Goal: Contribute content: Contribute content

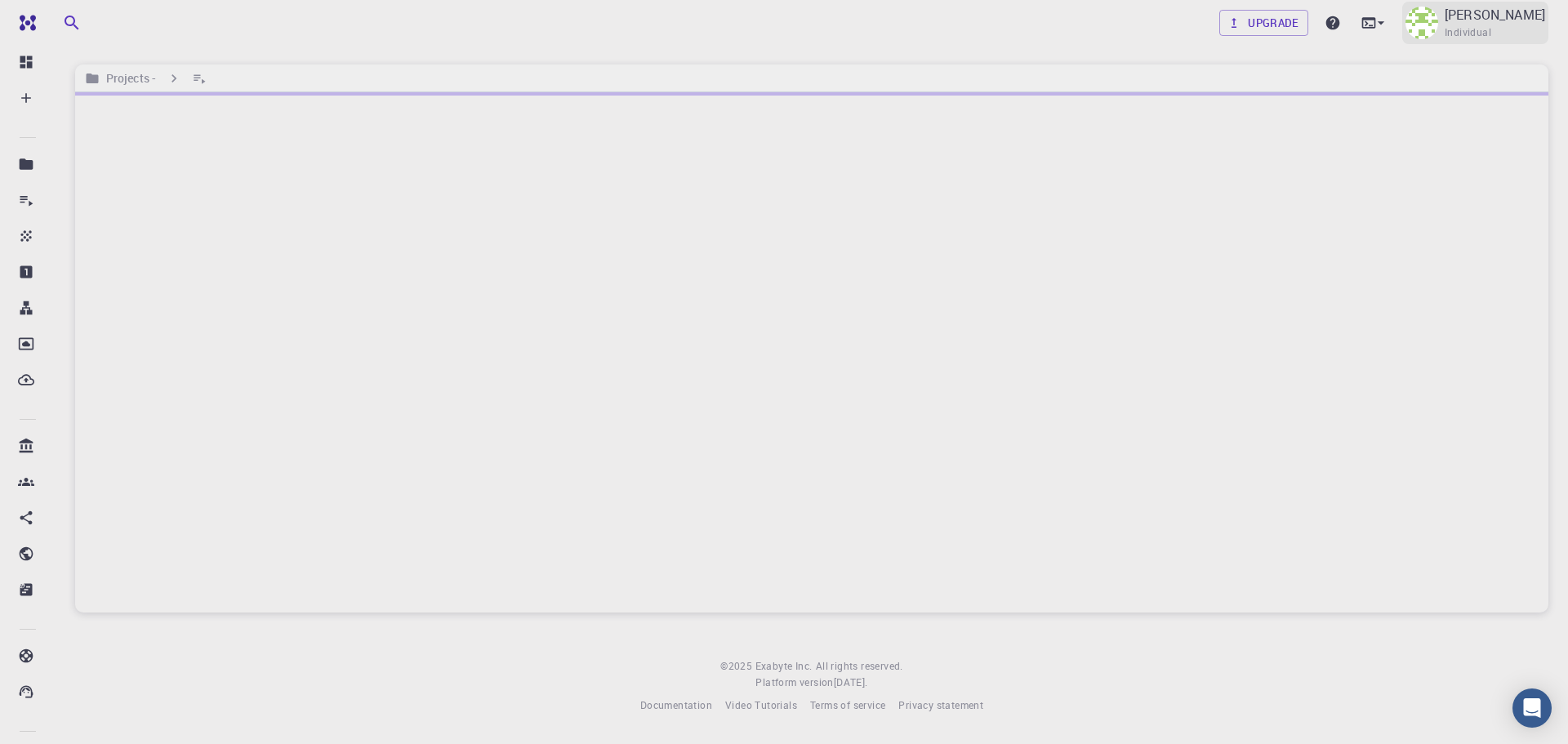
click at [1496, 42] on div "[PERSON_NAME] Individual" at bounding box center [1475, 23] width 146 height 42
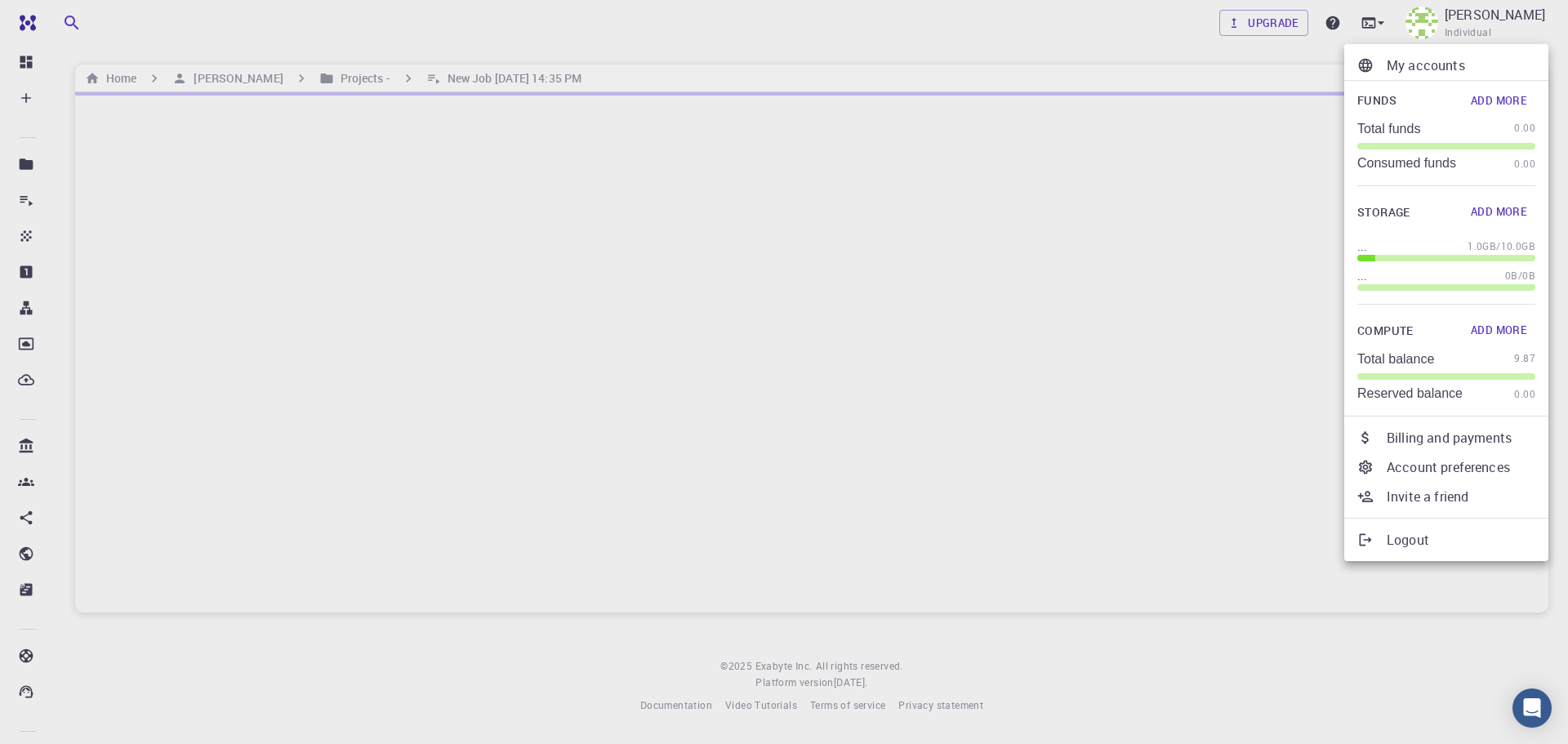
click at [1116, 64] on div at bounding box center [784, 372] width 1568 height 744
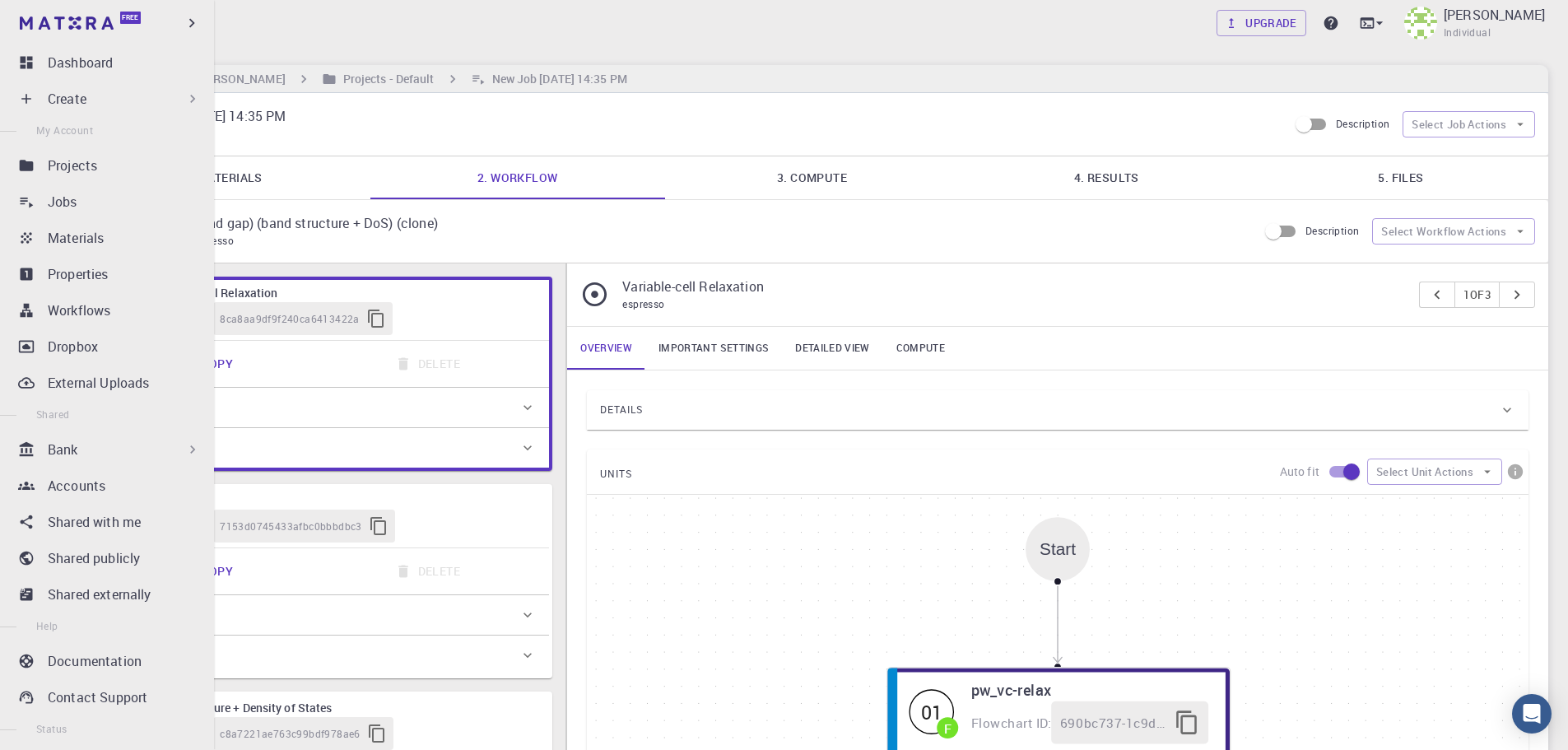
type input "/export/share/pseudo/mo/gga/pbe/gbrv/1.0/us/mo_pbe_gbrv_1.0.upf"
type input "/export/share/pseudo/s/gga/pbe/gbrv/1.4/us/s_pbe_gbrv_1.4.upf"
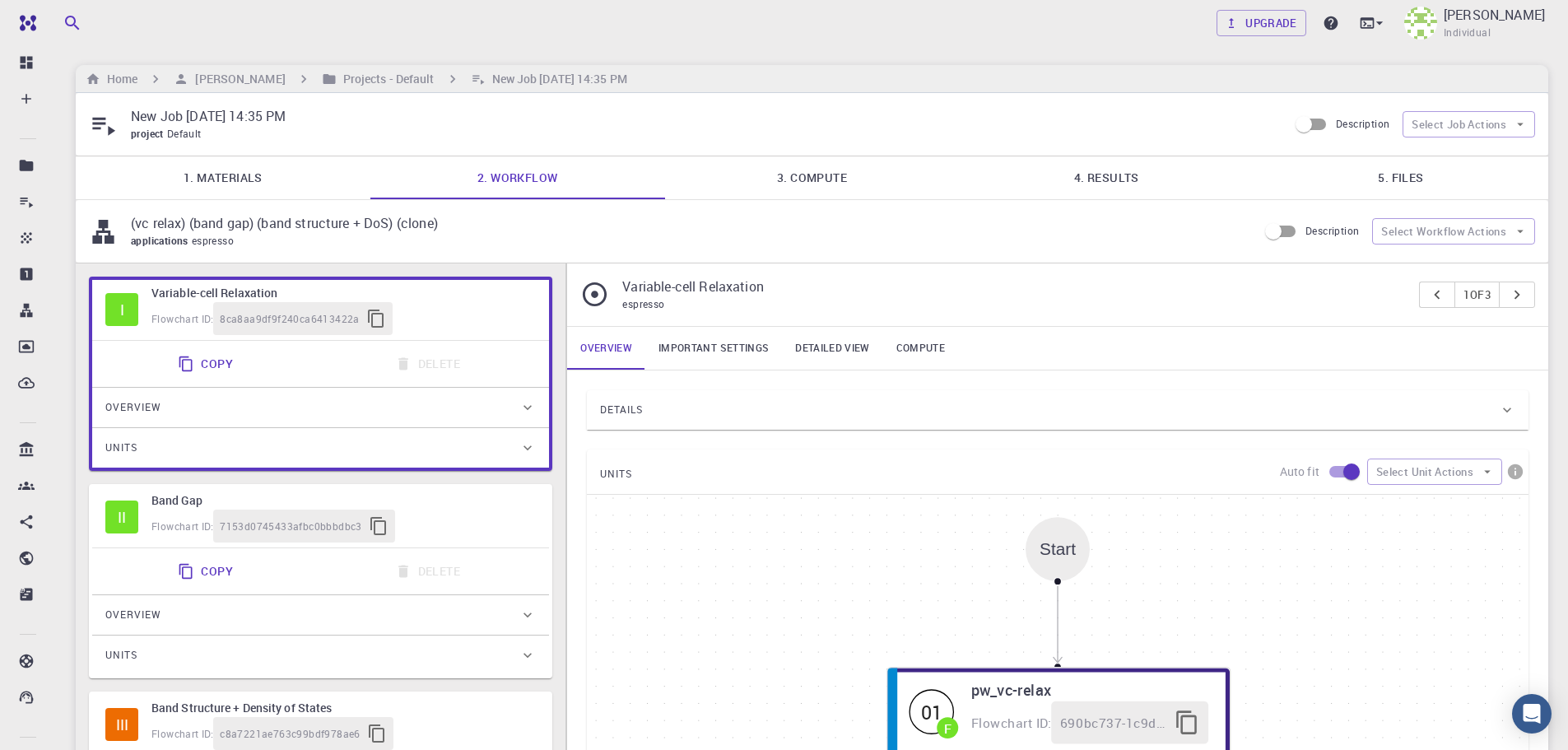
click at [580, 227] on p "(vc relax) (band gap) (band structure + DoS) (clone)" at bounding box center [687, 223] width 1114 height 19
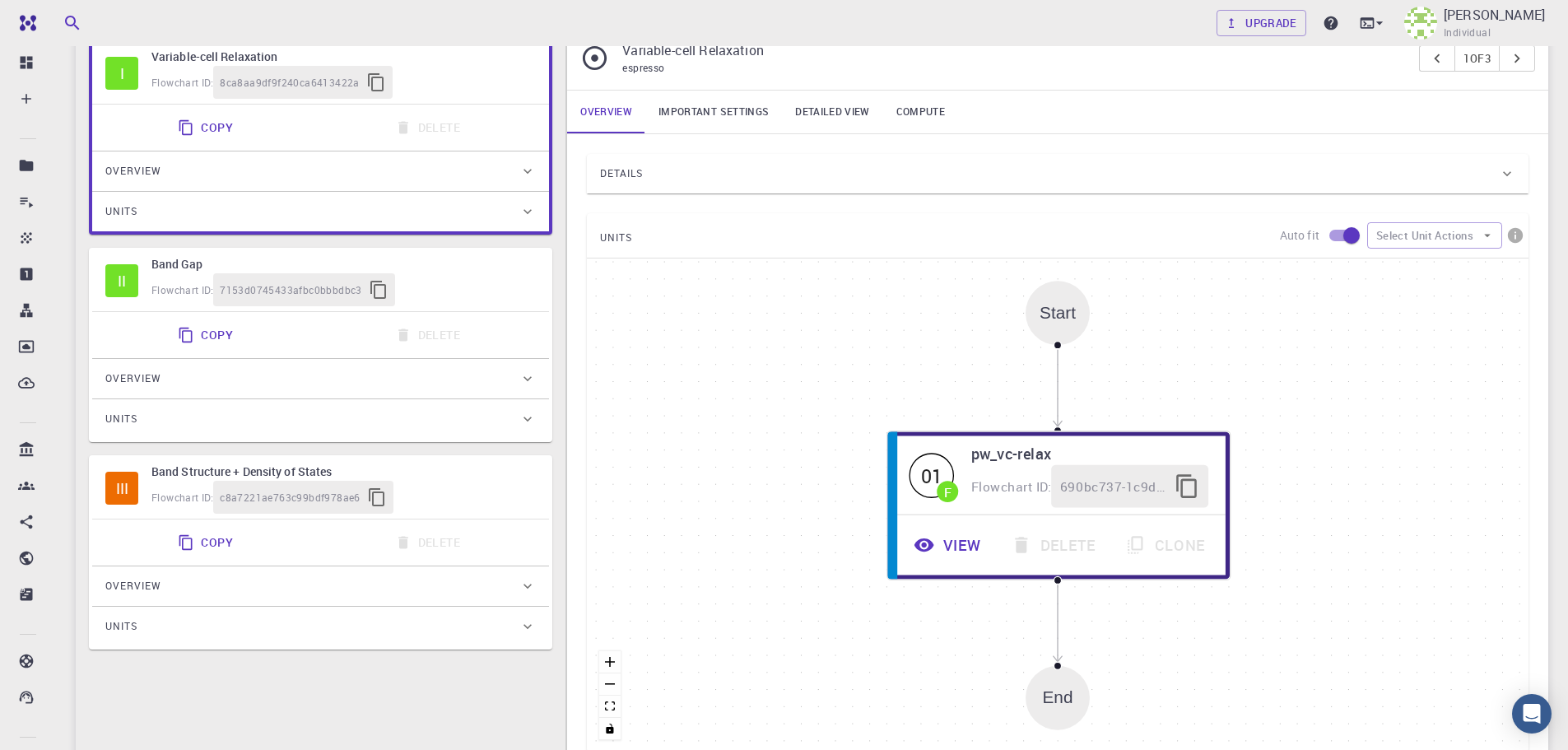
scroll to position [247, 0]
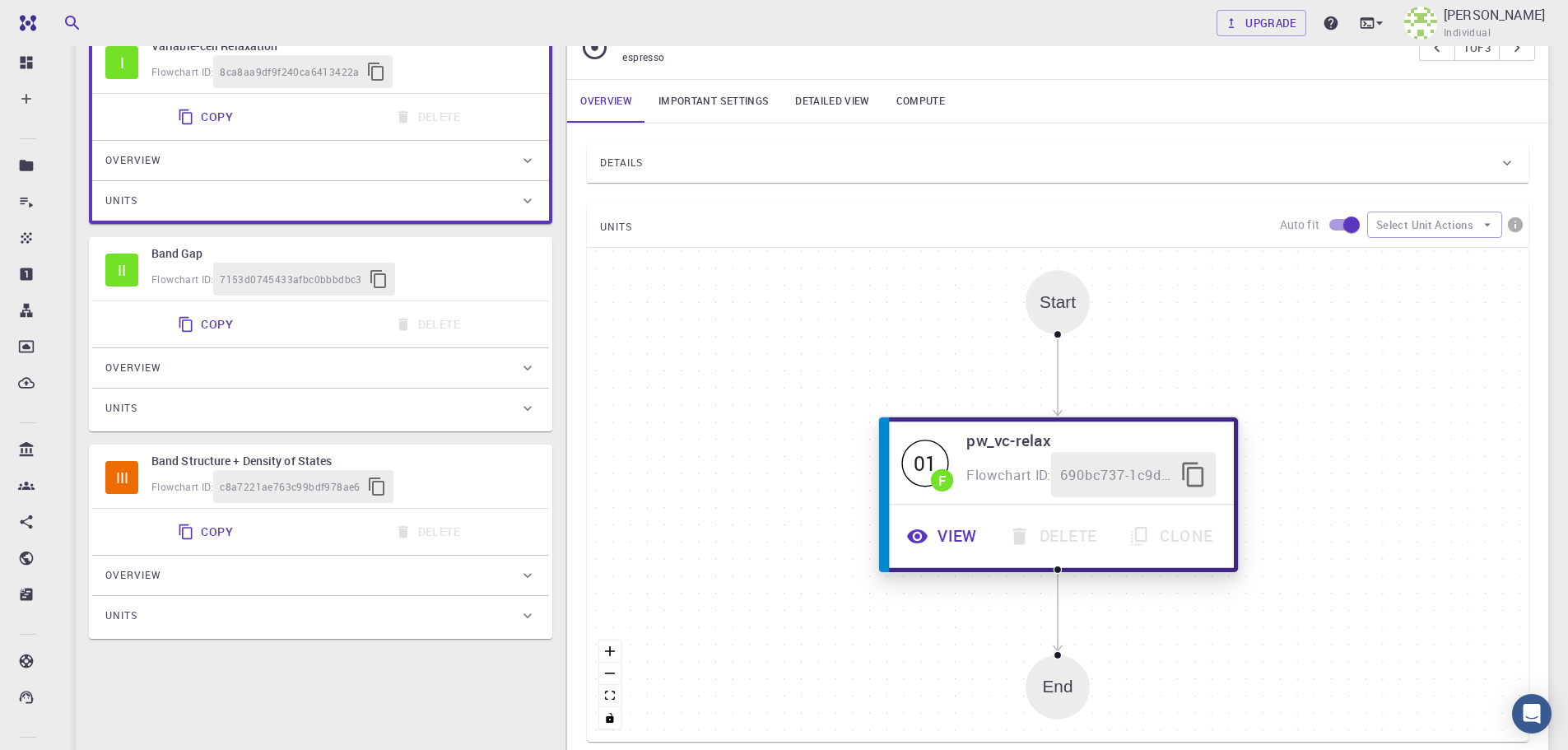
click at [948, 530] on button "View" at bounding box center [944, 535] width 102 height 45
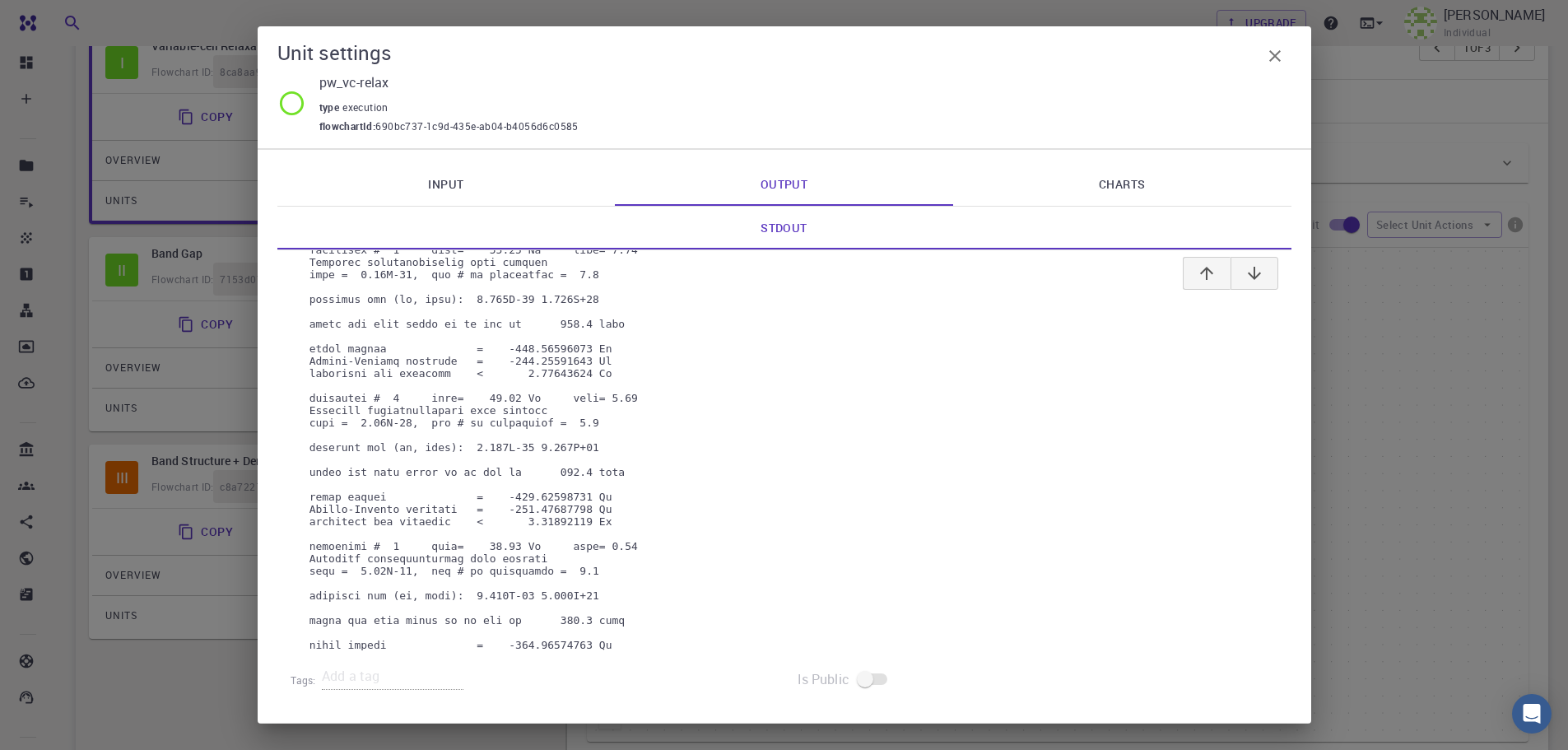
scroll to position [42986, 0]
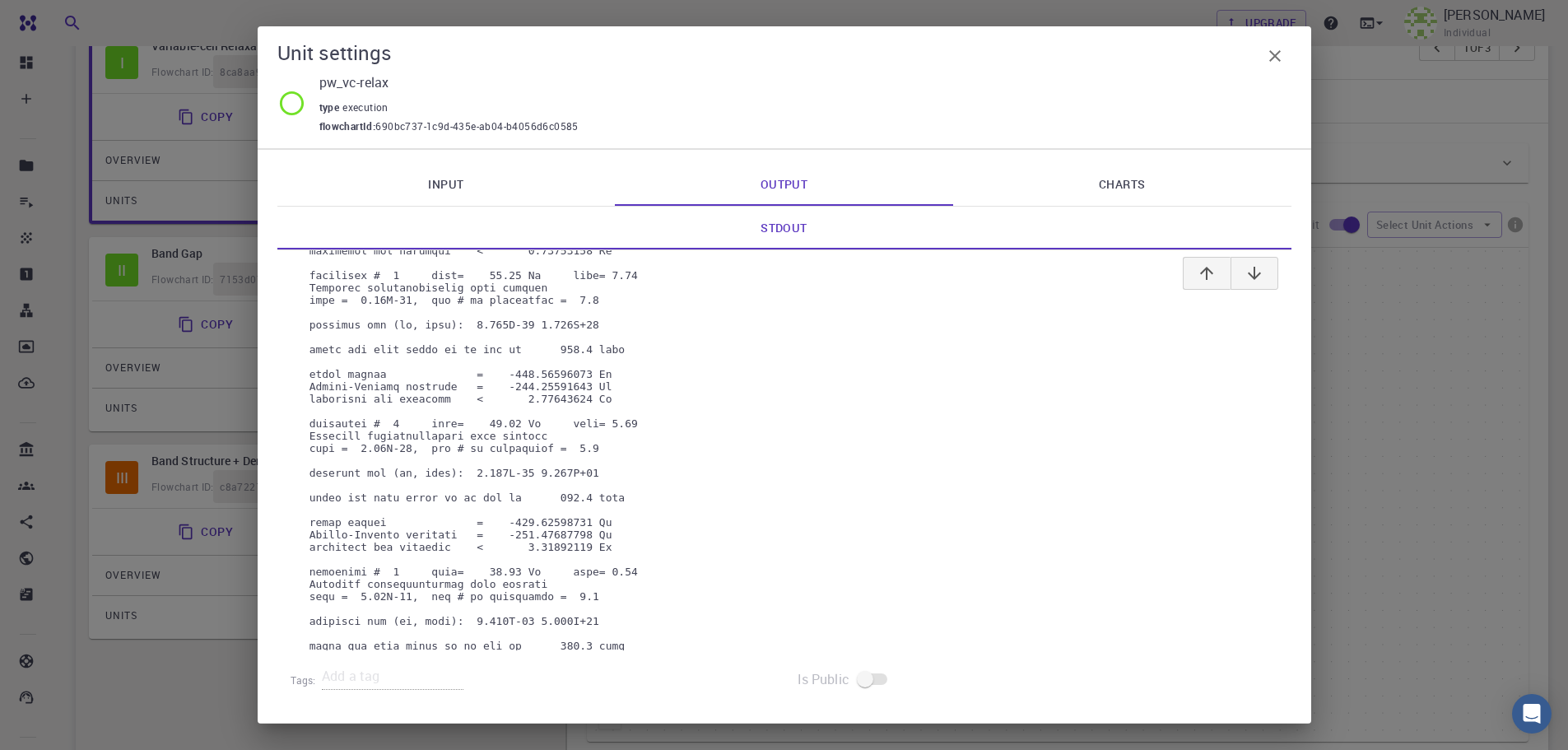
click at [1367, 369] on div "Unit settings pw_vc-relax type execution flowchartId : 690bc737-1c9d-435e-ab04-…" at bounding box center [784, 375] width 1568 height 750
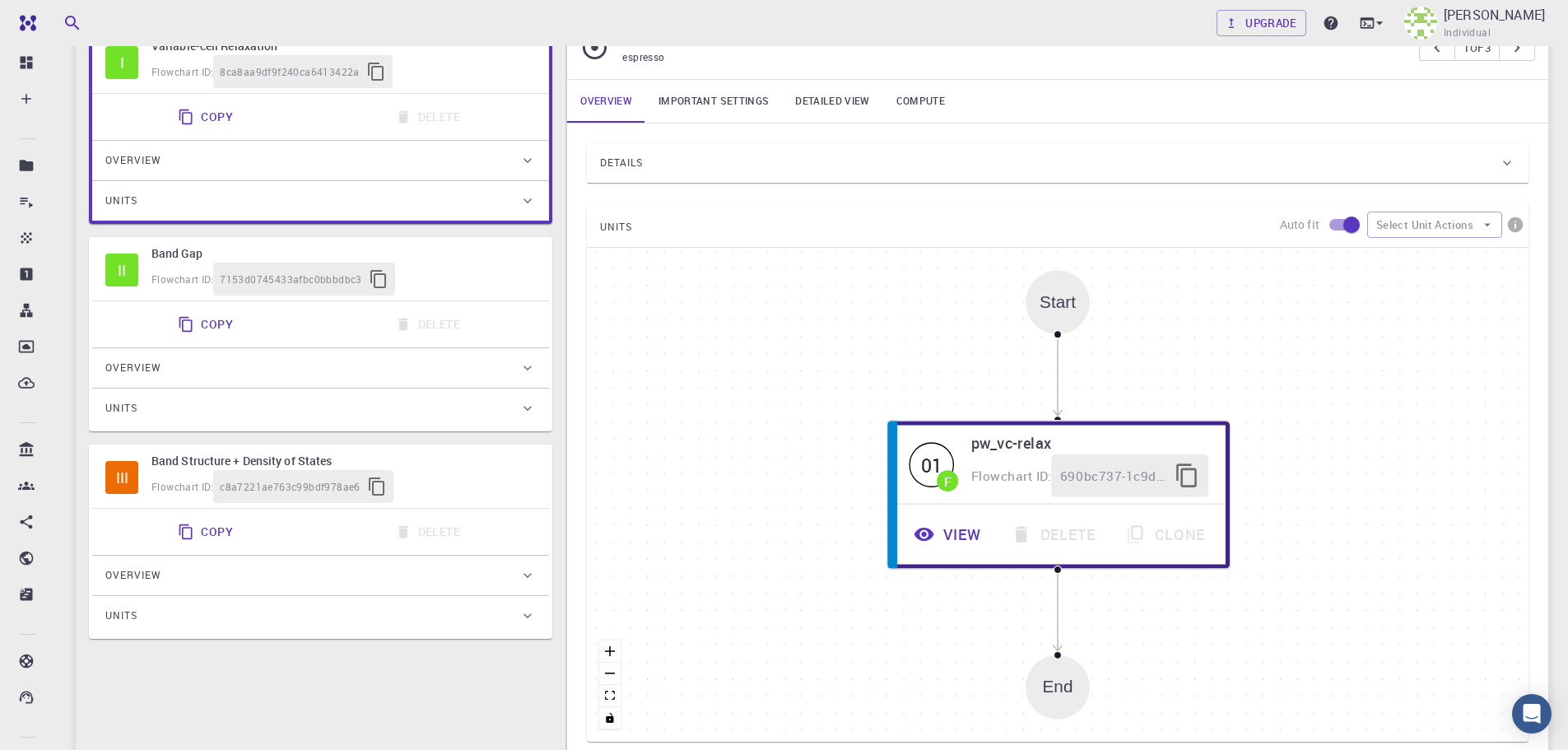
click at [724, 102] on link "Important settings" at bounding box center [713, 101] width 136 height 43
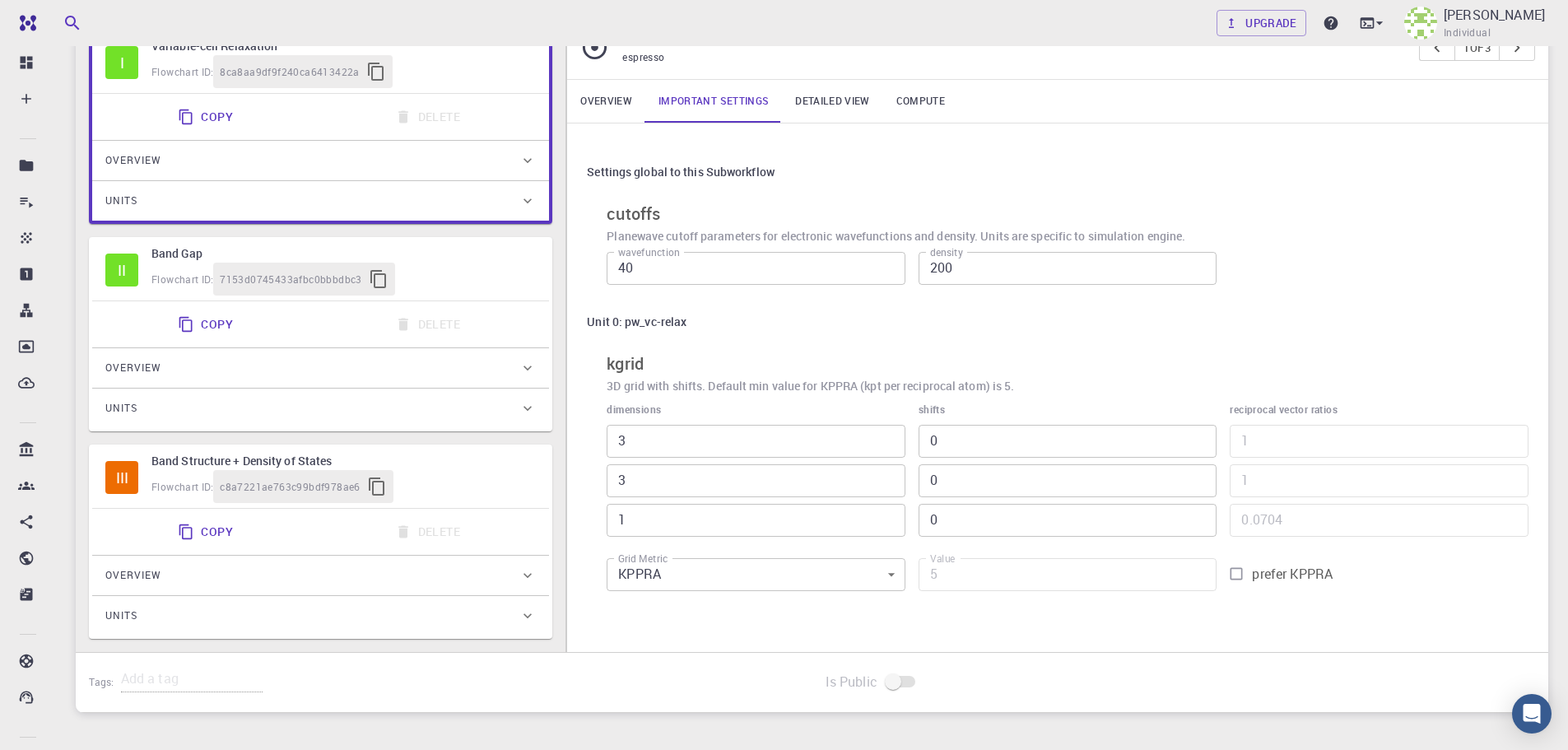
click at [835, 114] on link "Detailed view" at bounding box center [832, 101] width 101 height 43
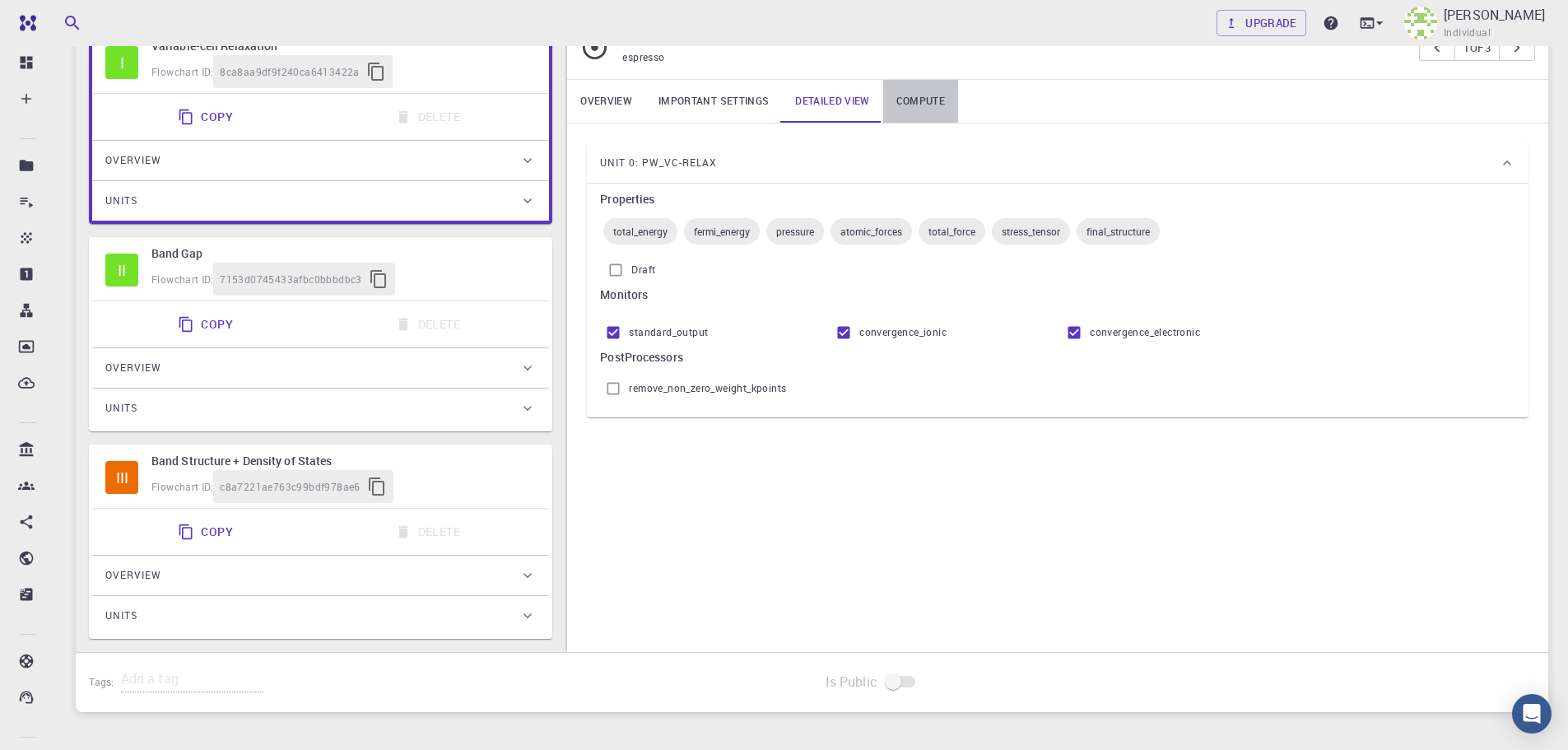
click at [899, 102] on link "Compute" at bounding box center [921, 101] width 75 height 43
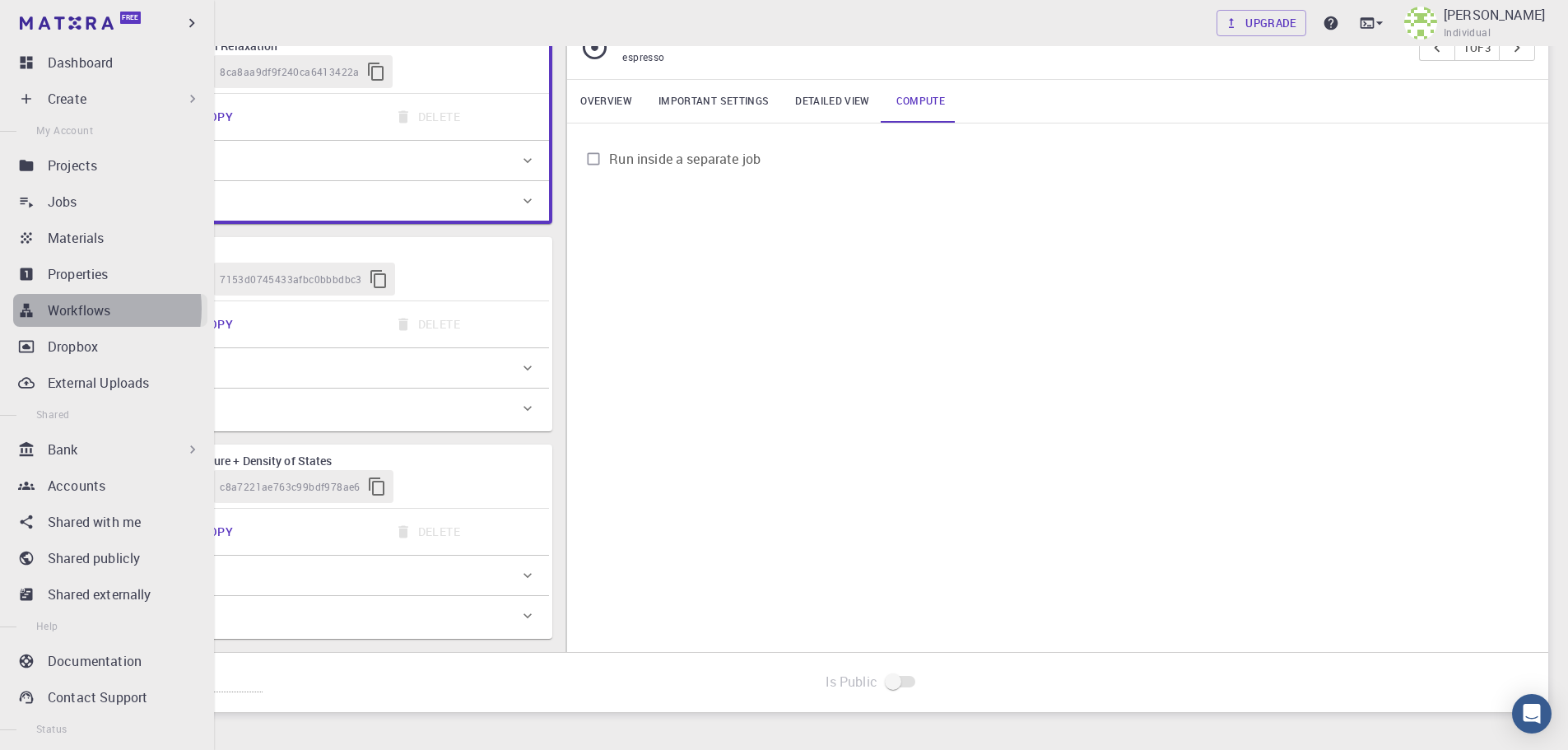
click at [80, 308] on p "Workflows" at bounding box center [78, 310] width 63 height 19
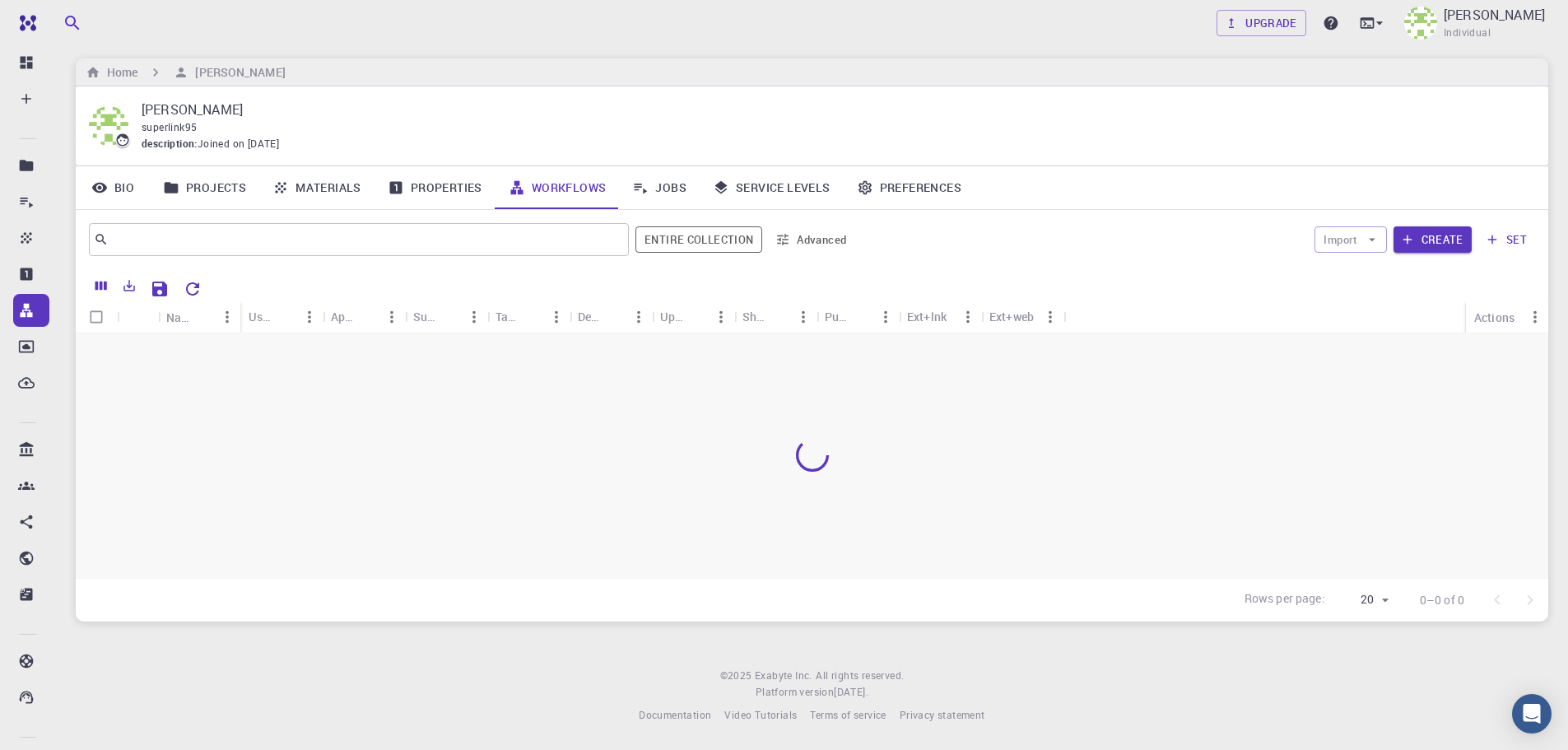
scroll to position [7, 0]
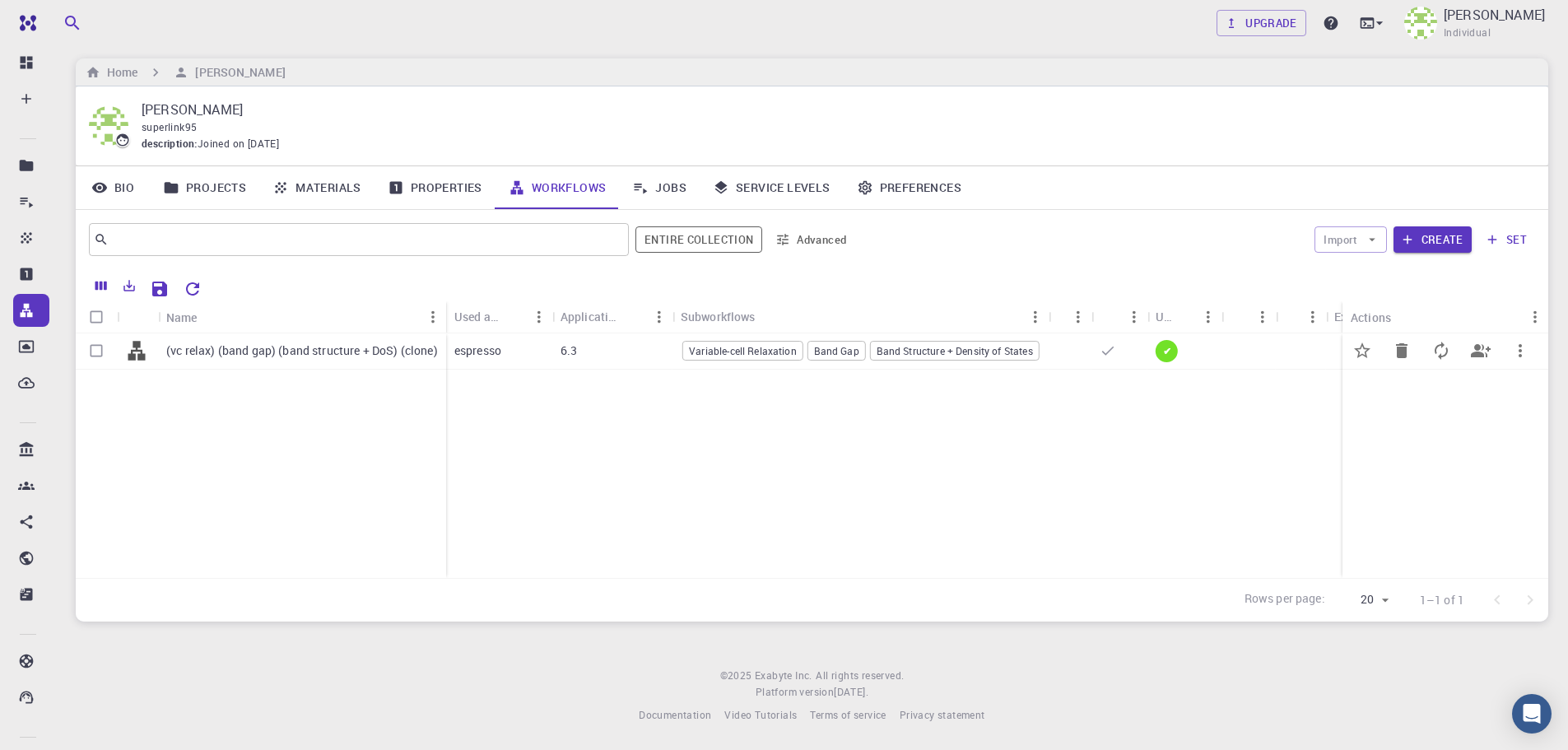
click at [923, 353] on span "Band Structure + Density of States" at bounding box center [955, 351] width 168 height 14
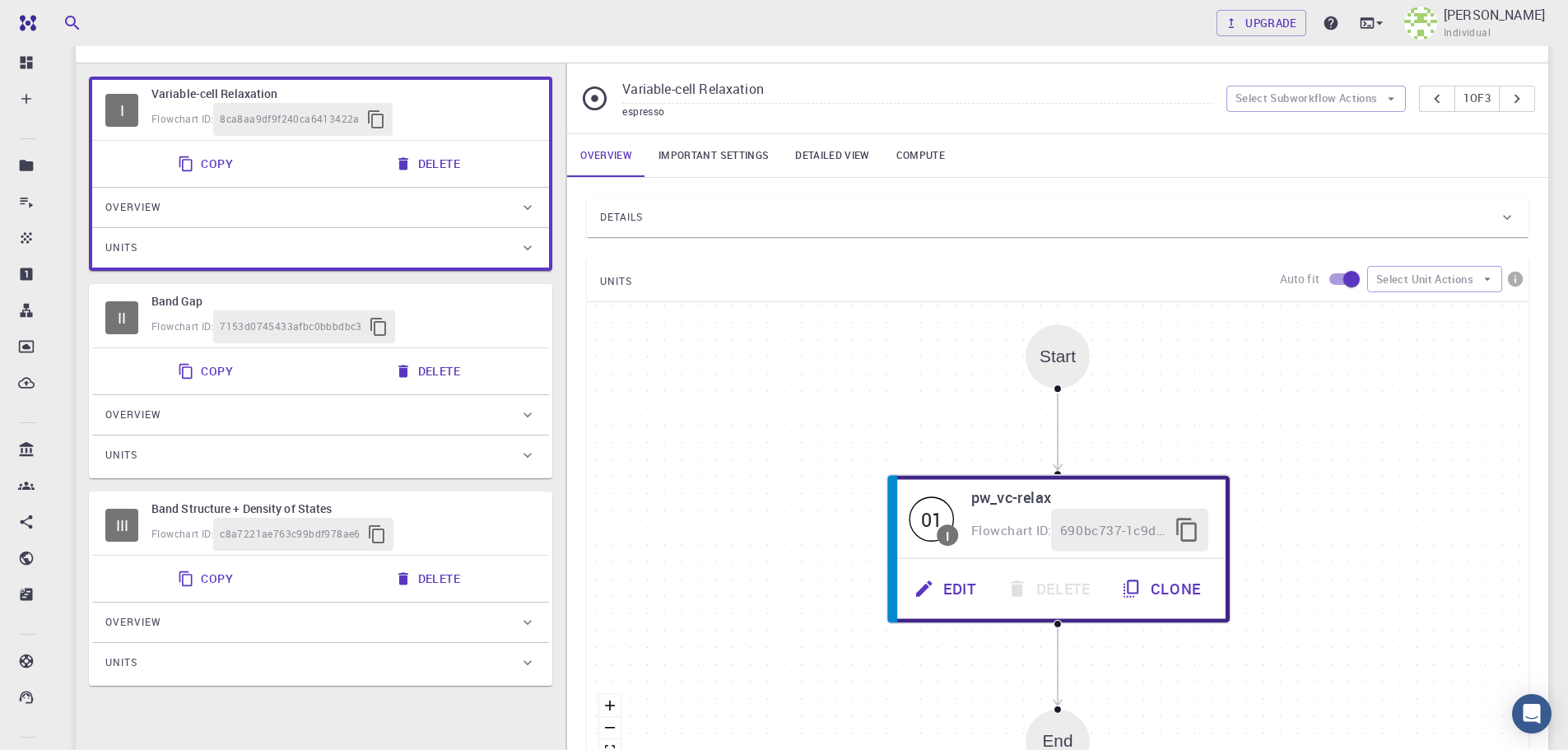
scroll to position [82, 0]
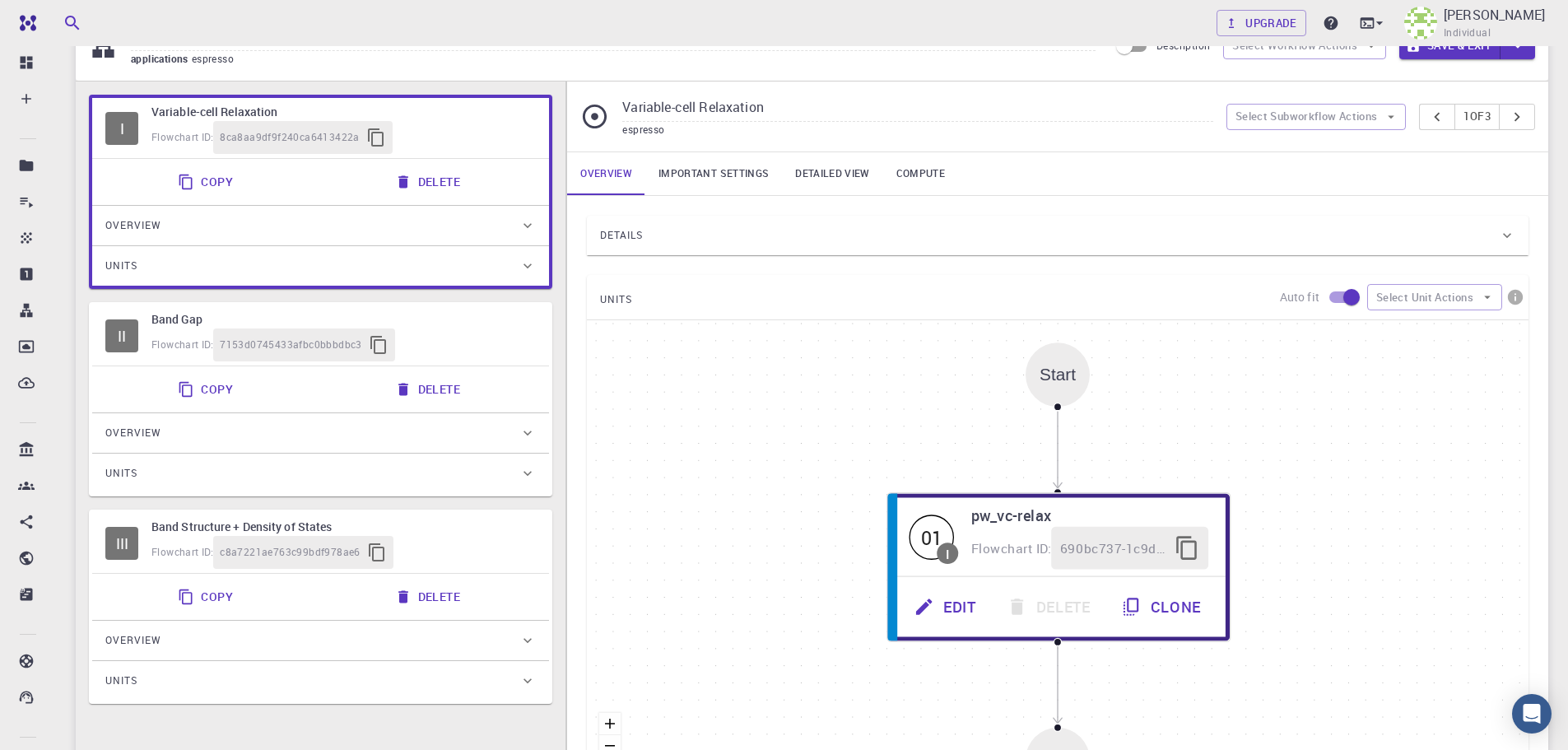
click at [839, 187] on link "Detailed view" at bounding box center [832, 174] width 101 height 43
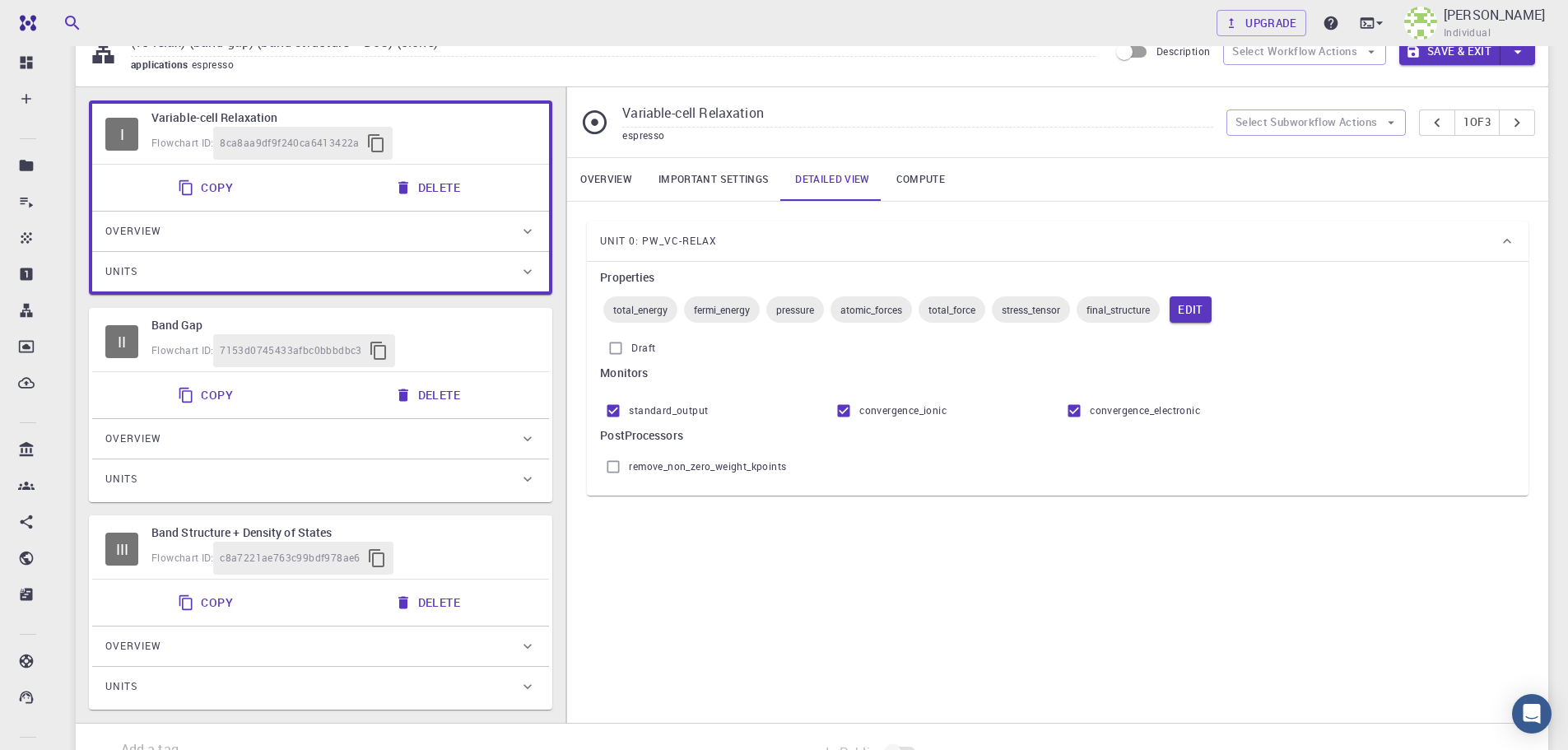
scroll to position [282, 0]
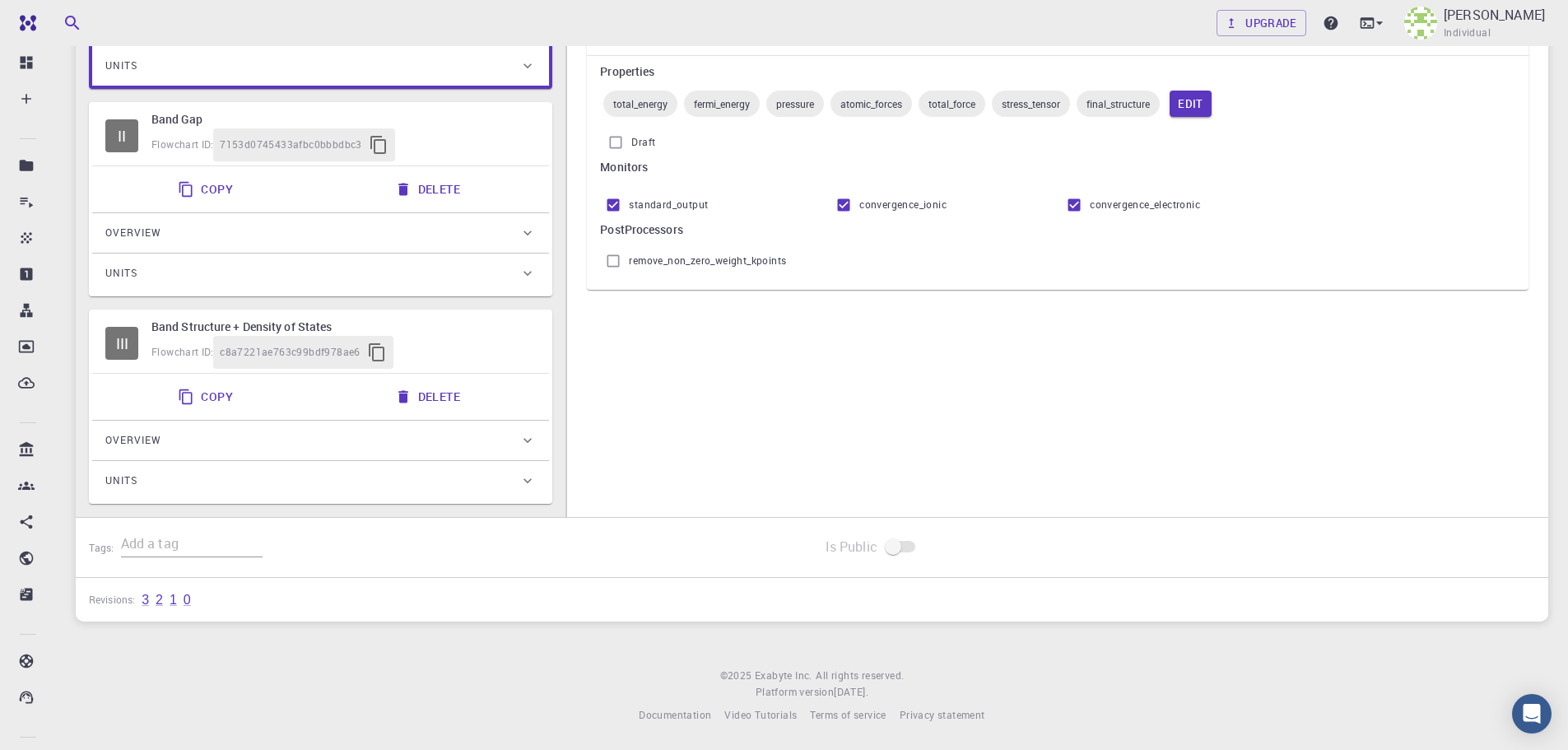
click at [203, 434] on div "Overview" at bounding box center [312, 440] width 414 height 26
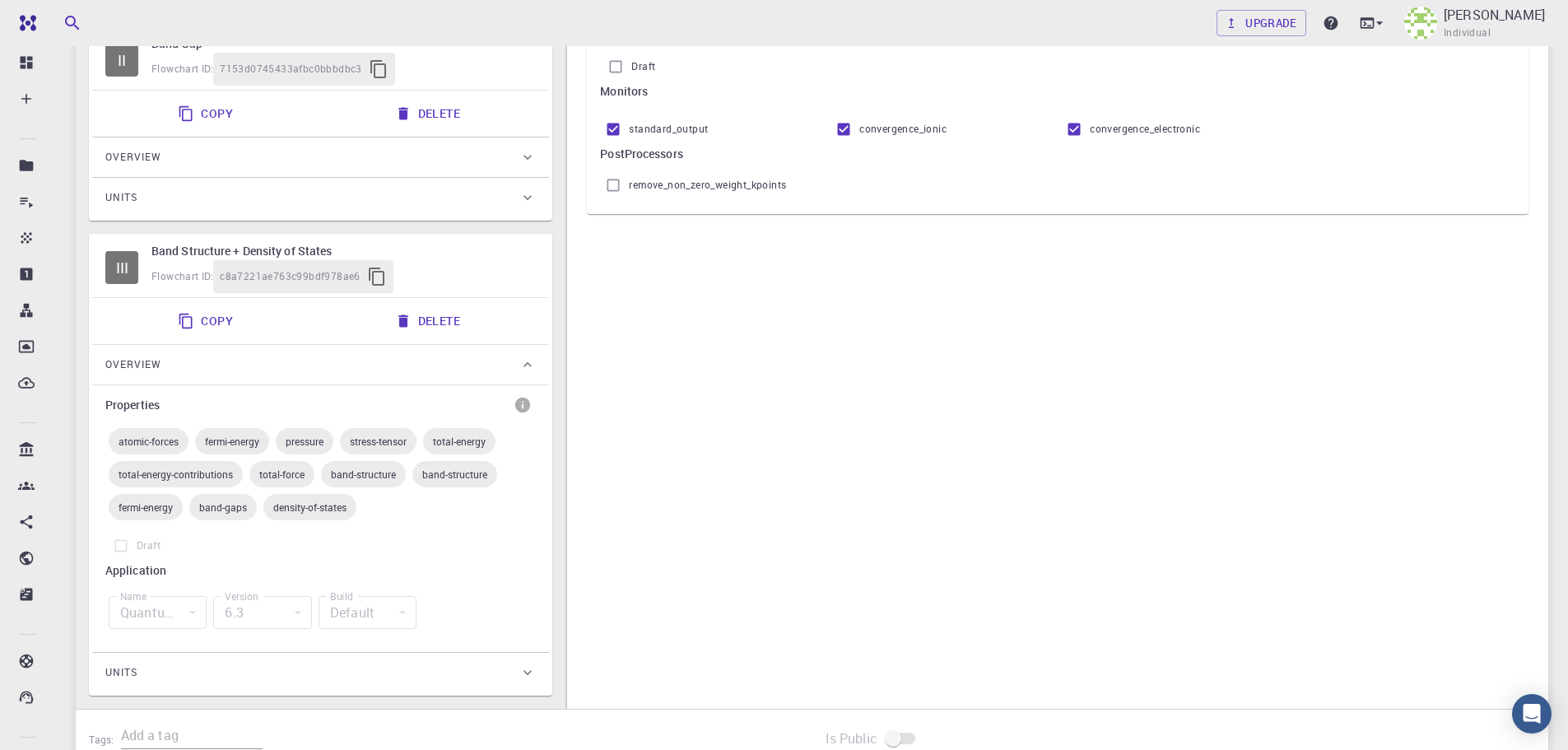
scroll to position [550, 0]
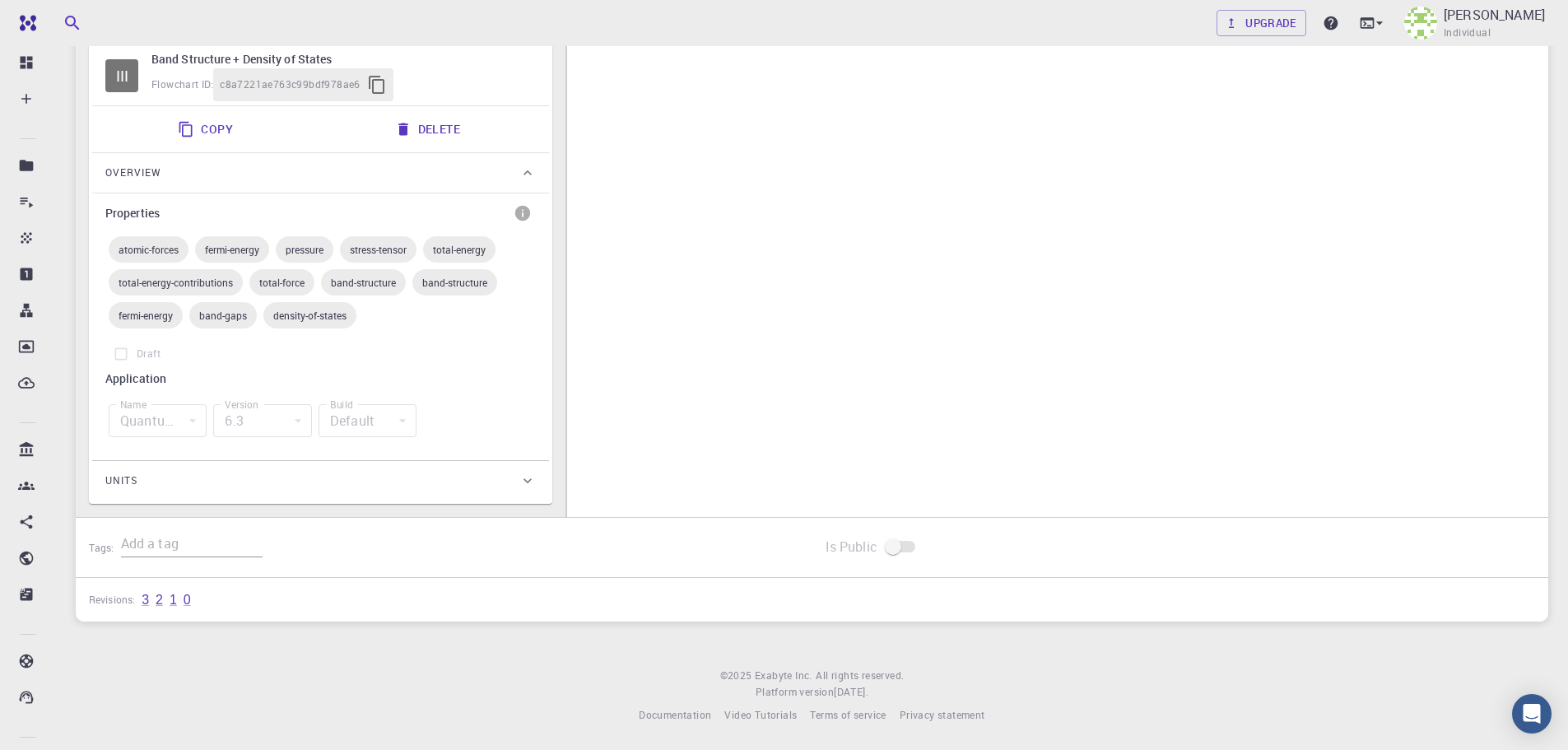
click at [365, 276] on span "band-structure" at bounding box center [363, 282] width 85 height 14
type input "Band Structure + Density of States"
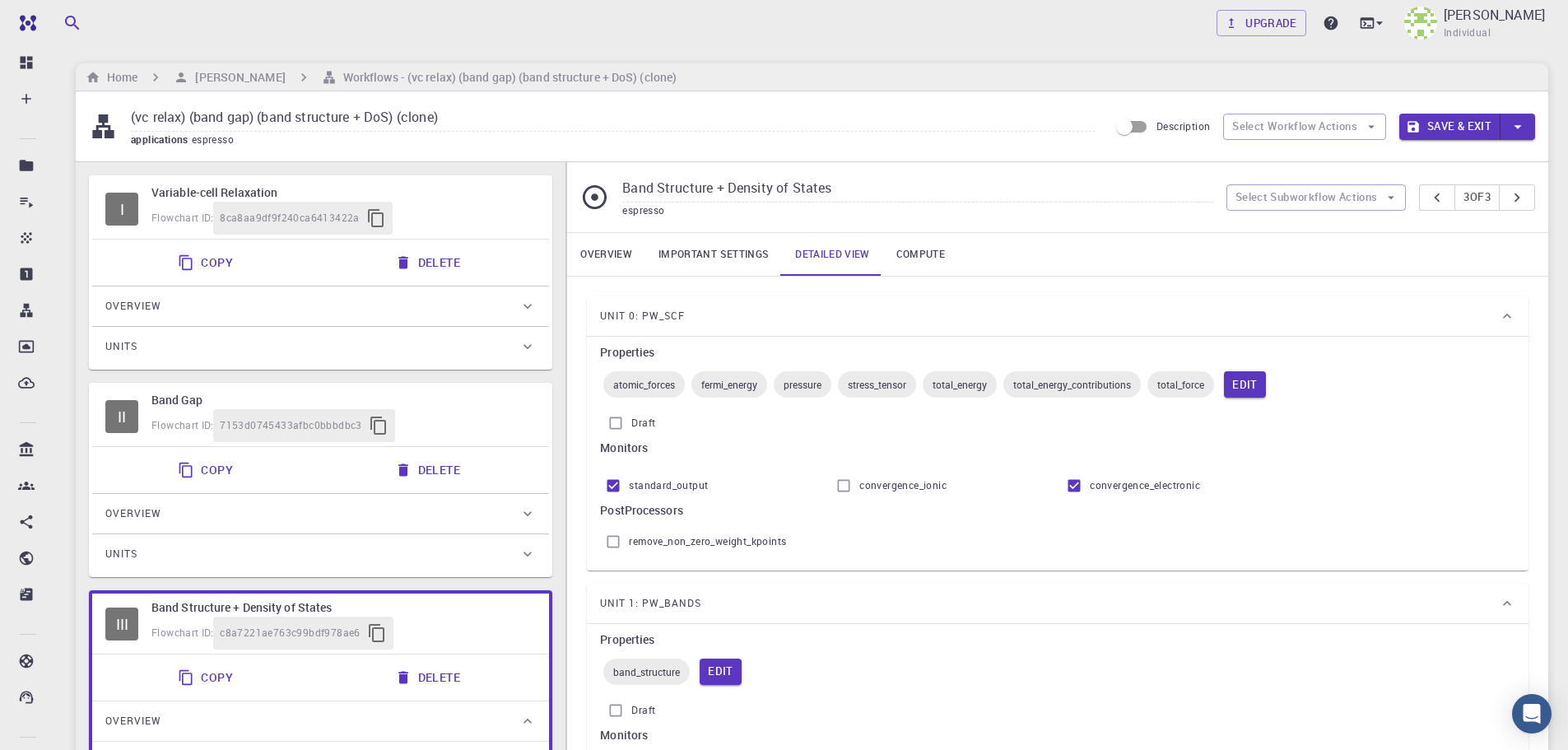
scroll to position [0, 0]
click at [1460, 139] on button "Save & Exit" at bounding box center [1450, 128] width 102 height 26
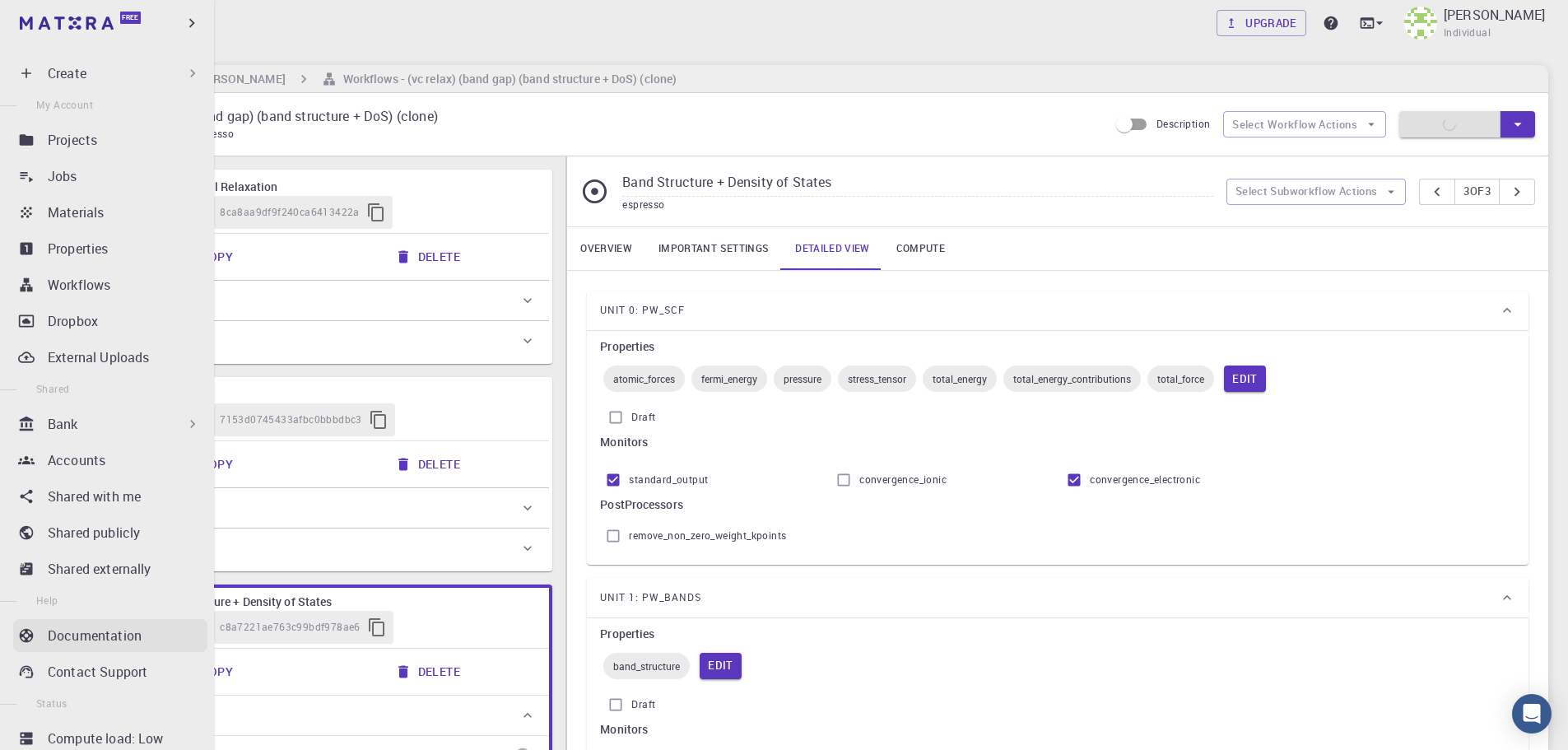
scroll to position [70, 0]
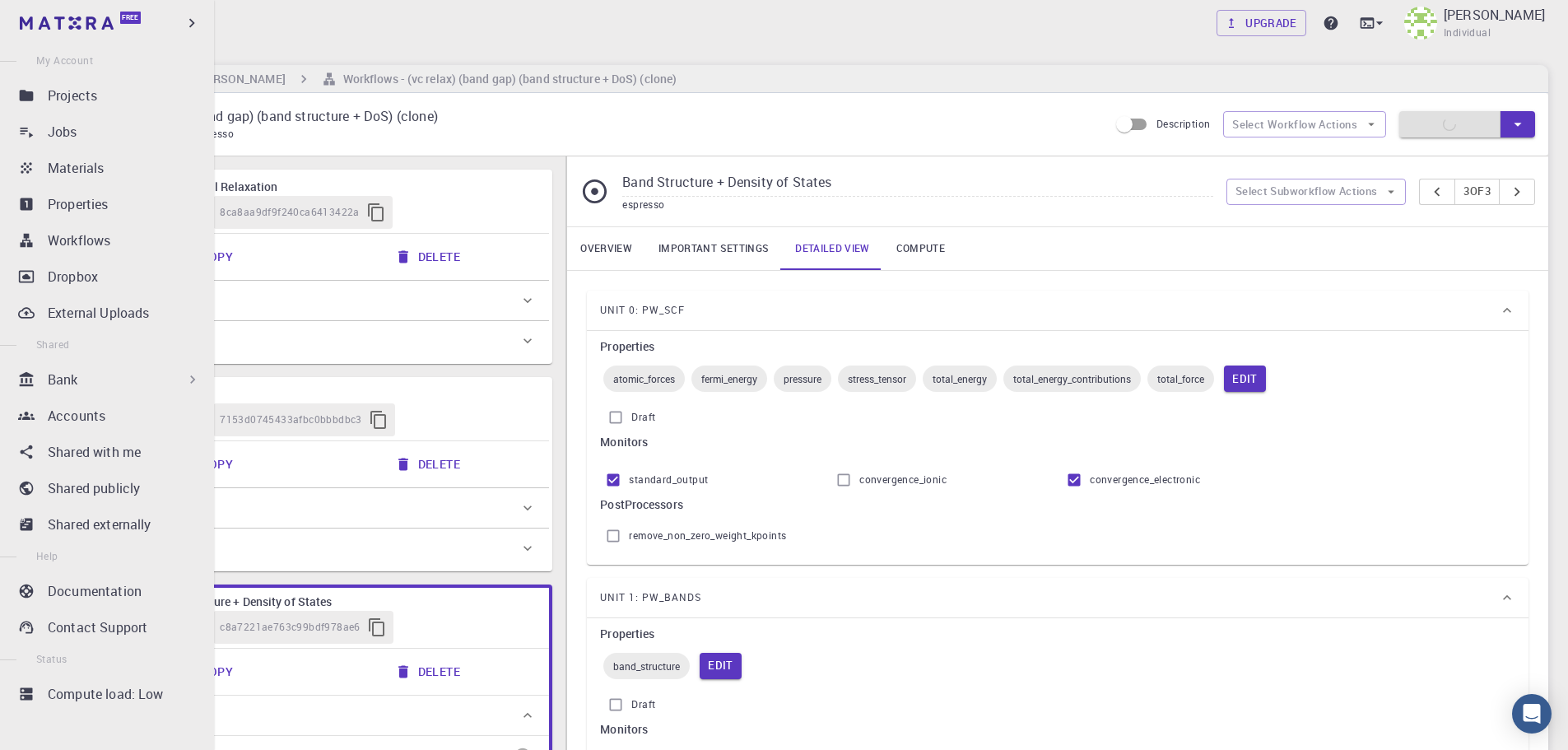
drag, startPoint x: 115, startPoint y: 596, endPoint x: 376, endPoint y: 540, distance: 266.9
click at [115, 595] on p "Documentation" at bounding box center [94, 591] width 94 height 19
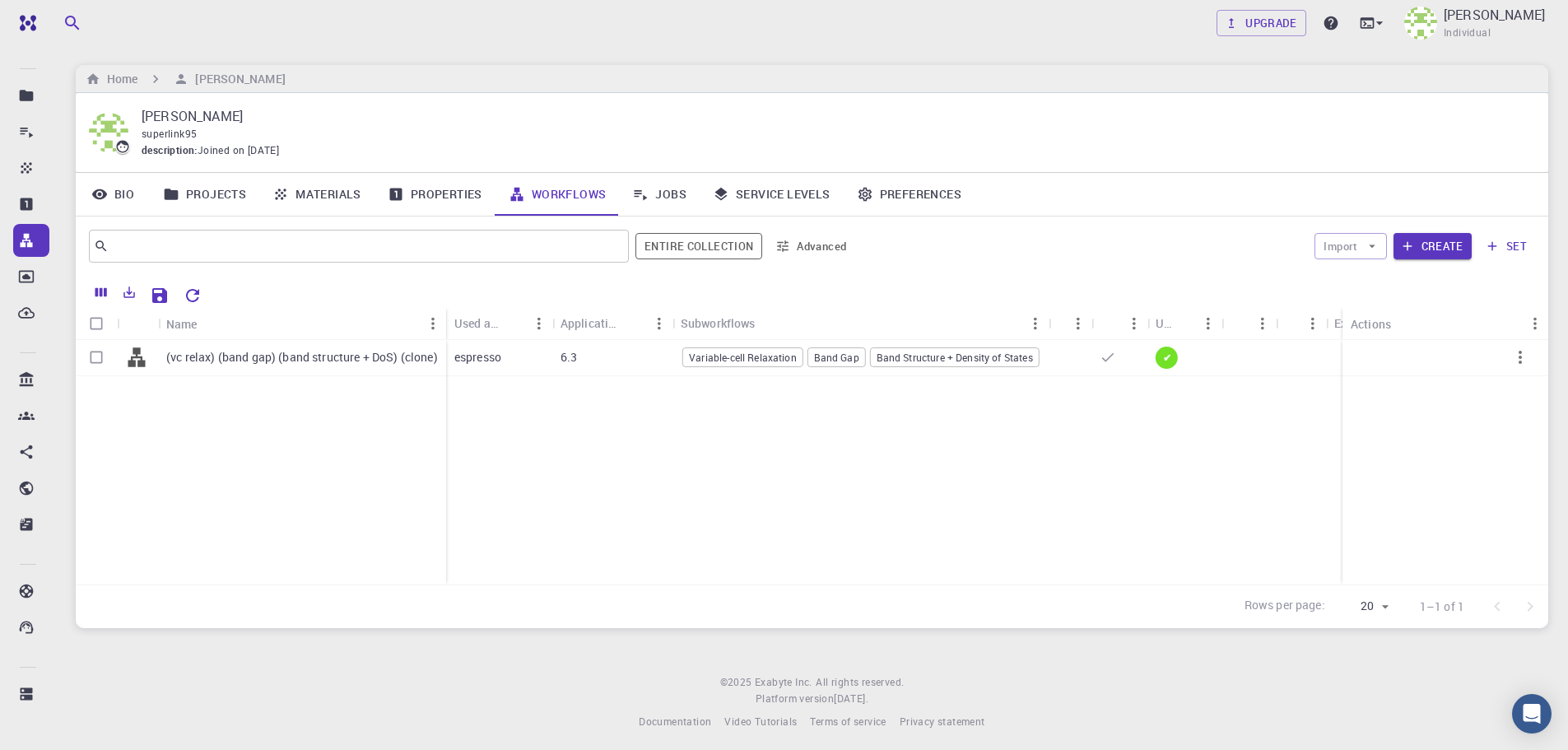
click at [313, 522] on div "(vc relax) (band gap) (band structure + DoS) (clone)" at bounding box center [260, 462] width 370 height 245
click at [468, 447] on div "(vc relax) (band gap) (band structure + DoS) (clone) espresso 6.3 Variable-cell…" at bounding box center [863, 462] width 1576 height 245
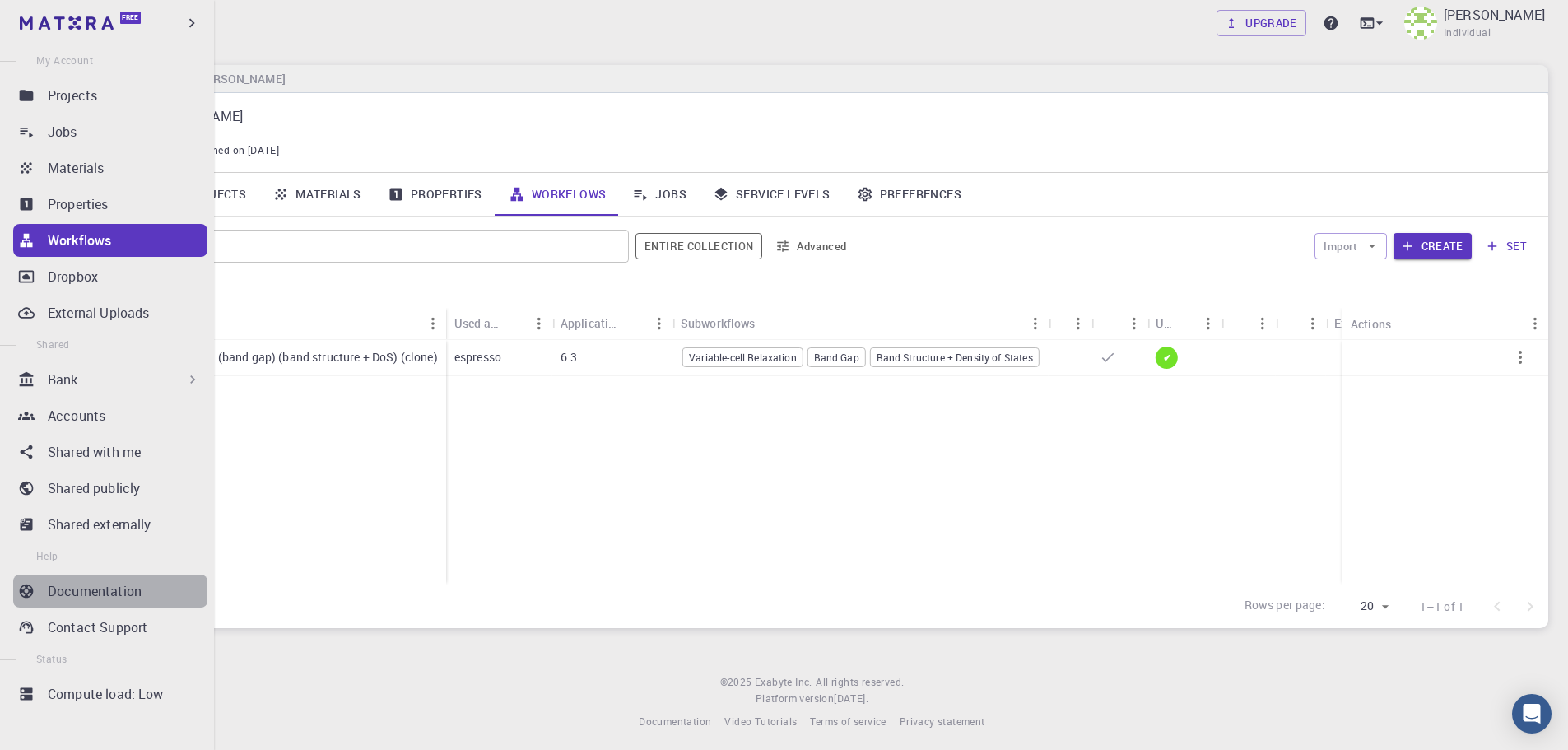
click at [115, 589] on p "Documentation" at bounding box center [94, 591] width 94 height 19
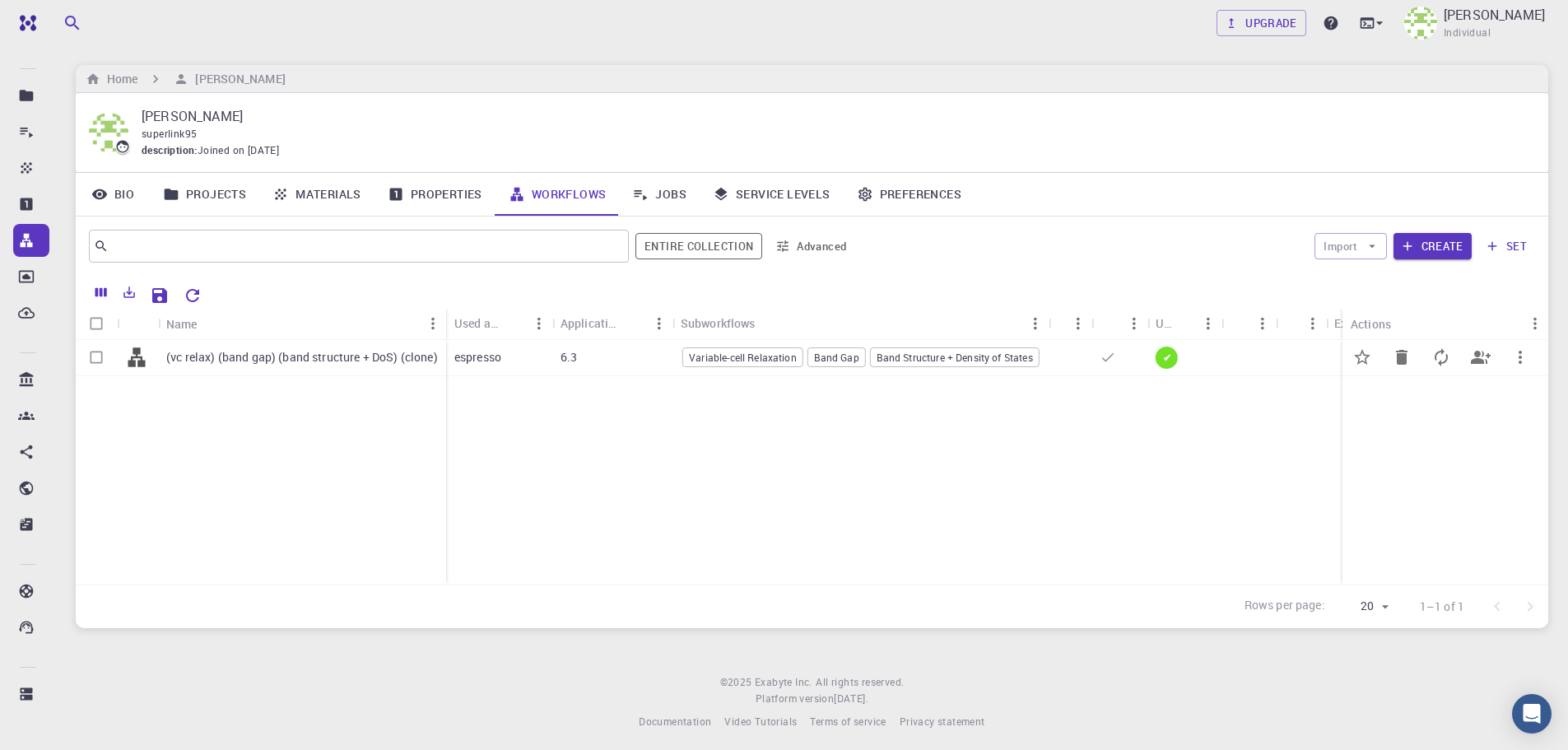
click at [641, 354] on div "6.3" at bounding box center [612, 358] width 120 height 36
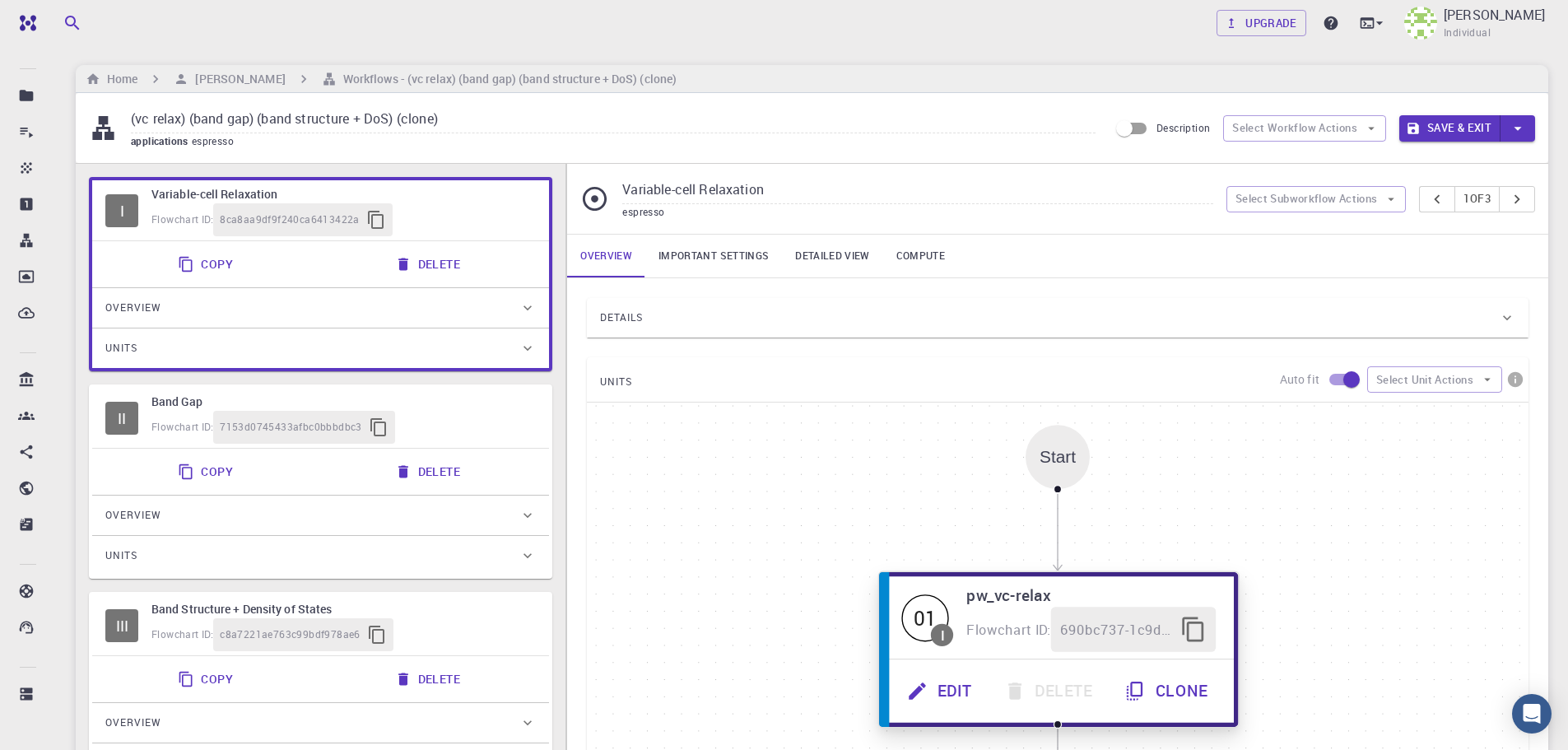
click at [1205, 689] on button "Clone" at bounding box center [1168, 691] width 115 height 45
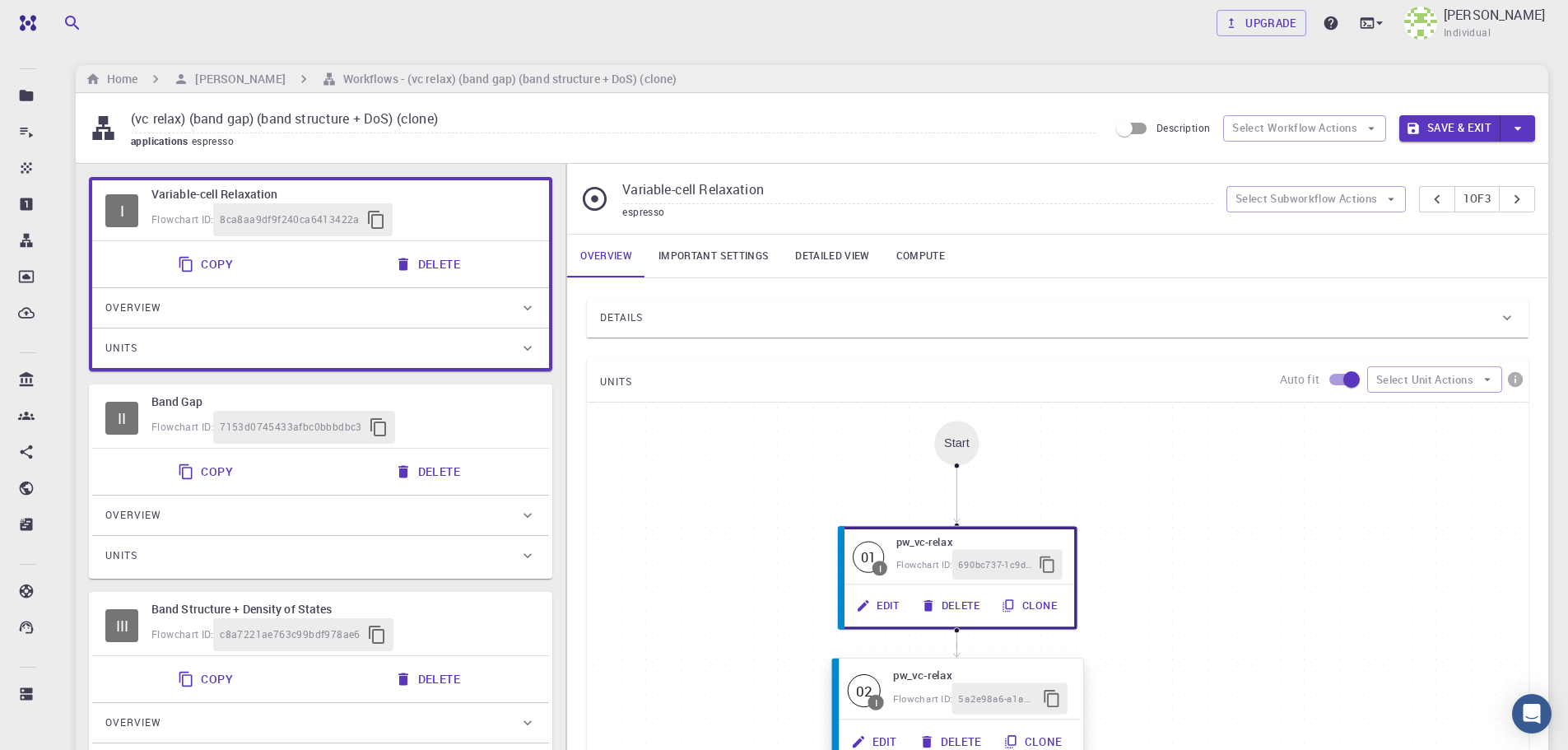
click at [962, 736] on button "Delete" at bounding box center [952, 741] width 85 height 31
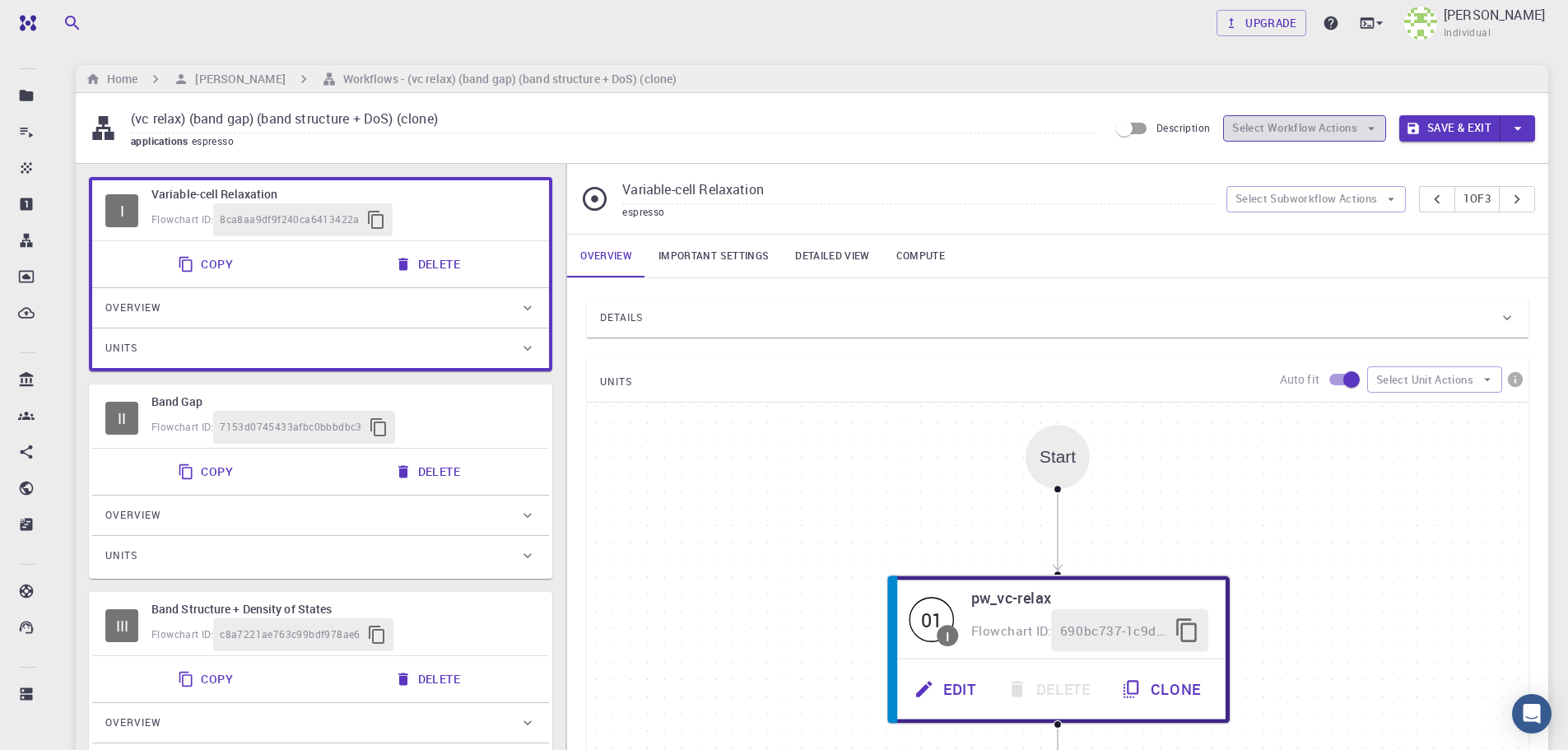
click at [1245, 131] on button "Select Workflow Actions" at bounding box center [1305, 128] width 163 height 26
click at [1148, 171] on div "Variable-cell Relaxation espresso Select Subworkflow Actions 1 of 3" at bounding box center [1058, 198] width 981 height 70
click at [1241, 193] on button "Select Subworkflow Actions" at bounding box center [1317, 198] width 181 height 26
click at [1147, 198] on input "Variable-cell Relaxation" at bounding box center [917, 190] width 591 height 27
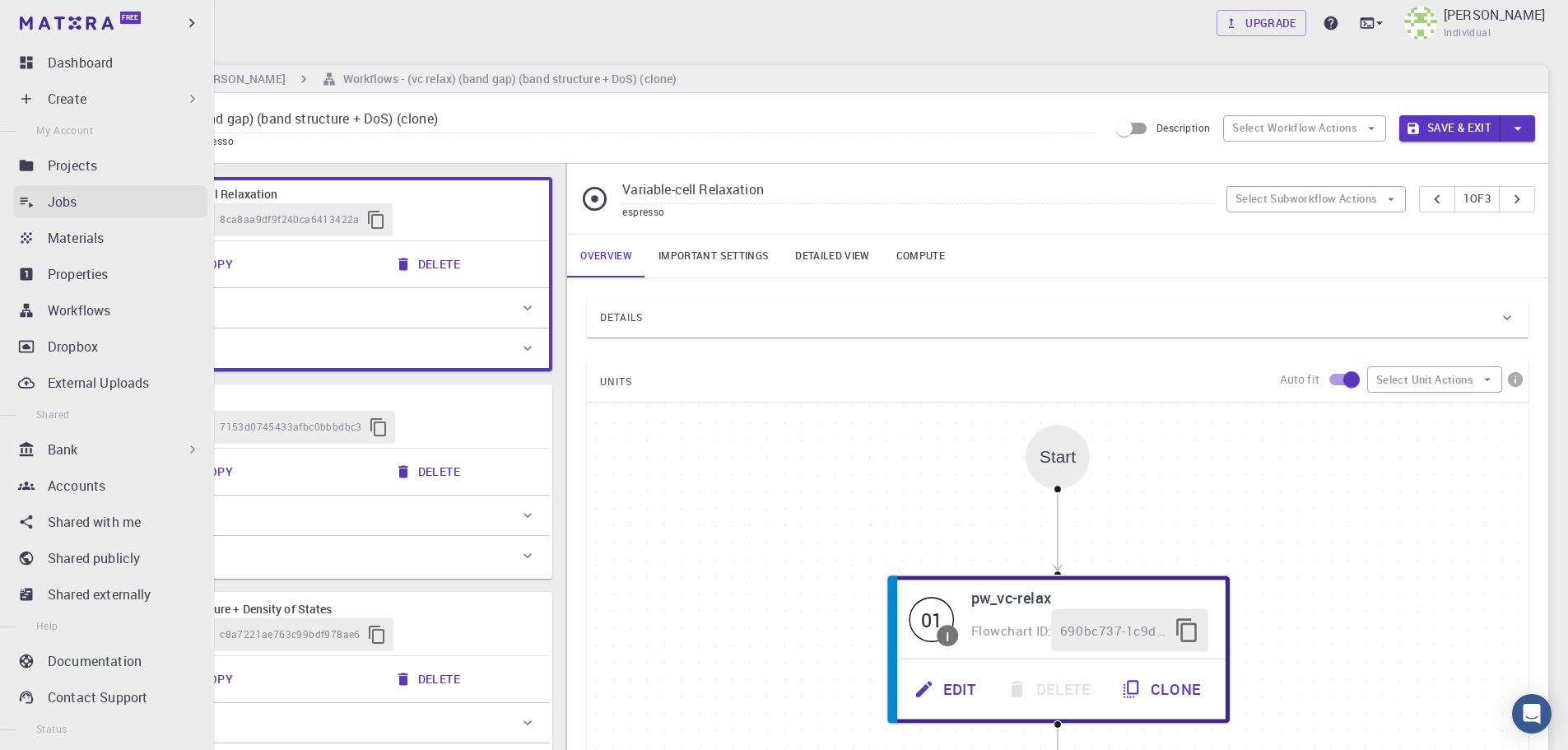
click at [70, 194] on p "Jobs" at bounding box center [62, 201] width 30 height 19
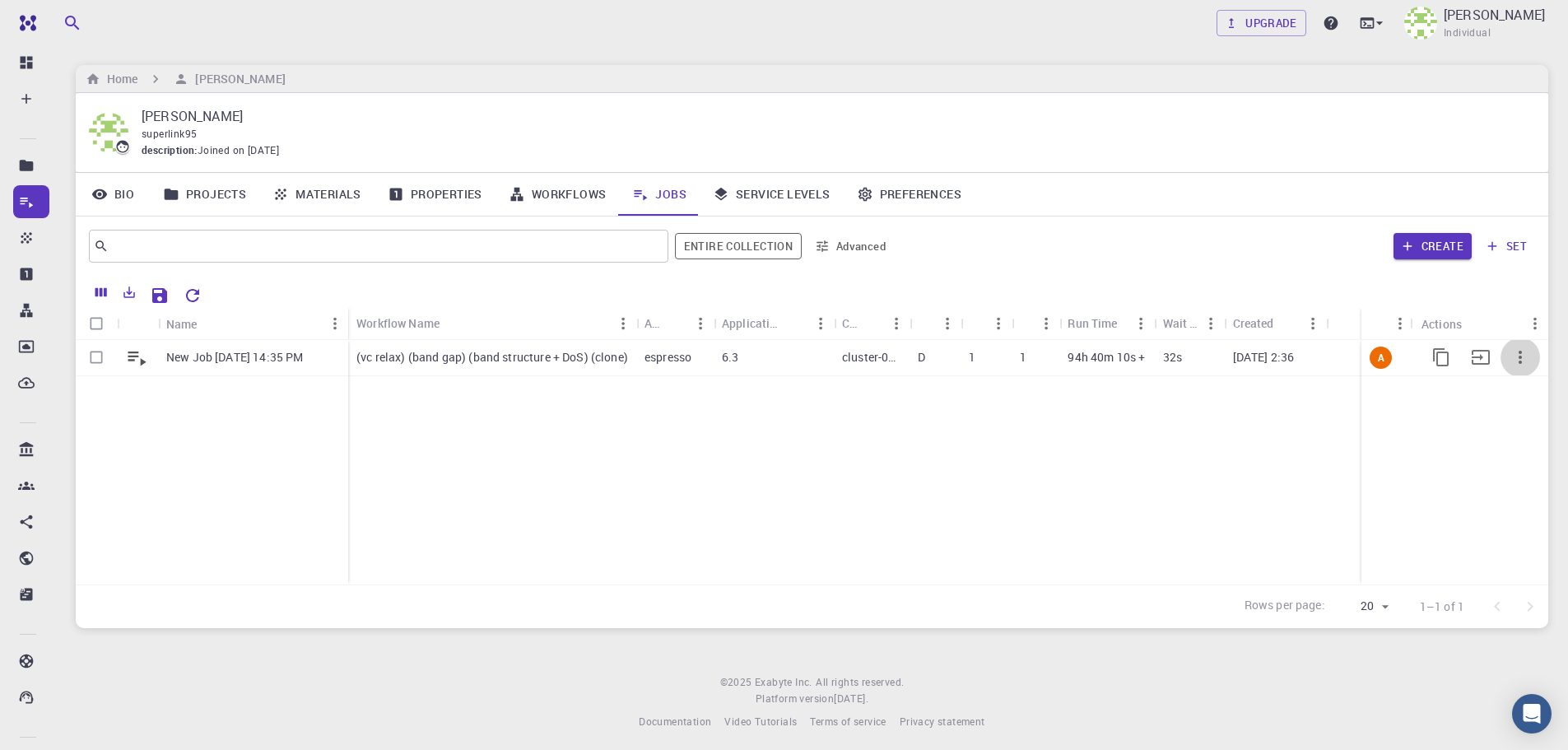
click at [1513, 364] on icon "button" at bounding box center [1521, 357] width 19 height 19
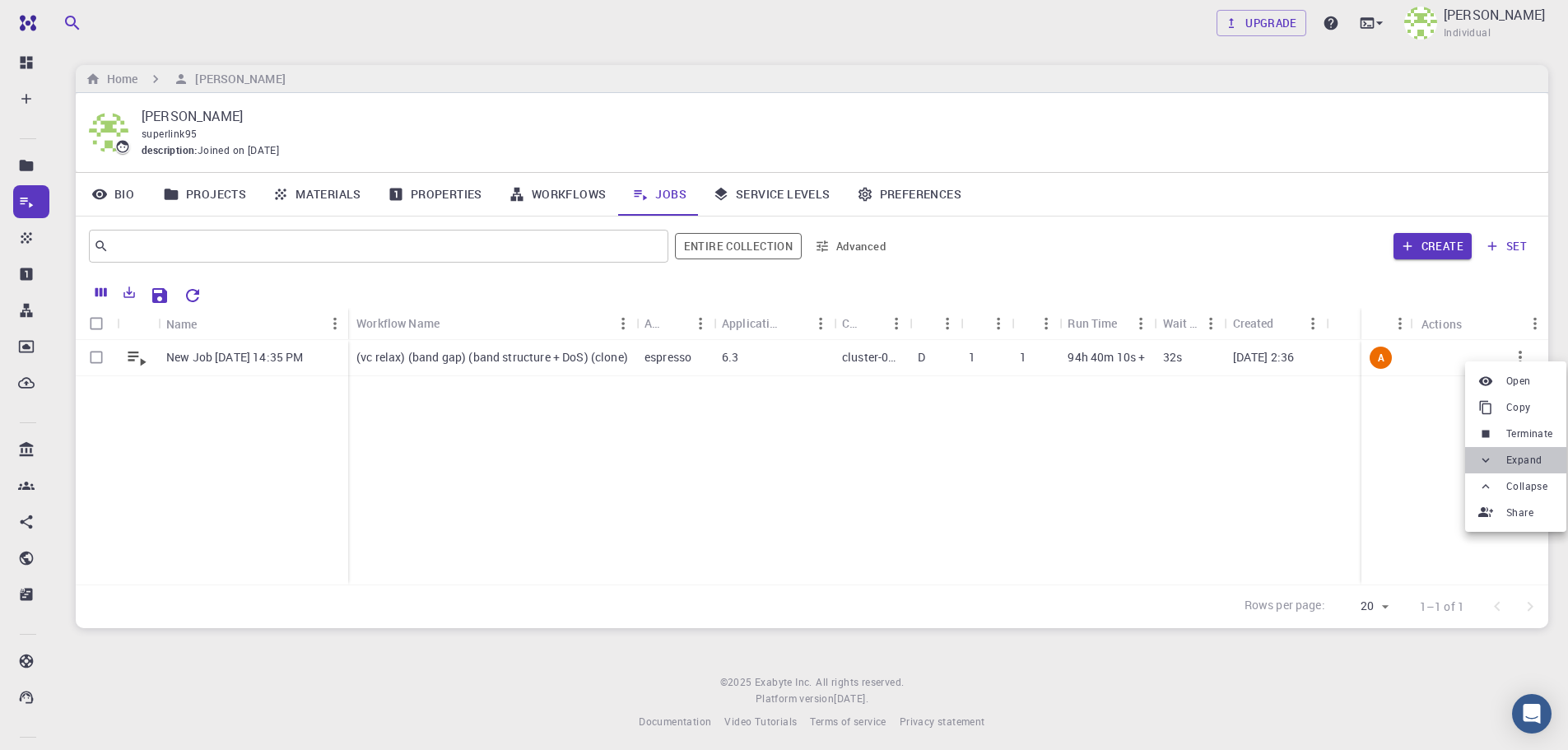
click at [1535, 458] on span "Expand" at bounding box center [1524, 460] width 36 height 16
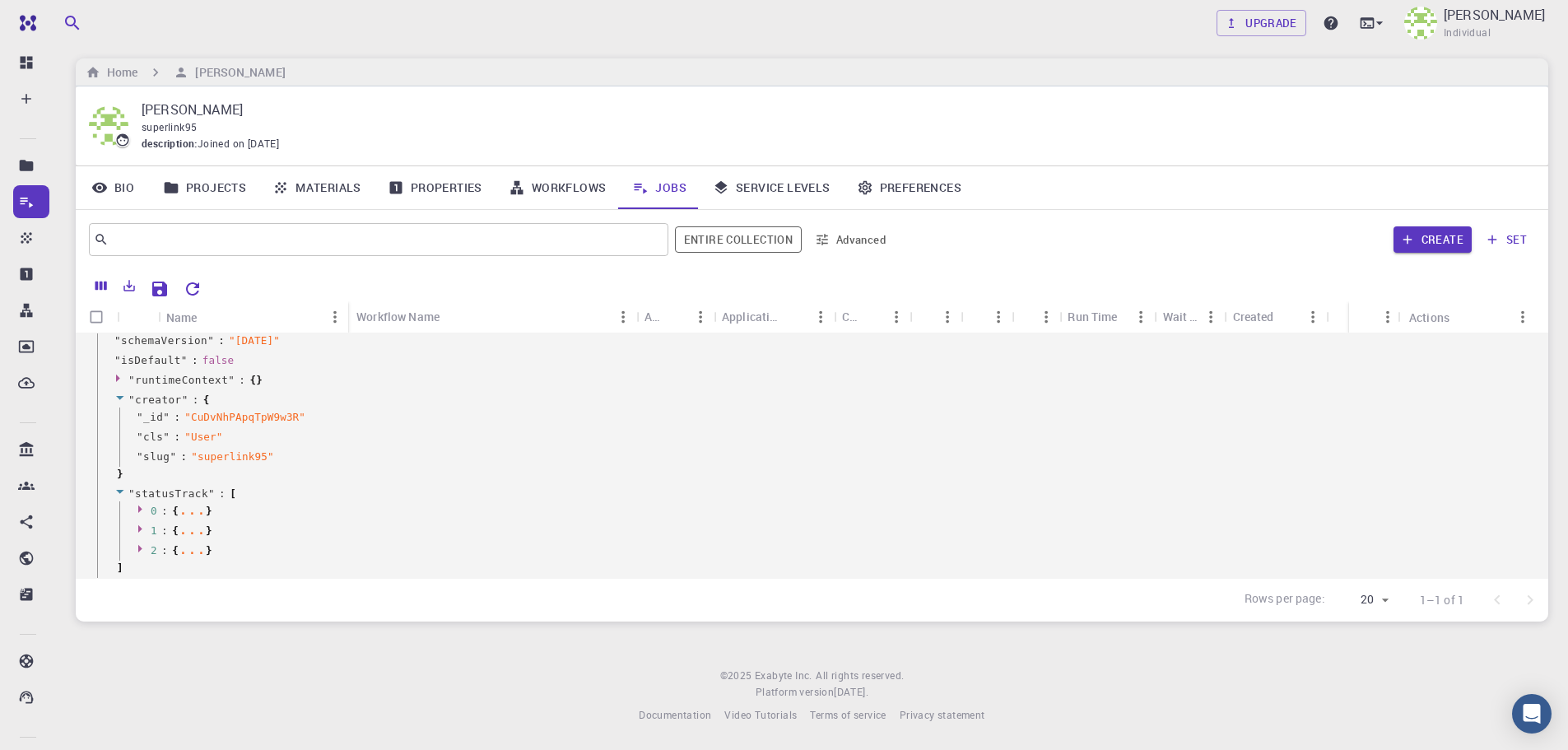
scroll to position [1424, 0]
click at [125, 286] on icon "Export" at bounding box center [131, 286] width 12 height 12
click at [295, 268] on div "​ Entire collection Advanced Create set" at bounding box center [812, 239] width 1473 height 59
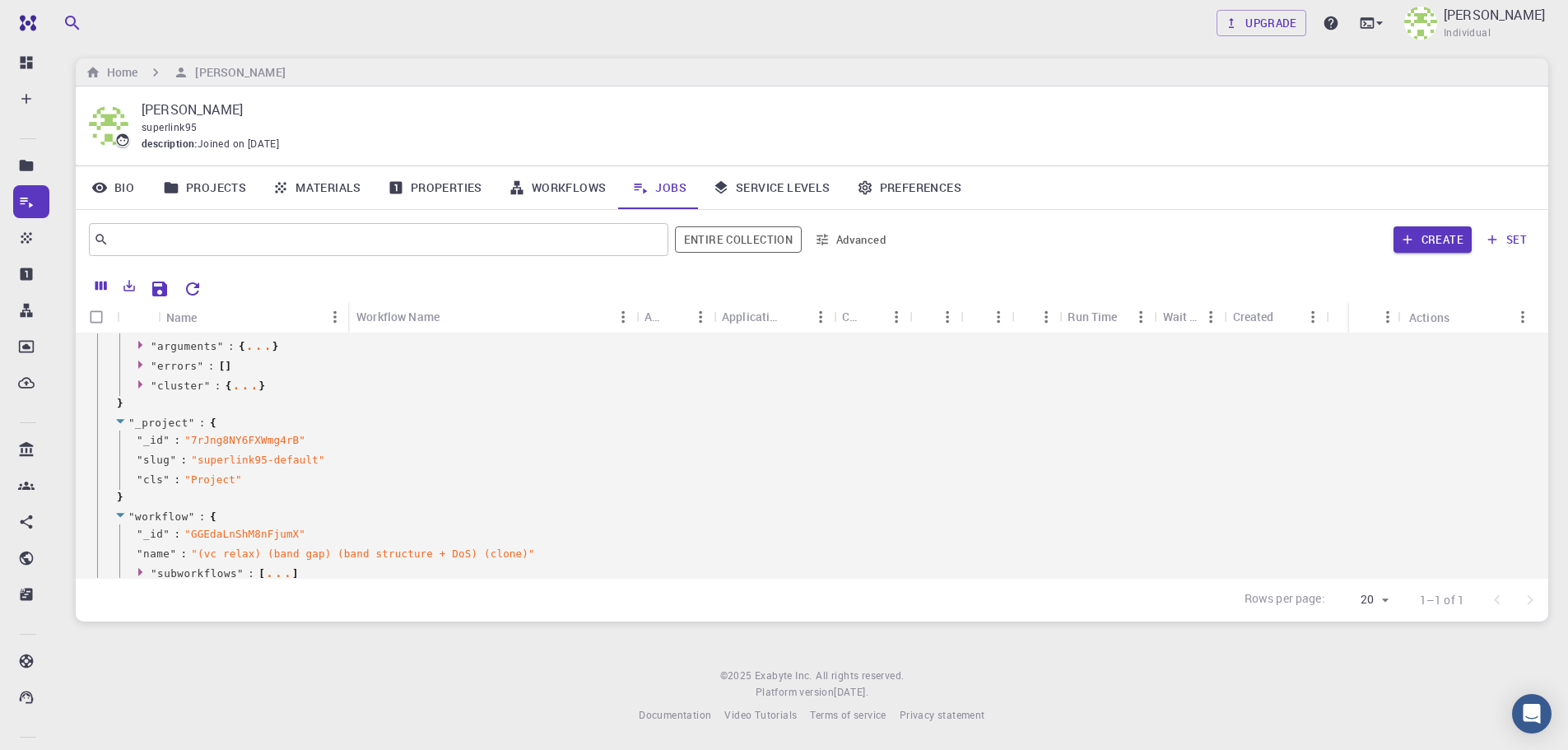
scroll to position [0, 0]
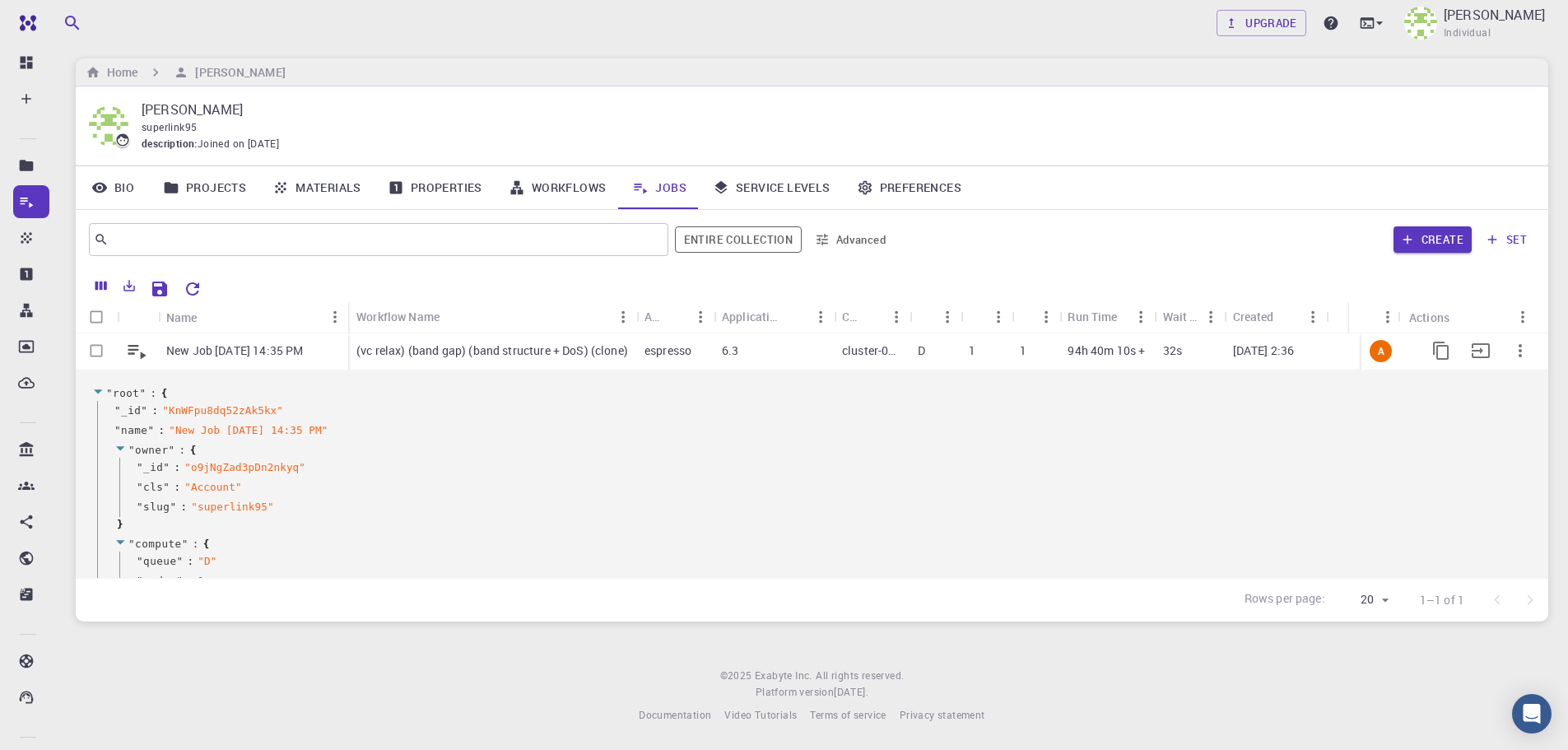
click at [1235, 354] on p "[DATE] 2:36" at bounding box center [1264, 350] width 62 height 16
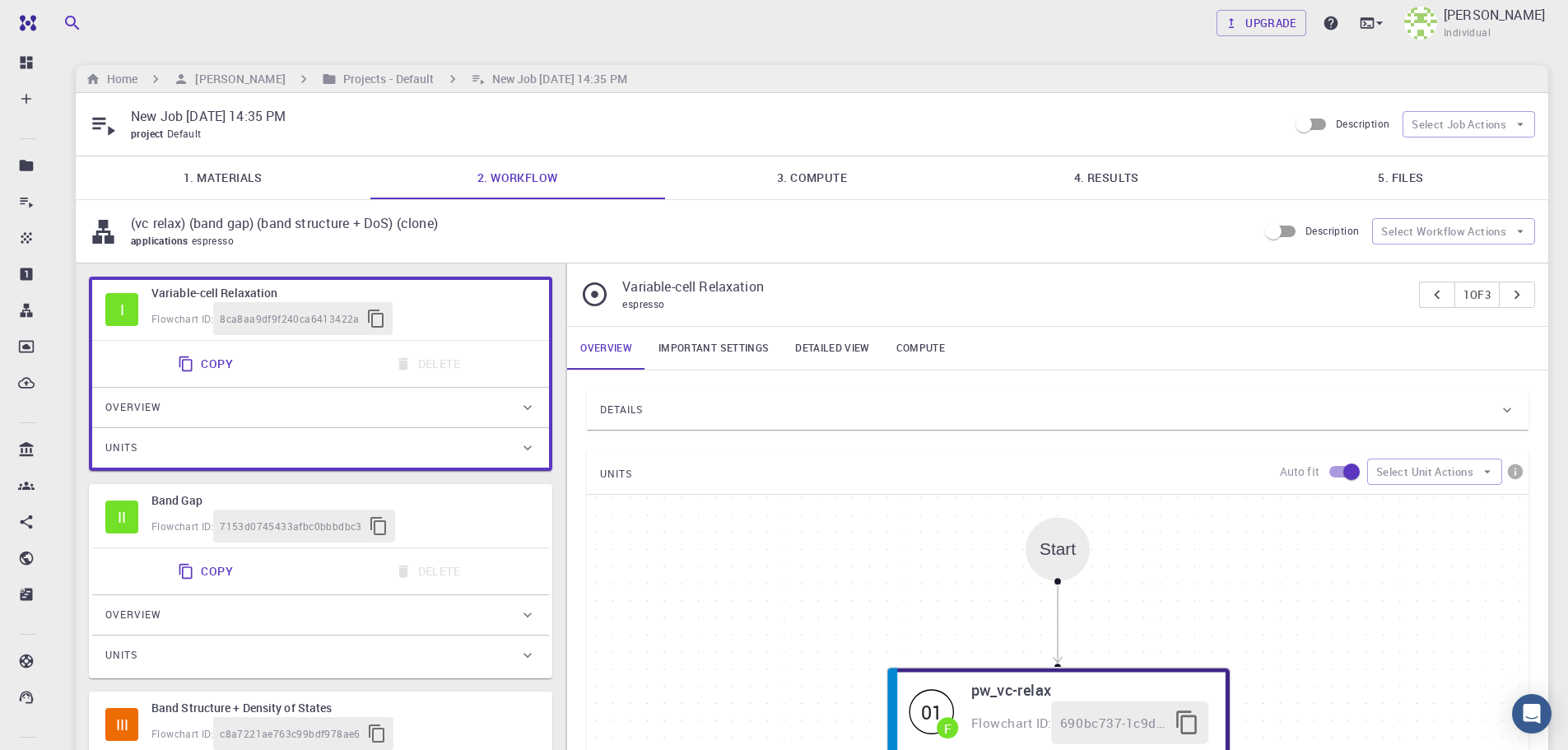
click at [1108, 186] on link "4. Results" at bounding box center [1106, 178] width 295 height 43
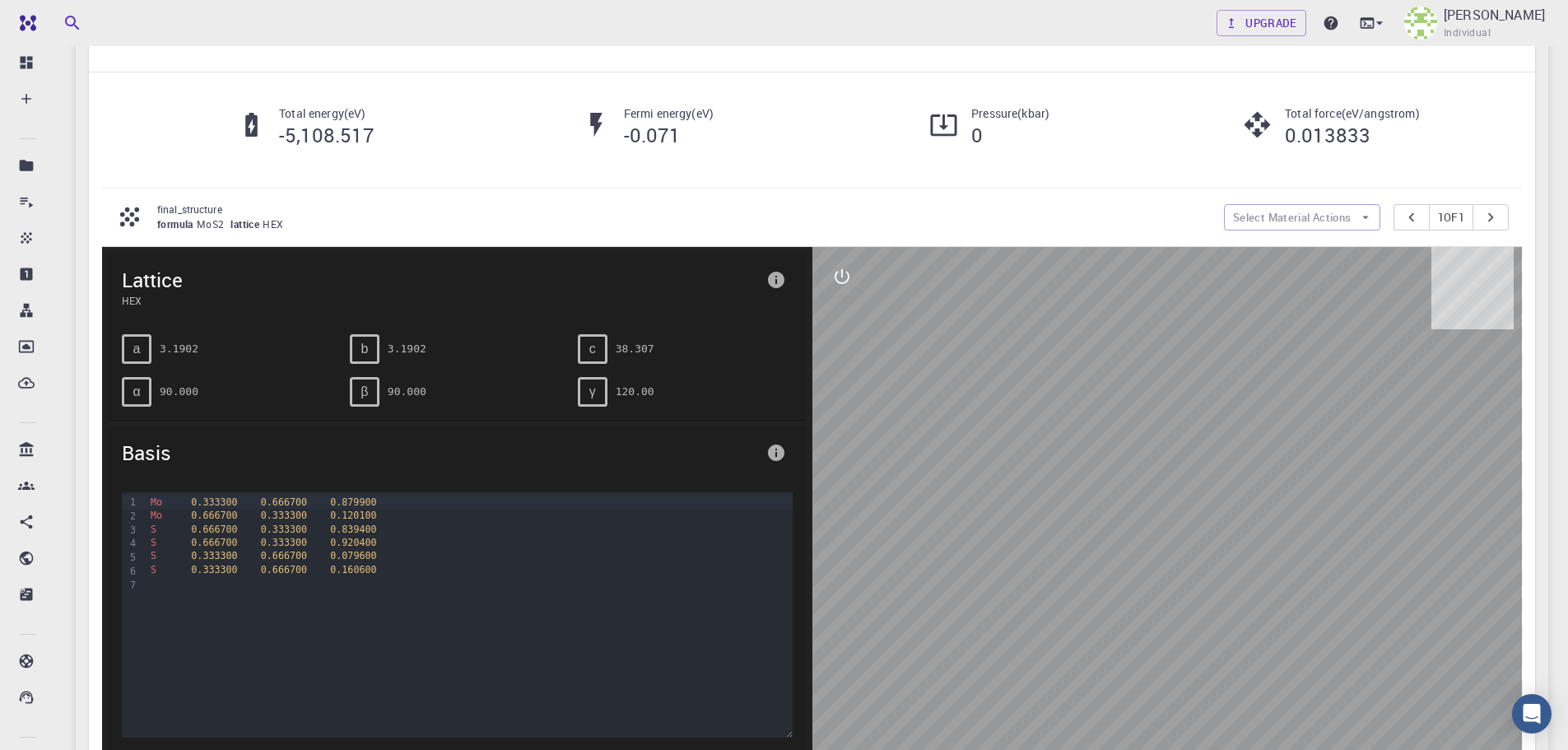
scroll to position [164, 0]
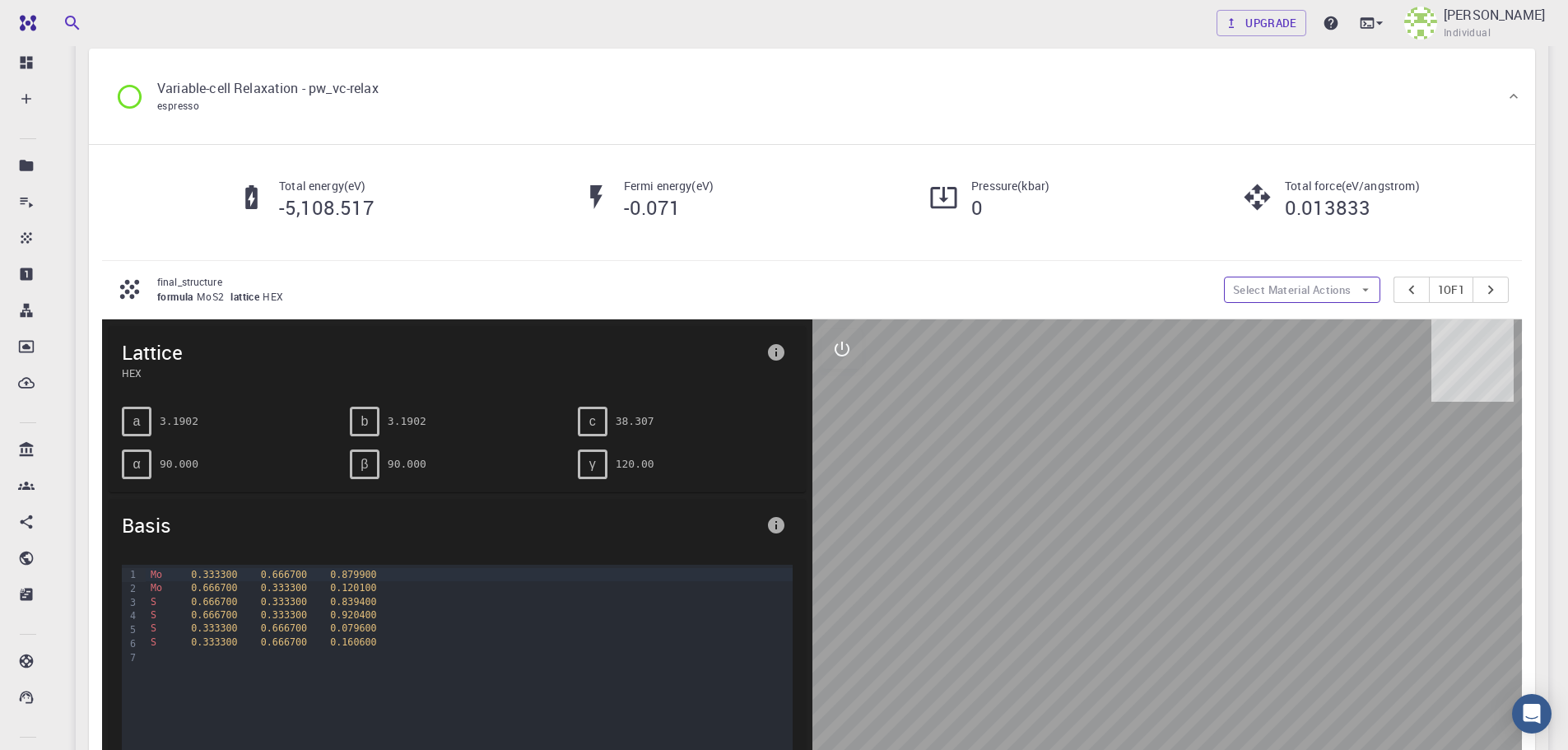
click at [1343, 290] on button "Select Material Actions" at bounding box center [1302, 289] width 157 height 26
click at [1127, 291] on div "formula MoS2 lattice HEX" at bounding box center [684, 297] width 1054 height 16
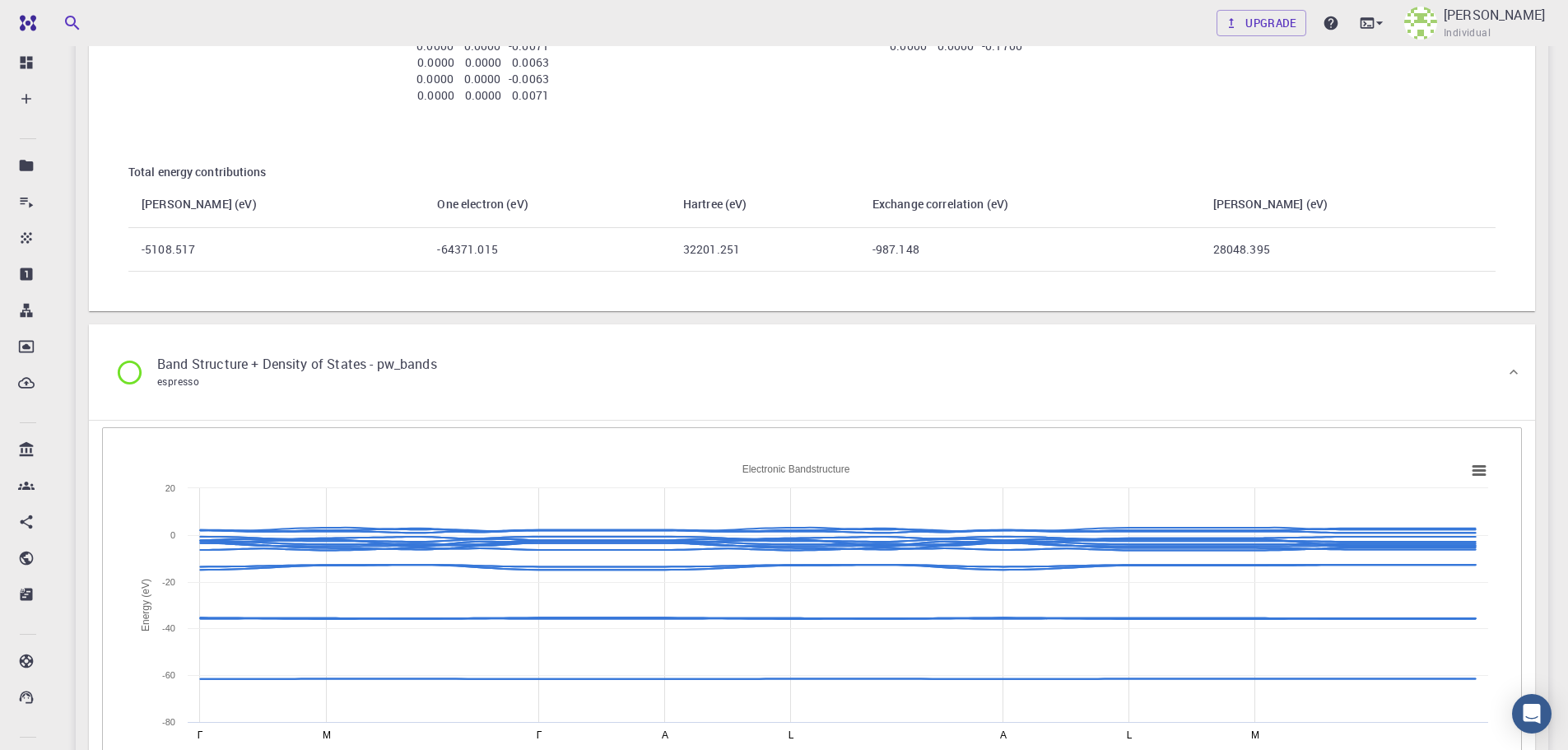
scroll to position [3045, 0]
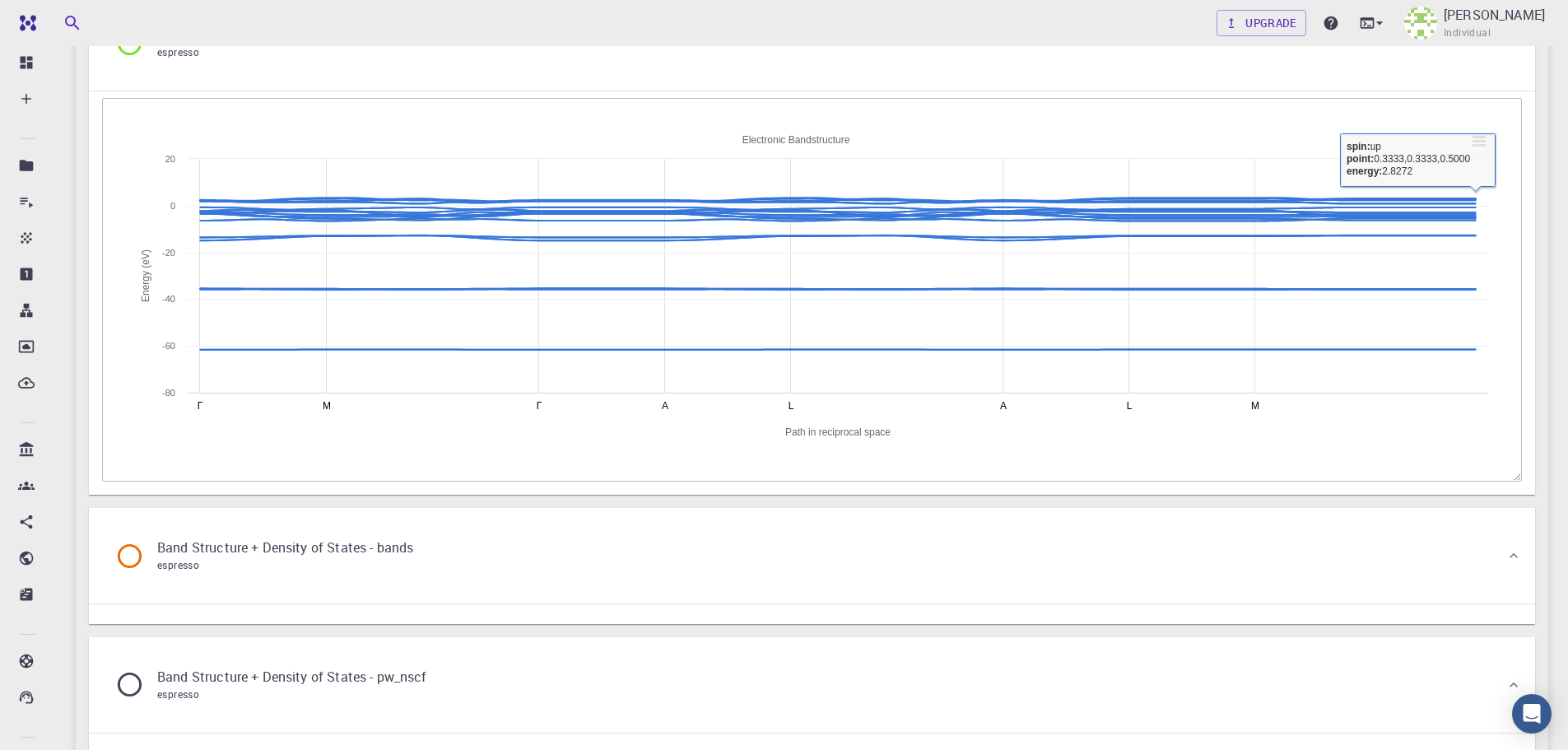
click at [1491, 151] on rect at bounding box center [812, 288] width 1369 height 330
click at [1474, 133] on rect at bounding box center [1479, 141] width 19 height 18
click at [363, 553] on p "Band Structure + Density of States - bands" at bounding box center [285, 547] width 256 height 19
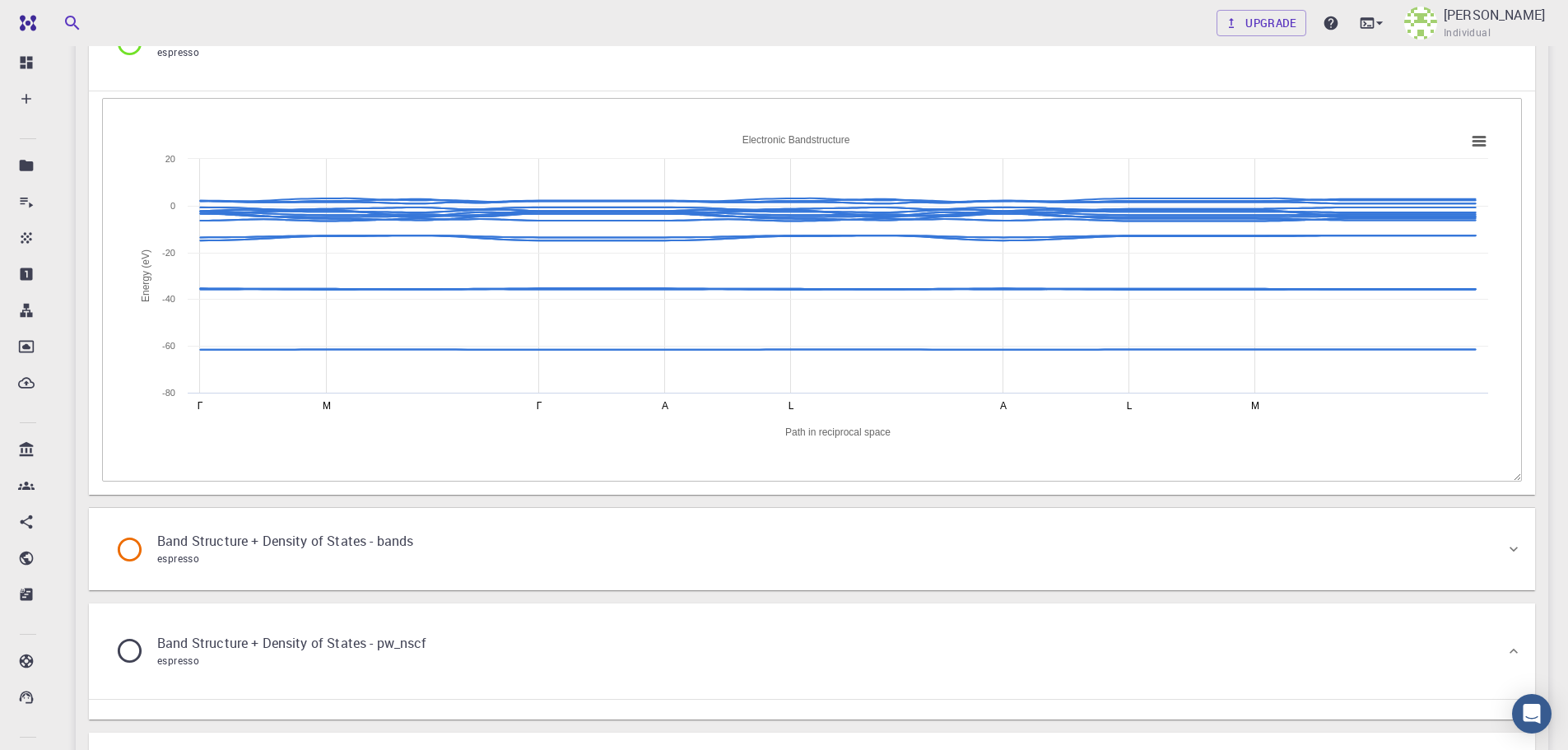
click at [381, 540] on p "Band Structure + Density of States - bands" at bounding box center [285, 540] width 256 height 19
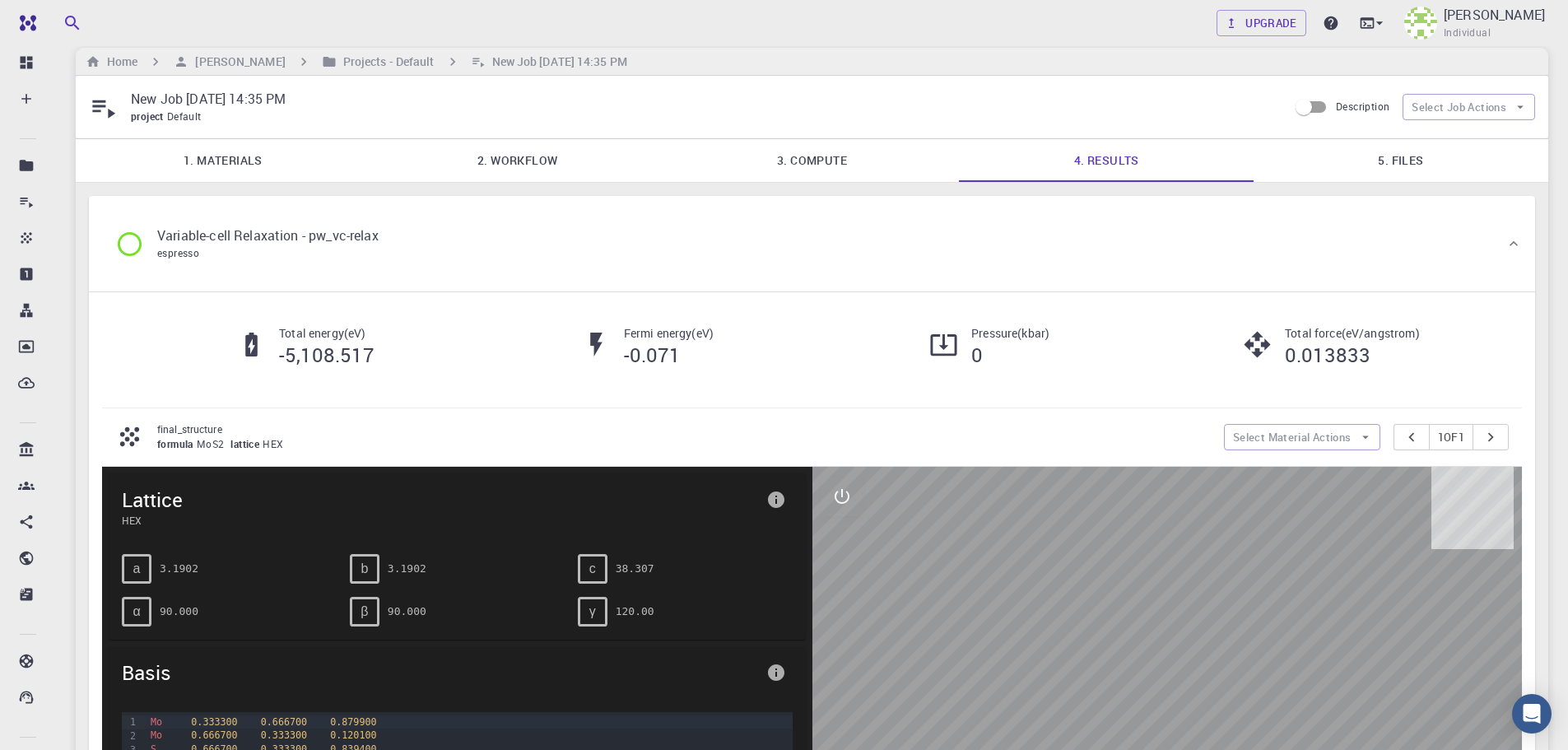
scroll to position [0, 0]
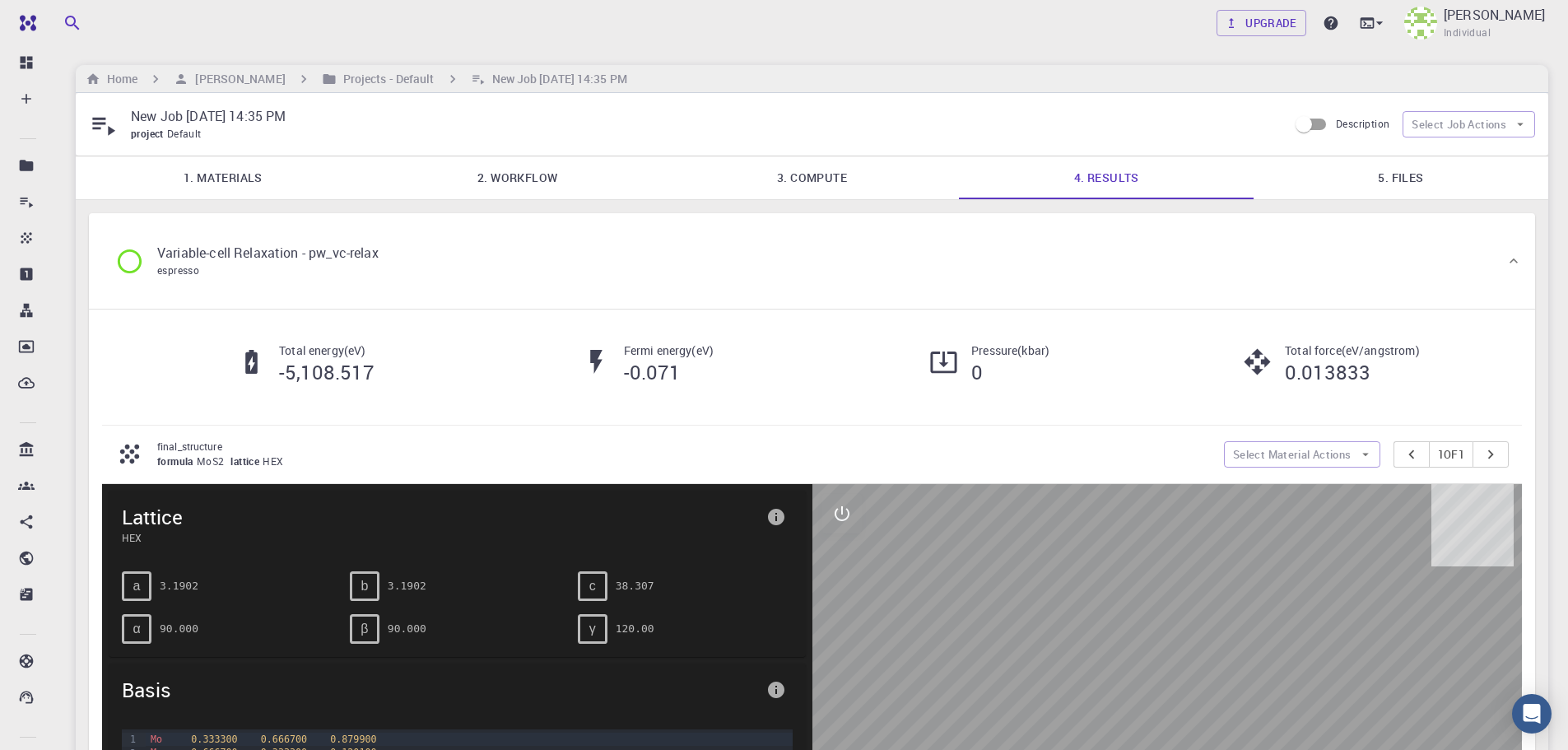
click at [1398, 164] on link "5. Files" at bounding box center [1401, 178] width 295 height 43
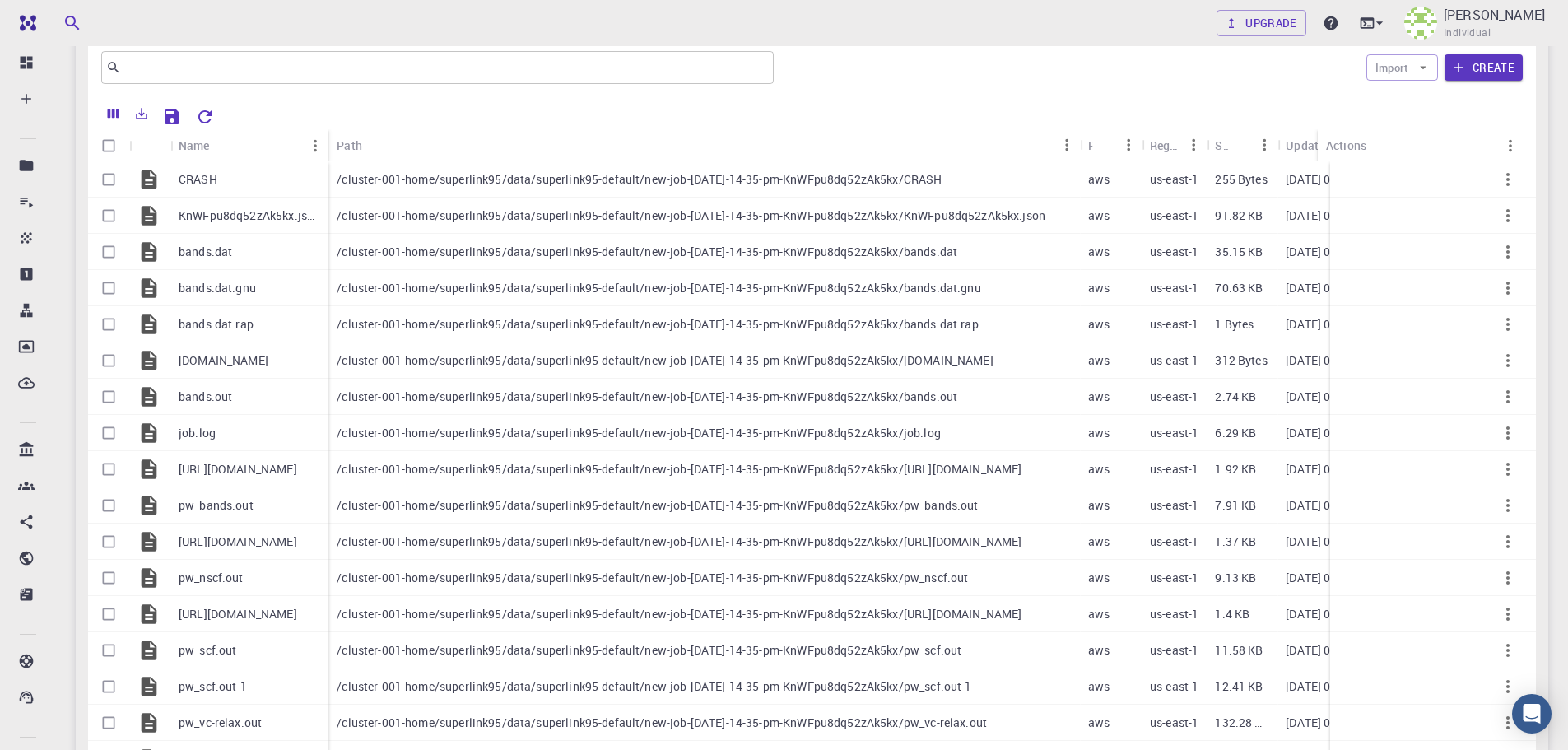
scroll to position [153, 0]
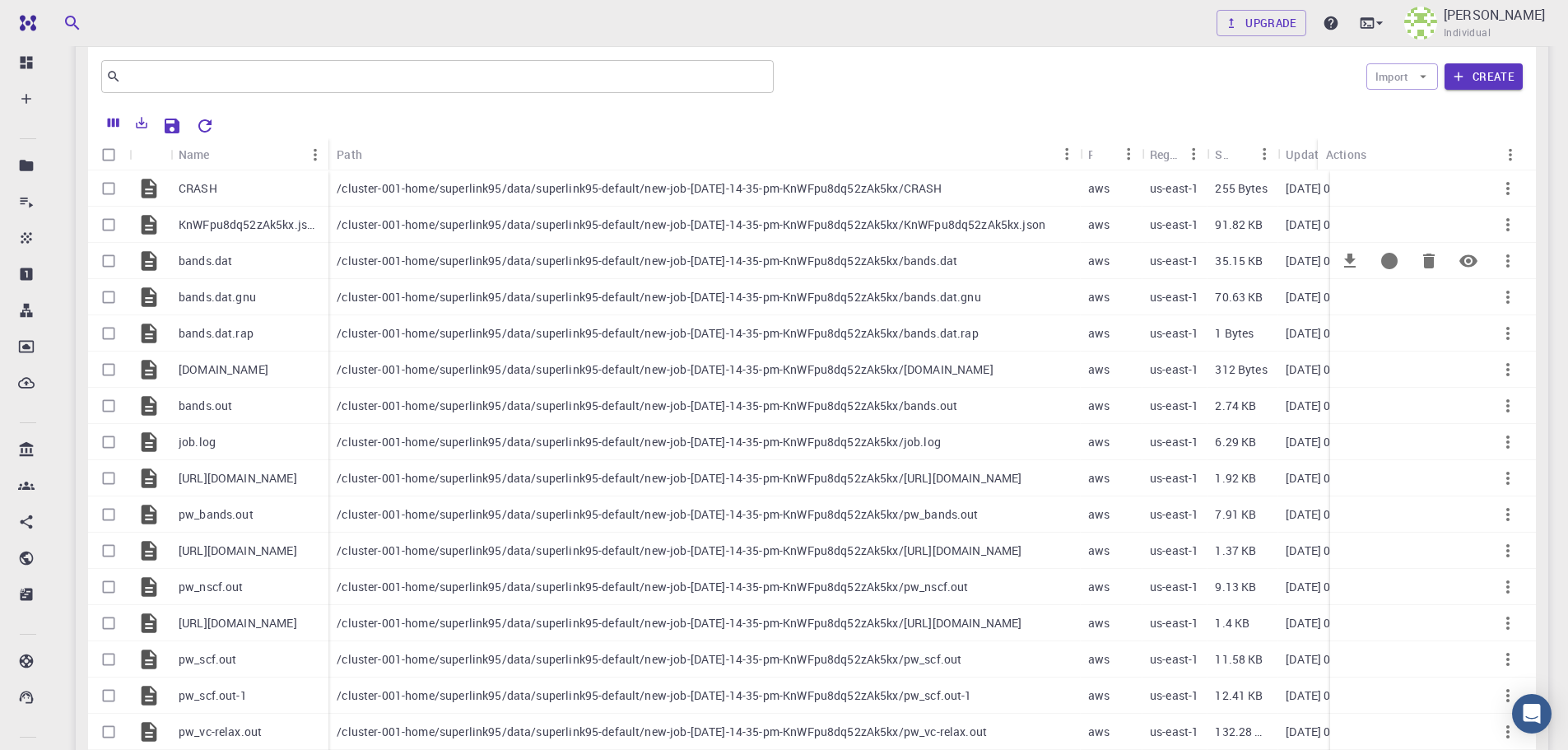
click at [294, 263] on div "bands.dat" at bounding box center [249, 260] width 159 height 36
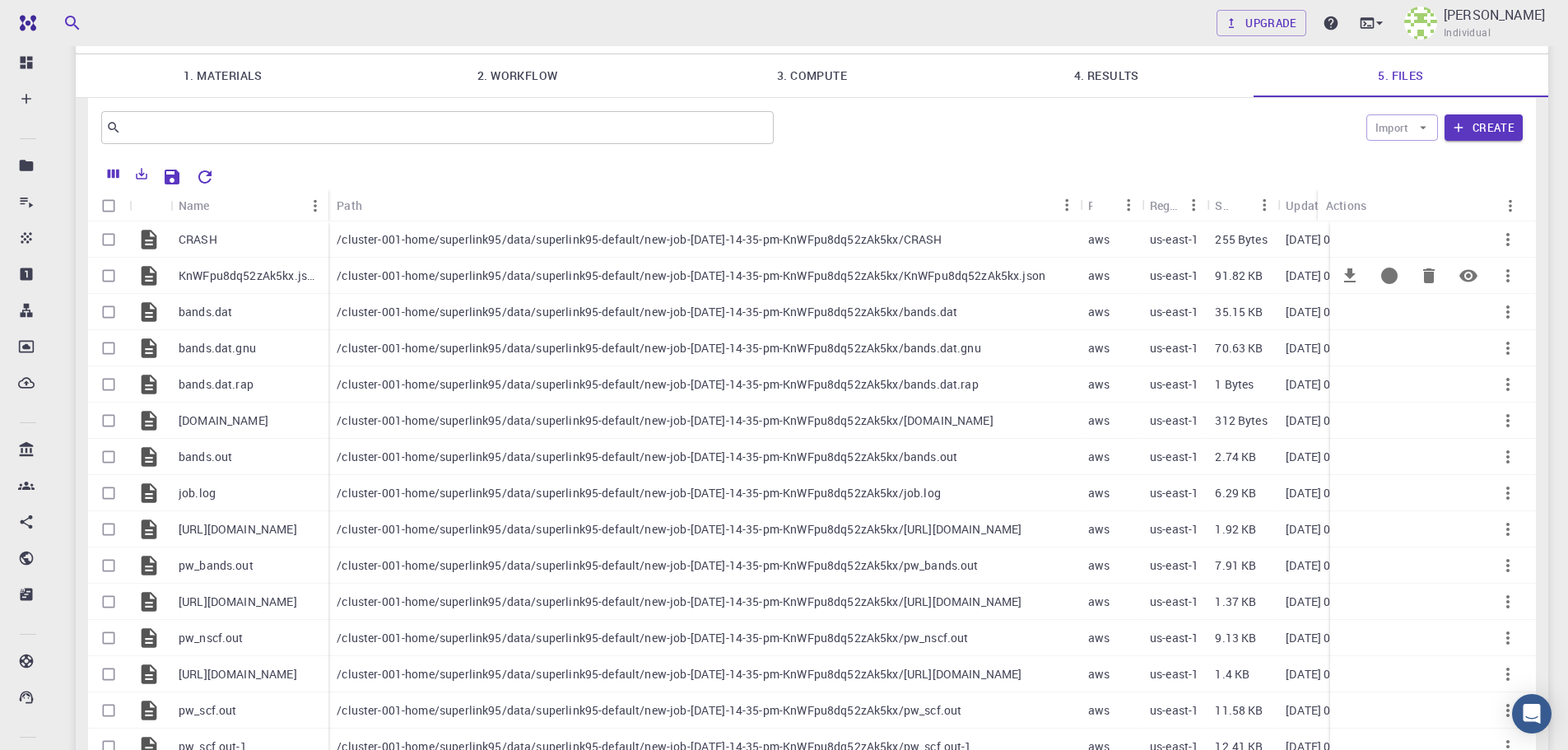
scroll to position [0, 0]
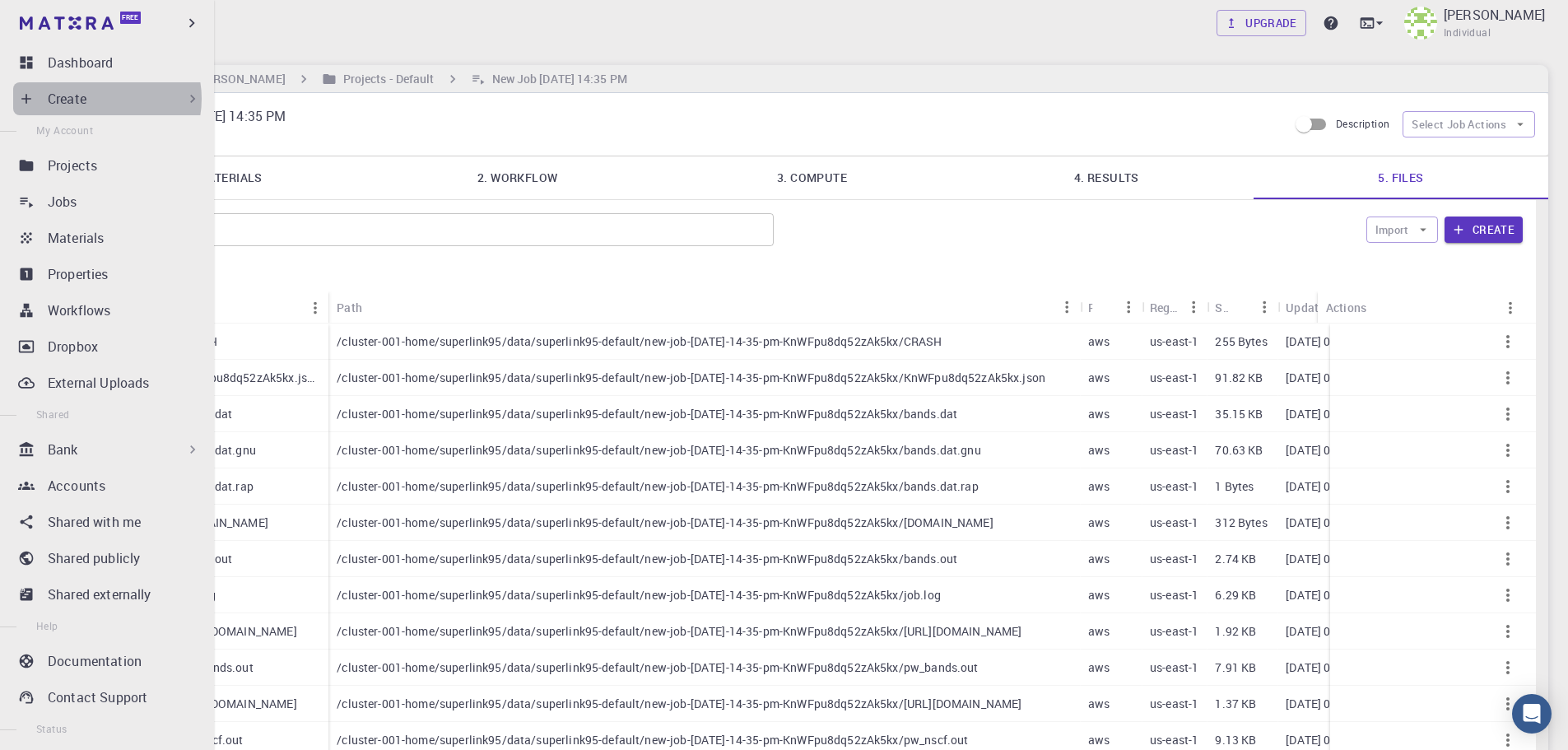
click at [102, 99] on div "Create" at bounding box center [124, 99] width 153 height 19
click at [72, 101] on p "Create" at bounding box center [67, 99] width 39 height 19
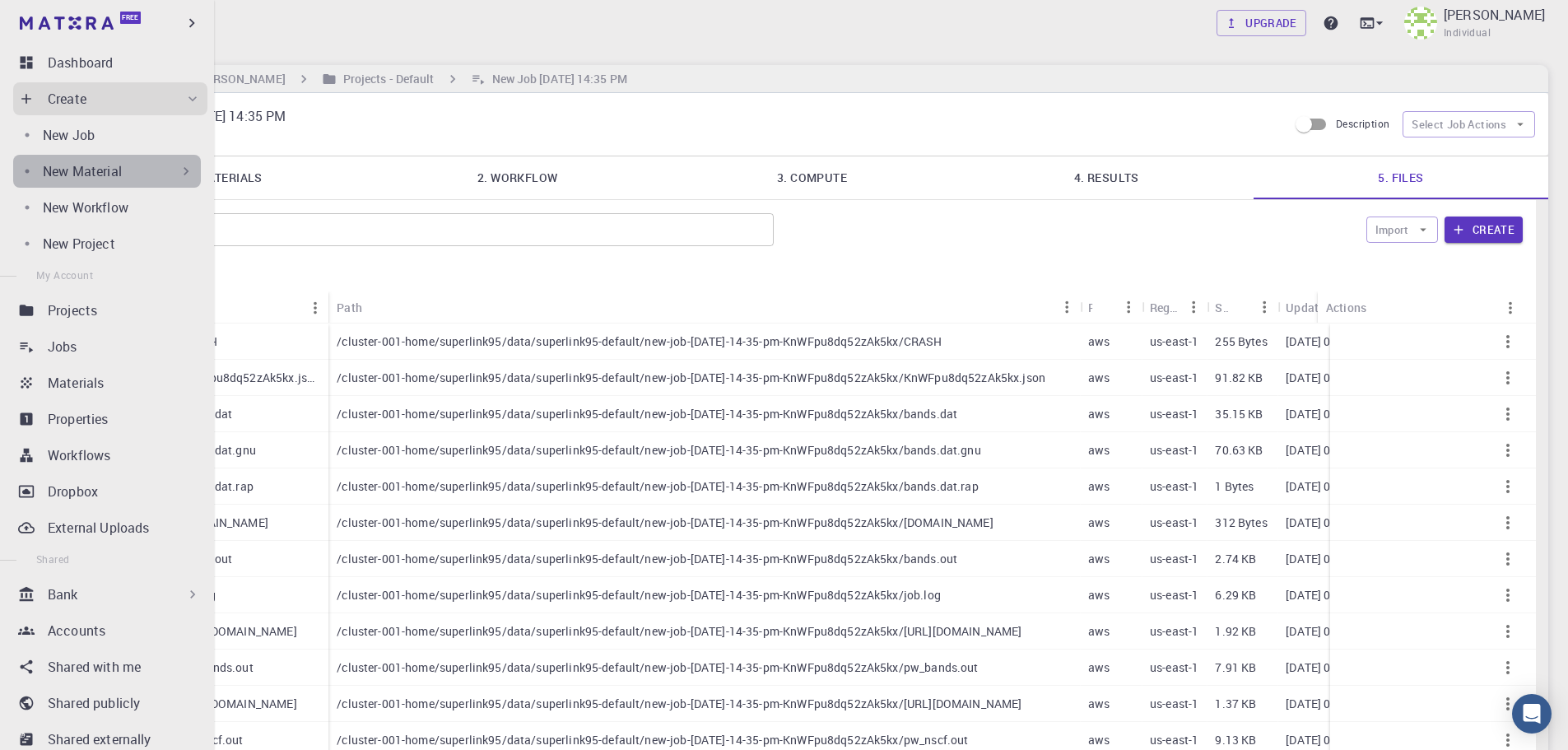
click at [120, 162] on p "New Material" at bounding box center [82, 171] width 79 height 19
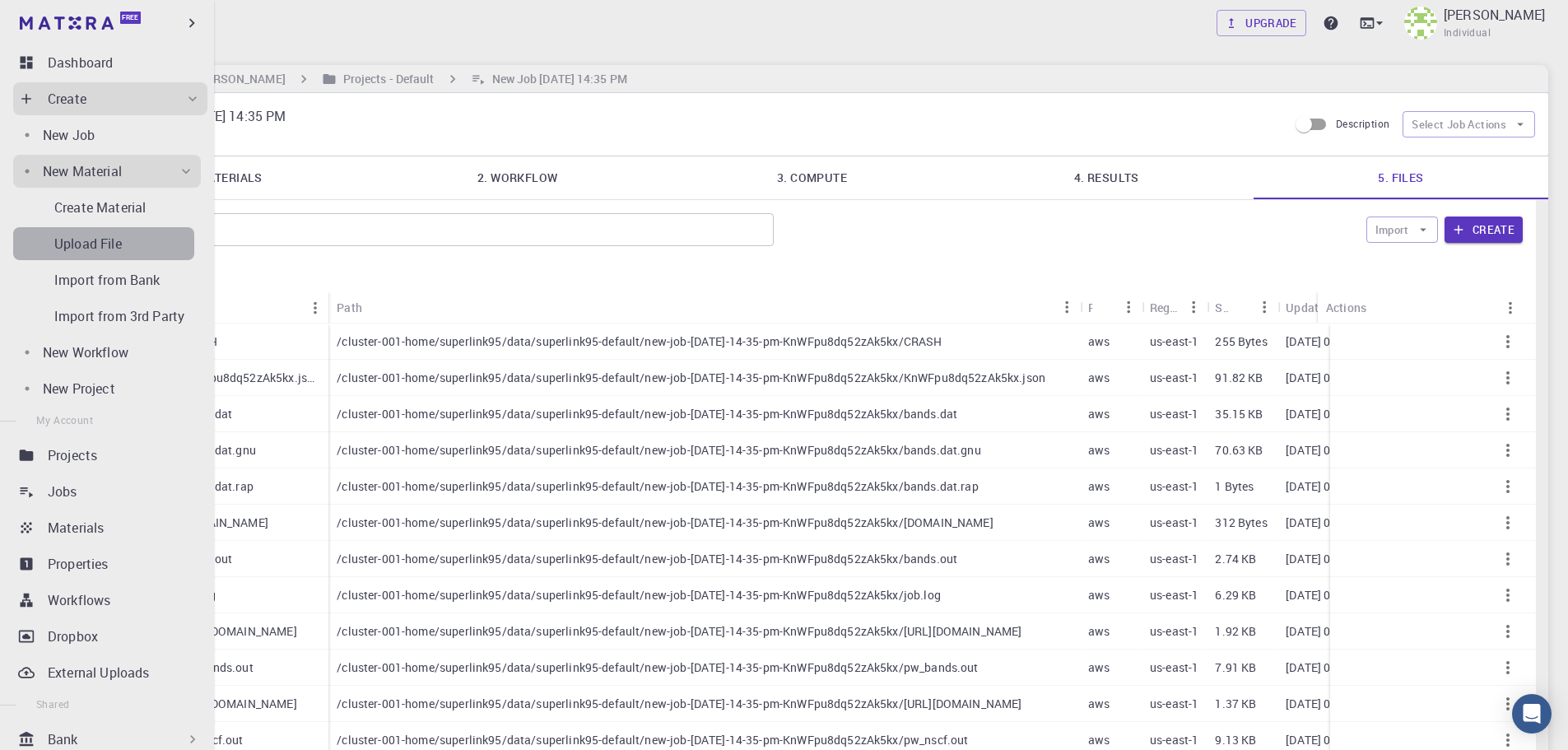
click at [124, 236] on div "Upload File" at bounding box center [124, 244] width 140 height 19
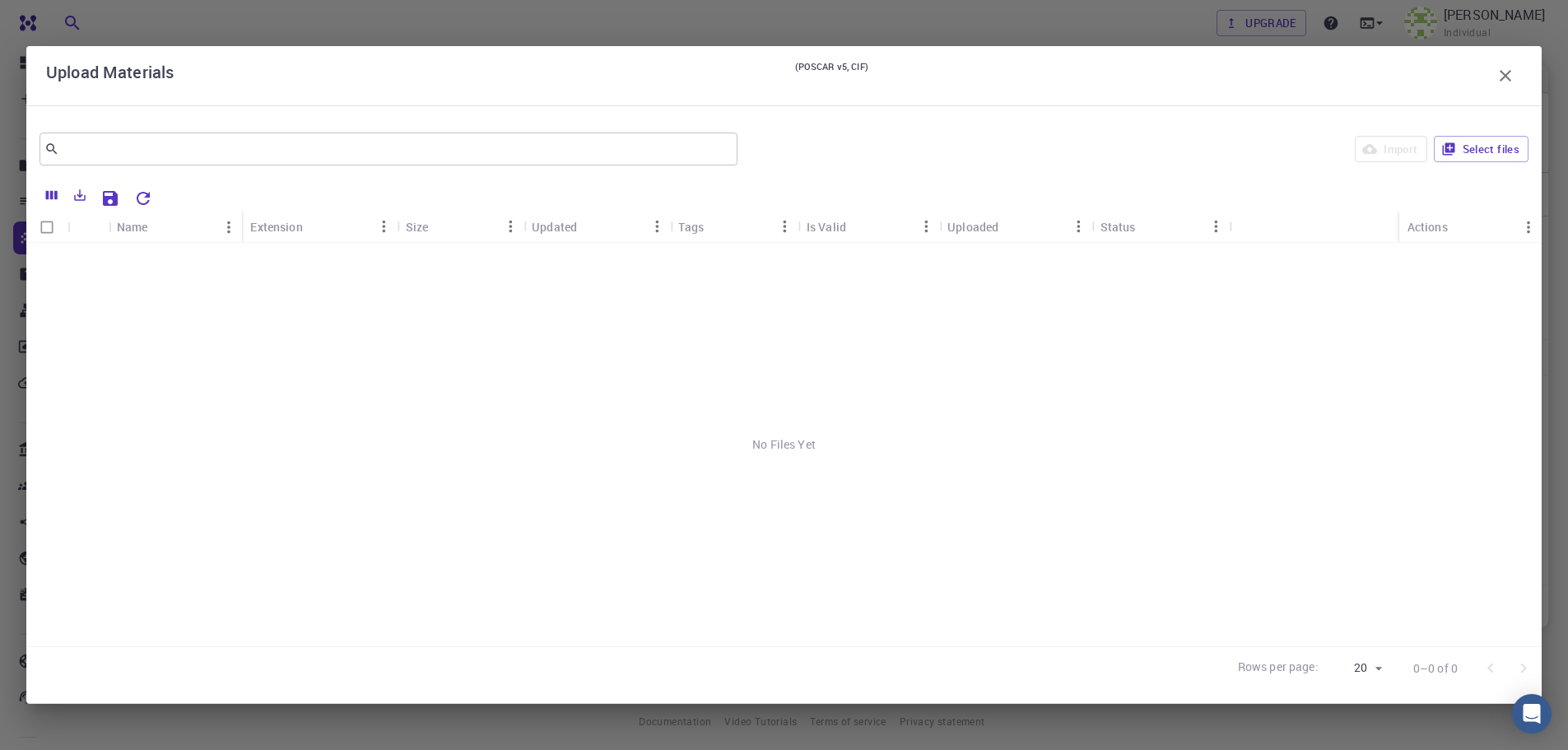
click at [1474, 162] on div "Import Select files" at bounding box center [1137, 149] width 785 height 40
click at [1509, 151] on button "Select files" at bounding box center [1482, 149] width 95 height 26
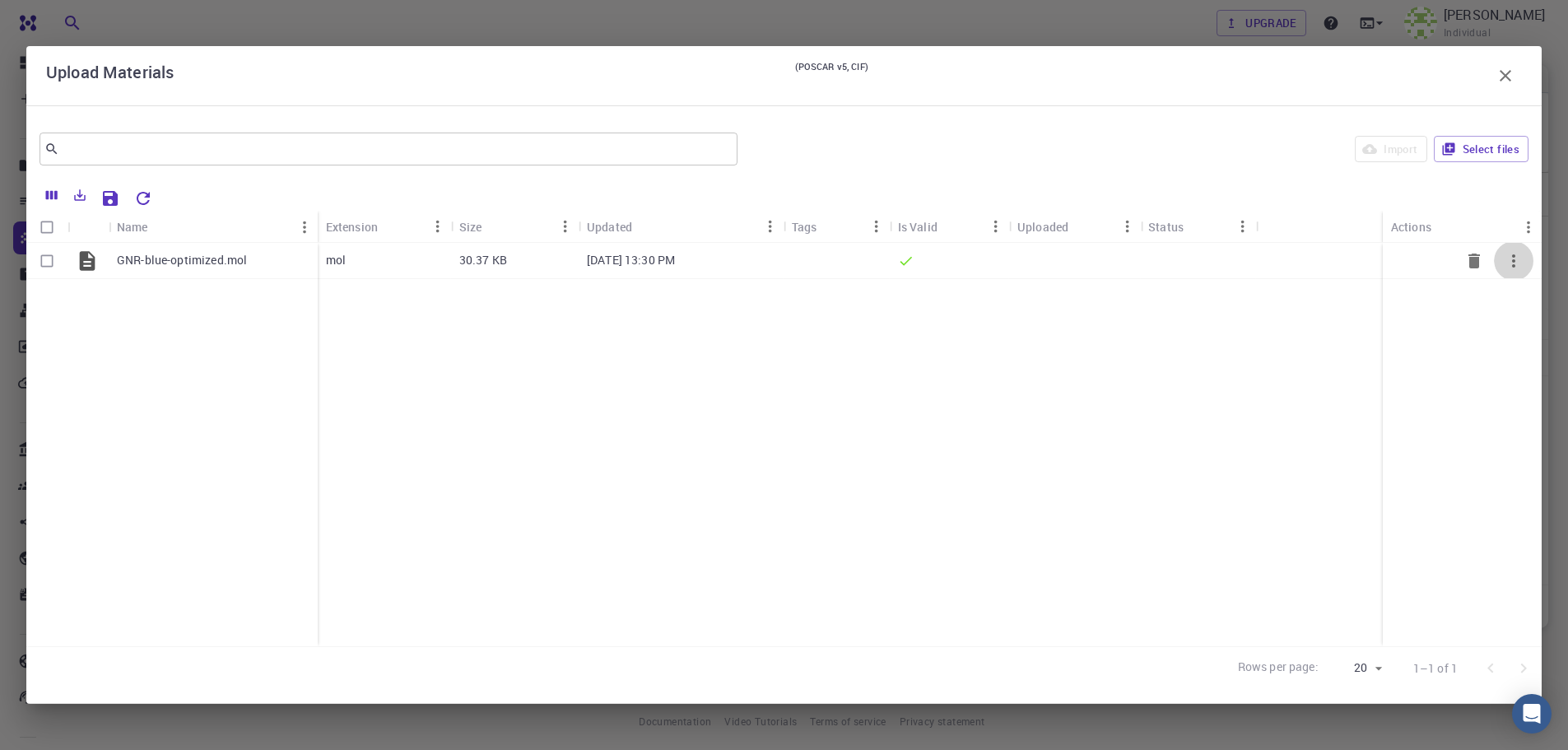
click at [1507, 264] on icon "button" at bounding box center [1514, 261] width 19 height 19
click at [1326, 321] on div at bounding box center [784, 375] width 1568 height 750
click at [47, 261] on input "Select row" at bounding box center [46, 261] width 31 height 31
checkbox input "true"
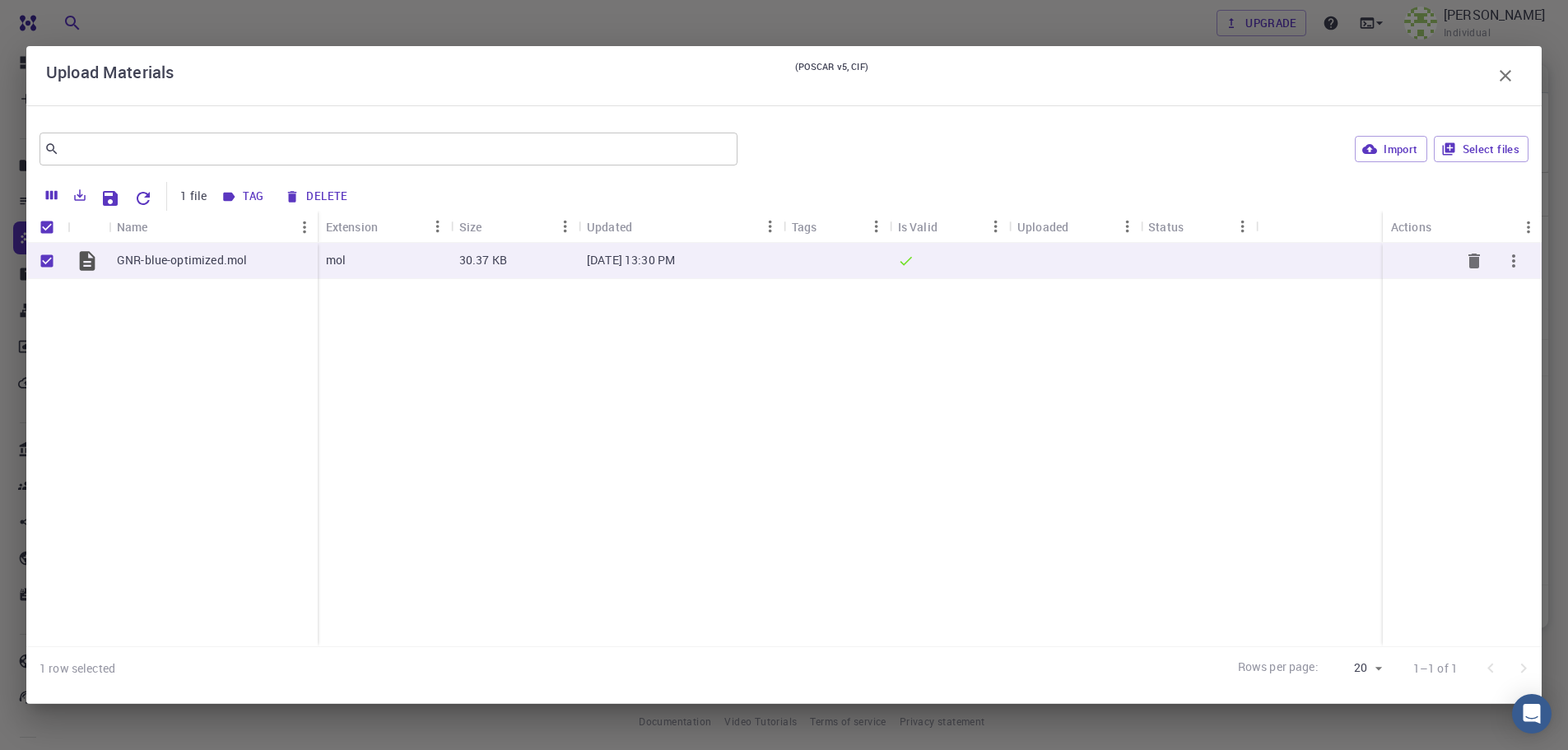
click at [436, 262] on div "mol" at bounding box center [385, 260] width 133 height 36
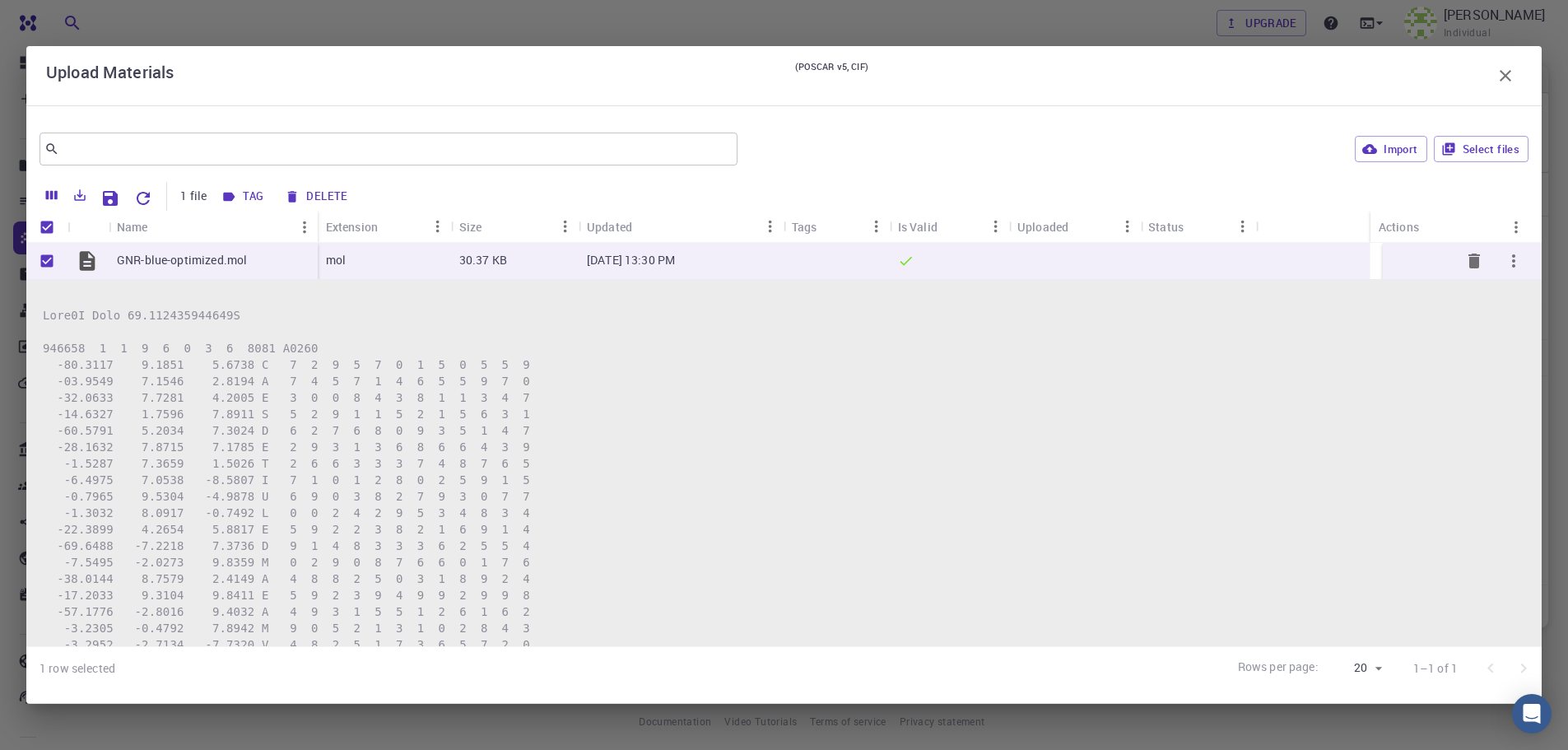
click at [452, 261] on div "30.37 KB" at bounding box center [515, 260] width 128 height 36
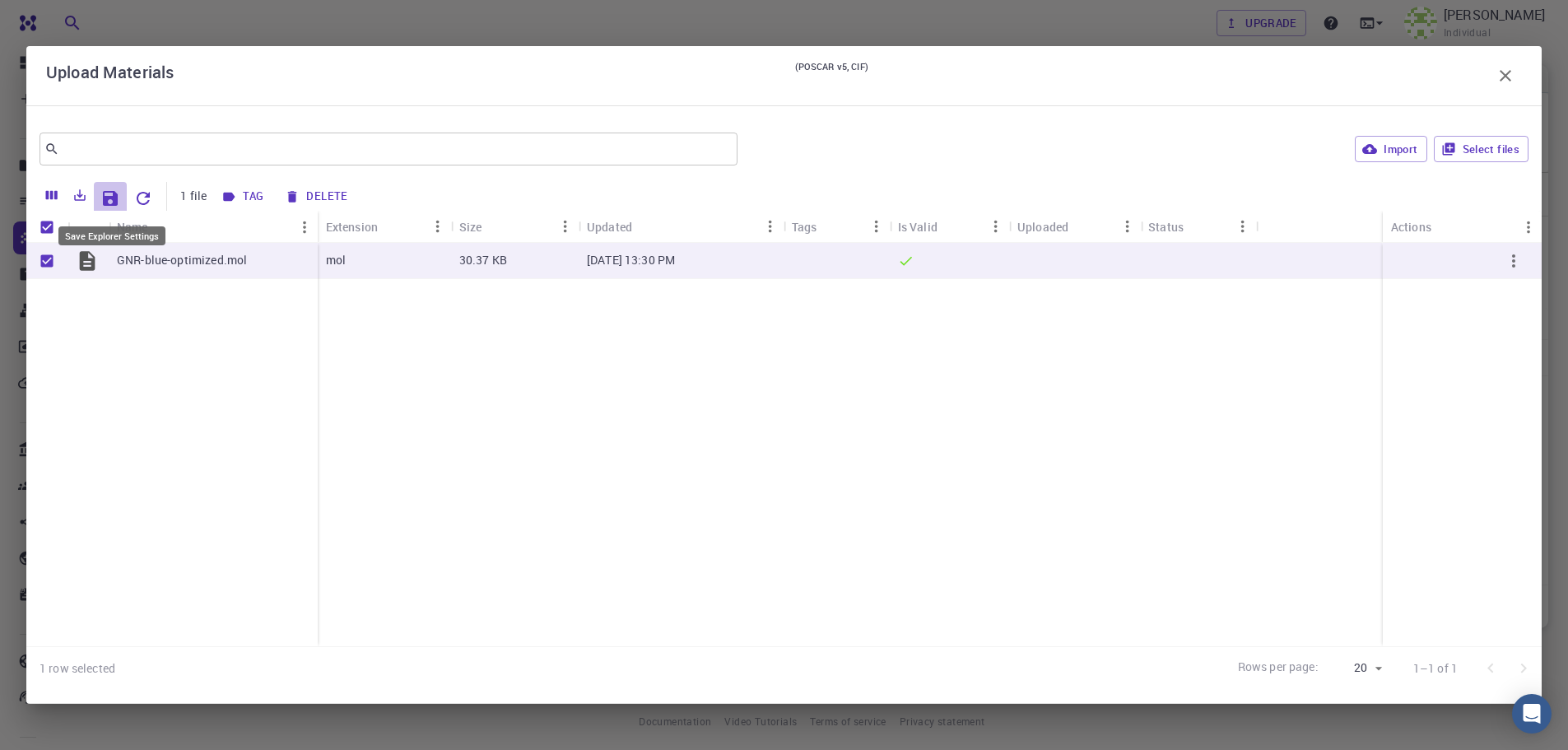
click at [103, 192] on icon "Save Explorer Settings" at bounding box center [109, 198] width 15 height 14
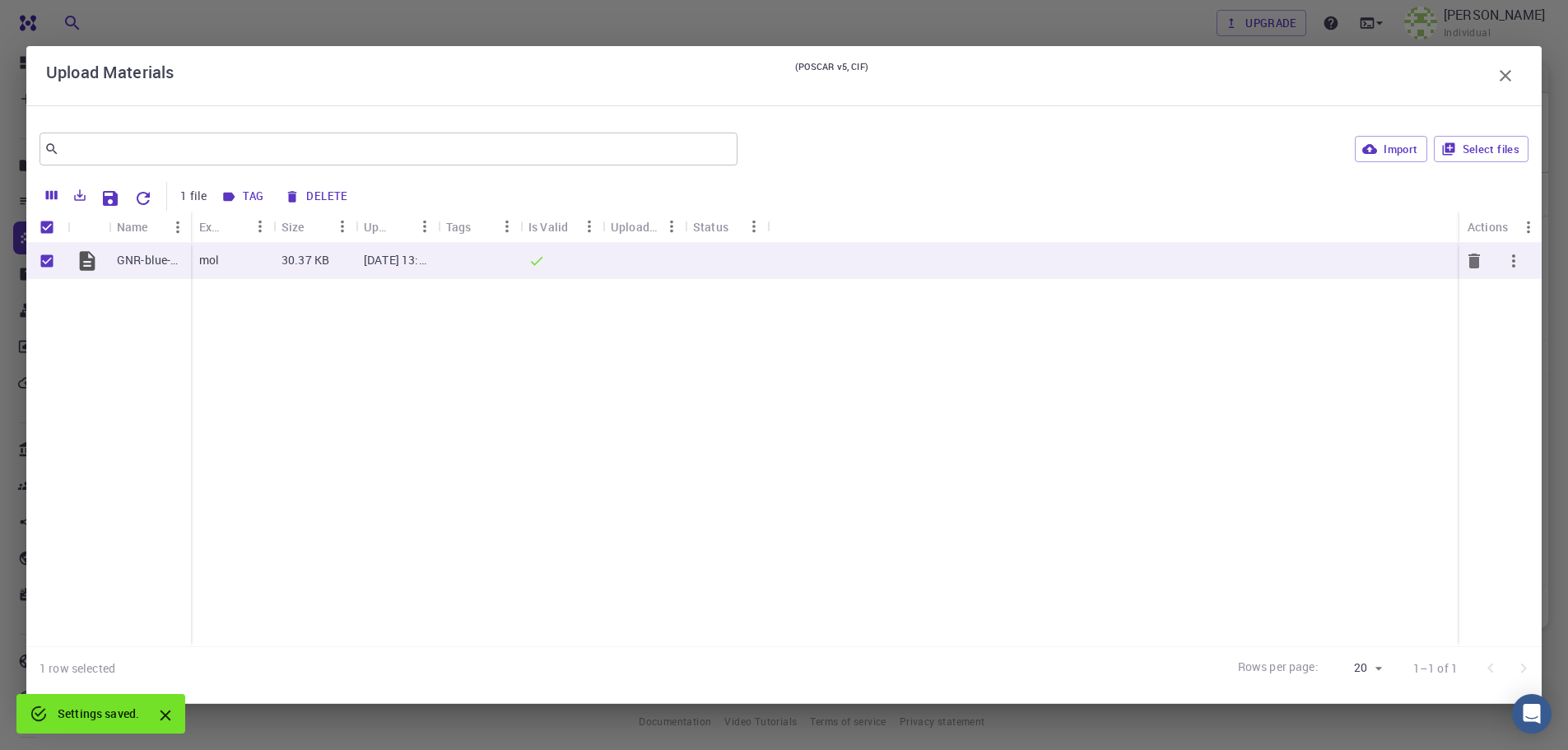
click at [1513, 265] on icon "button" at bounding box center [1514, 261] width 3 height 14
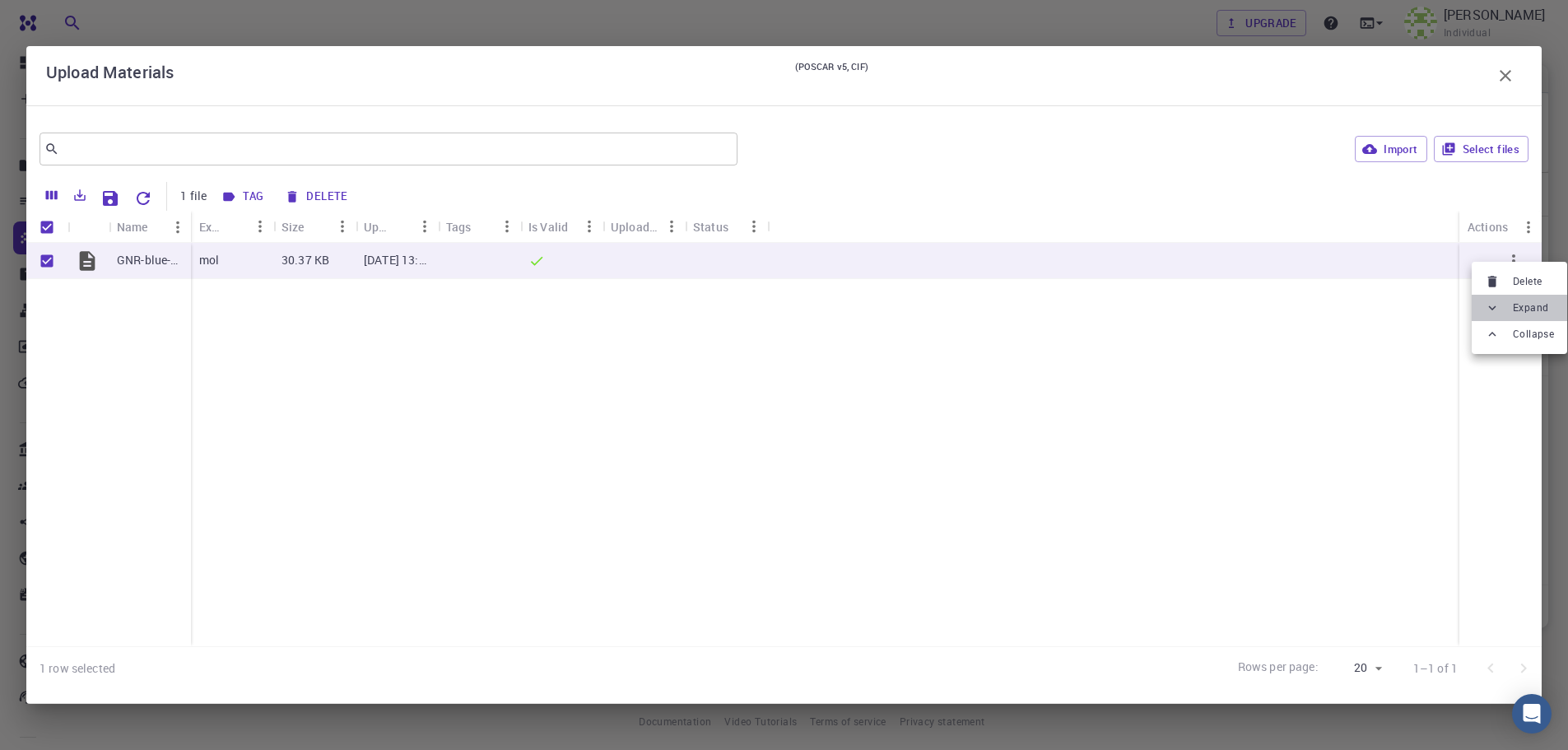
click at [1507, 313] on li "Expand" at bounding box center [1520, 307] width 96 height 26
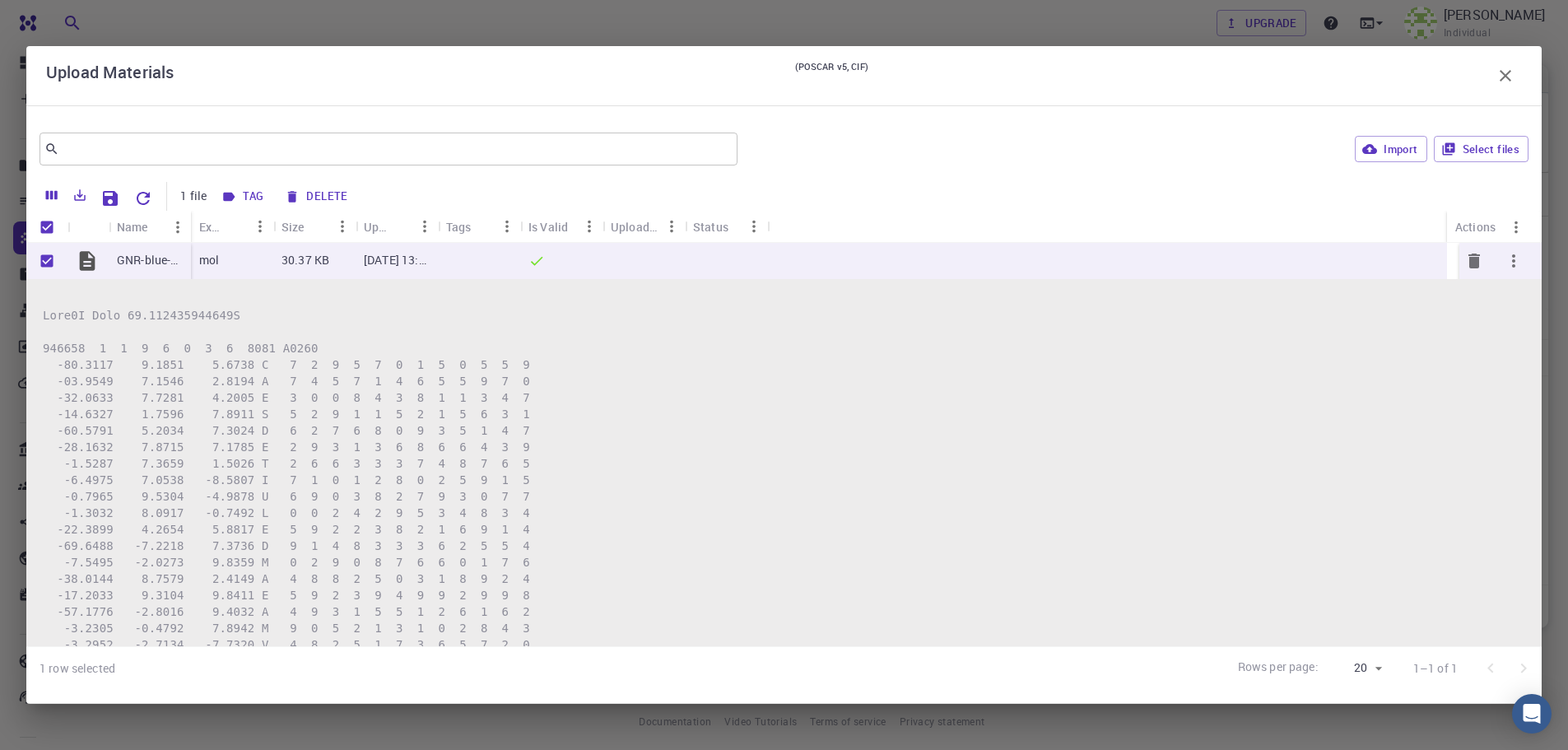
click at [1504, 264] on icon "button" at bounding box center [1514, 261] width 19 height 19
click at [1497, 64] on div at bounding box center [784, 375] width 1568 height 750
click at [1505, 72] on icon "button" at bounding box center [1506, 75] width 19 height 19
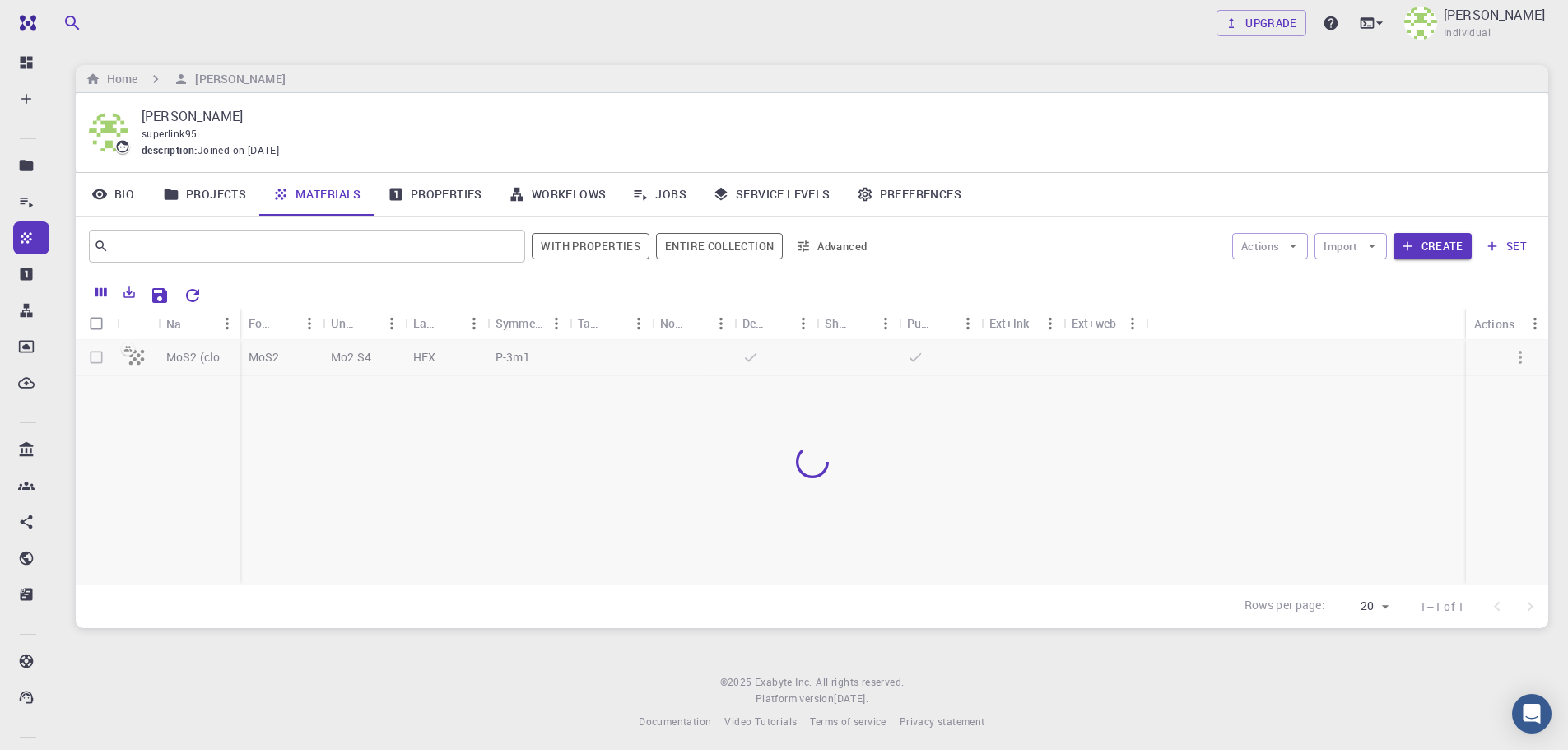
click at [1509, 75] on div "Home [PERSON_NAME]" at bounding box center [812, 78] width 1473 height 28
drag, startPoint x: 125, startPoint y: 198, endPoint x: 169, endPoint y: 199, distance: 44.0
click at [125, 198] on link "Bio" at bounding box center [112, 194] width 74 height 43
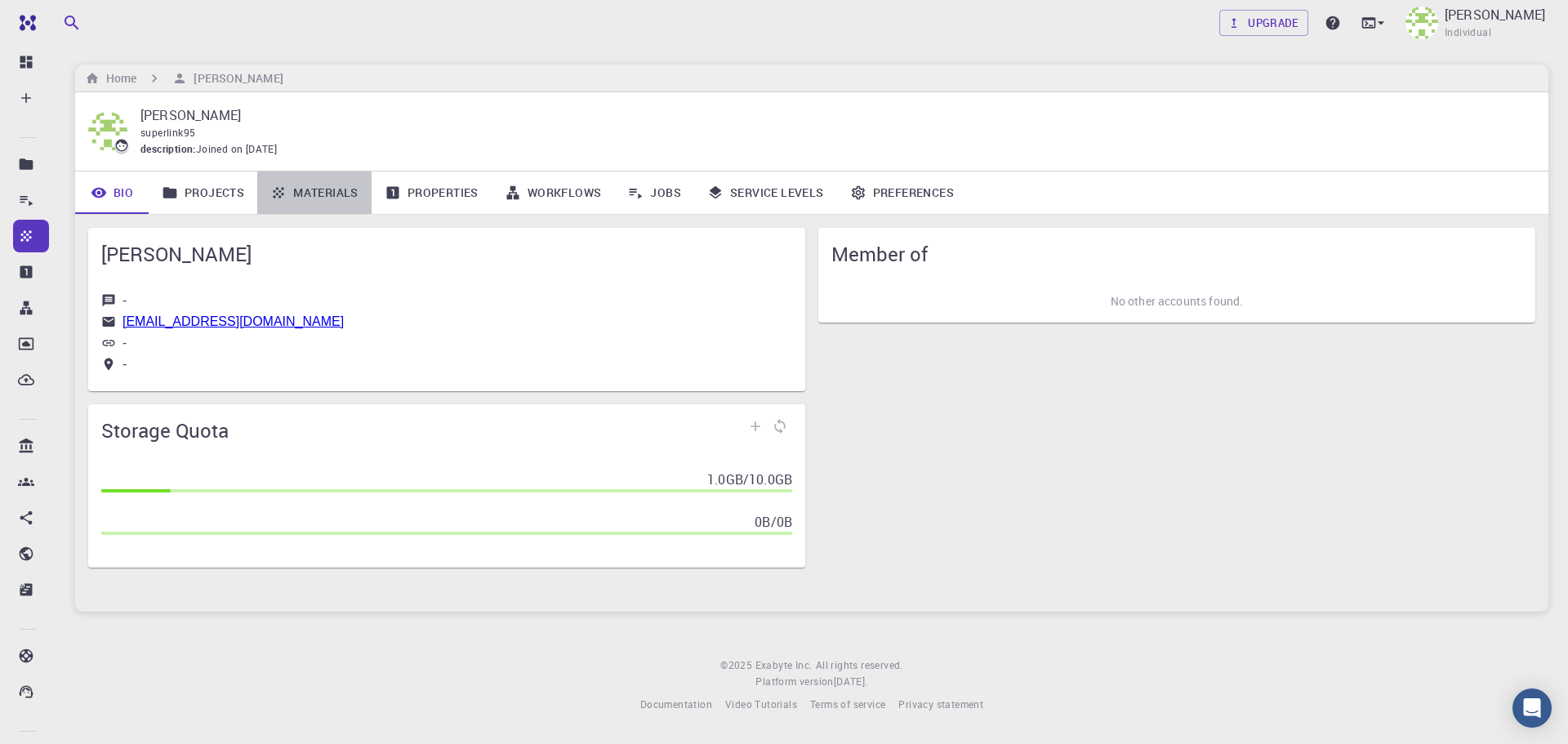
click at [325, 206] on link "Materials" at bounding box center [314, 193] width 114 height 42
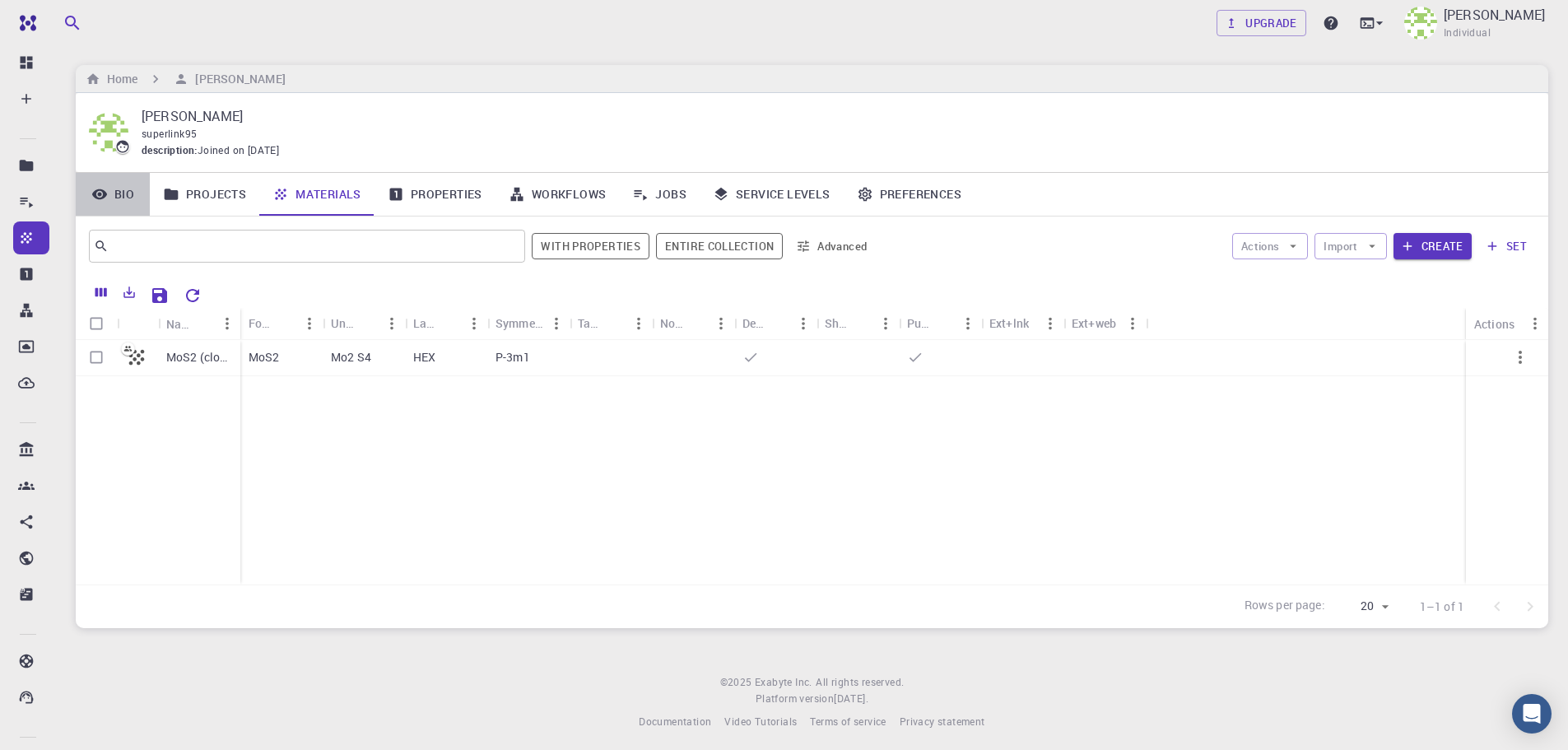
click at [119, 204] on link "Bio" at bounding box center [112, 194] width 74 height 43
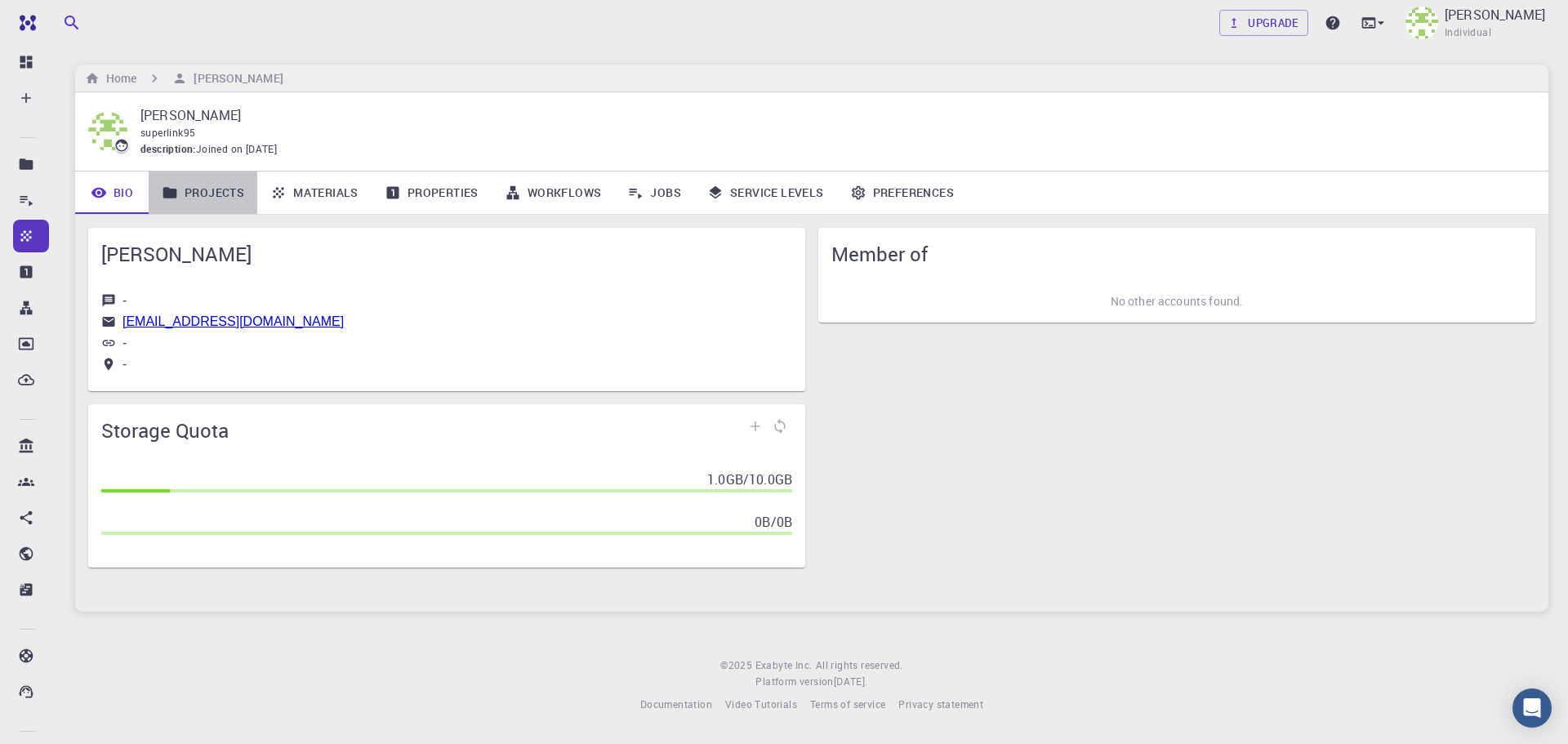
click at [226, 192] on link "Projects" at bounding box center [202, 193] width 108 height 42
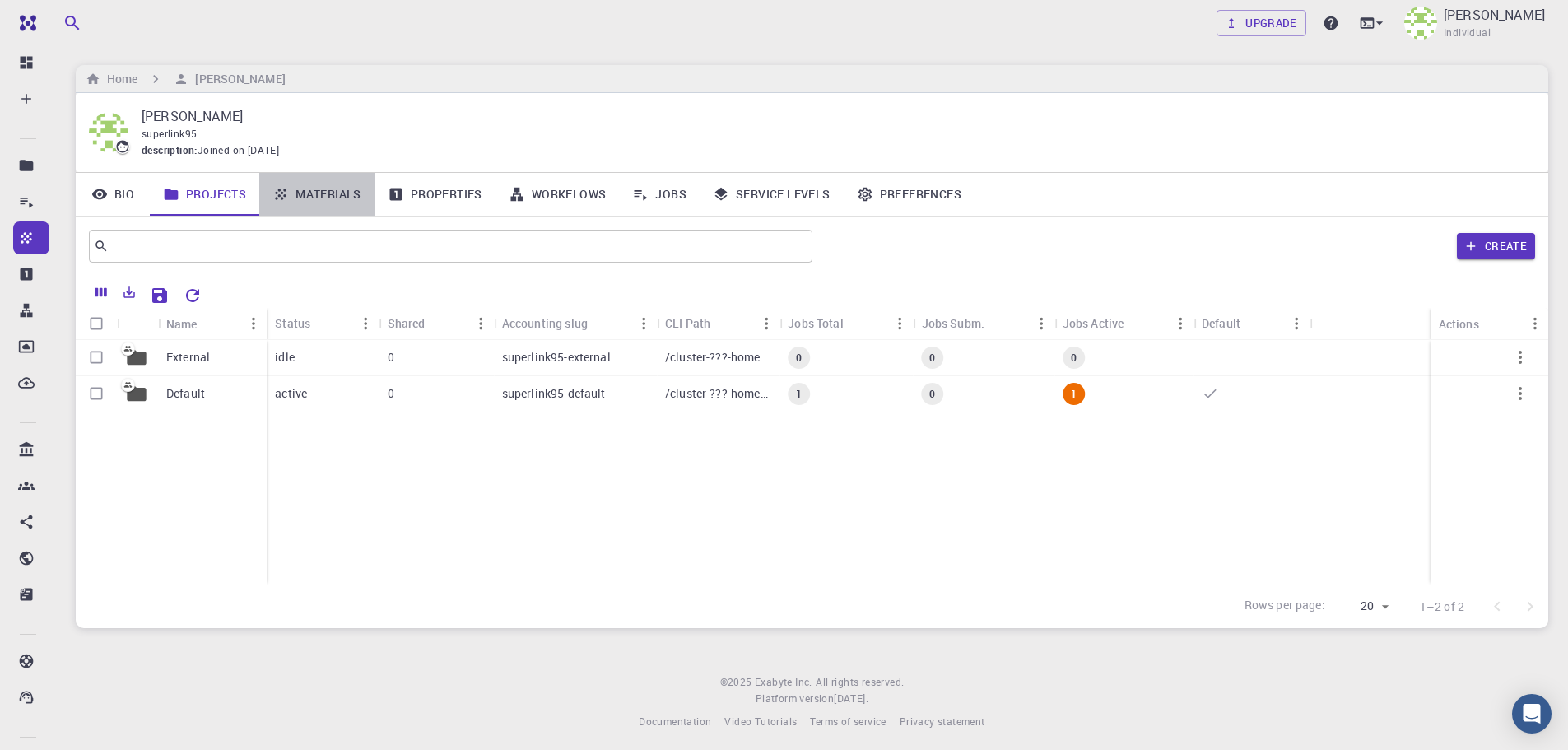
click at [361, 203] on link "Materials" at bounding box center [316, 194] width 115 height 43
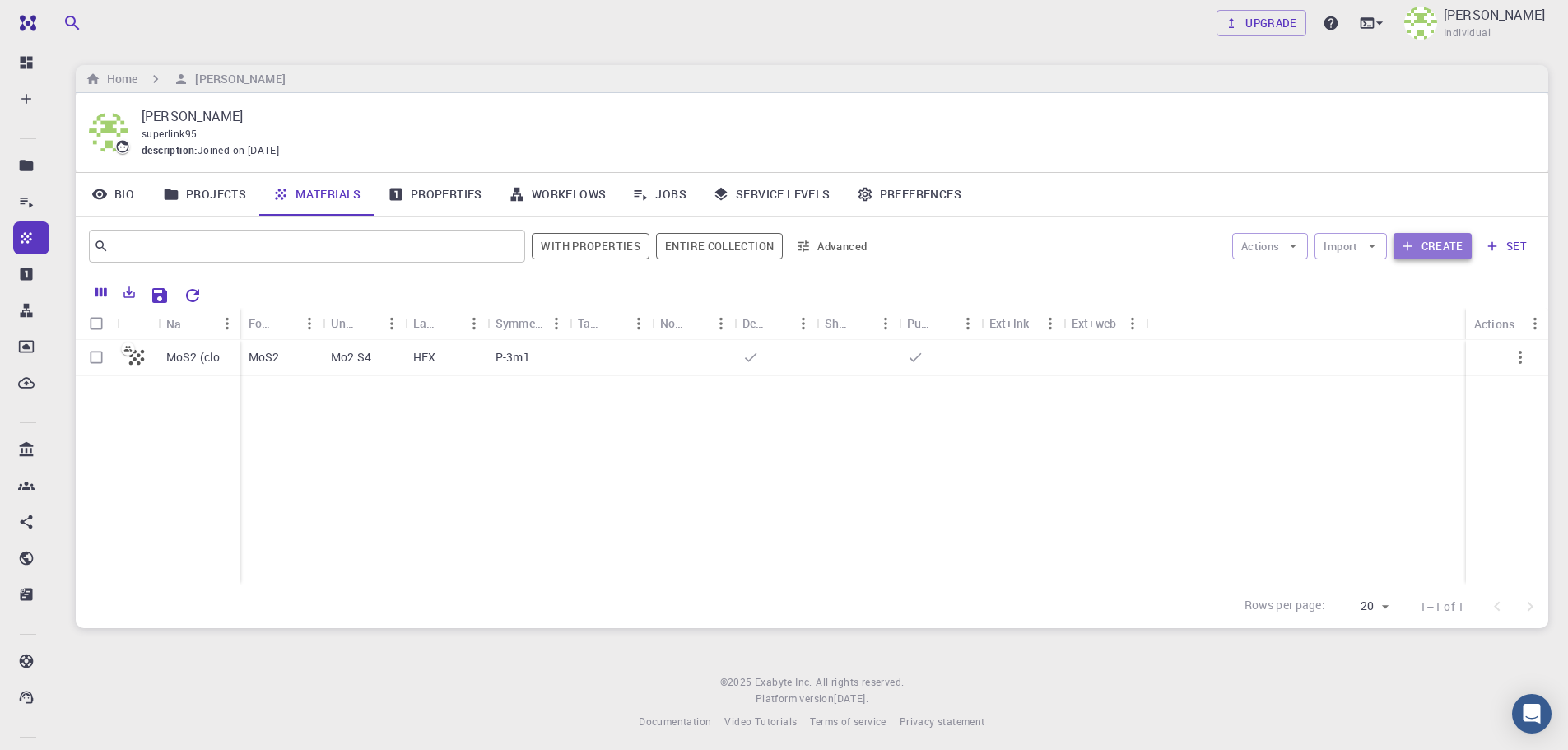
click at [1426, 245] on button "Create" at bounding box center [1433, 245] width 78 height 26
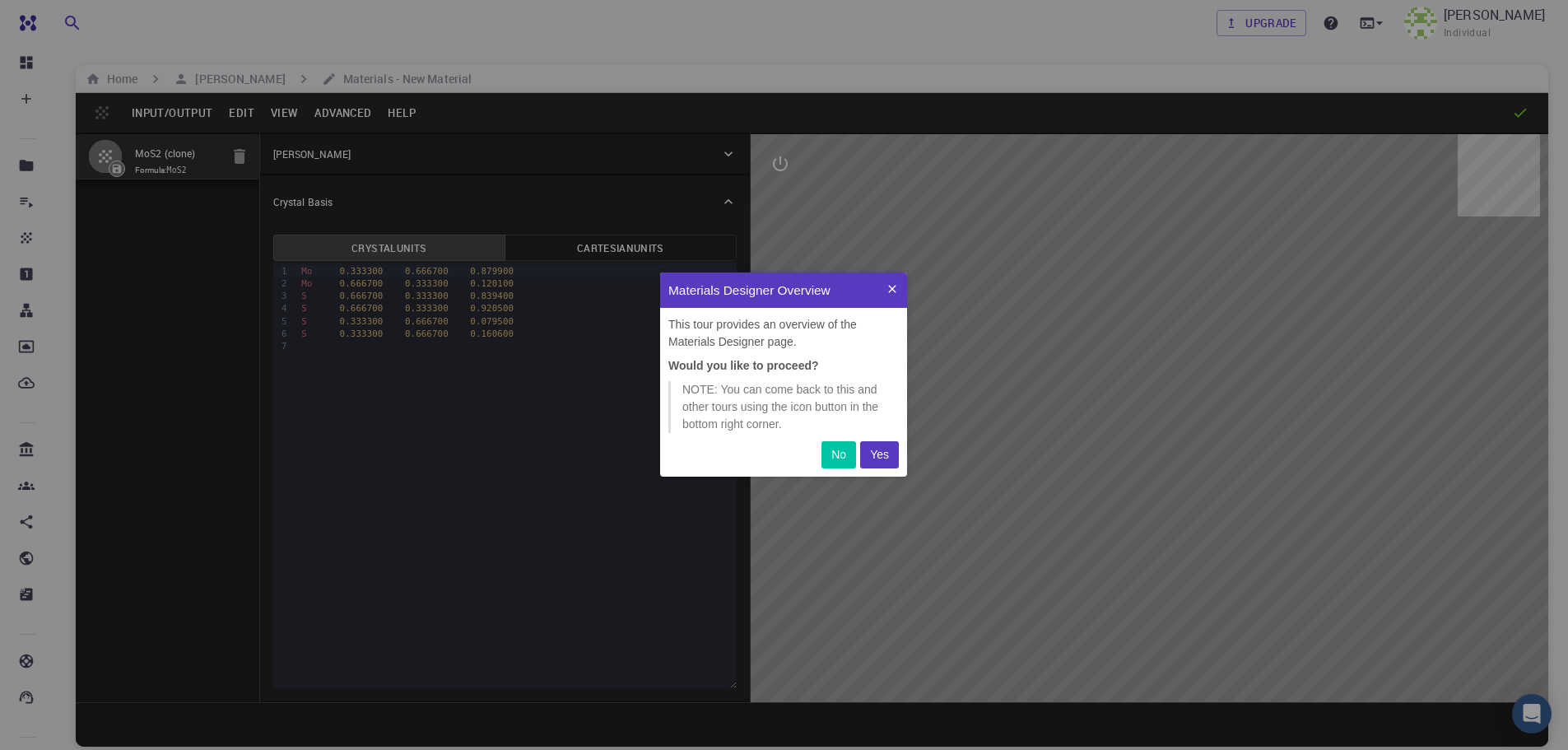
scroll to position [191, 235]
click at [879, 451] on p "Yes" at bounding box center [880, 455] width 19 height 17
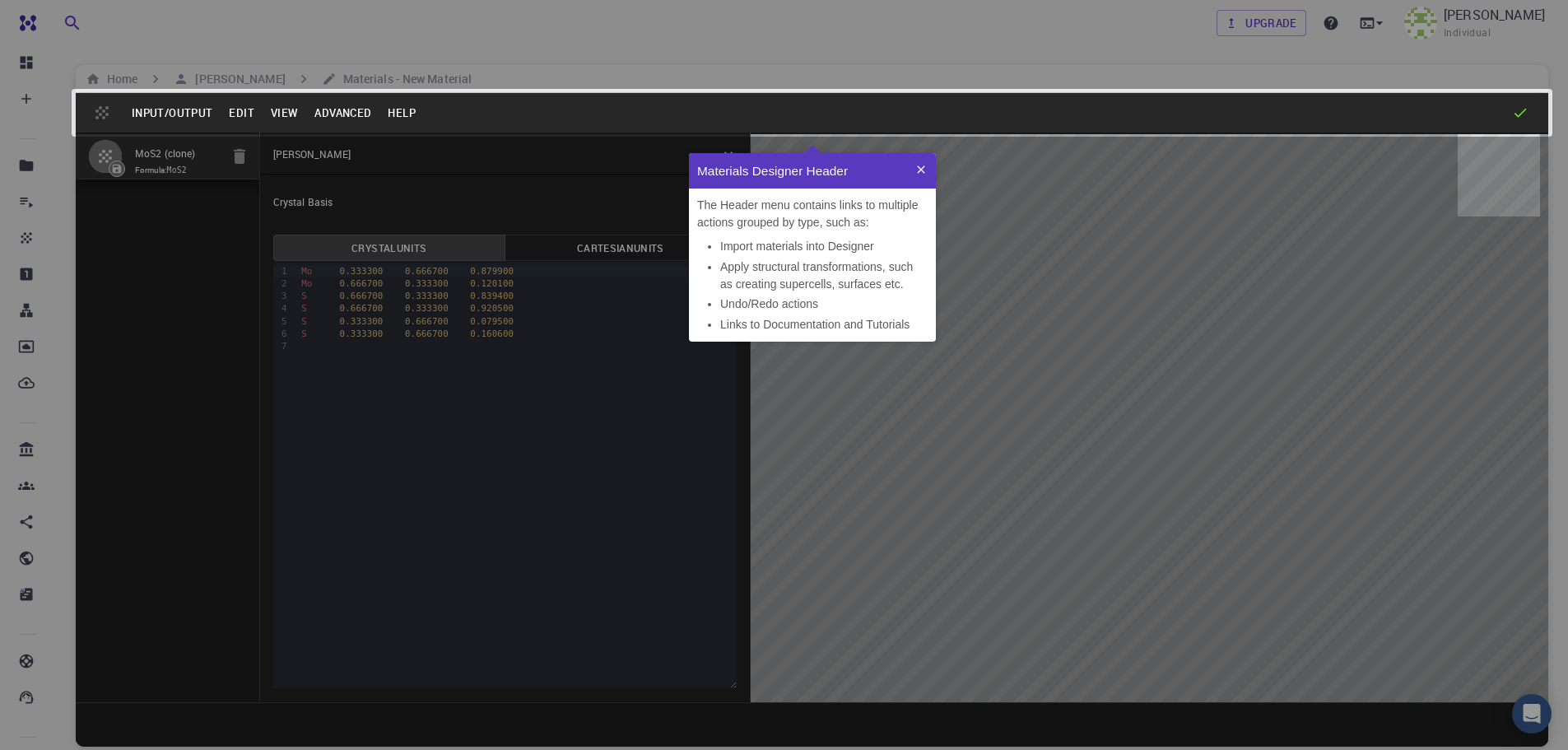
scroll to position [175, 235]
click at [914, 174] on button at bounding box center [921, 170] width 30 height 36
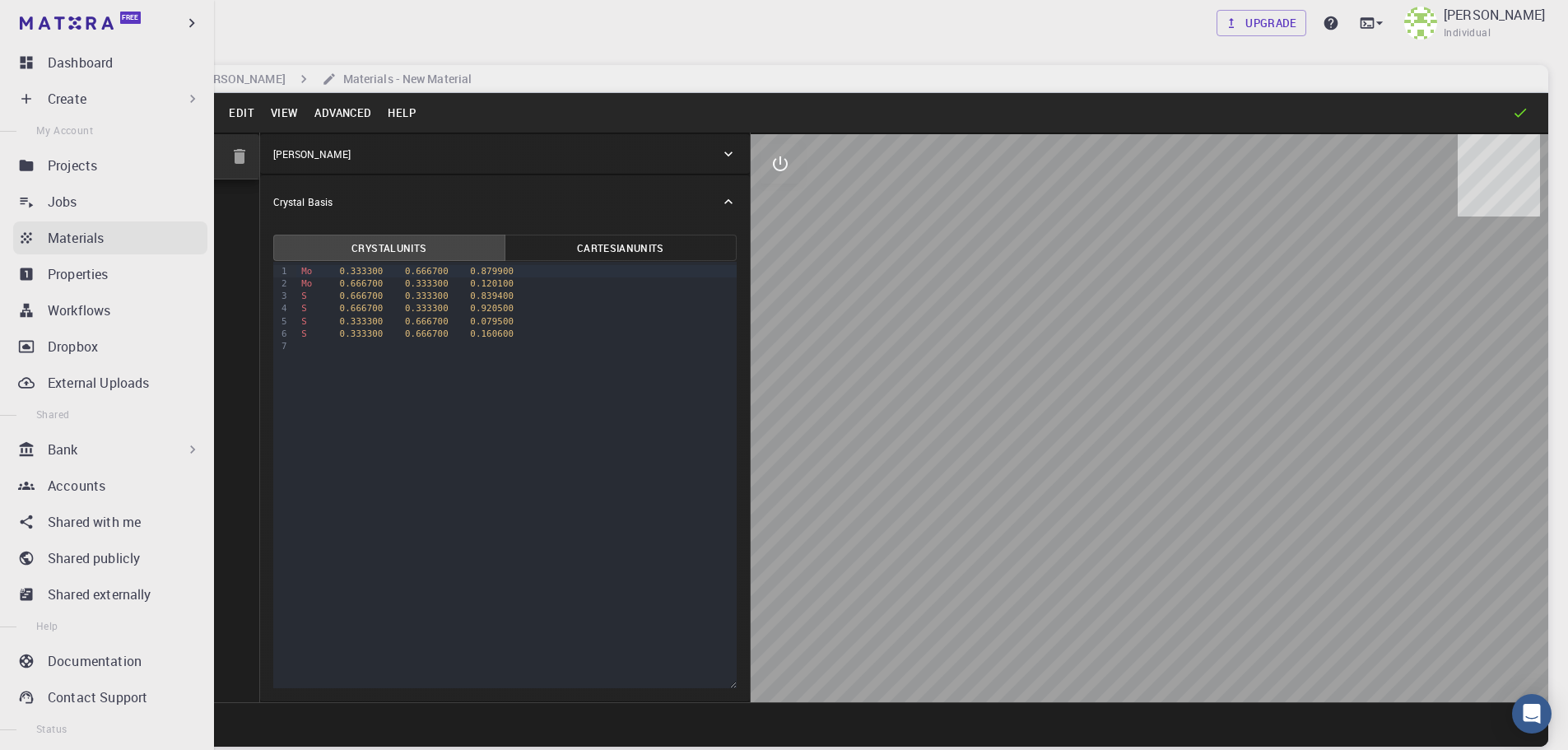
click at [108, 246] on div "Materials" at bounding box center [127, 238] width 160 height 19
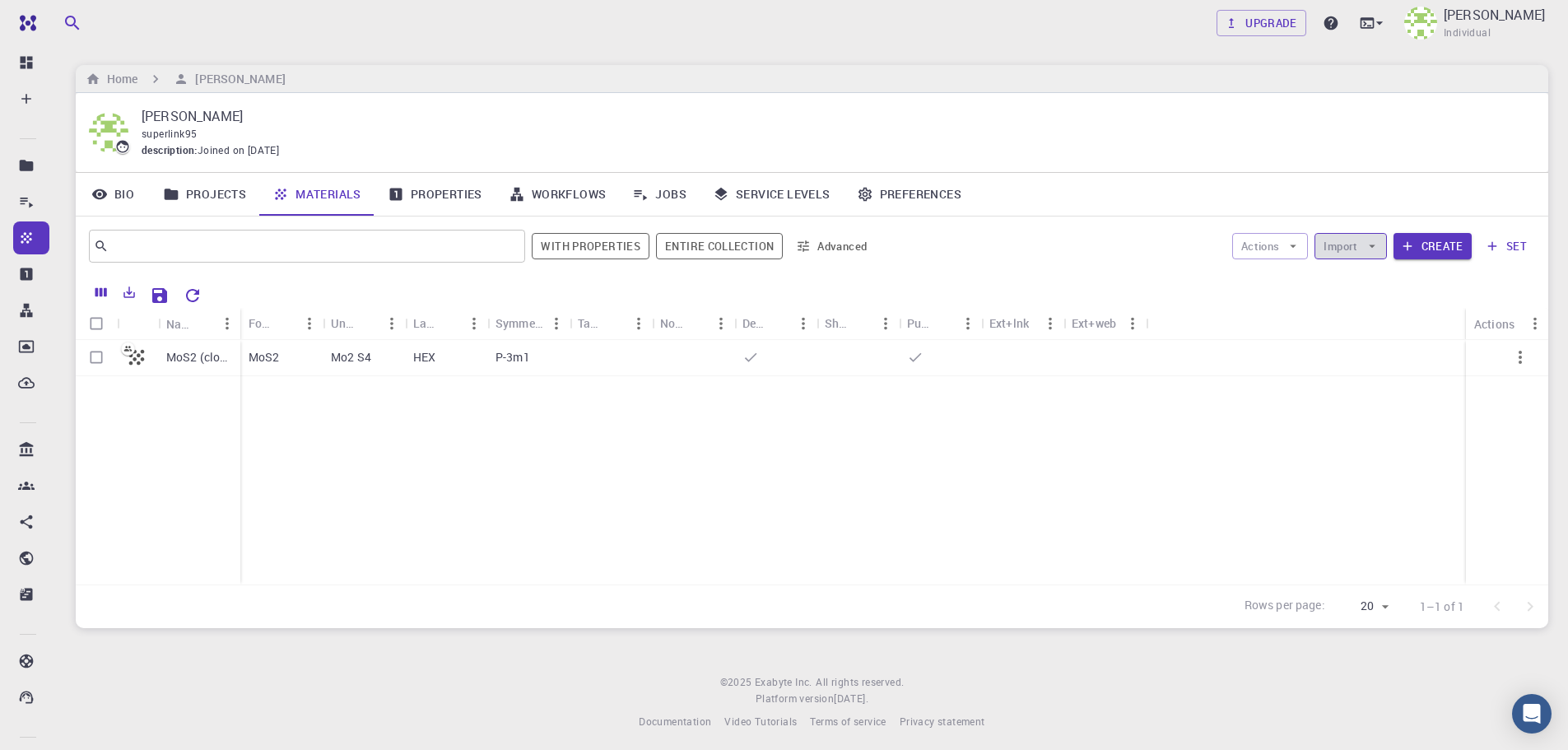
click at [1372, 252] on icon "button" at bounding box center [1372, 245] width 15 height 14
click at [1380, 308] on span "Import From Bank" at bounding box center [1411, 304] width 104 height 16
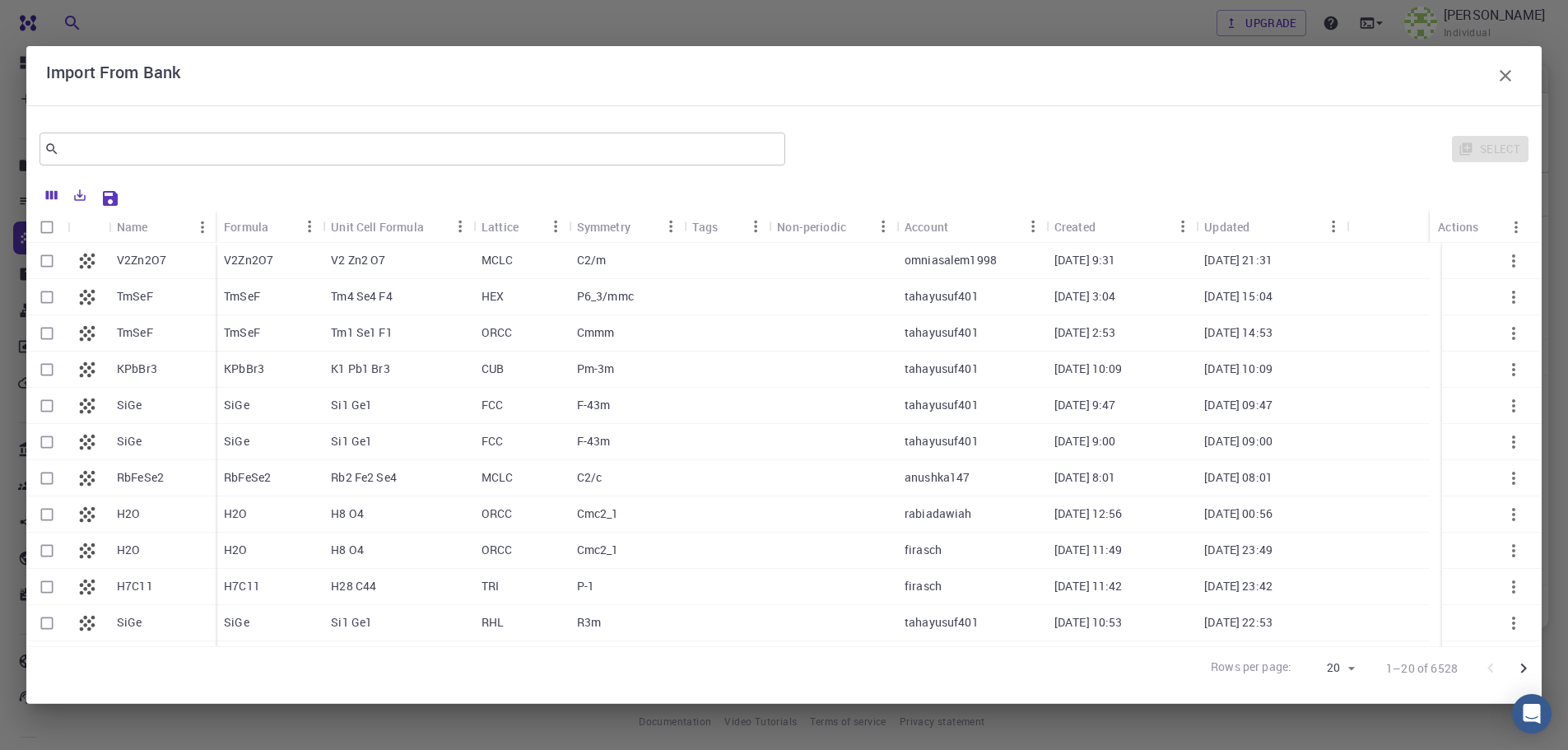
click at [1501, 80] on icon "button" at bounding box center [1506, 75] width 12 height 12
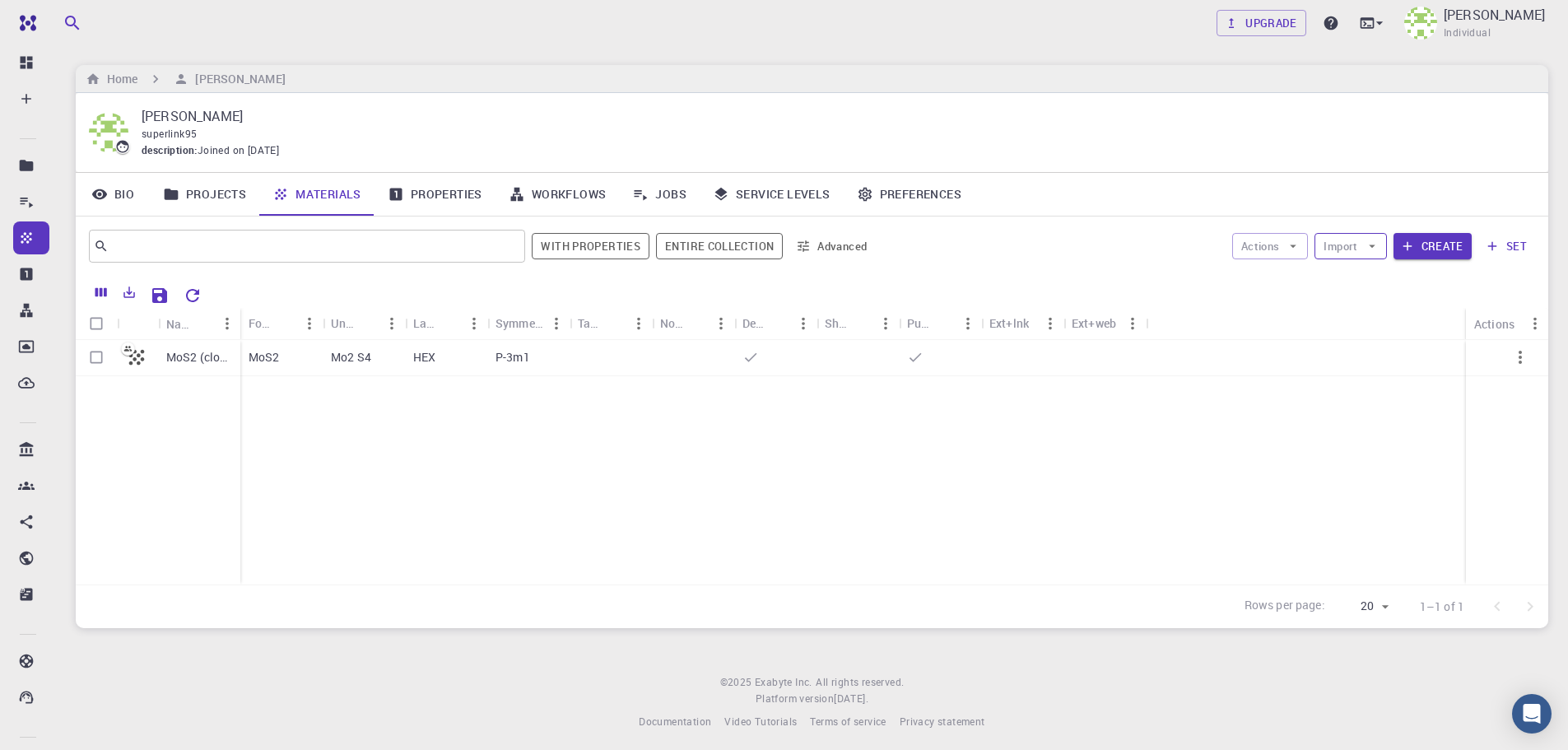
click at [1379, 244] on icon "button" at bounding box center [1372, 245] width 15 height 14
click at [1386, 272] on span "Upload File" at bounding box center [1411, 278] width 104 height 16
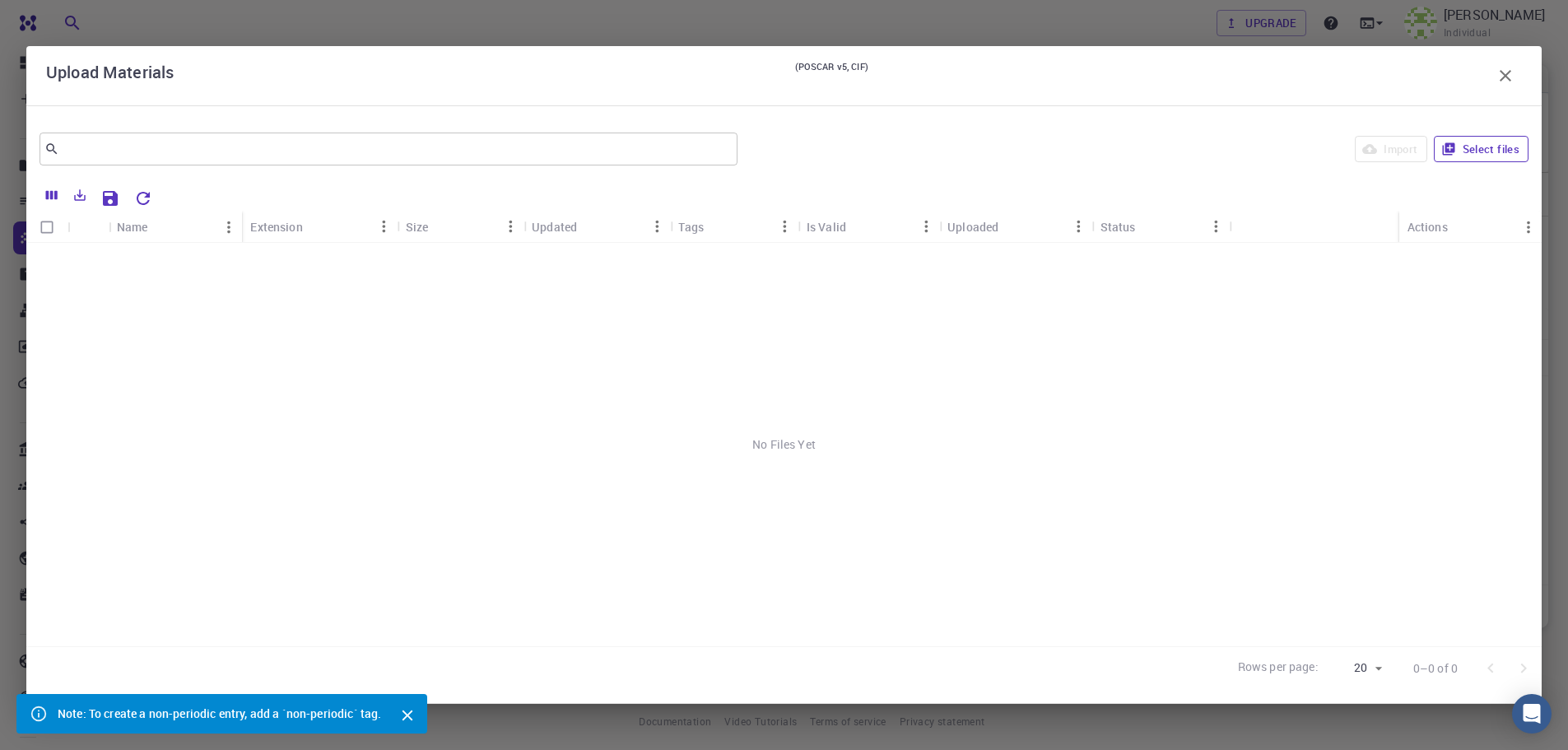
click at [1495, 161] on button "Select files" at bounding box center [1482, 149] width 95 height 26
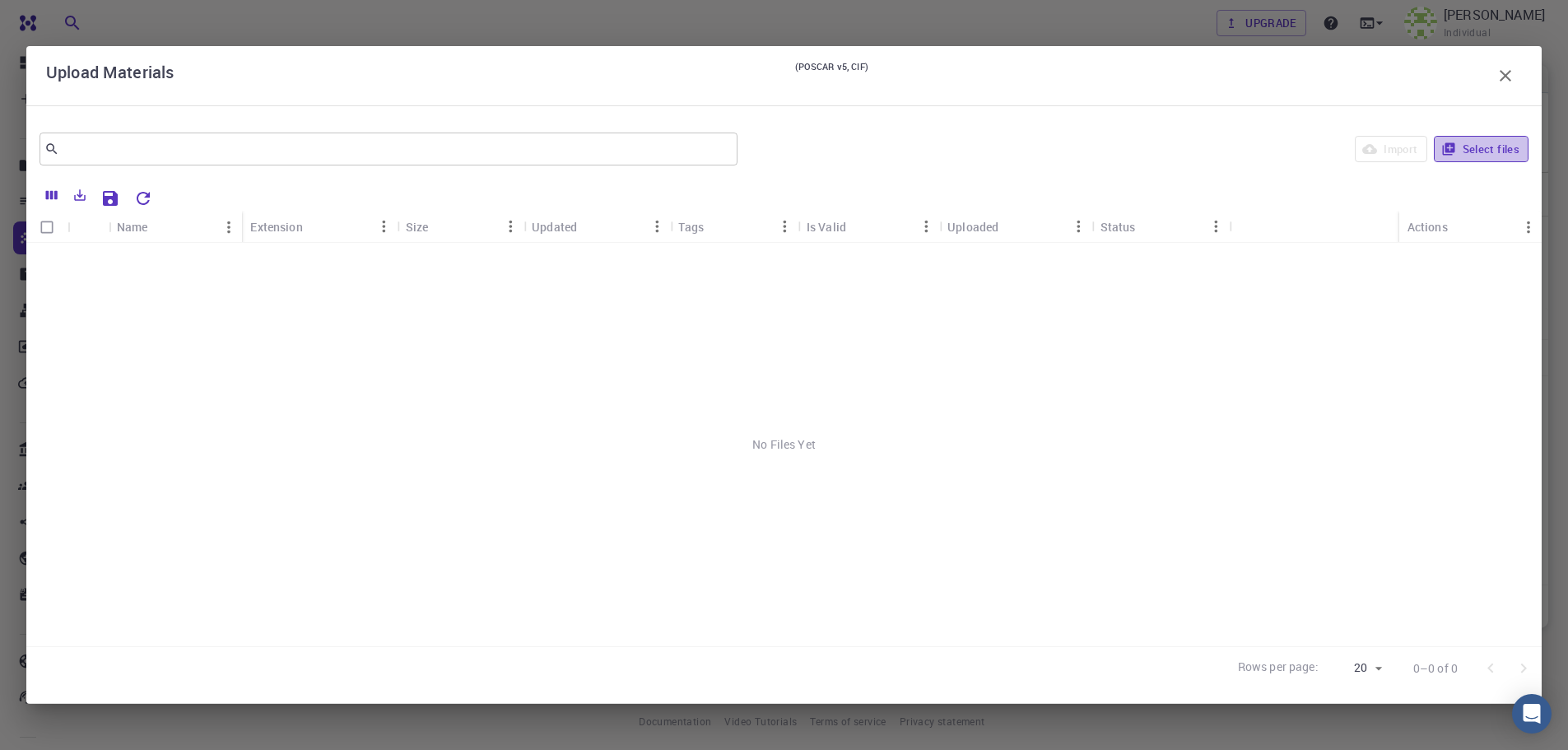
click at [1495, 150] on button "Select files" at bounding box center [1482, 149] width 95 height 26
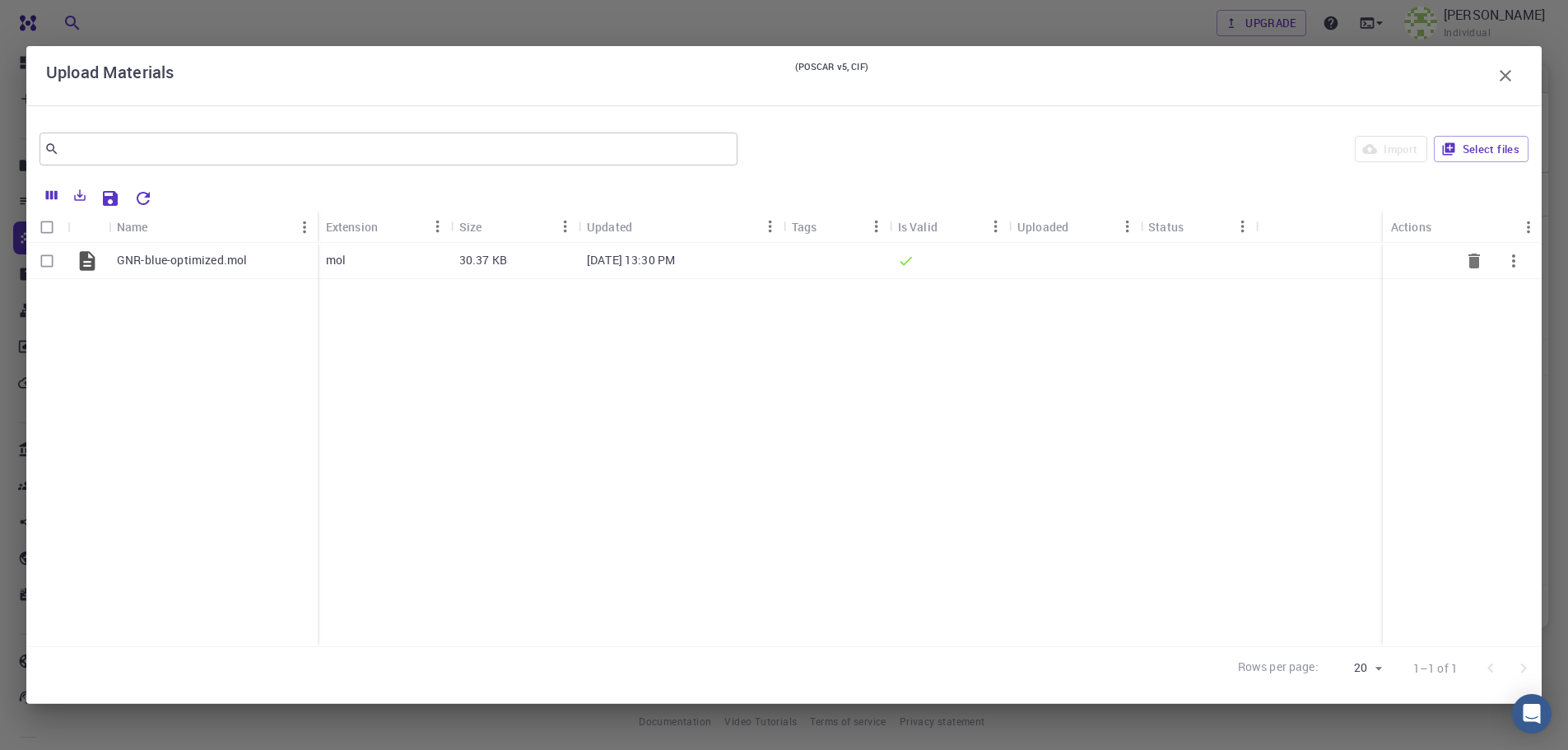
click at [827, 261] on div at bounding box center [837, 260] width 106 height 36
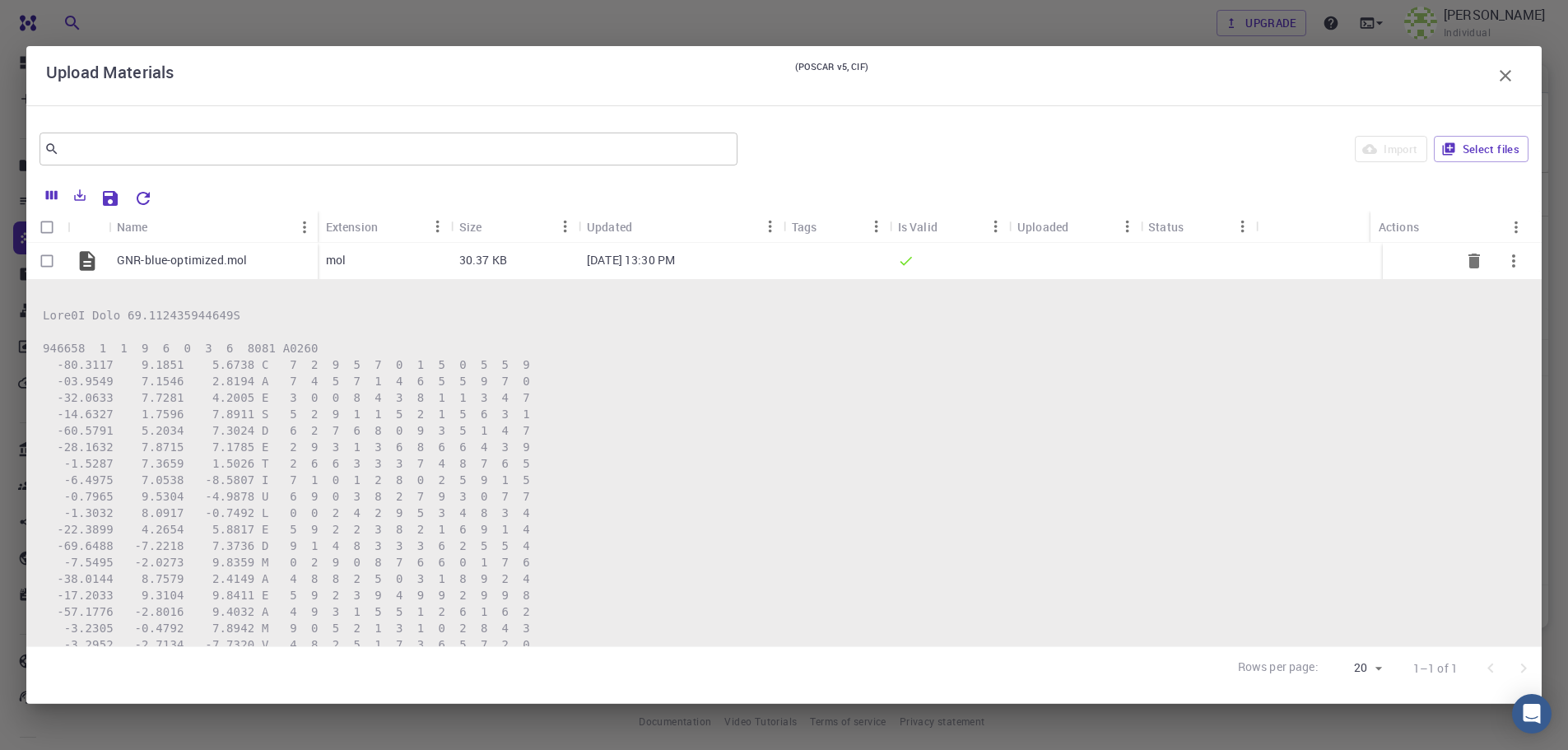
click at [812, 265] on div at bounding box center [837, 260] width 106 height 36
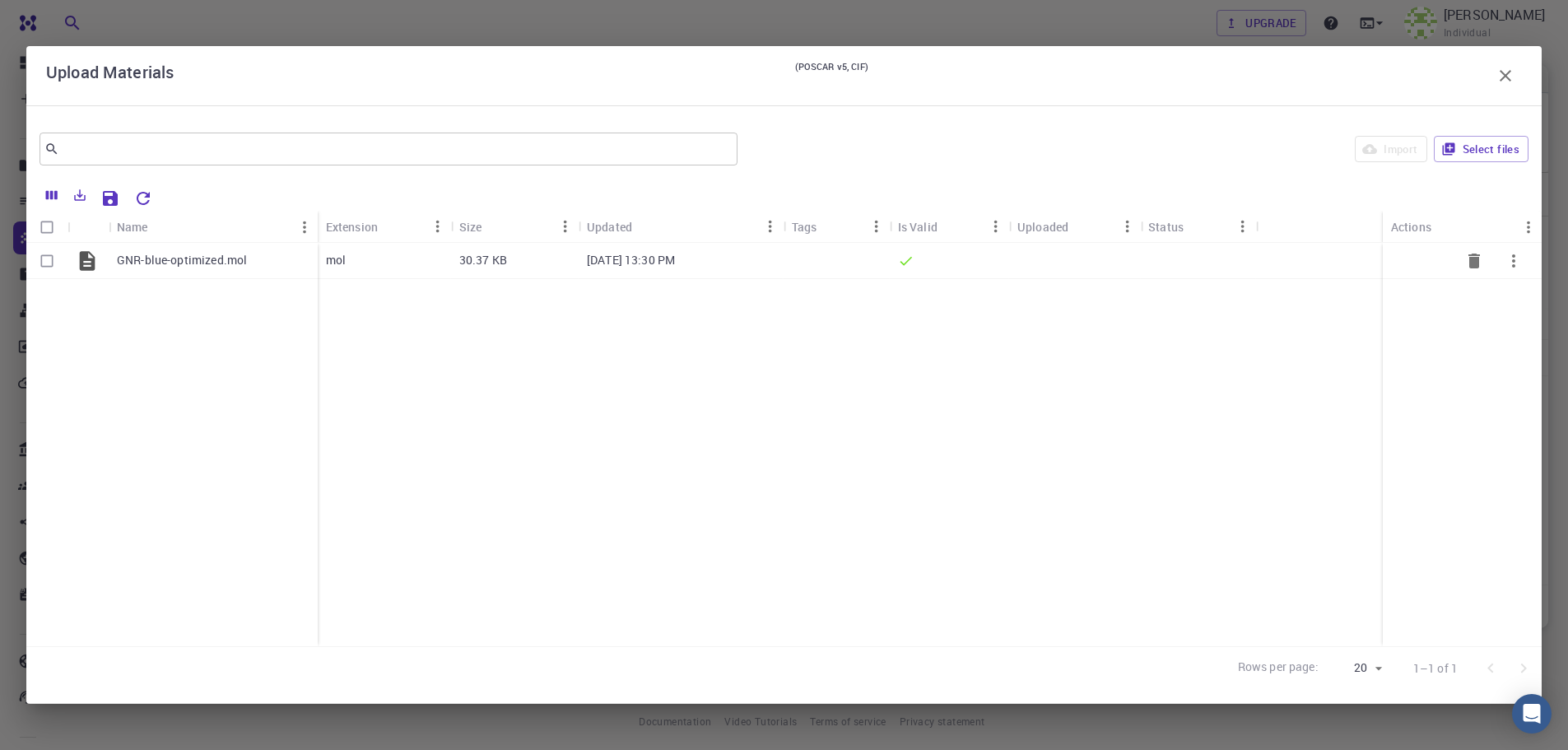
click at [812, 265] on div at bounding box center [837, 260] width 106 height 36
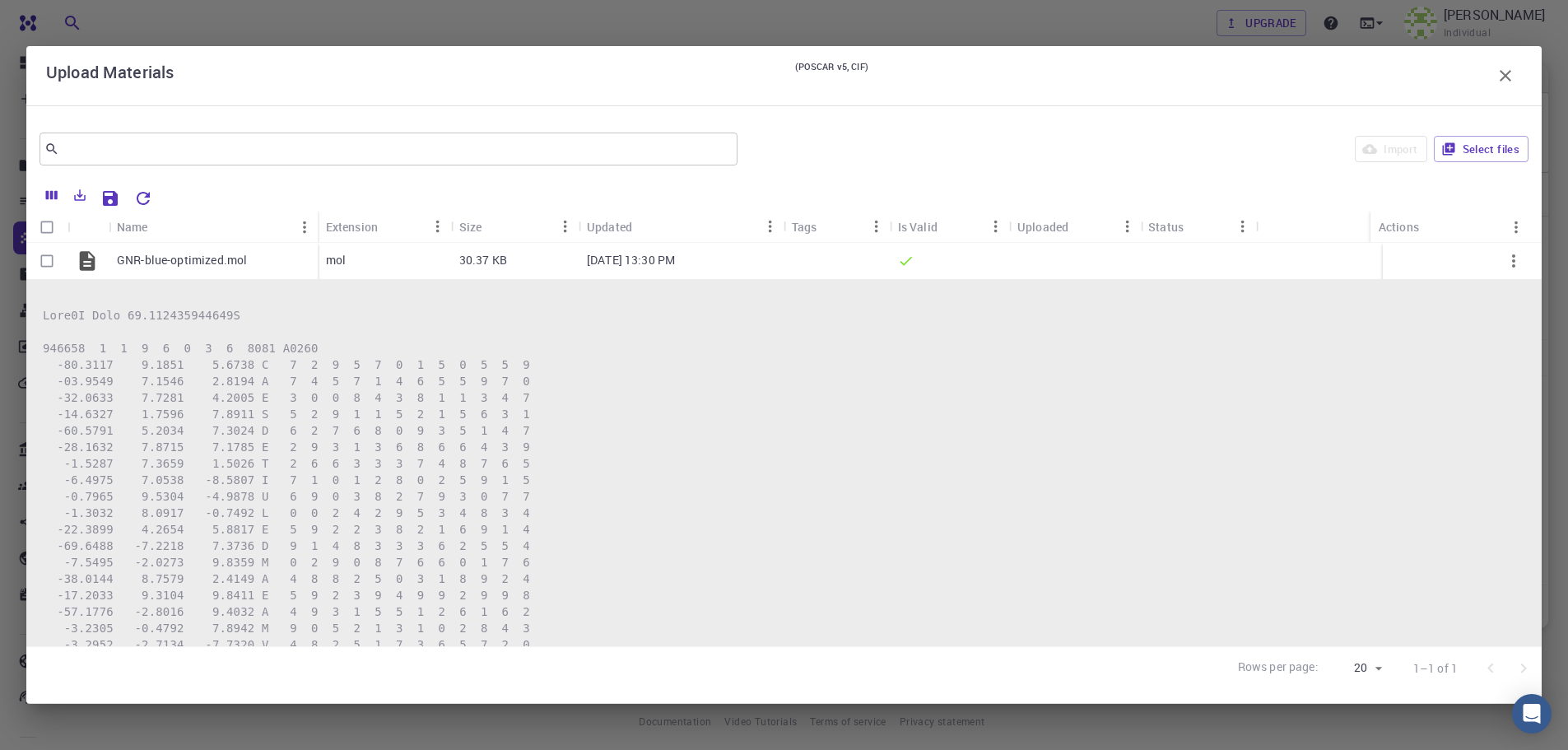
click at [812, 220] on div "Tags" at bounding box center [804, 226] width 25 height 32
click at [861, 224] on div "Tags" at bounding box center [828, 226] width 72 height 32
click at [868, 224] on icon "Menu" at bounding box center [877, 226] width 18 height 18
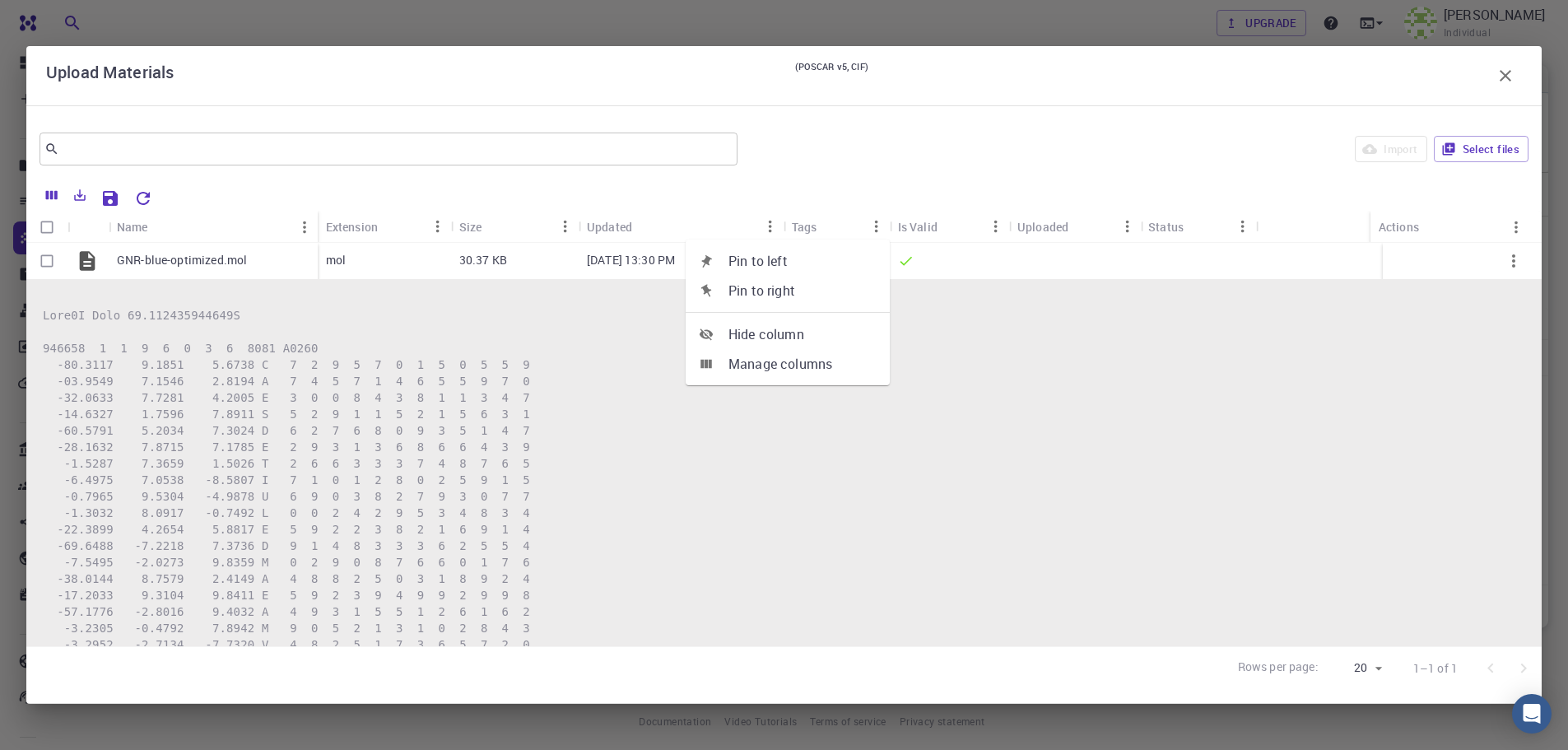
click at [839, 366] on span "Manage columns" at bounding box center [802, 363] width 148 height 19
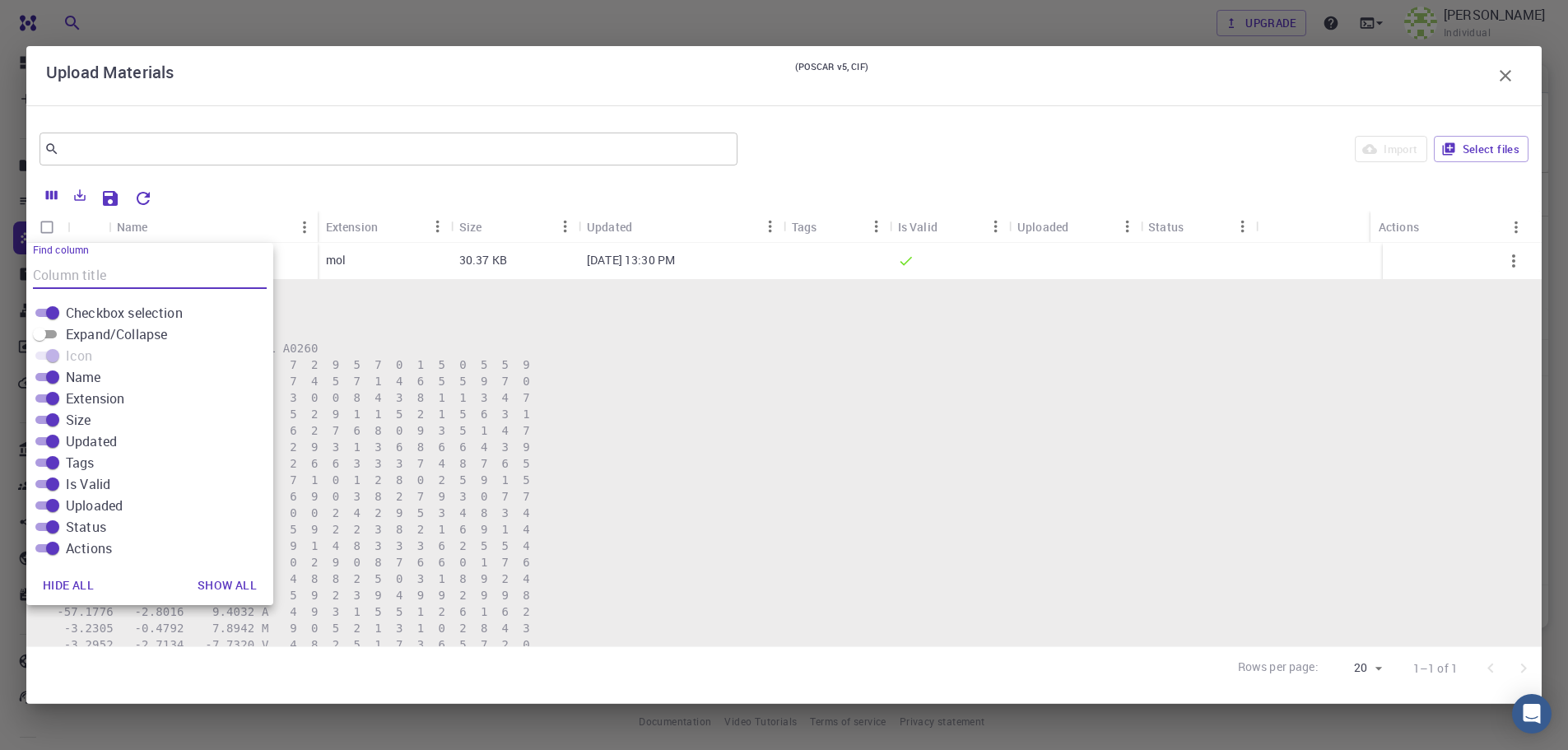
click at [616, 230] on div "Updated" at bounding box center [609, 226] width 45 height 32
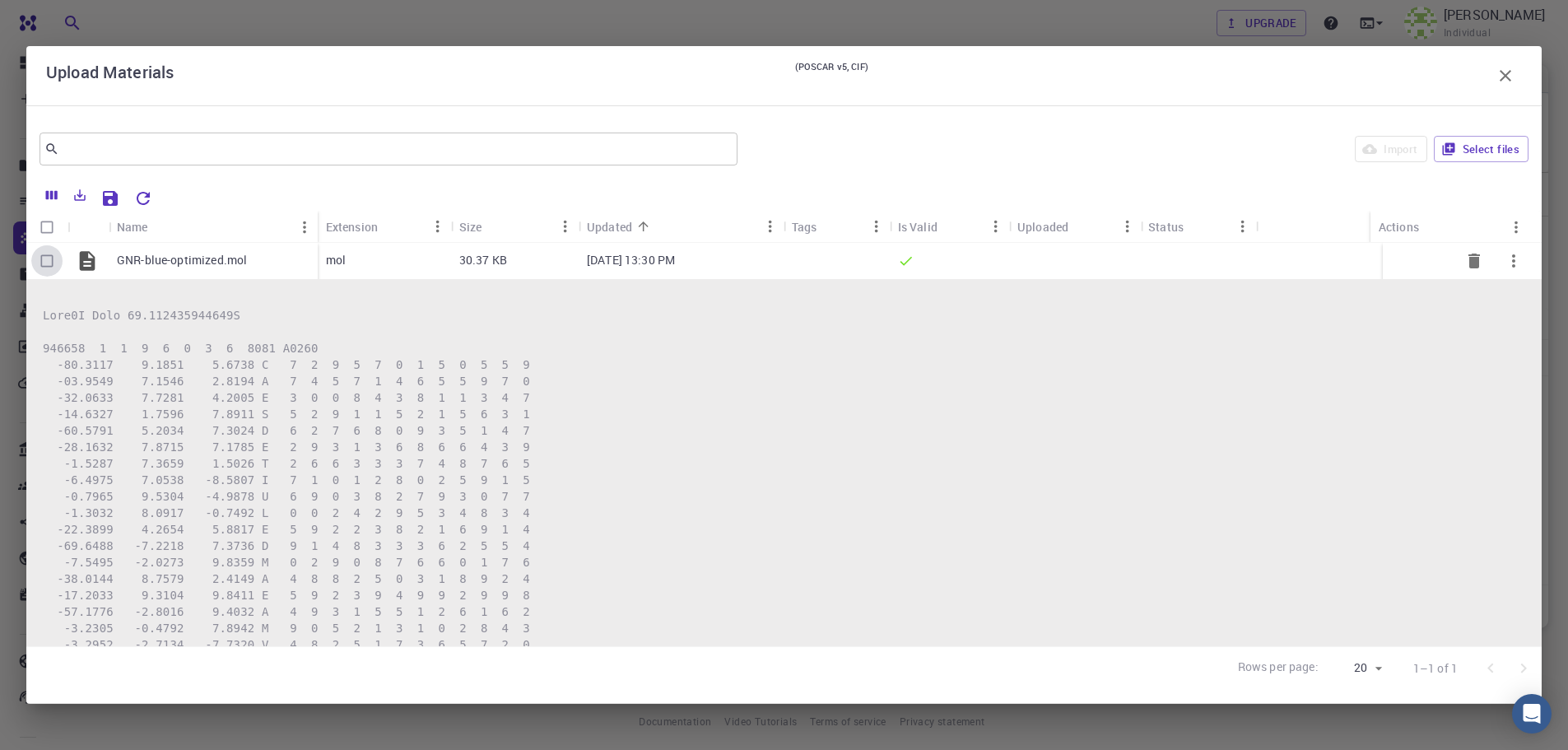
click at [44, 259] on input "Select row" at bounding box center [46, 261] width 31 height 31
checkbox input "true"
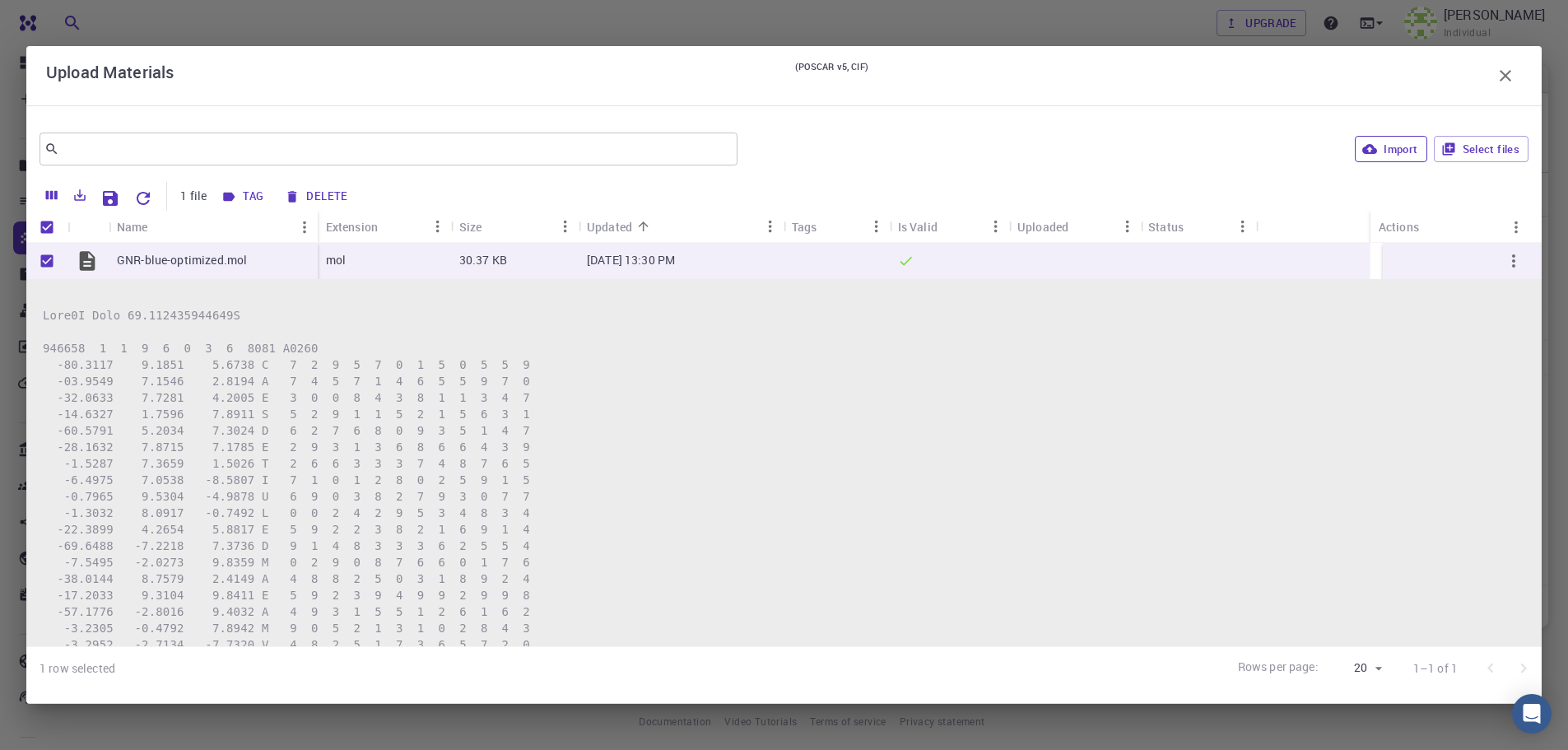
click at [1384, 159] on button "Import" at bounding box center [1391, 149] width 72 height 26
checkbox input "false"
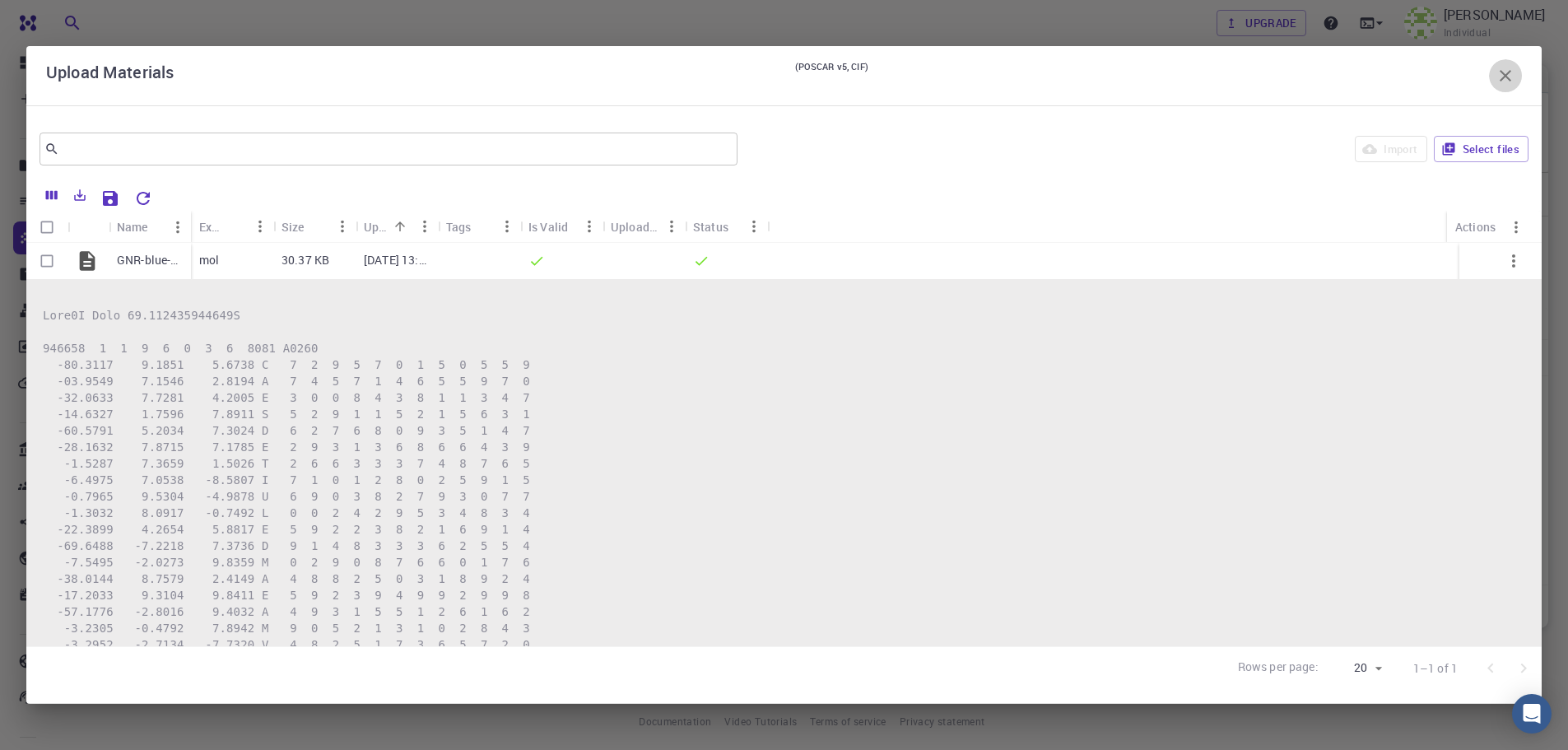
click at [1513, 71] on icon "button" at bounding box center [1506, 75] width 19 height 19
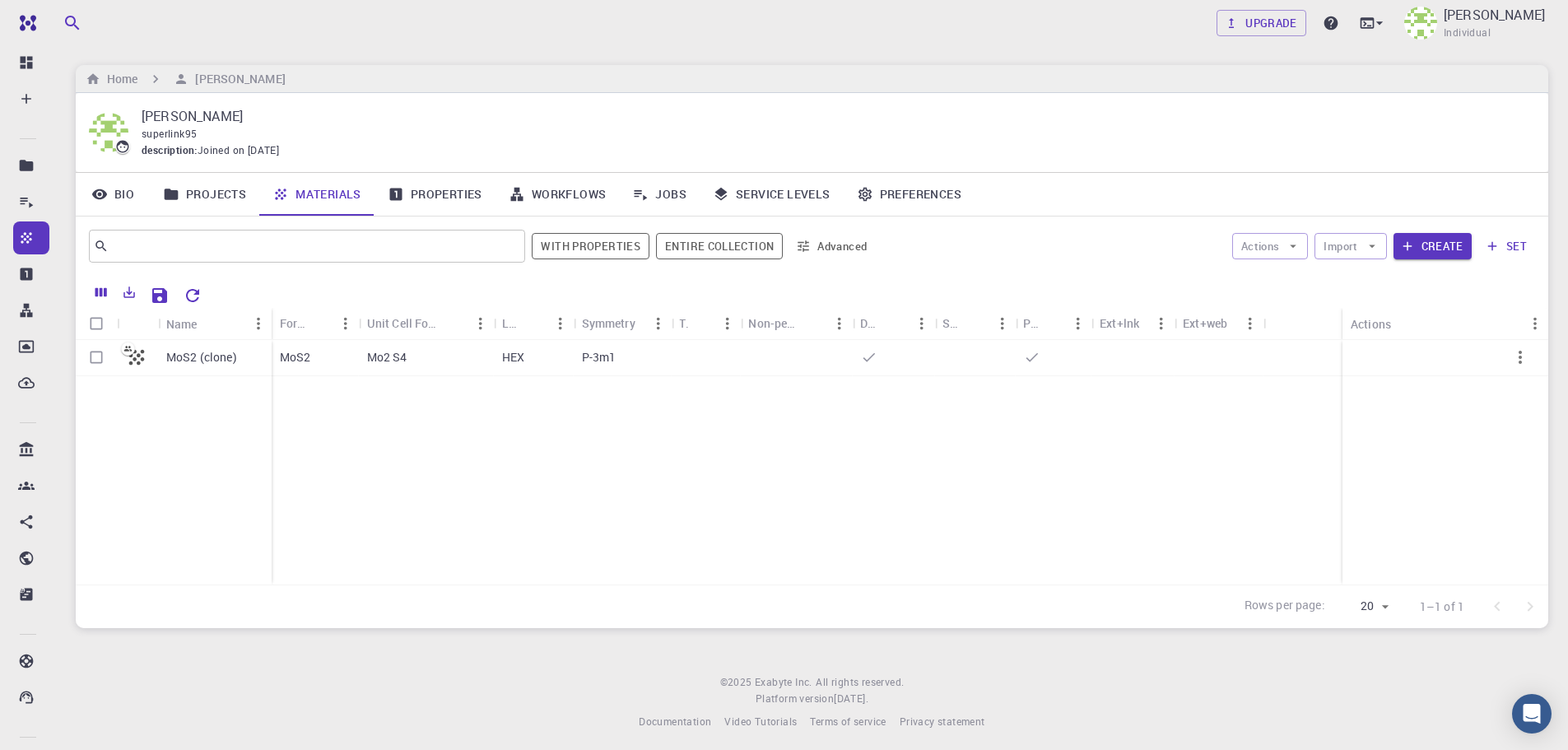
click at [566, 431] on div "MoS2 (clone) MoS2 Mo2 S4 HEX P-3m1" at bounding box center [812, 462] width 1473 height 245
click at [141, 203] on link "Bio" at bounding box center [112, 194] width 74 height 43
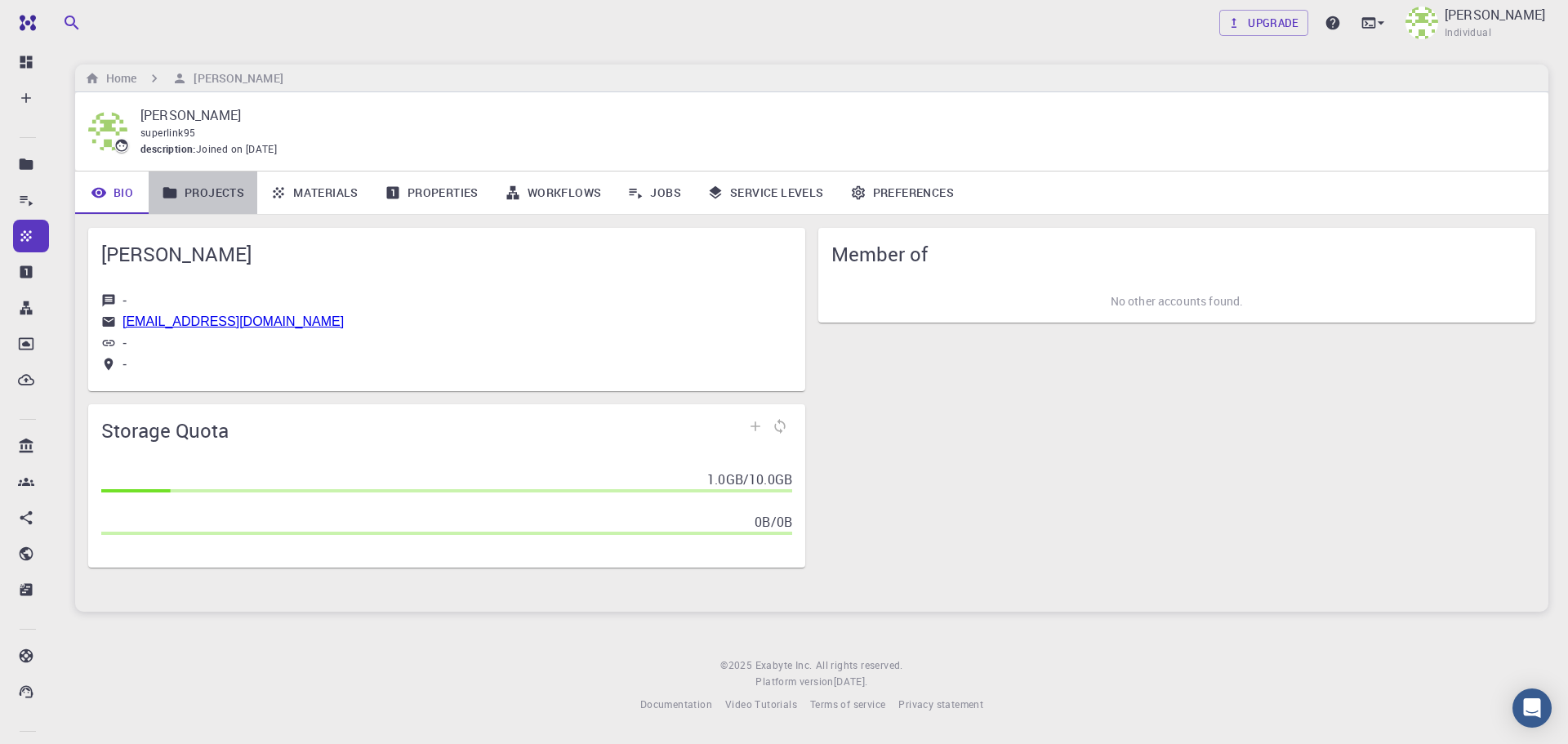
click at [189, 201] on link "Projects" at bounding box center [202, 193] width 108 height 42
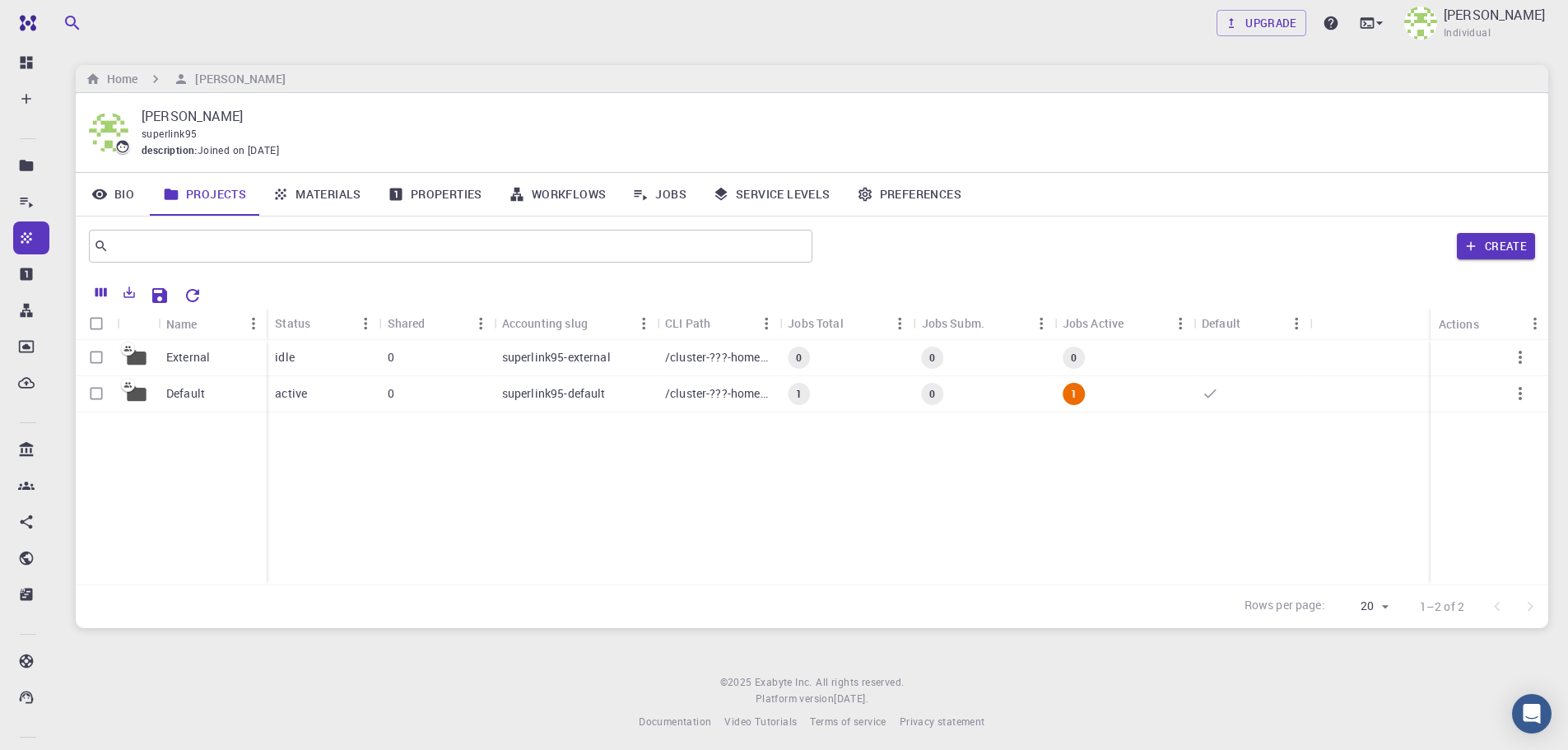
click at [275, 224] on div "​ Create" at bounding box center [812, 245] width 1473 height 59
click at [279, 214] on link "Materials" at bounding box center [316, 194] width 115 height 43
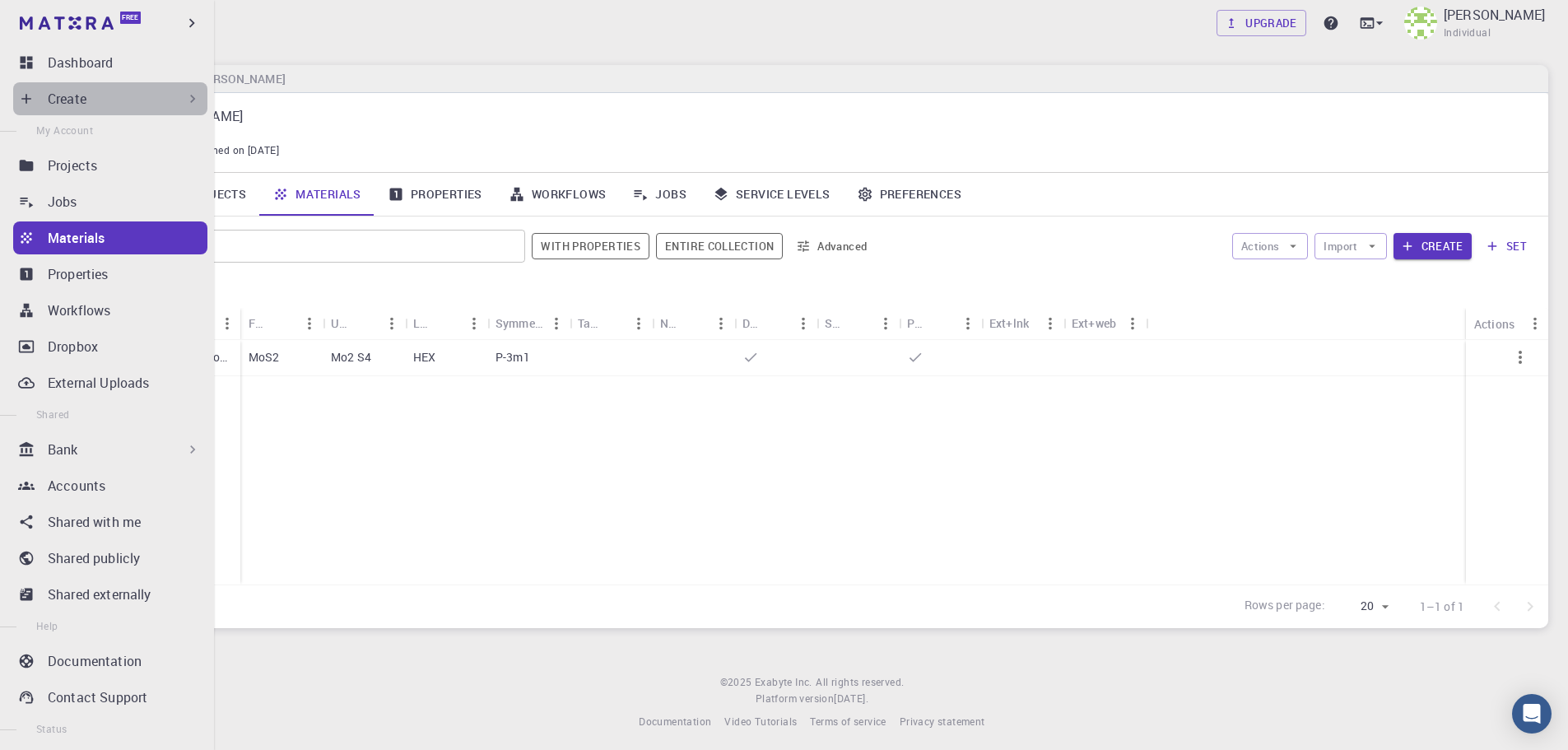
click at [123, 102] on div "Create" at bounding box center [124, 99] width 153 height 19
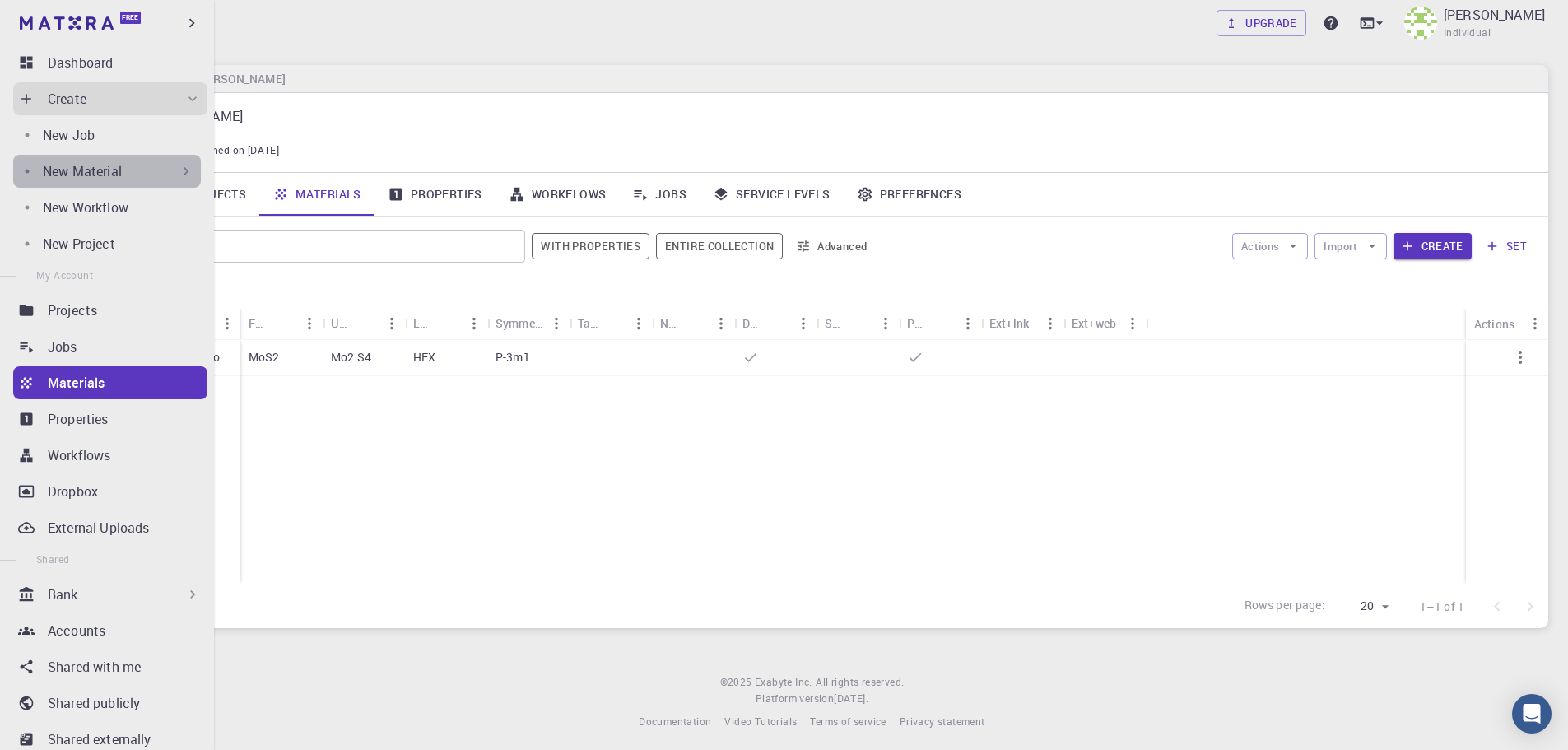
click at [119, 169] on p "New Material" at bounding box center [82, 171] width 79 height 19
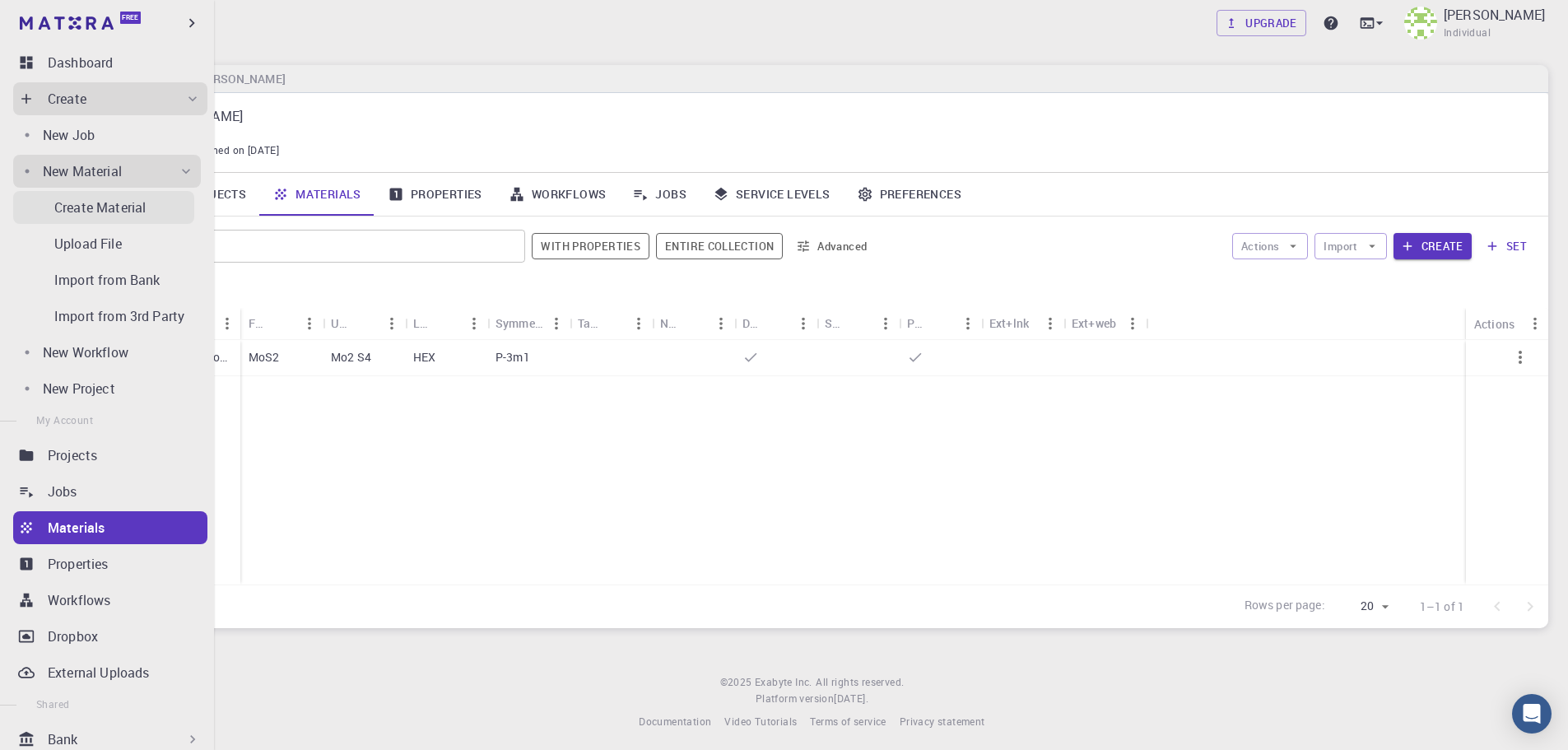
click at [133, 213] on p "Create Material" at bounding box center [100, 207] width 92 height 19
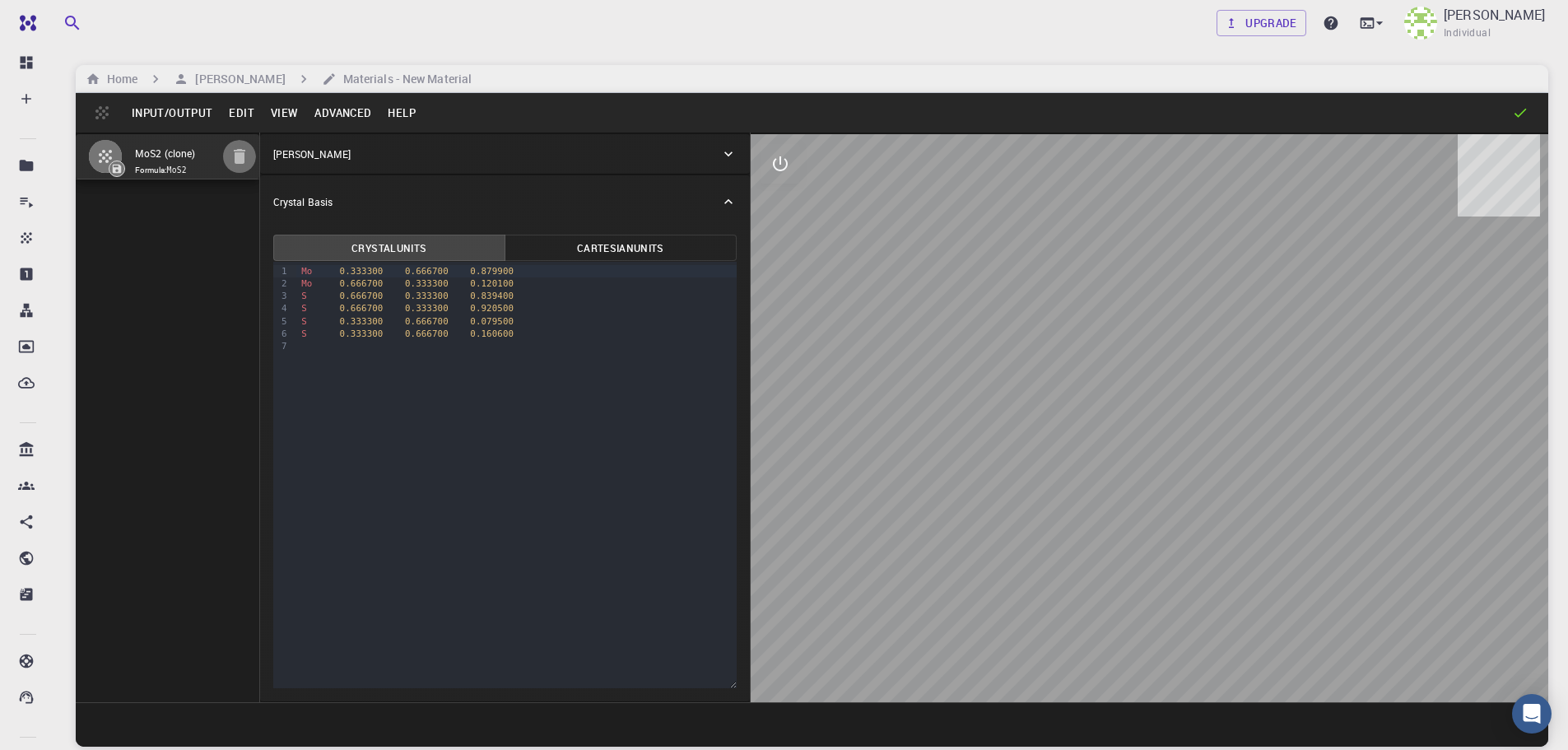
click at [236, 157] on icon "button" at bounding box center [240, 156] width 12 height 14
click at [197, 114] on button "Input/Output" at bounding box center [172, 112] width 98 height 26
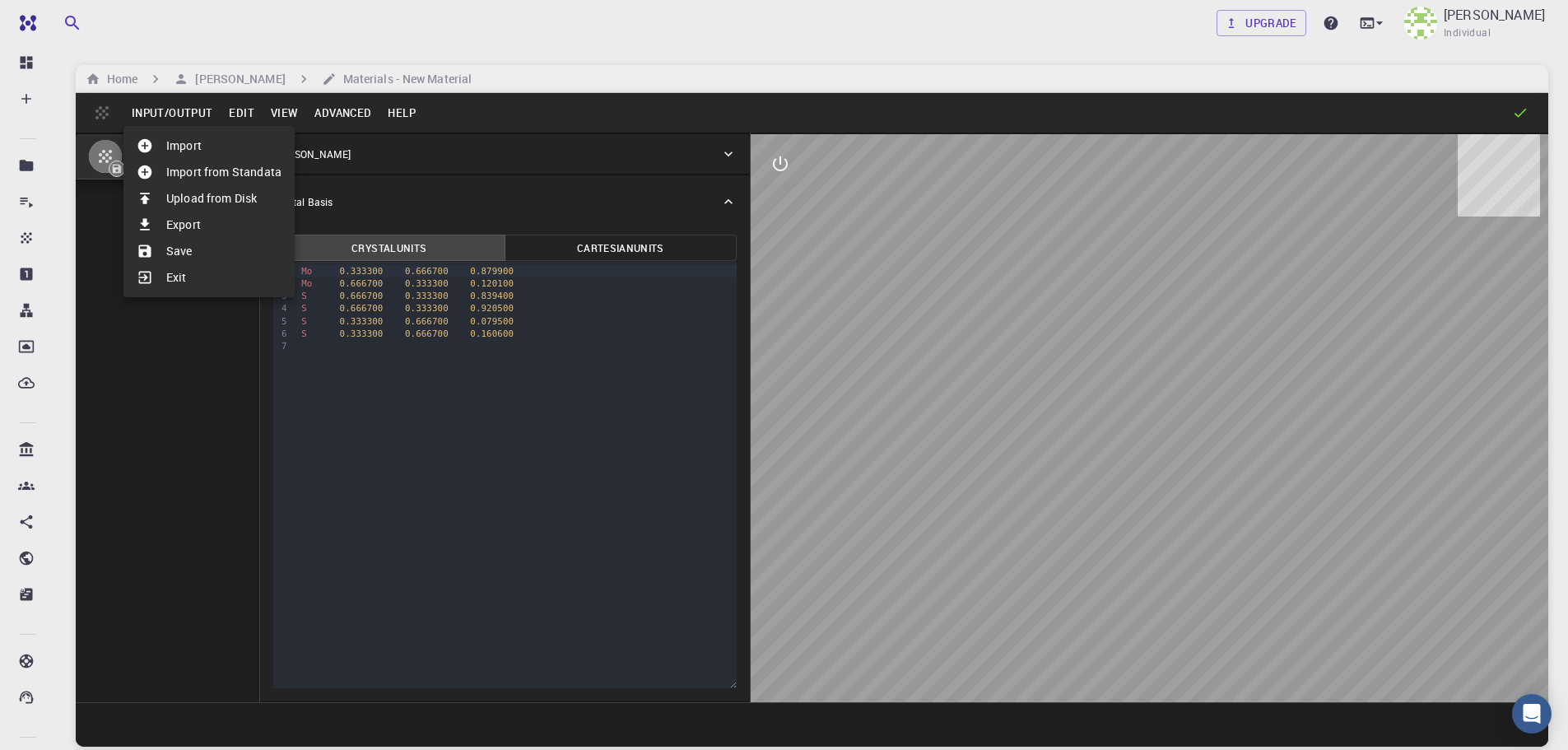
click at [226, 199] on li "Upload from Disk" at bounding box center [209, 198] width 171 height 26
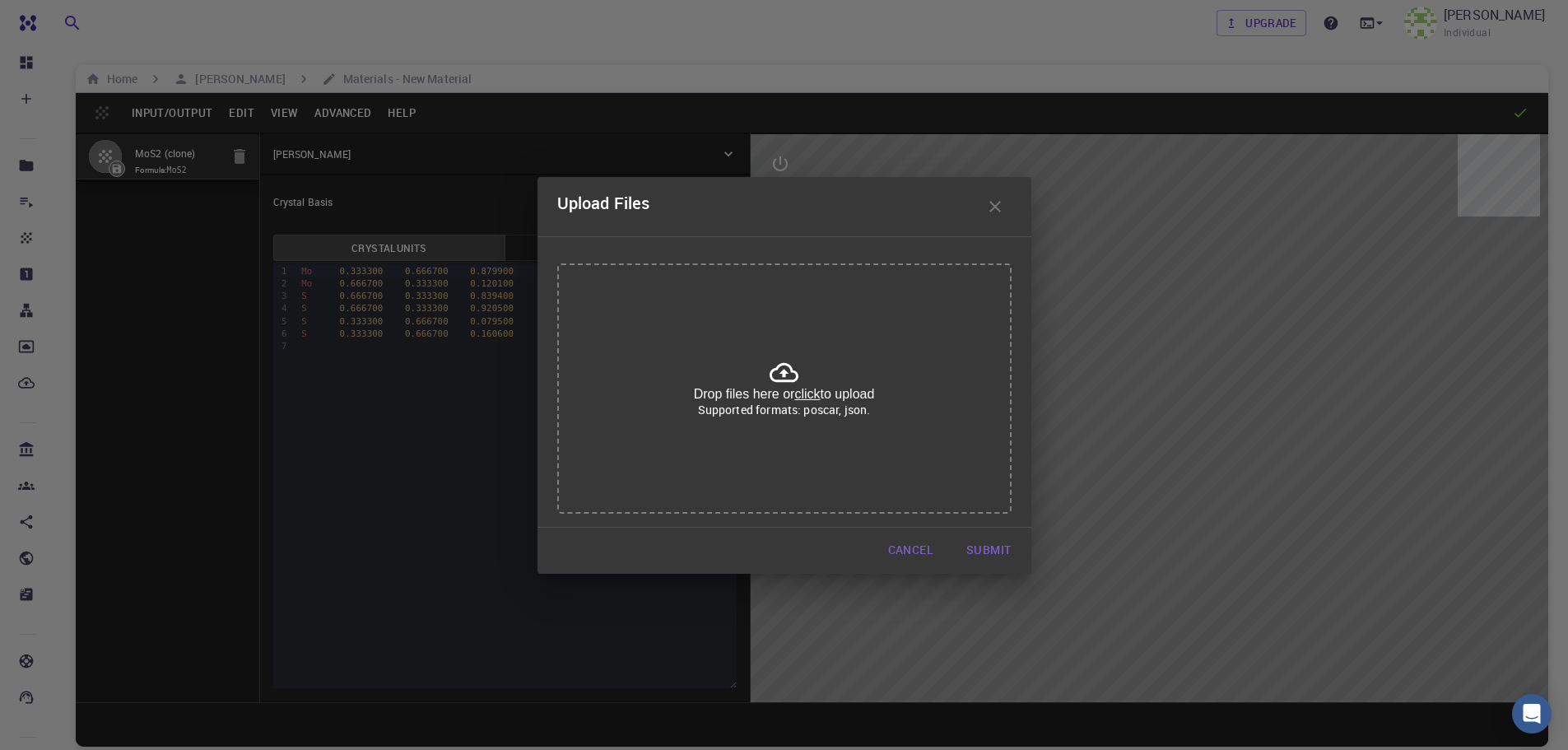
click at [751, 414] on p "Supported formats: poscar, json." at bounding box center [784, 410] width 173 height 16
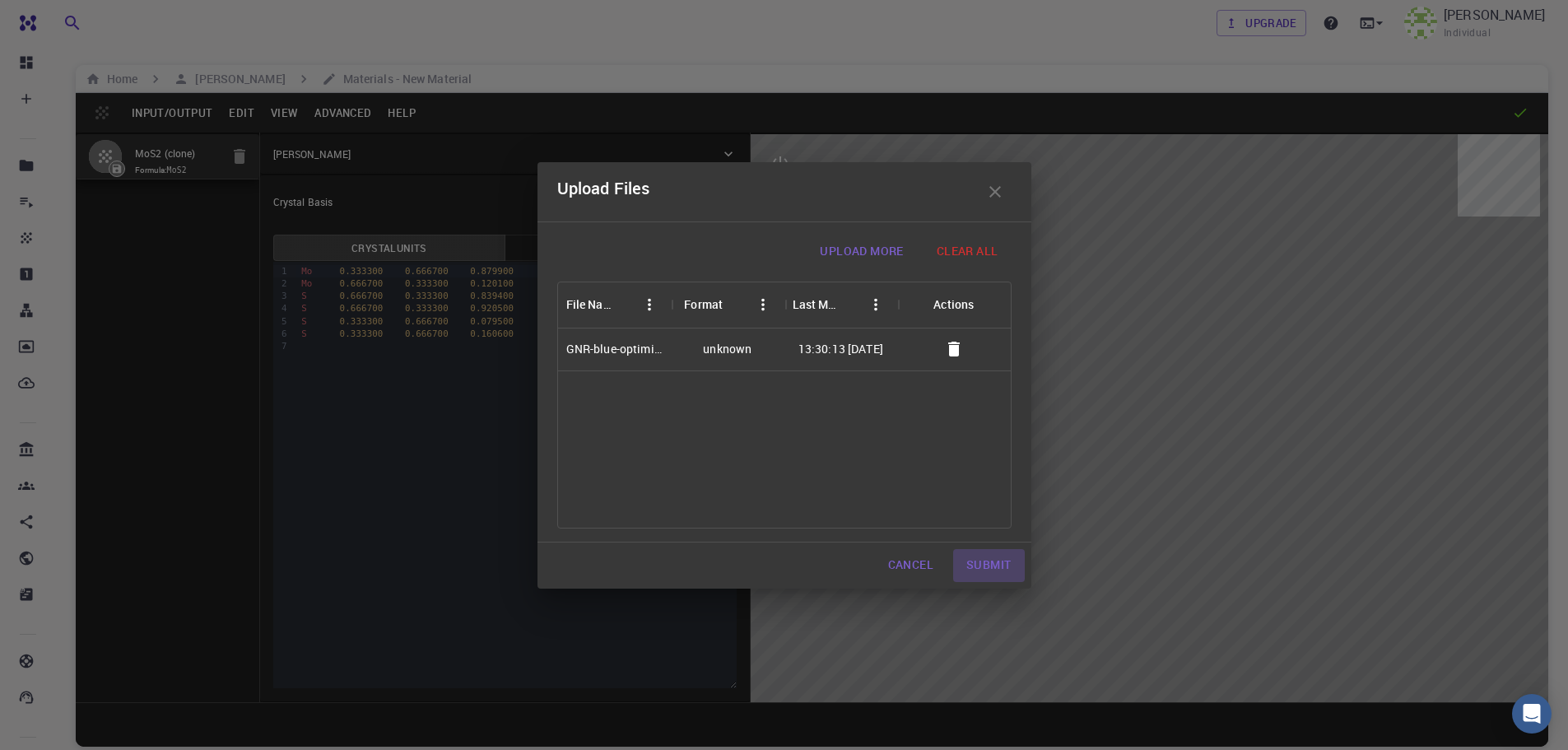
click at [980, 561] on button "Submit" at bounding box center [988, 565] width 71 height 33
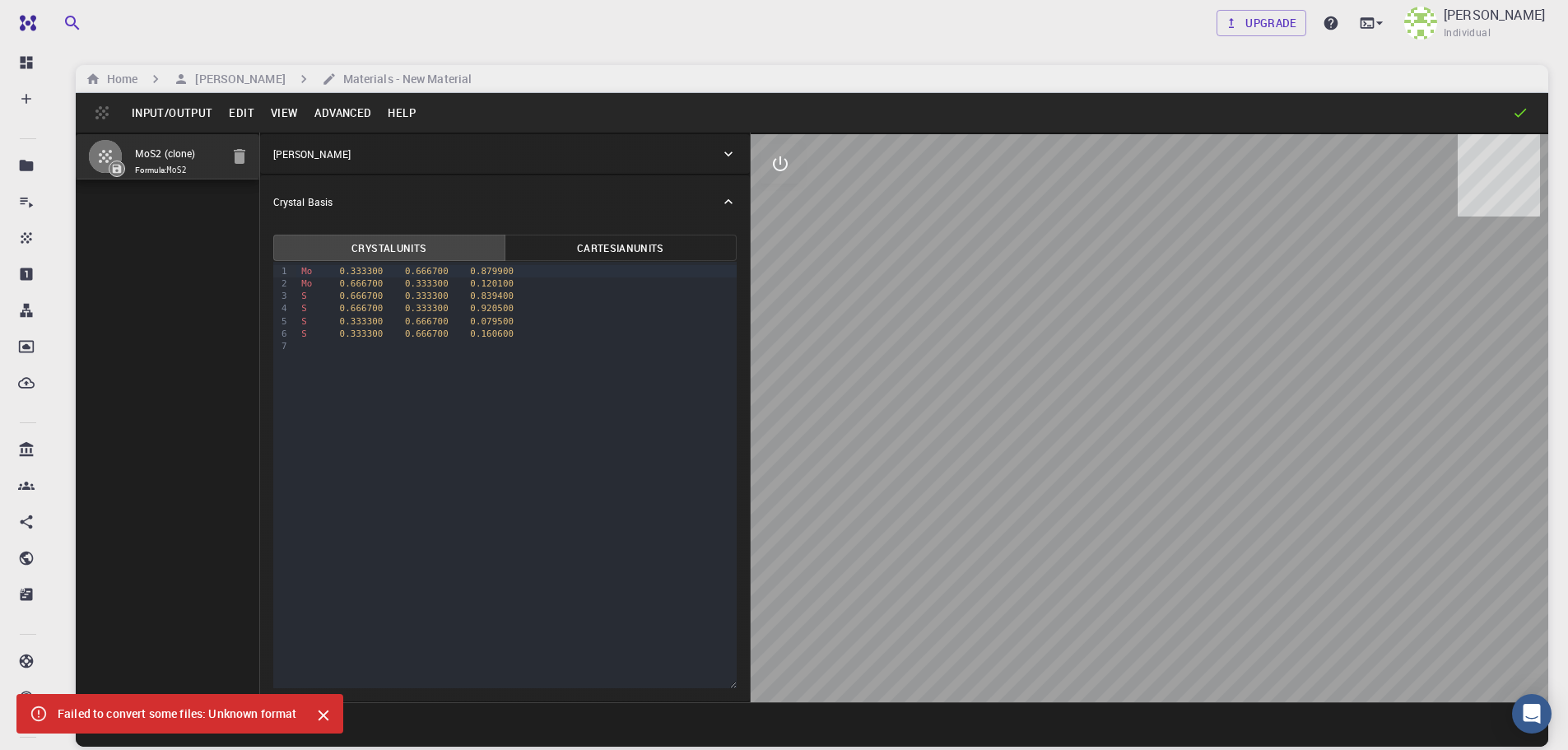
click at [319, 717] on icon "Close" at bounding box center [323, 715] width 18 height 18
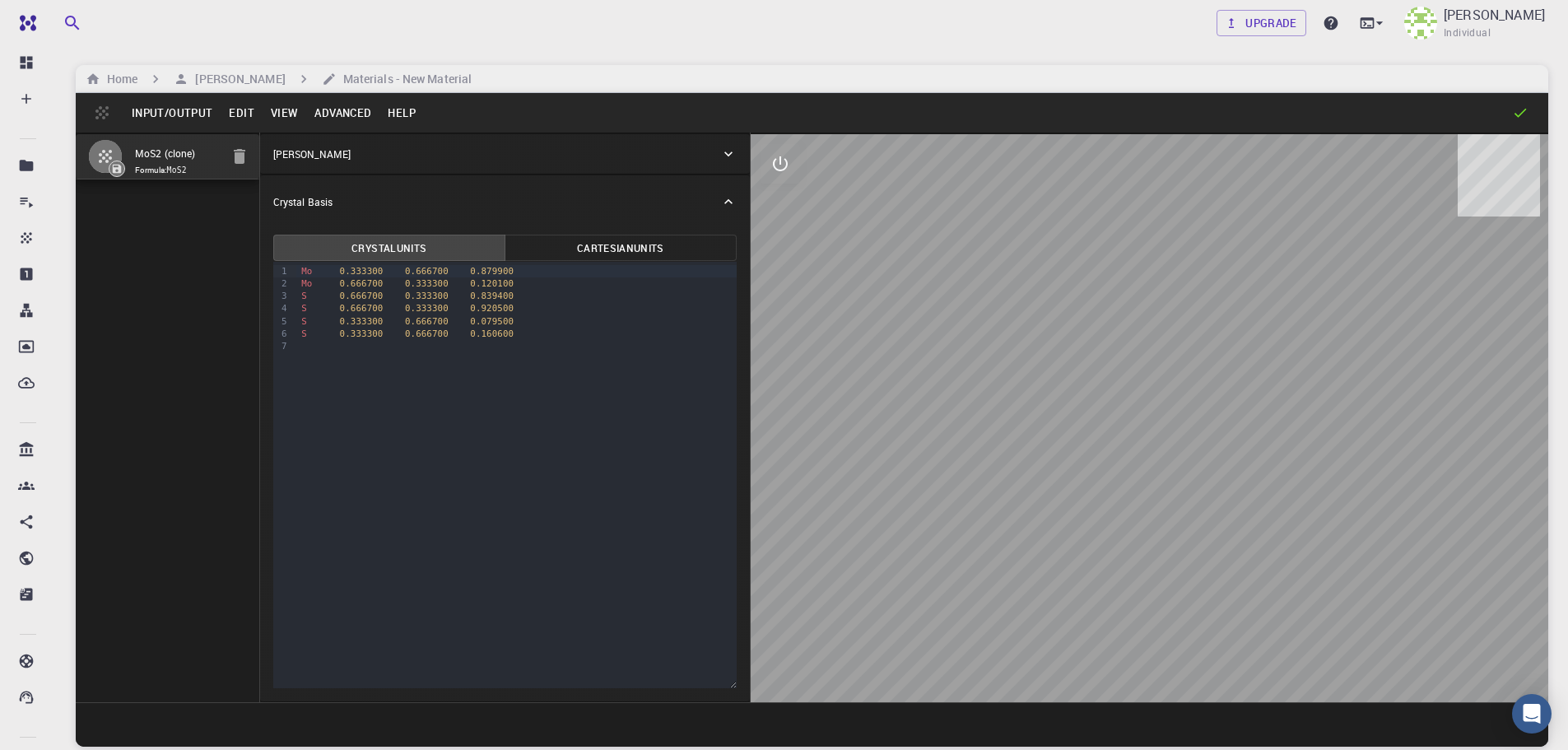
click at [131, 110] on button "Input/Output" at bounding box center [172, 112] width 98 height 26
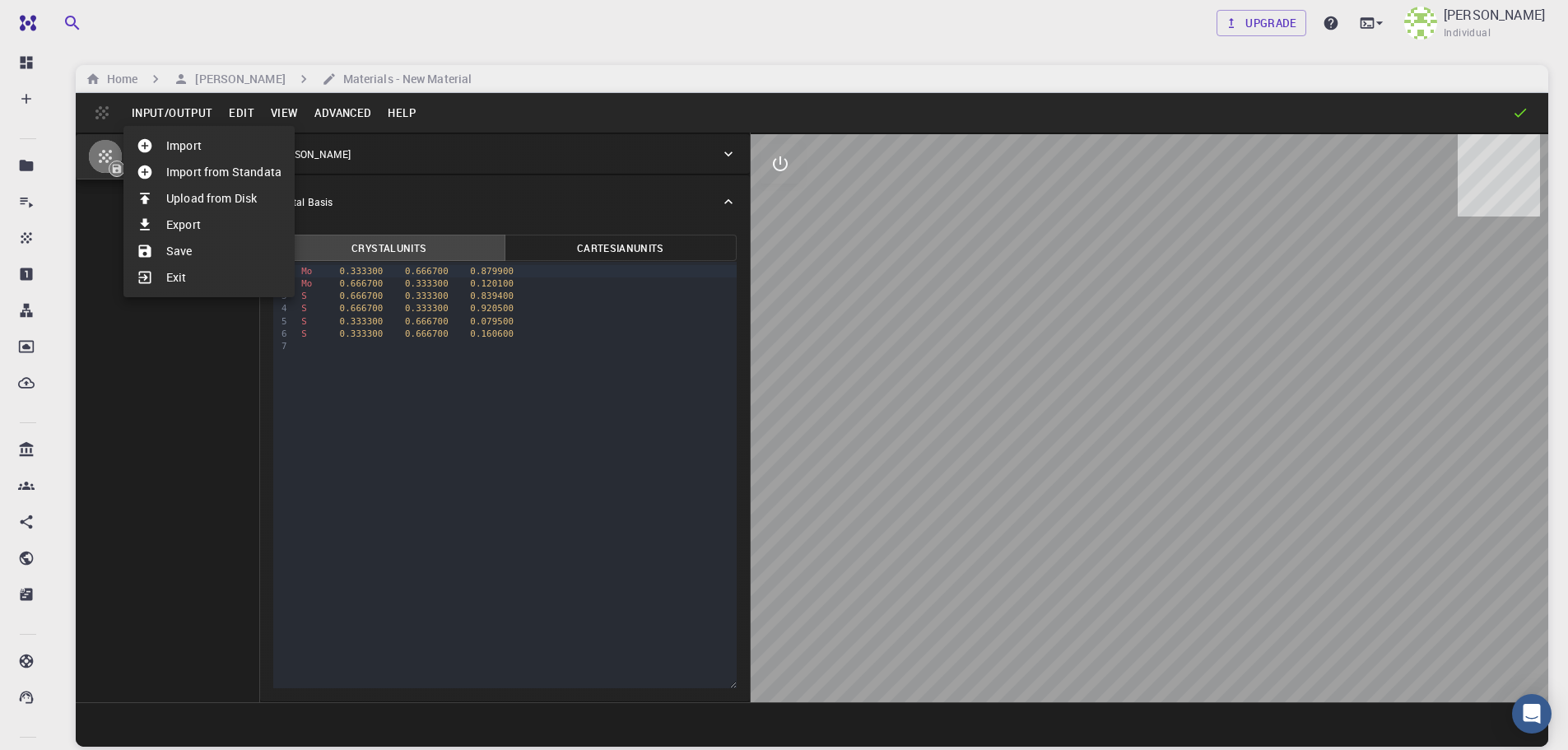
click at [210, 205] on li "Upload from Disk" at bounding box center [209, 198] width 171 height 26
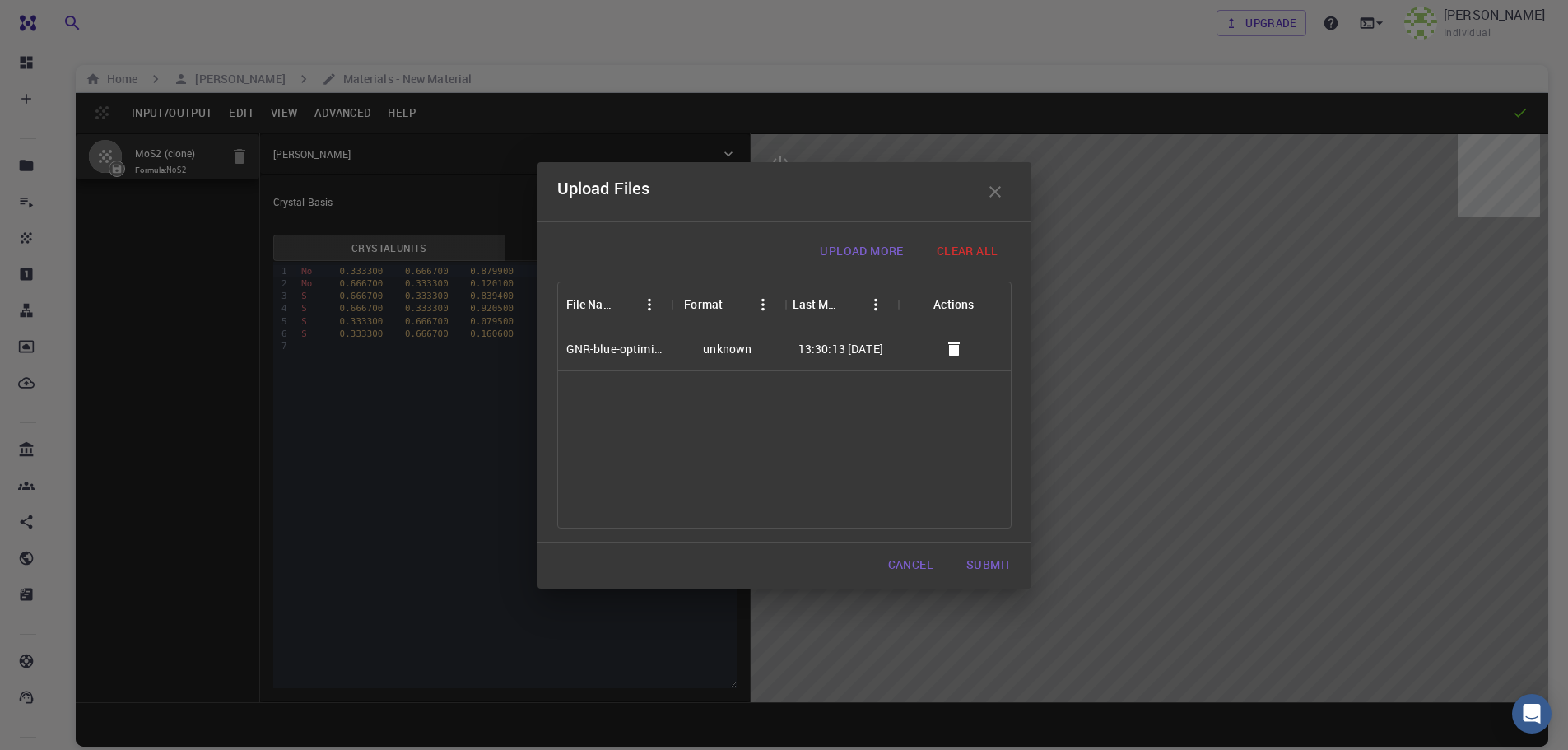
click at [959, 353] on icon "button" at bounding box center [954, 349] width 19 height 19
click at [980, 564] on button "Submit" at bounding box center [988, 565] width 71 height 33
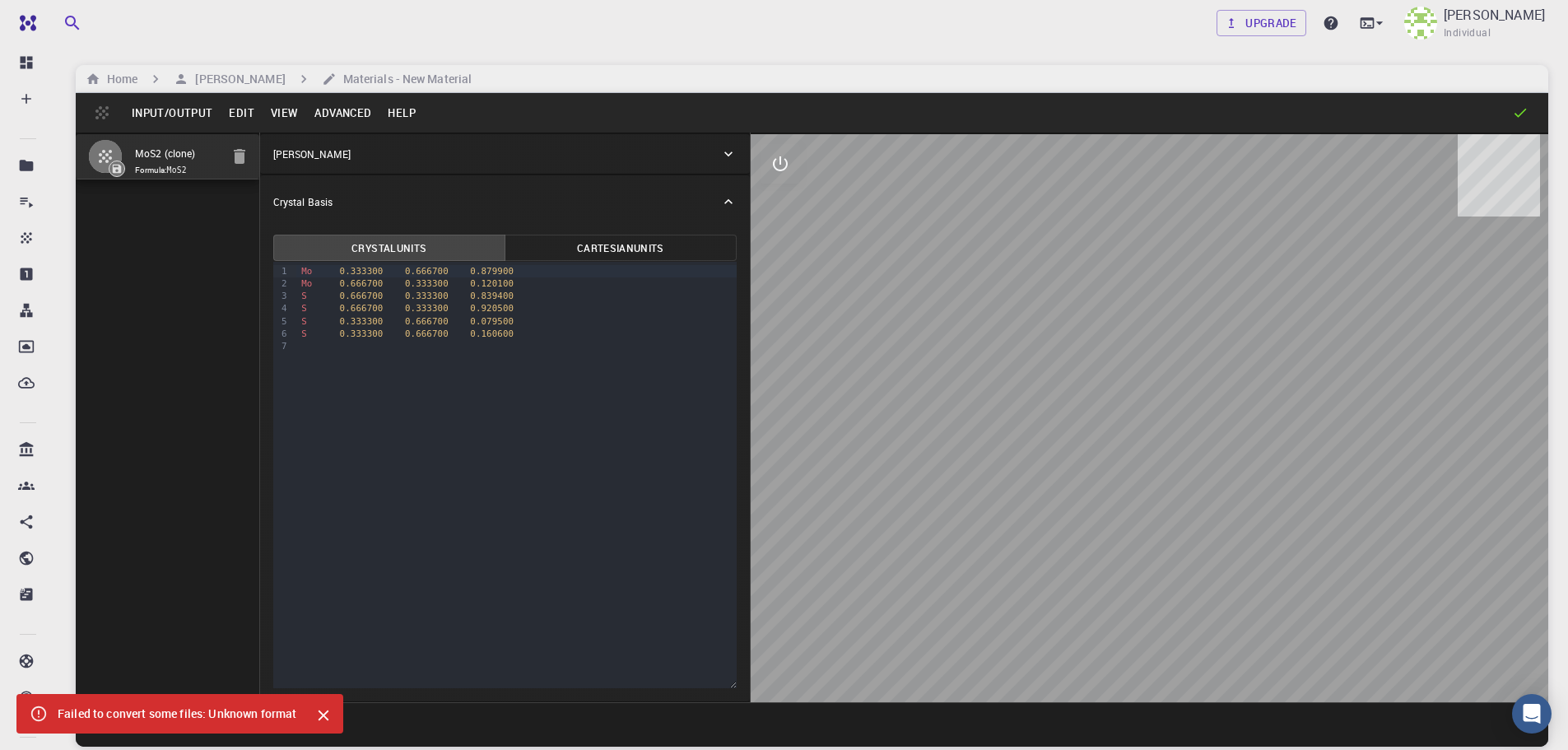
click at [149, 108] on button "Input/Output" at bounding box center [172, 112] width 98 height 26
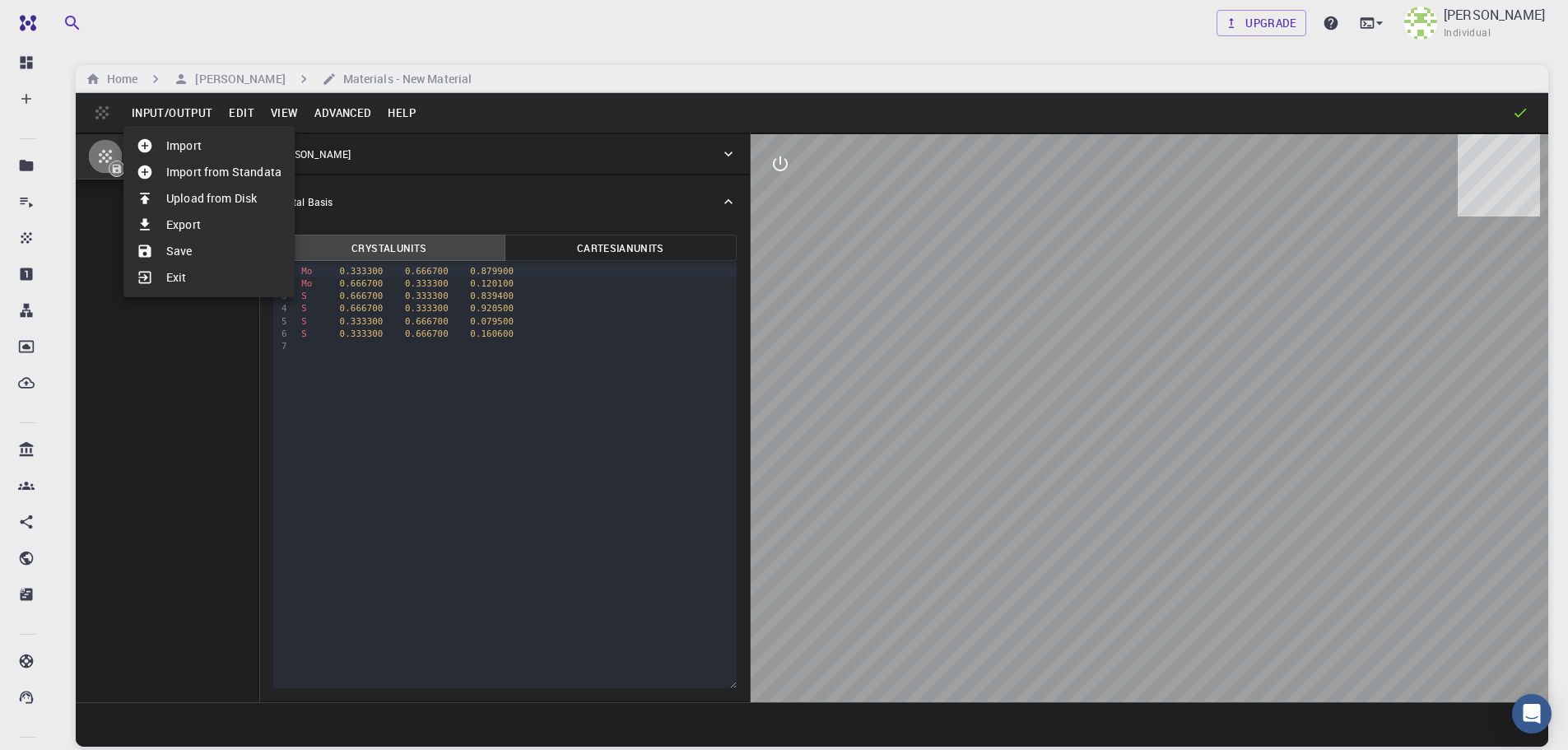
click at [206, 230] on li "Export" at bounding box center [209, 224] width 171 height 26
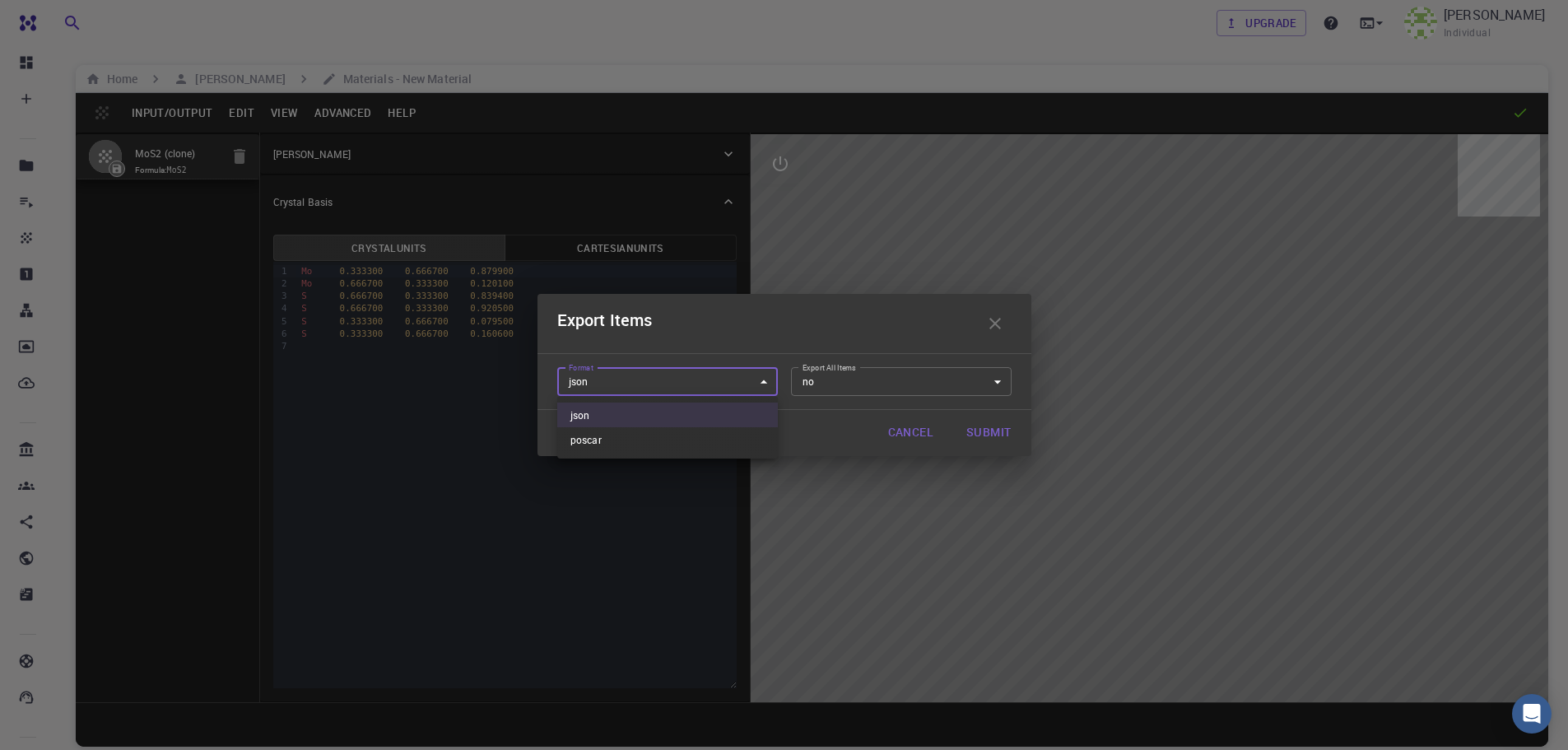
click at [752, 390] on body "Free Dashboard Create New Job New Material Create Material Upload File Import f…" at bounding box center [784, 437] width 1568 height 875
click at [806, 413] on div at bounding box center [784, 375] width 1568 height 750
click at [830, 388] on body "Free Dashboard Create New Job New Material Create Material Upload File Import f…" at bounding box center [784, 437] width 1568 height 875
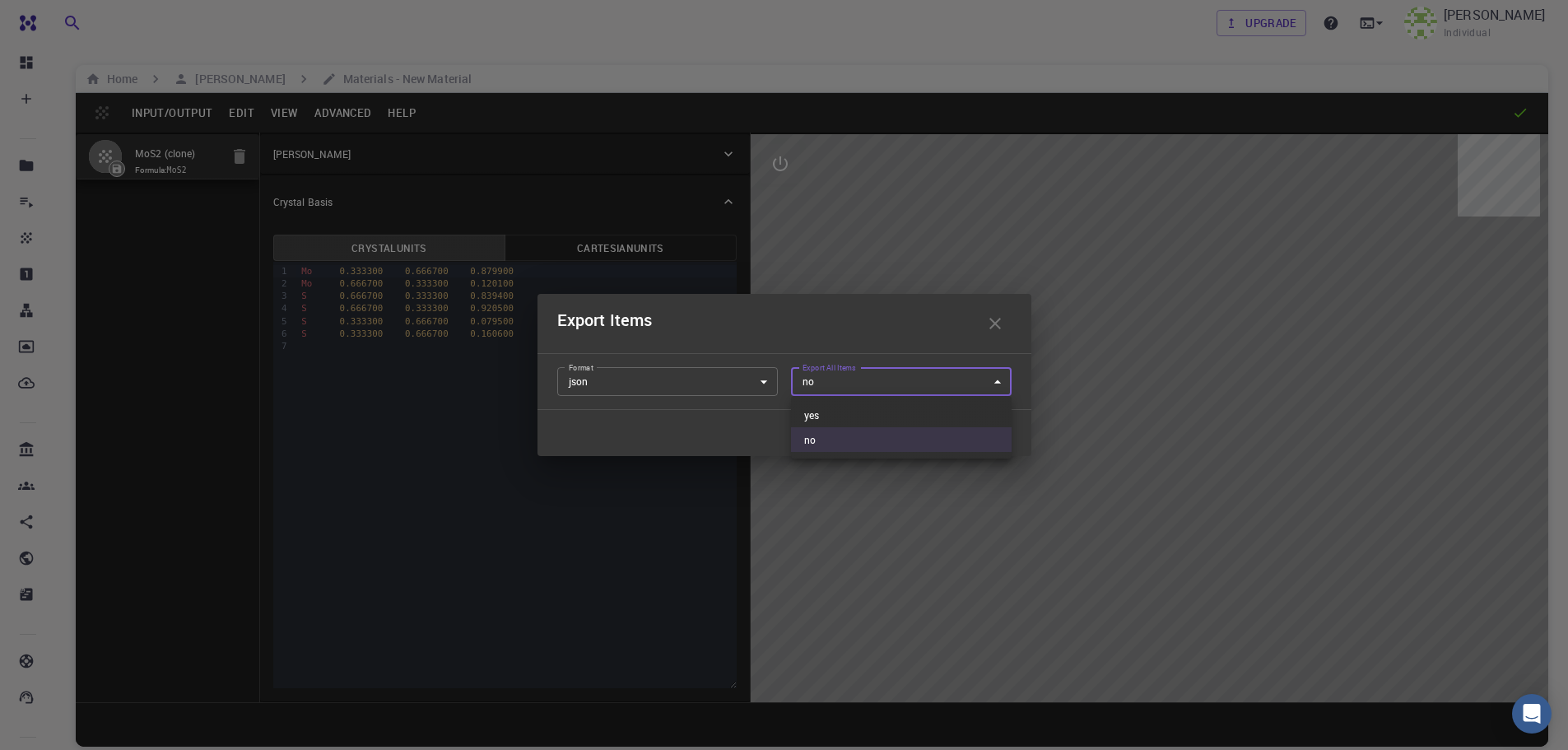
click at [837, 387] on div at bounding box center [784, 375] width 1568 height 750
drag, startPoint x: 981, startPoint y: 426, endPoint x: 893, endPoint y: 447, distance: 90.5
click at [887, 456] on div "Export Items Format json json Format Export All Items no no Export All Items Ca…" at bounding box center [784, 375] width 1568 height 750
click at [915, 433] on button "Cancel" at bounding box center [911, 433] width 72 height 33
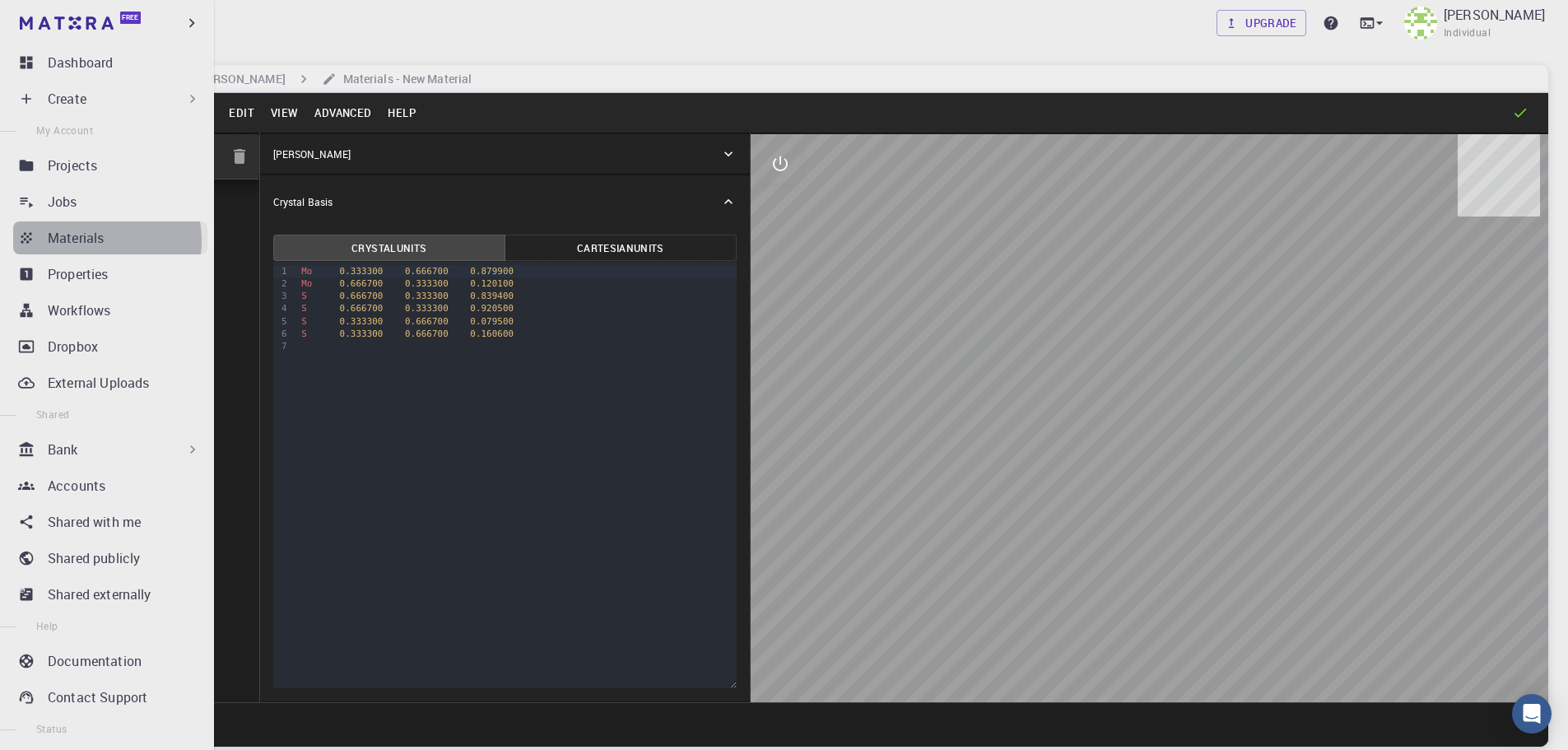
click at [86, 241] on p "Materials" at bounding box center [75, 238] width 56 height 19
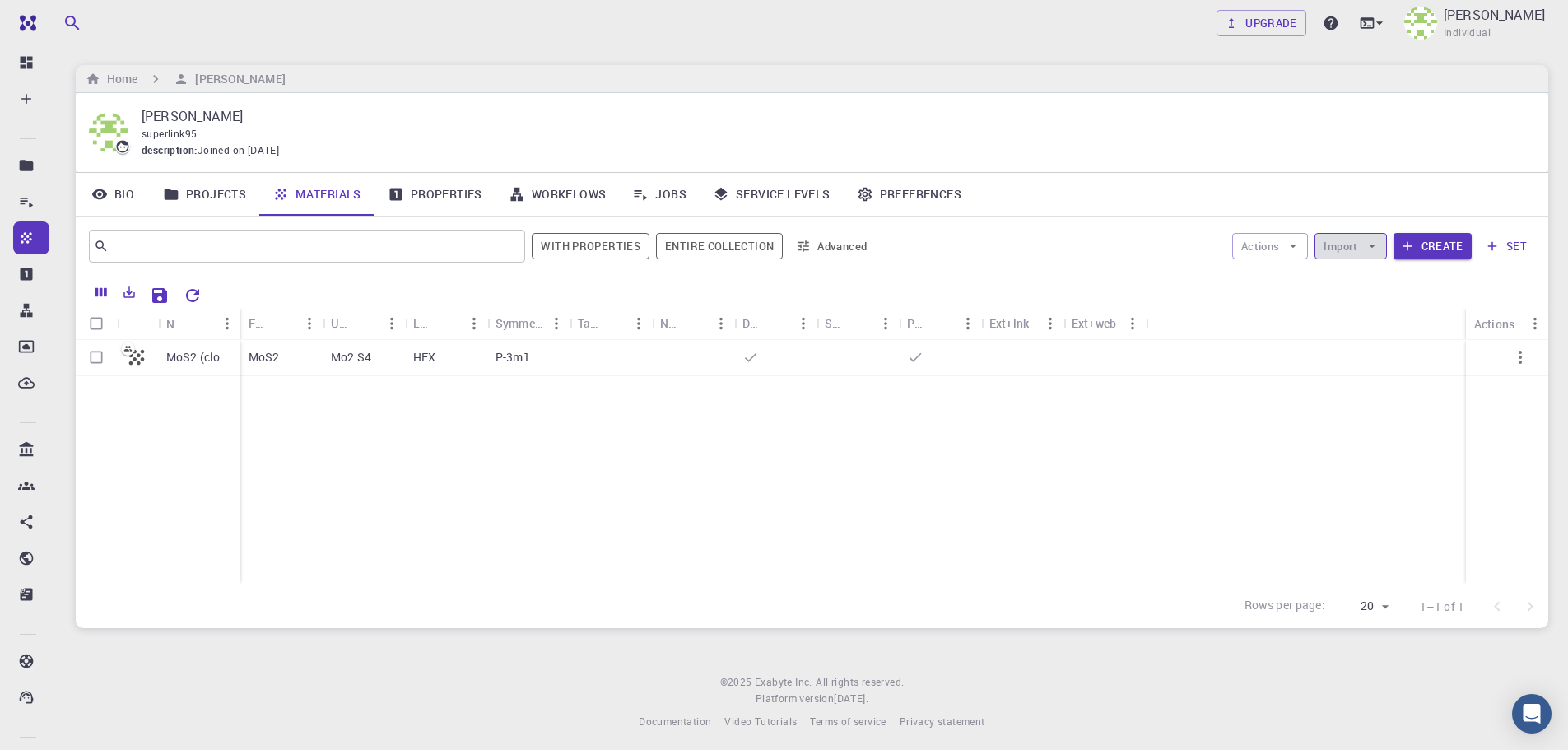
click at [1369, 250] on icon "button" at bounding box center [1372, 245] width 15 height 14
click at [1381, 286] on span "Upload File" at bounding box center [1411, 278] width 104 height 16
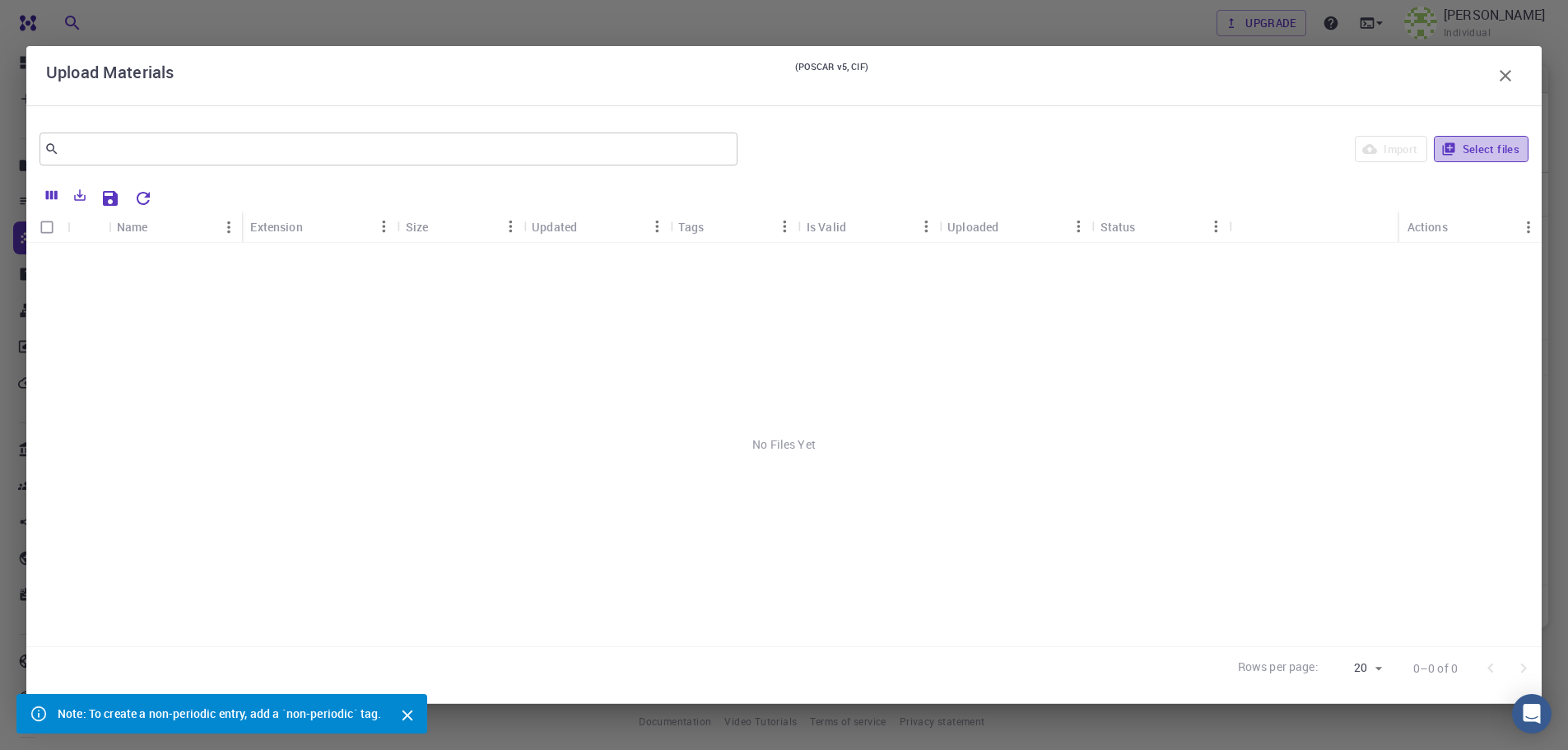
click at [1470, 144] on button "Select files" at bounding box center [1482, 149] width 95 height 26
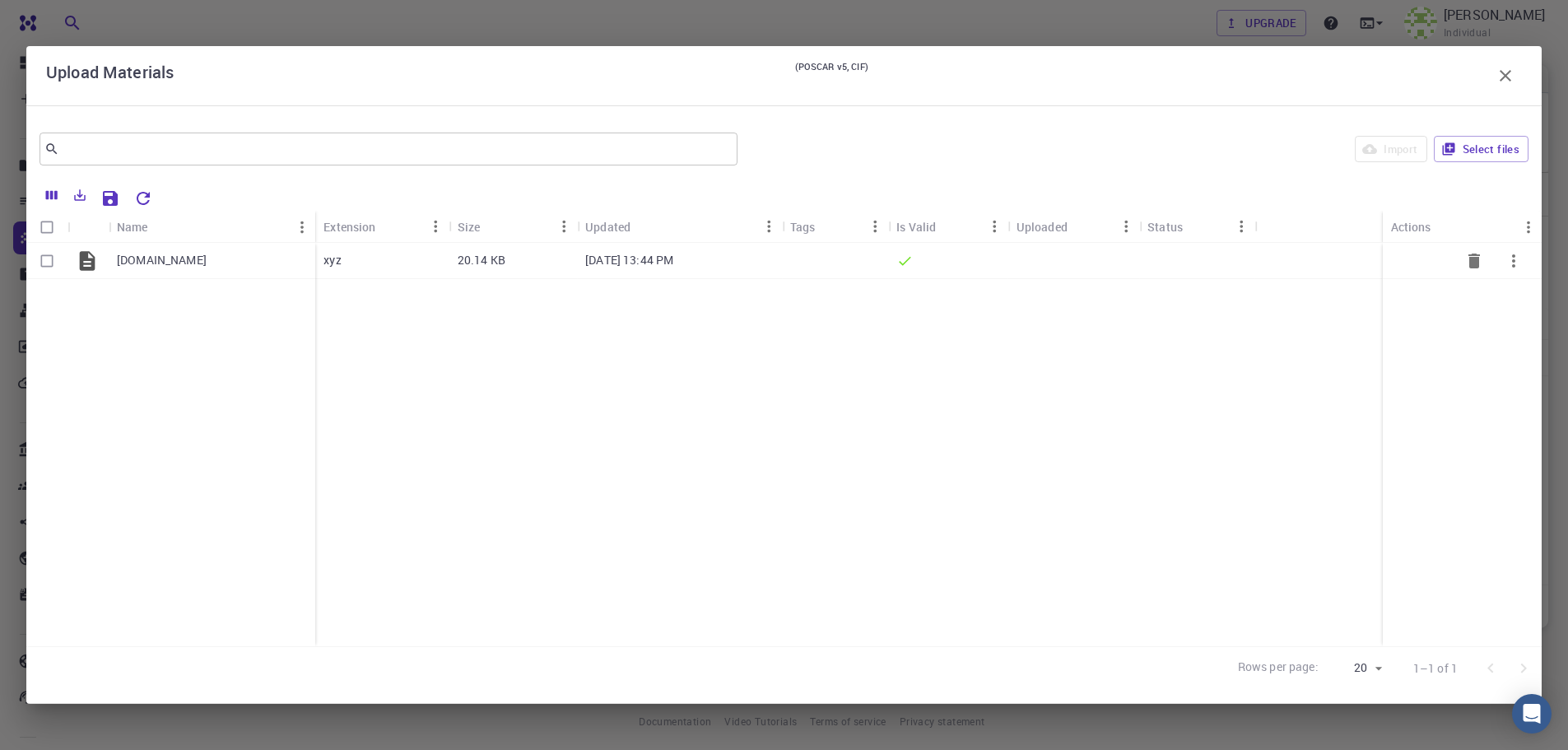
click at [55, 255] on input "Select row" at bounding box center [46, 261] width 31 height 31
checkbox input "true"
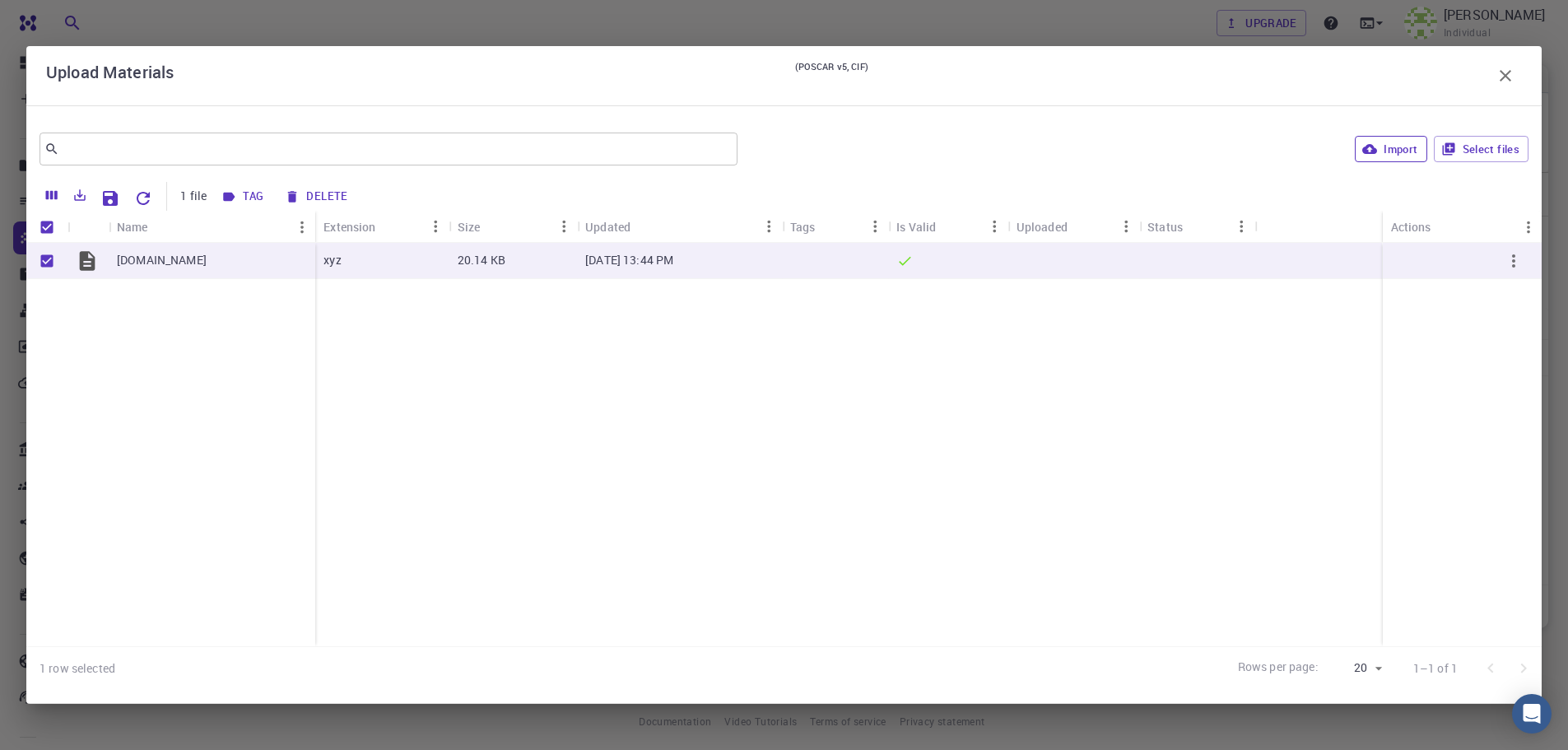
click at [1374, 151] on icon "button" at bounding box center [1370, 149] width 15 height 10
checkbox input "false"
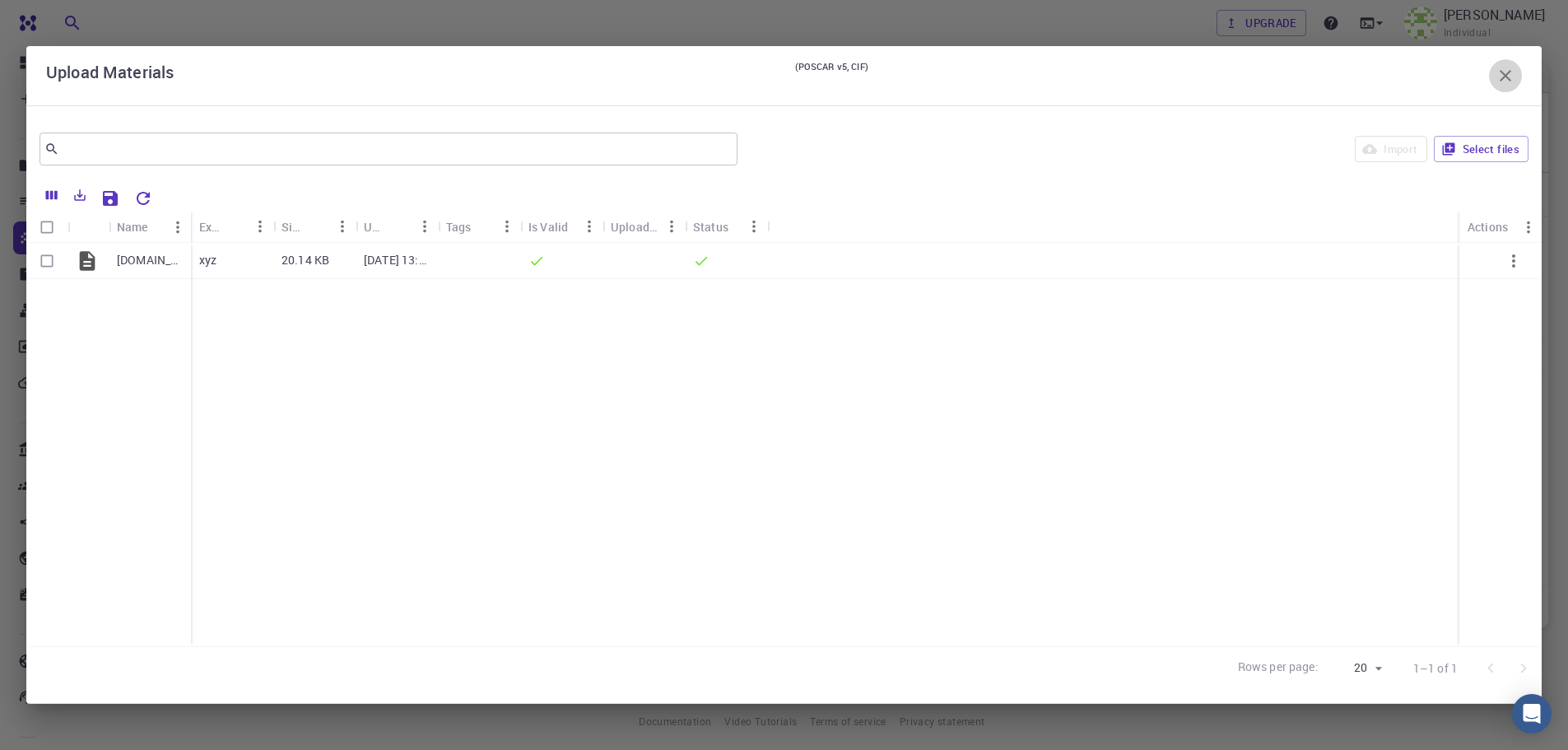
click at [1518, 71] on button "button" at bounding box center [1506, 75] width 33 height 33
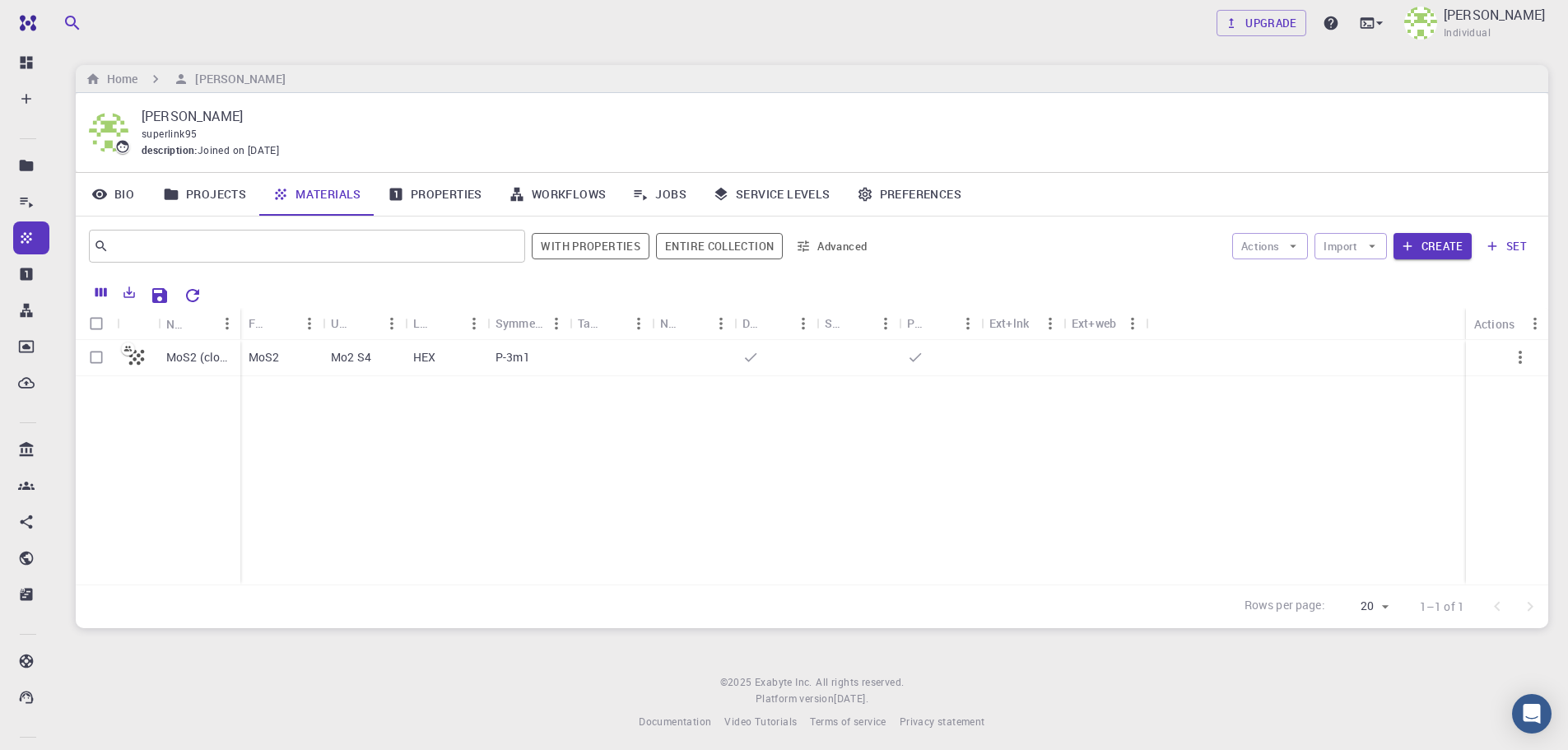
click at [191, 294] on icon "Reset Explorer Settings" at bounding box center [192, 296] width 19 height 19
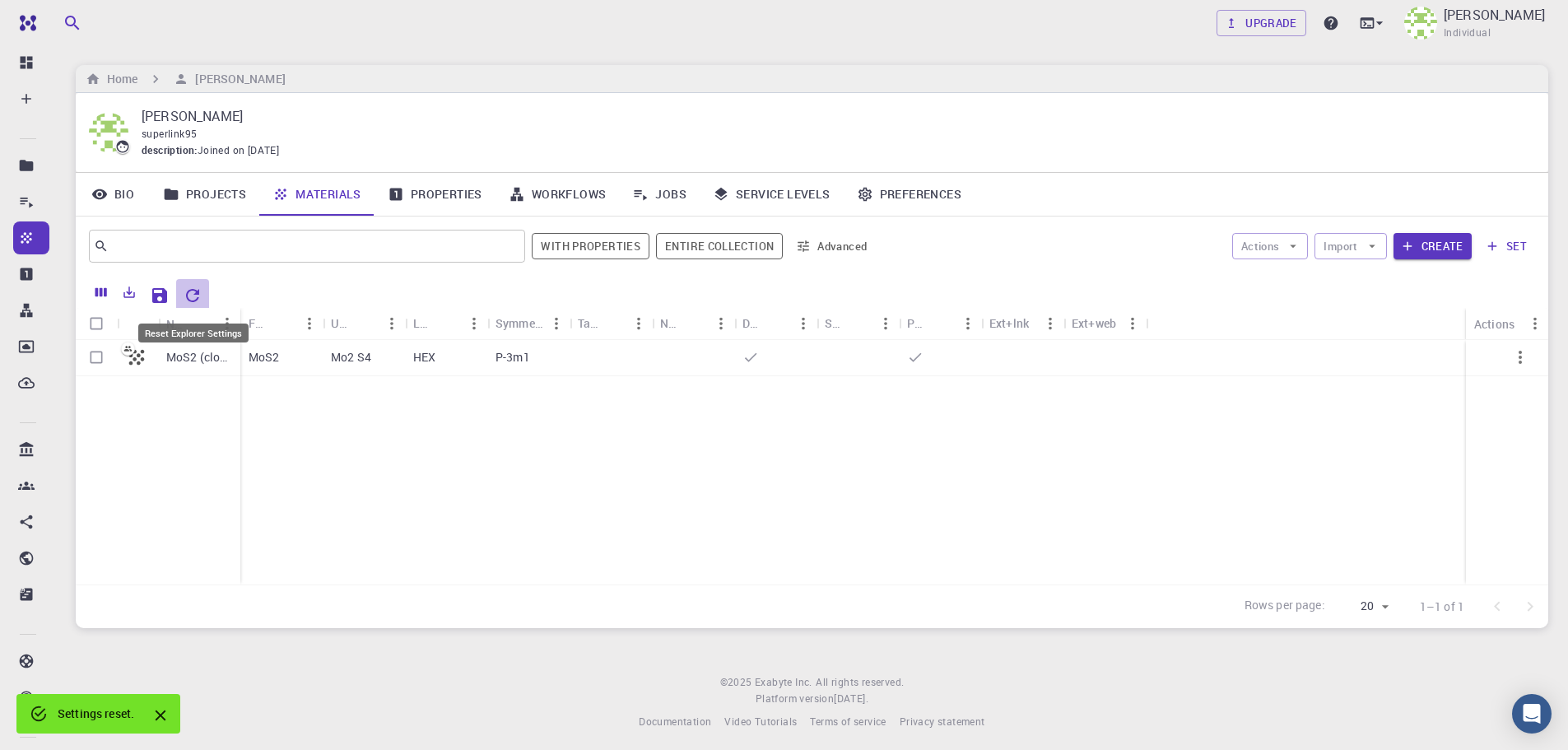
click at [203, 298] on button "Reset Explorer Settings" at bounding box center [192, 296] width 33 height 33
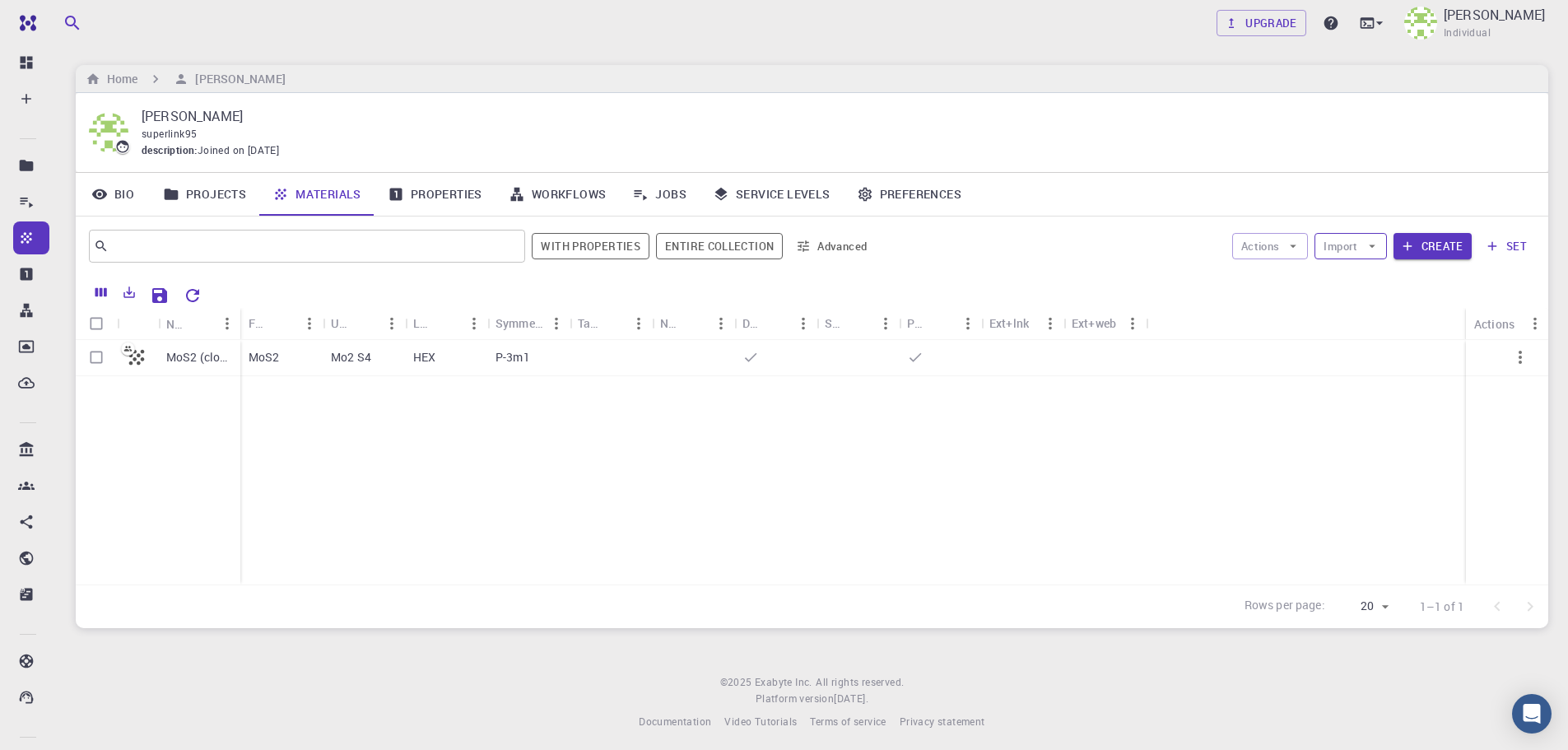
click at [1381, 243] on button "Import" at bounding box center [1350, 245] width 72 height 26
click at [1381, 284] on span "Upload File" at bounding box center [1411, 278] width 104 height 16
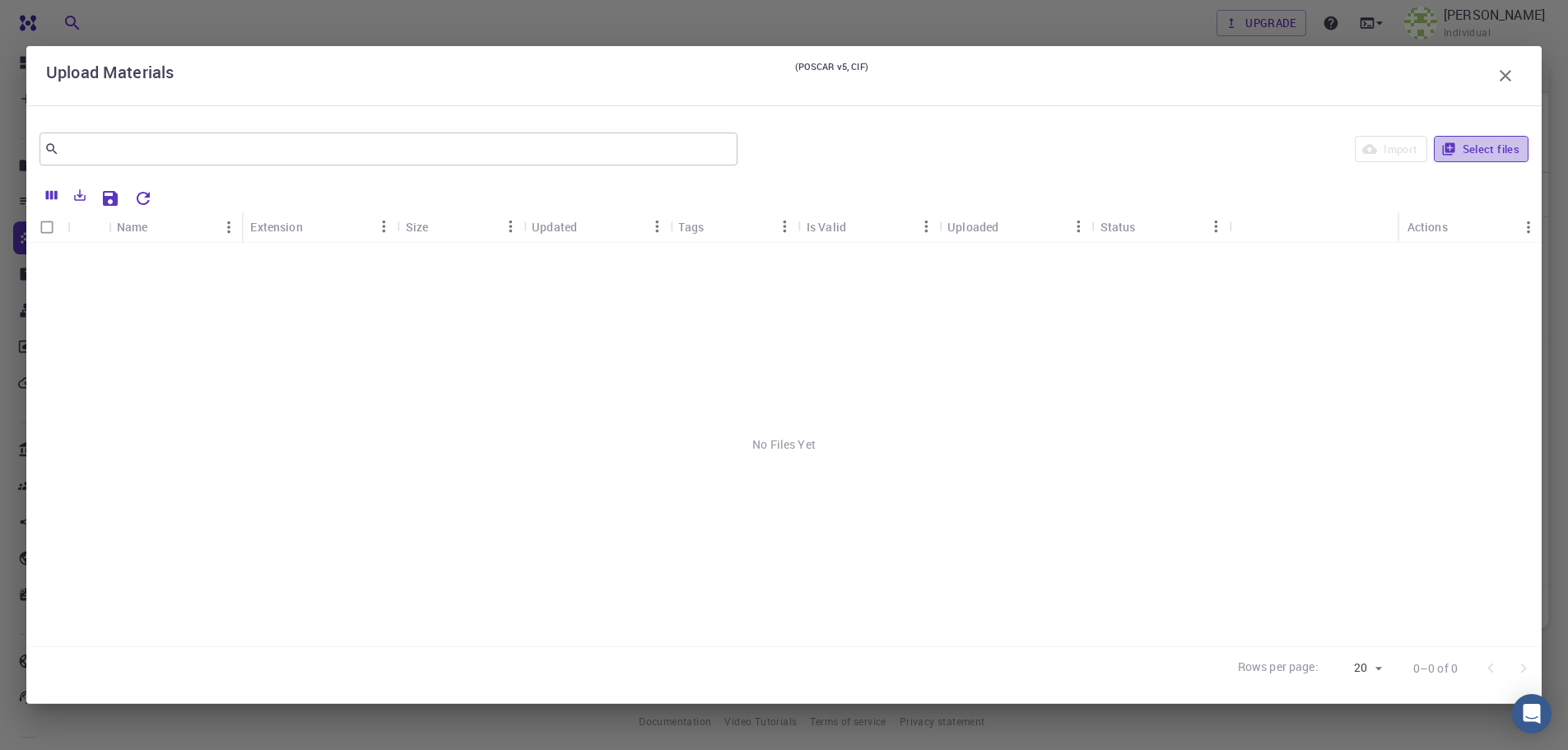
click at [1452, 142] on icon "button" at bounding box center [1448, 148] width 15 height 14
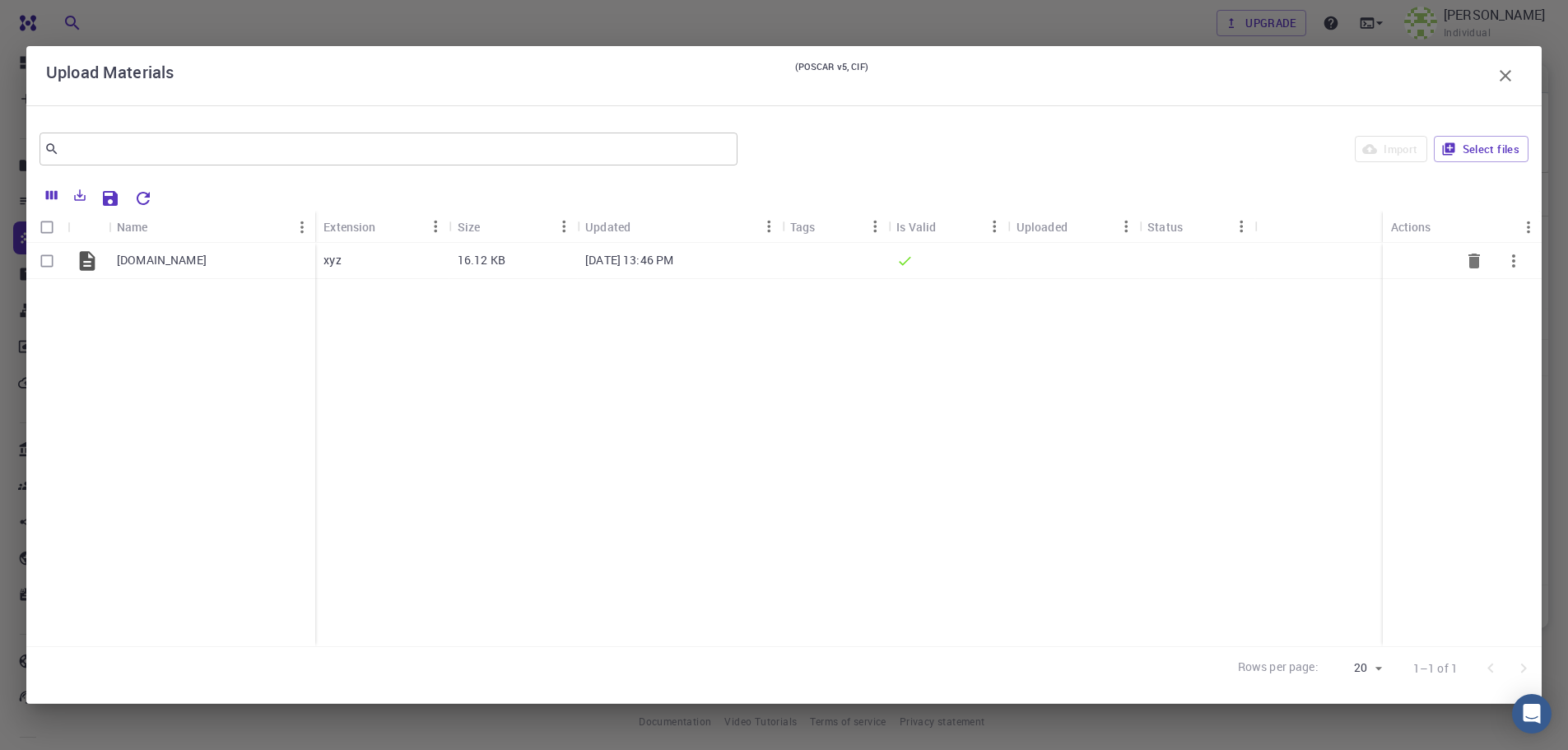
click at [42, 264] on input "Select row" at bounding box center [46, 261] width 31 height 31
checkbox input "true"
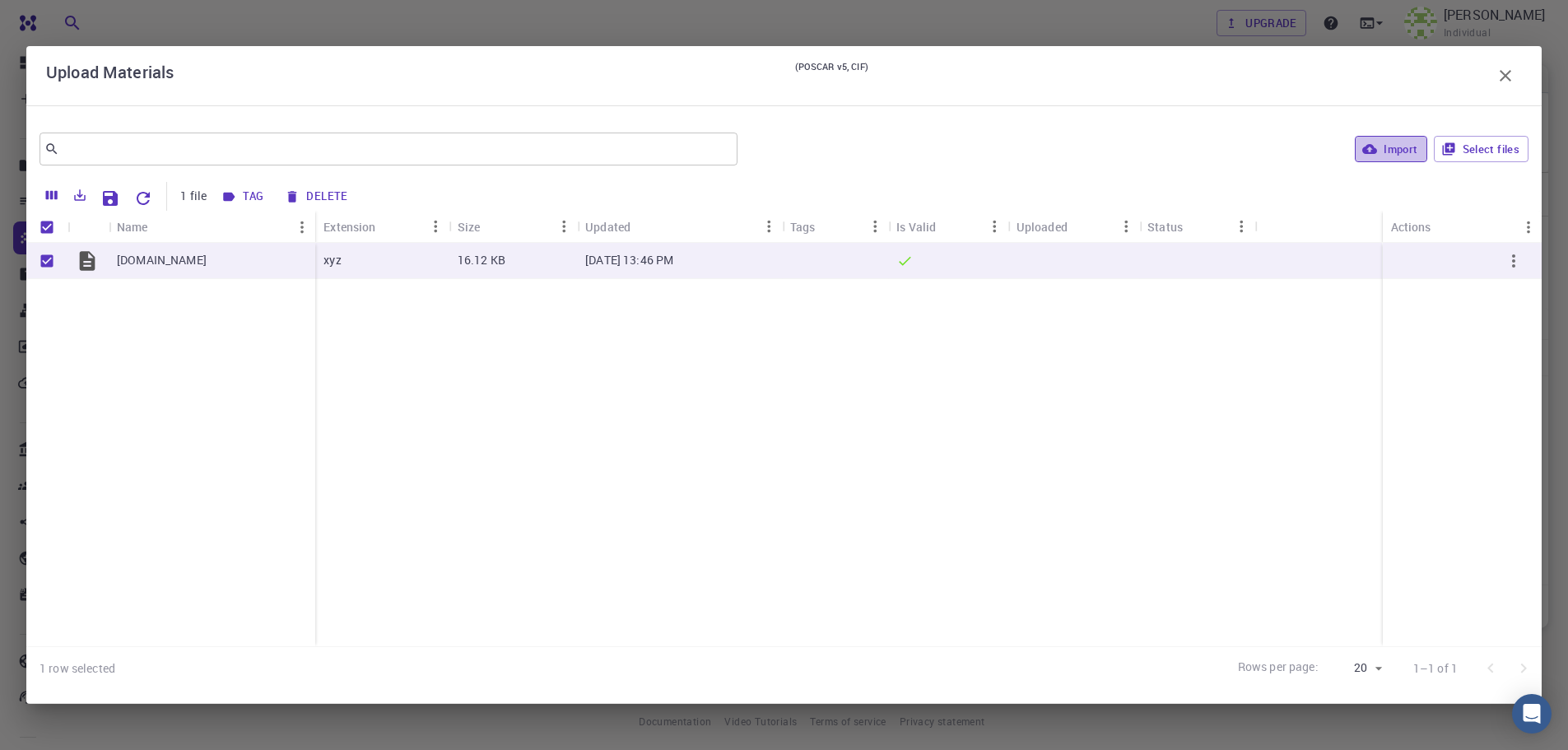
click at [1364, 153] on icon "button" at bounding box center [1370, 148] width 15 height 14
checkbox input "false"
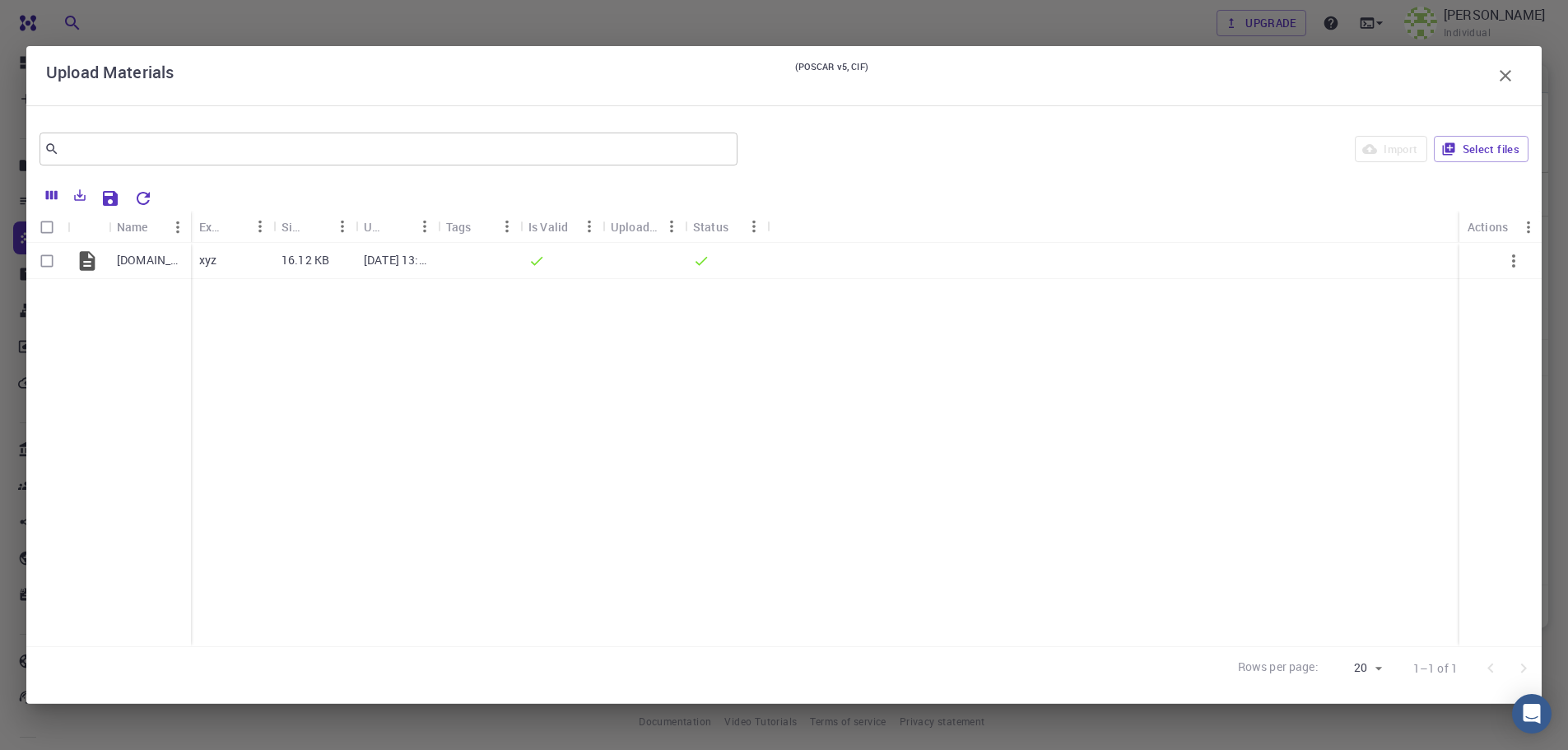
click at [1495, 80] on button "button" at bounding box center [1506, 75] width 33 height 33
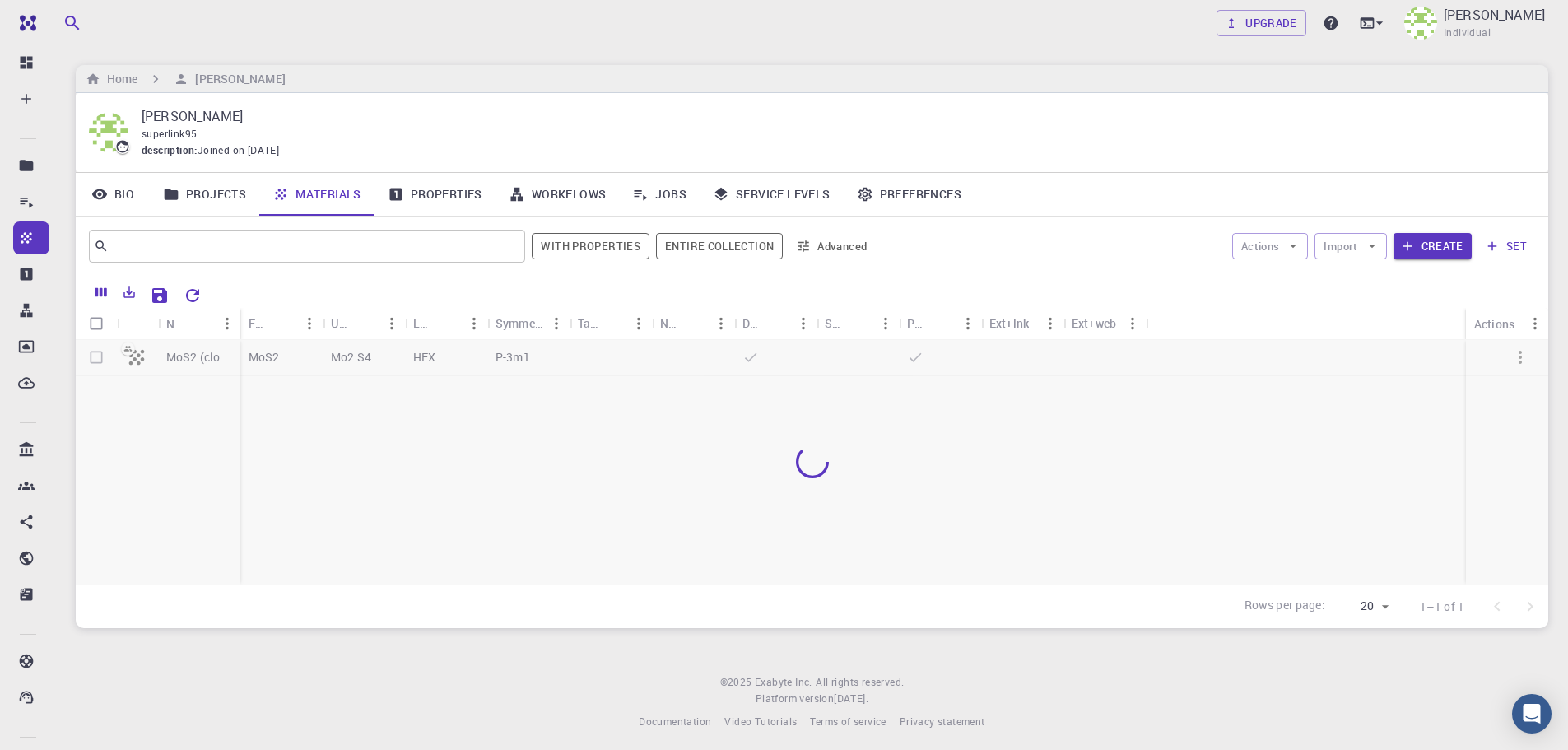
click at [1491, 78] on div "Home [PERSON_NAME]" at bounding box center [812, 78] width 1473 height 28
click at [841, 252] on button "Advanced" at bounding box center [832, 245] width 86 height 26
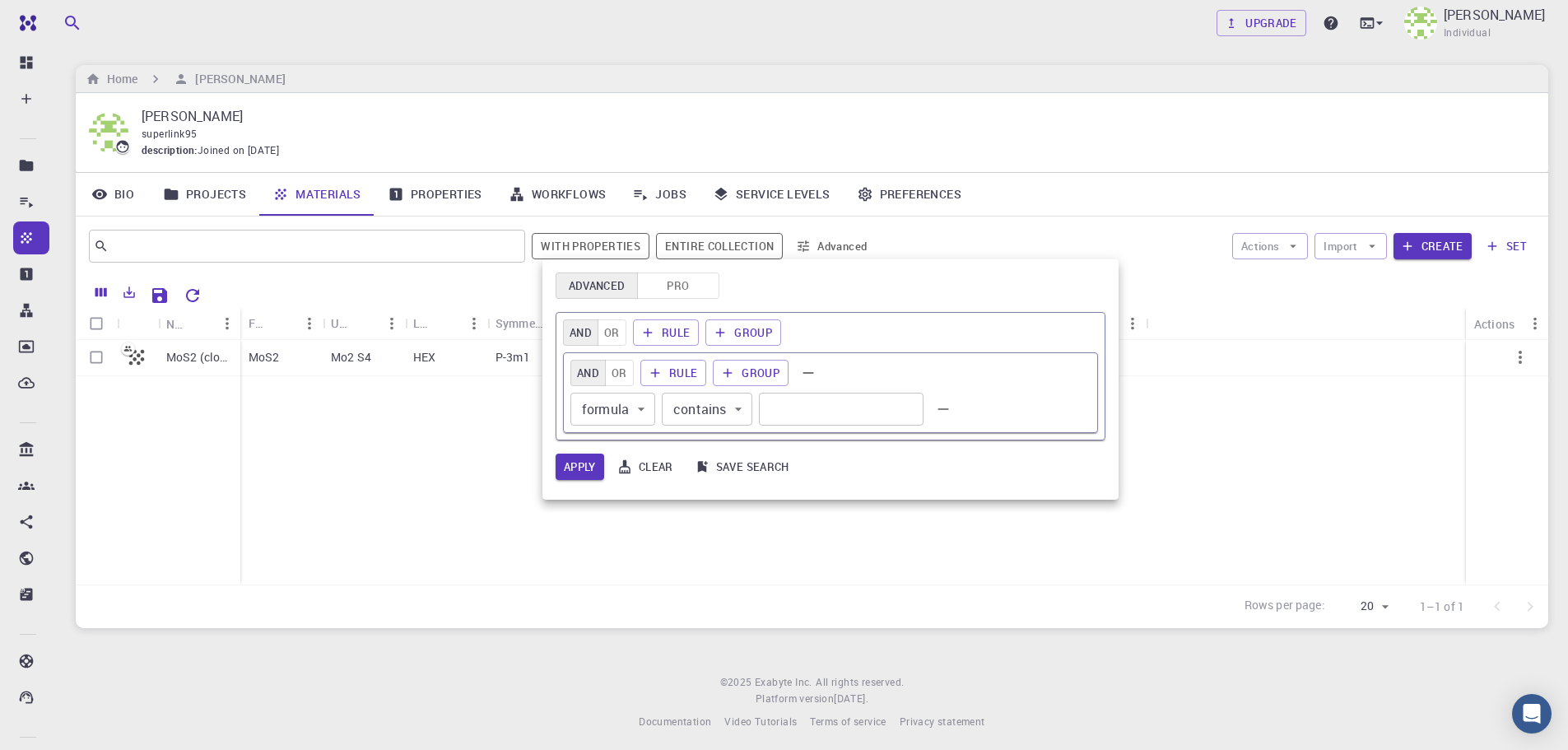
click at [841, 252] on div at bounding box center [784, 375] width 1568 height 750
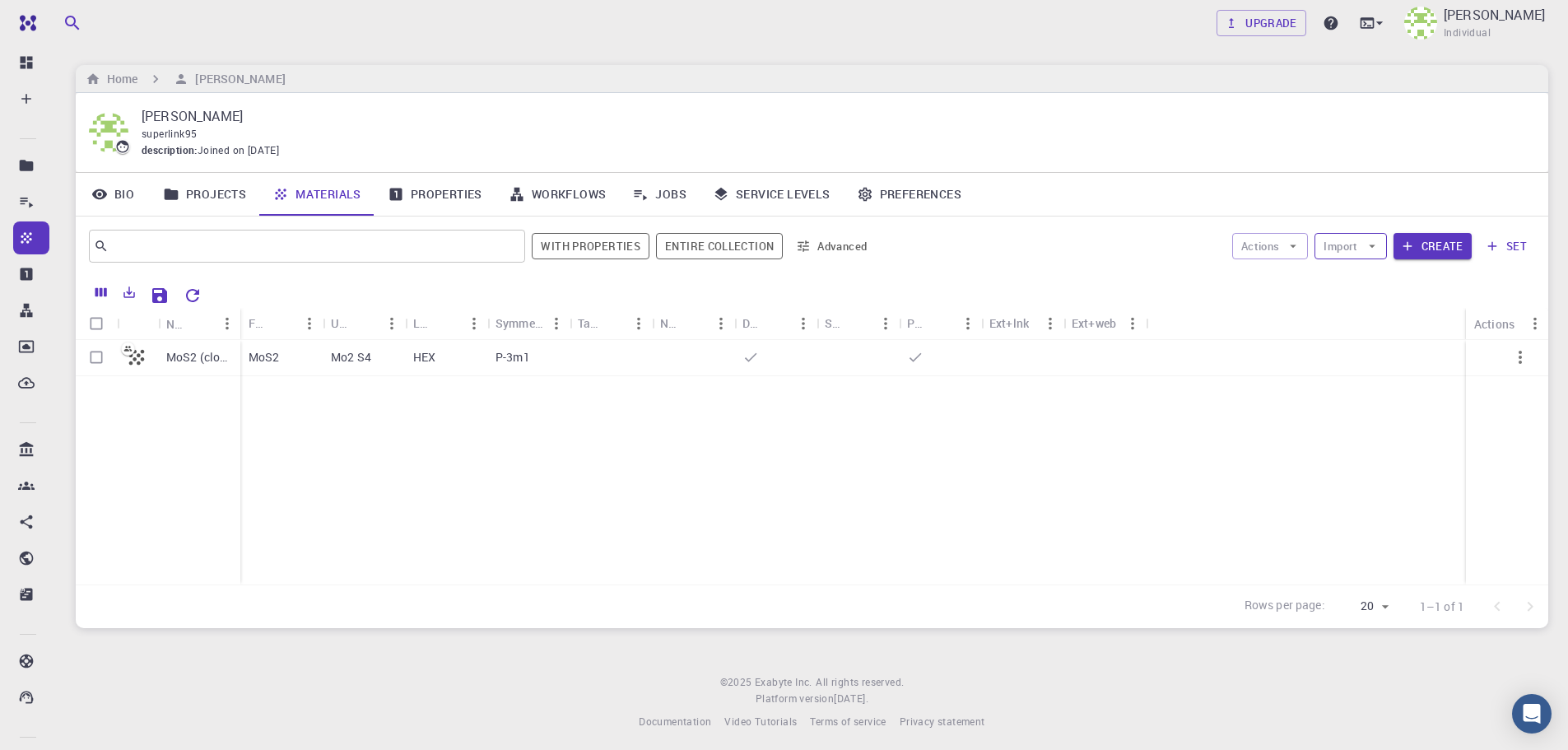
click at [1374, 251] on icon "button" at bounding box center [1372, 245] width 15 height 14
click at [1372, 281] on span "Upload File" at bounding box center [1411, 278] width 104 height 16
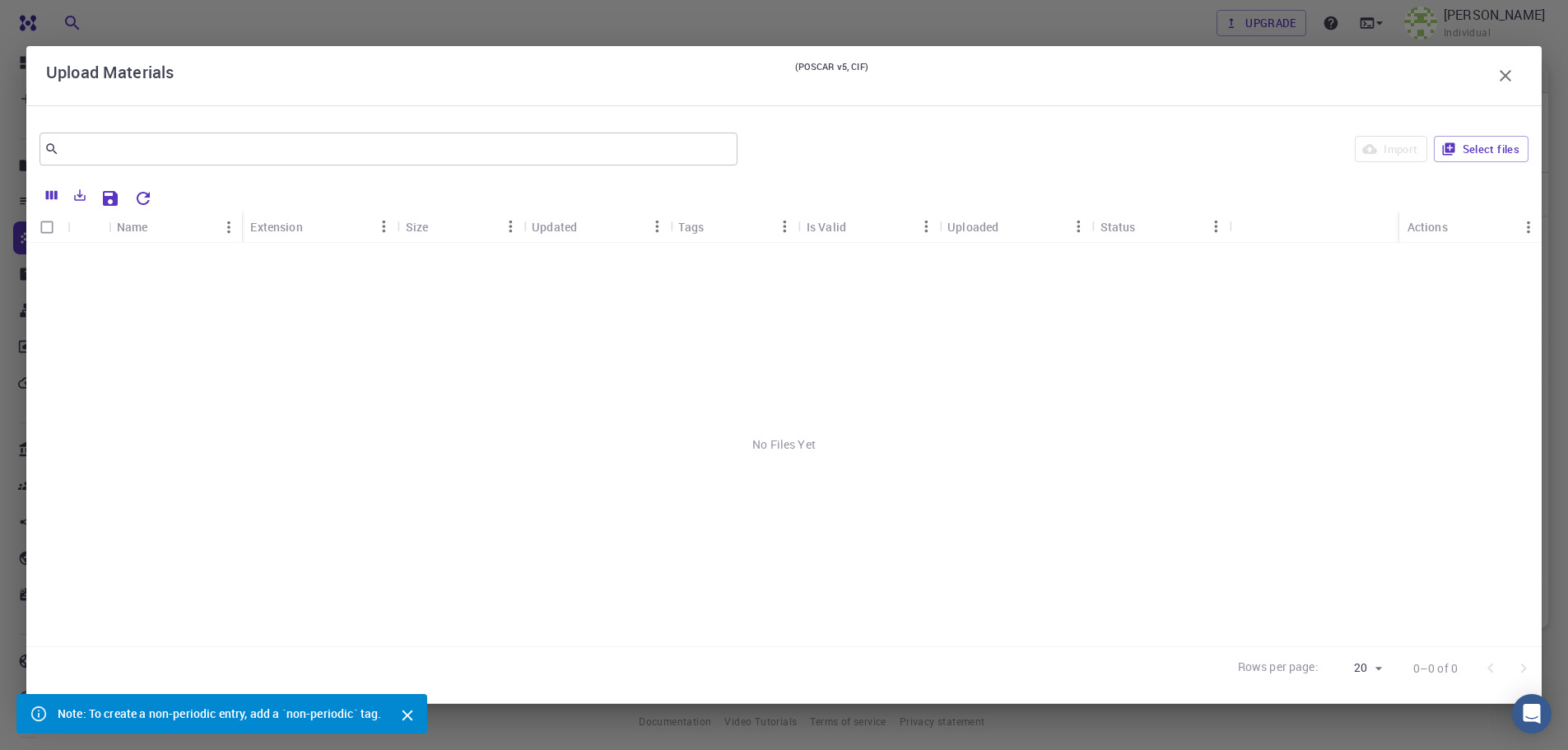
click at [276, 298] on div "No Files Yet" at bounding box center [784, 444] width 1516 height 403
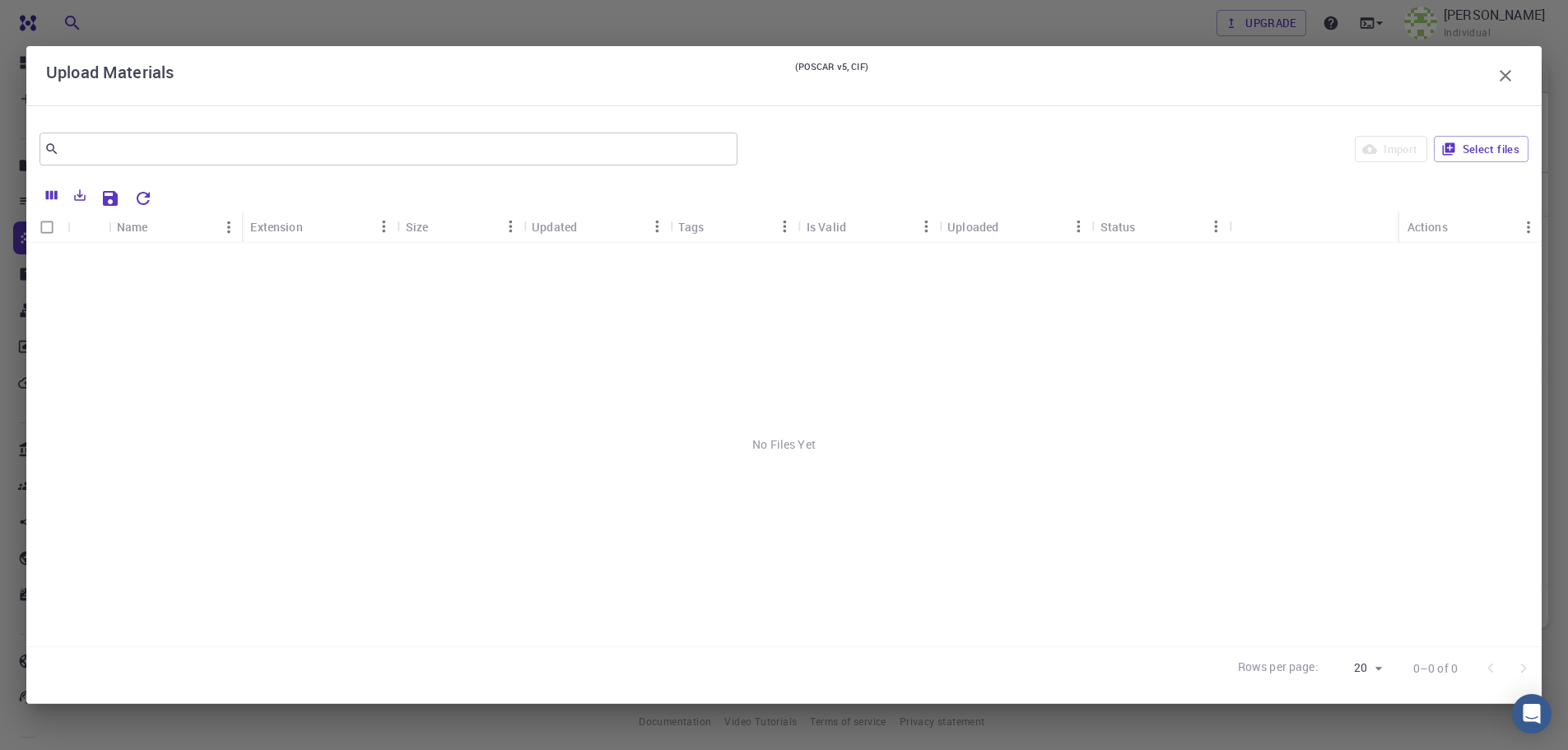
click at [1512, 75] on icon "button" at bounding box center [1506, 75] width 19 height 19
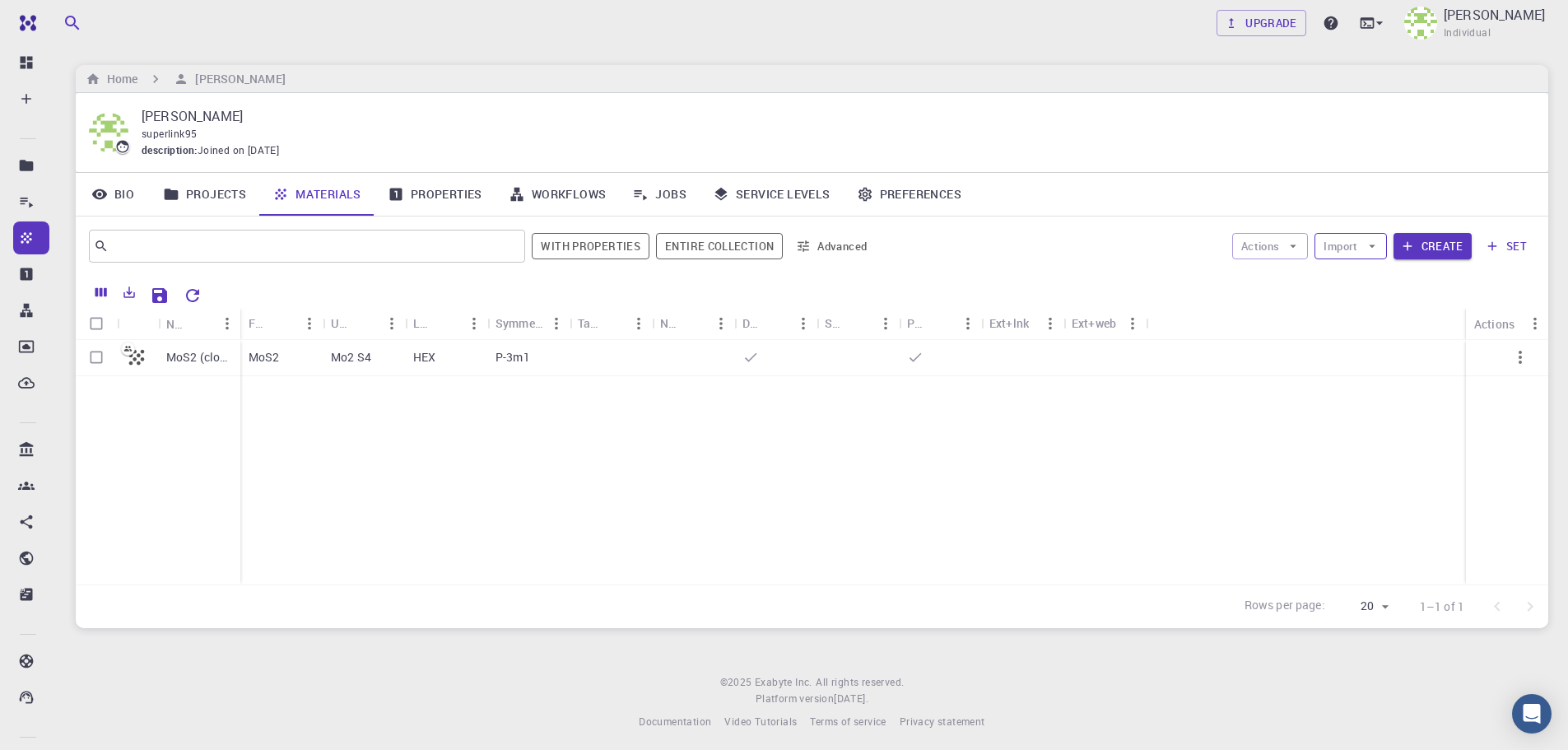
click at [1344, 250] on button "Import" at bounding box center [1350, 245] width 72 height 26
click at [1378, 282] on span "Upload File" at bounding box center [1411, 278] width 104 height 16
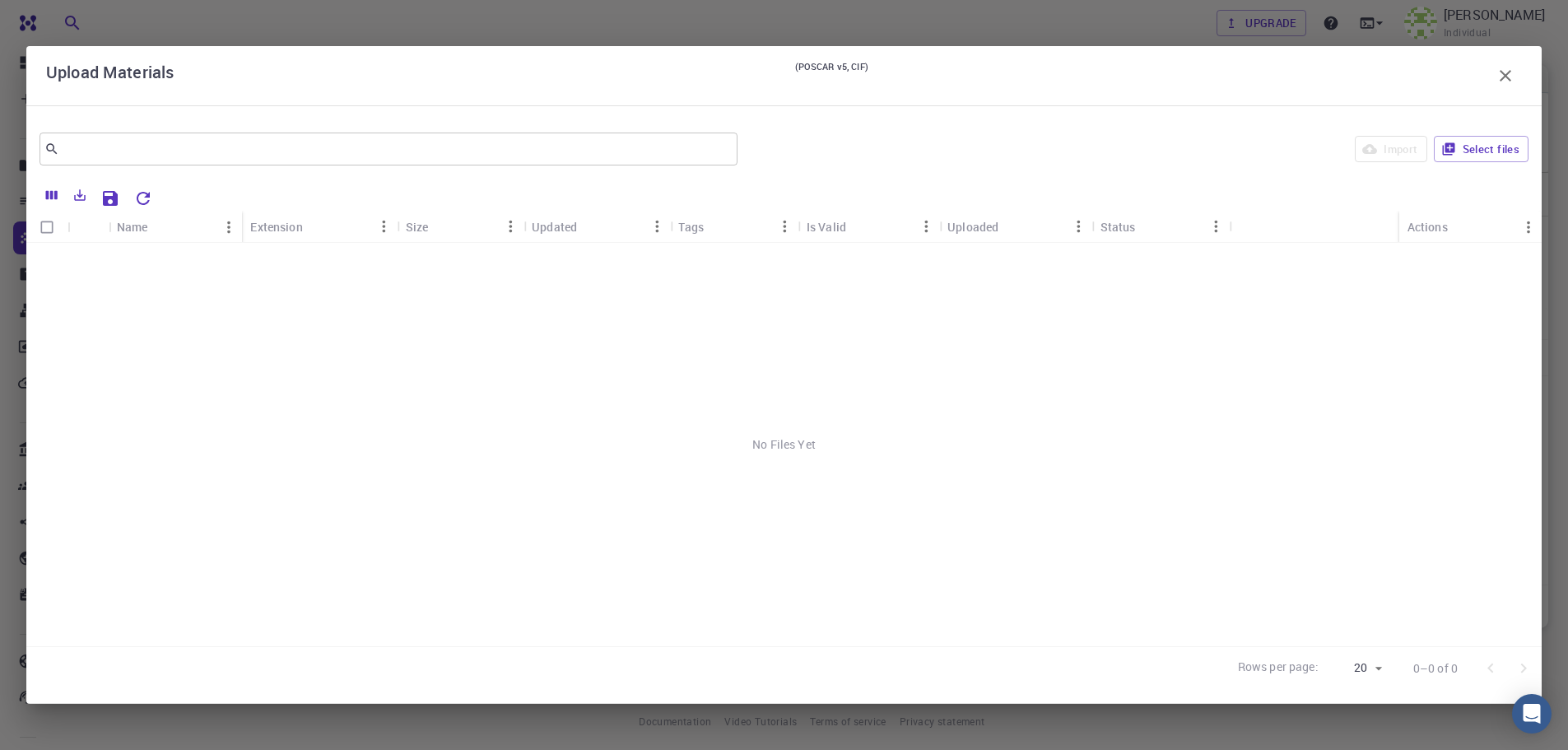
click at [1518, 70] on button "button" at bounding box center [1506, 75] width 33 height 33
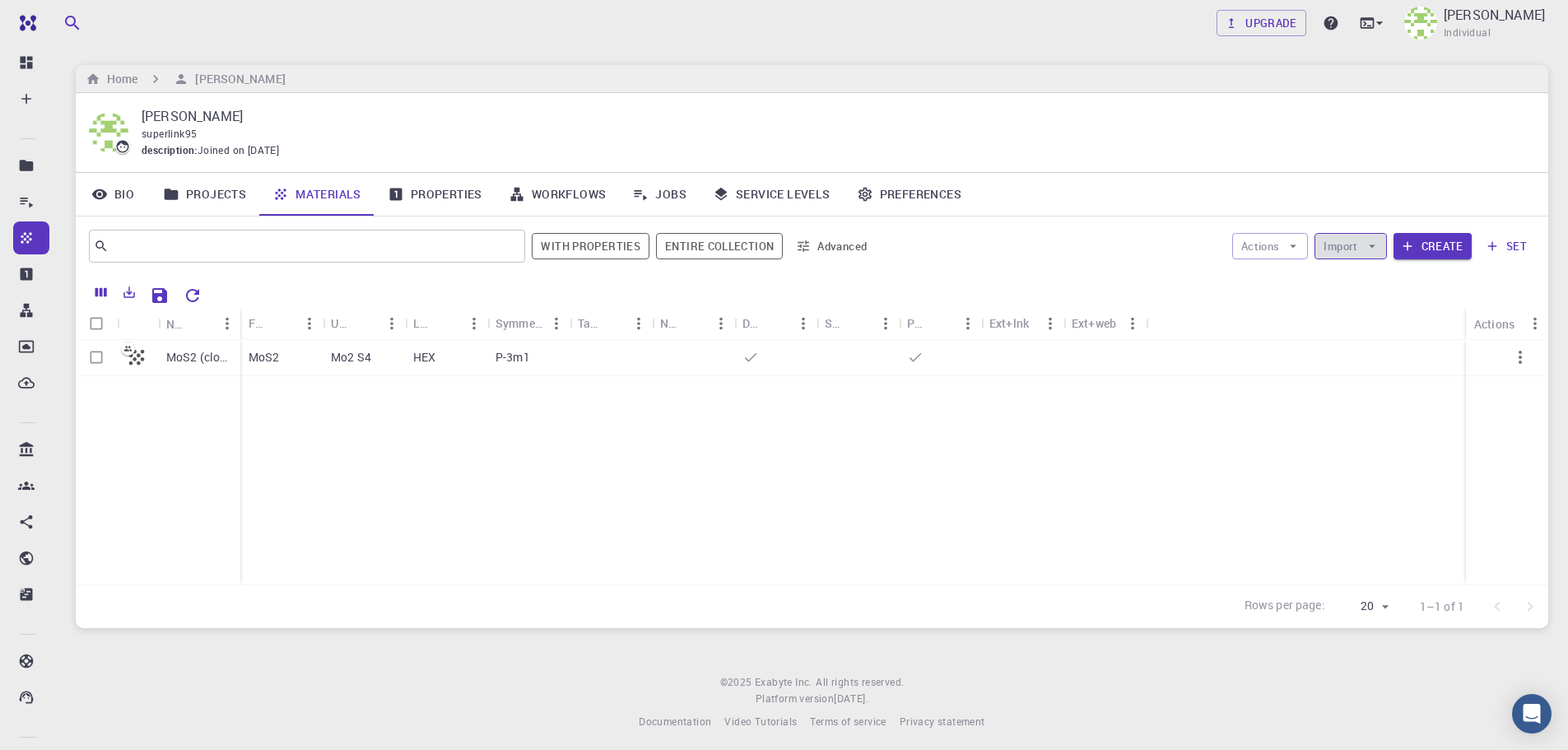
click at [1338, 251] on button "Import" at bounding box center [1350, 245] width 72 height 26
click at [1440, 251] on button "Create" at bounding box center [1433, 245] width 78 height 26
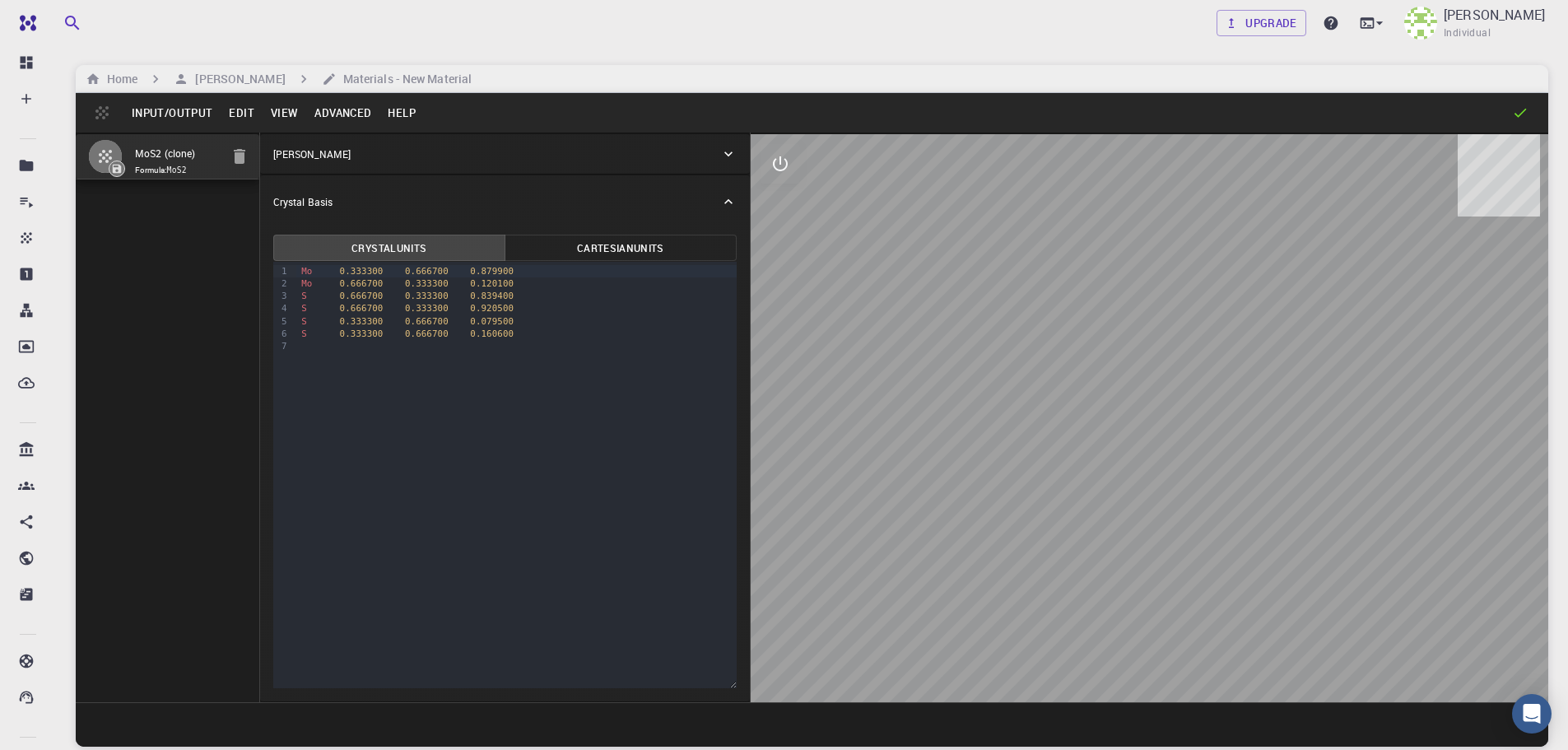
click at [168, 104] on button "Input/Output" at bounding box center [172, 112] width 98 height 26
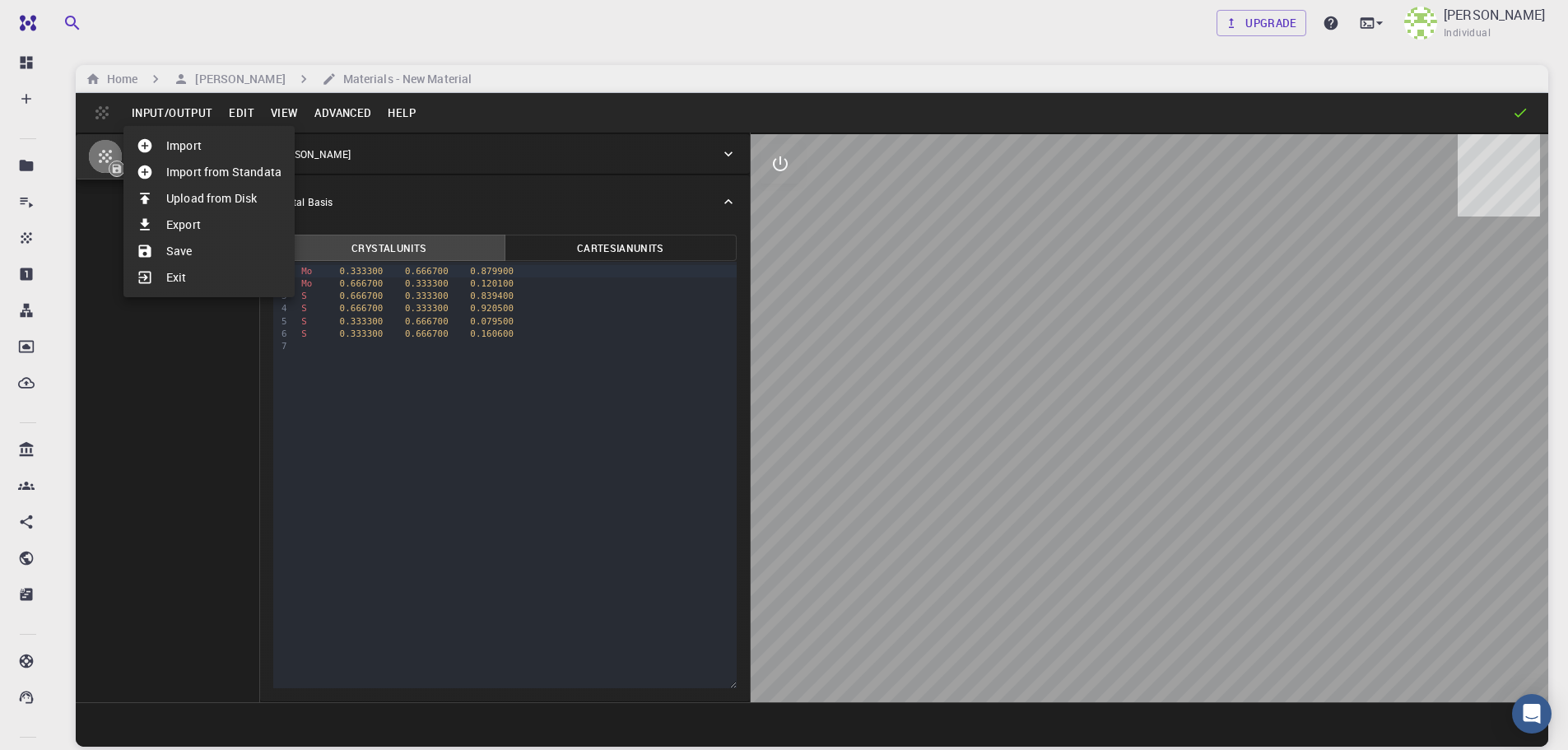
click at [225, 196] on li "Upload from Disk" at bounding box center [209, 198] width 171 height 26
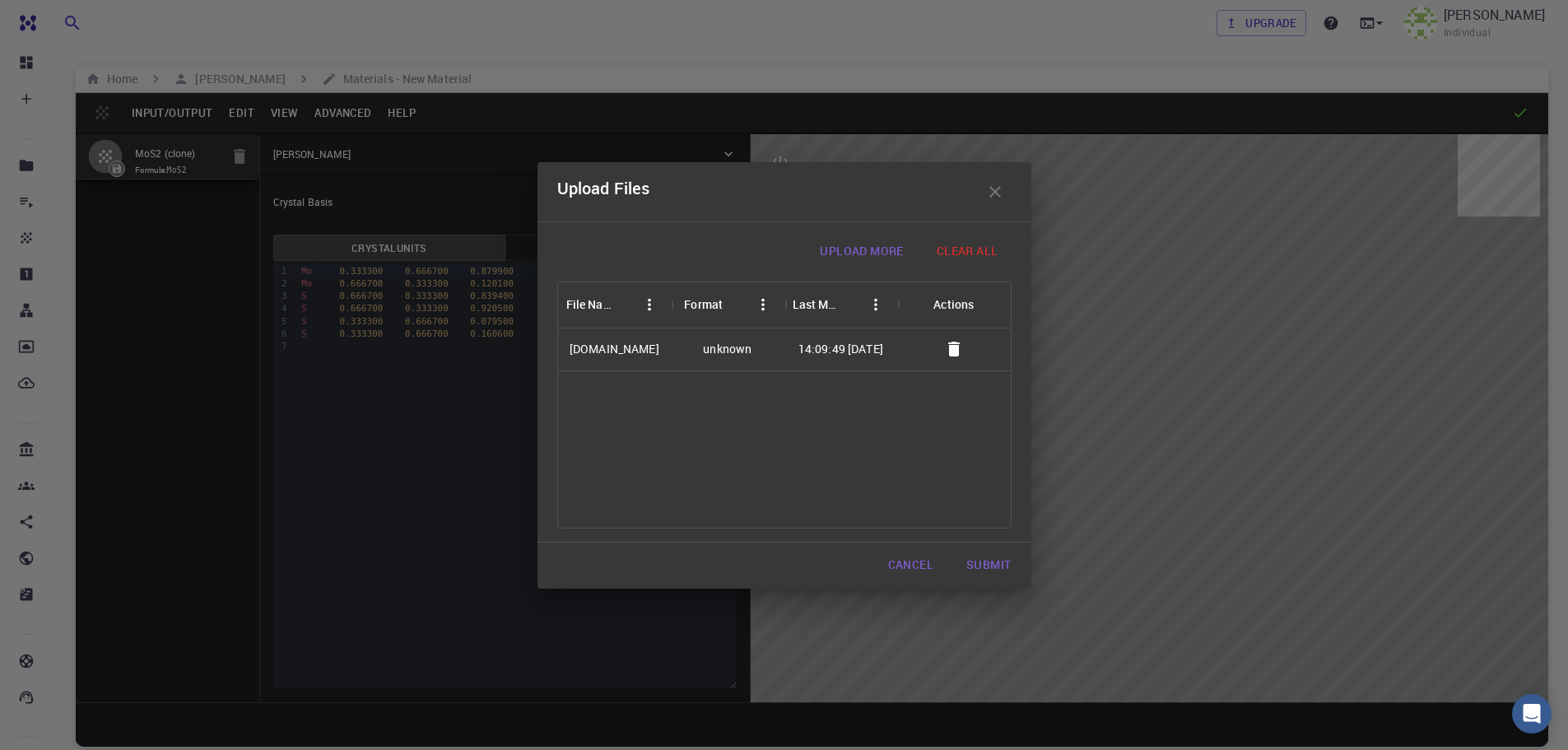
click at [983, 566] on button "Submit" at bounding box center [988, 565] width 71 height 33
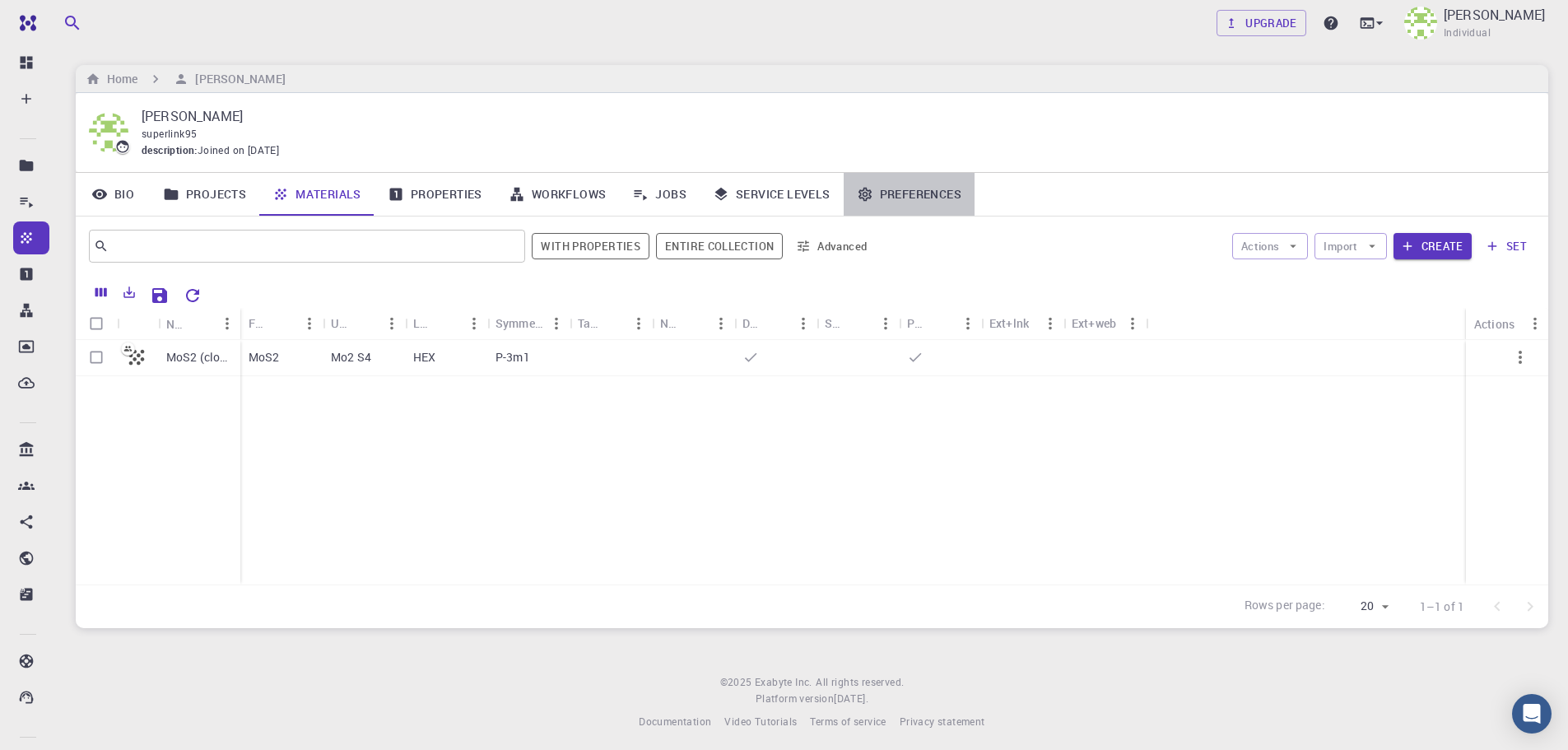
click at [865, 195] on icon at bounding box center [865, 194] width 14 height 14
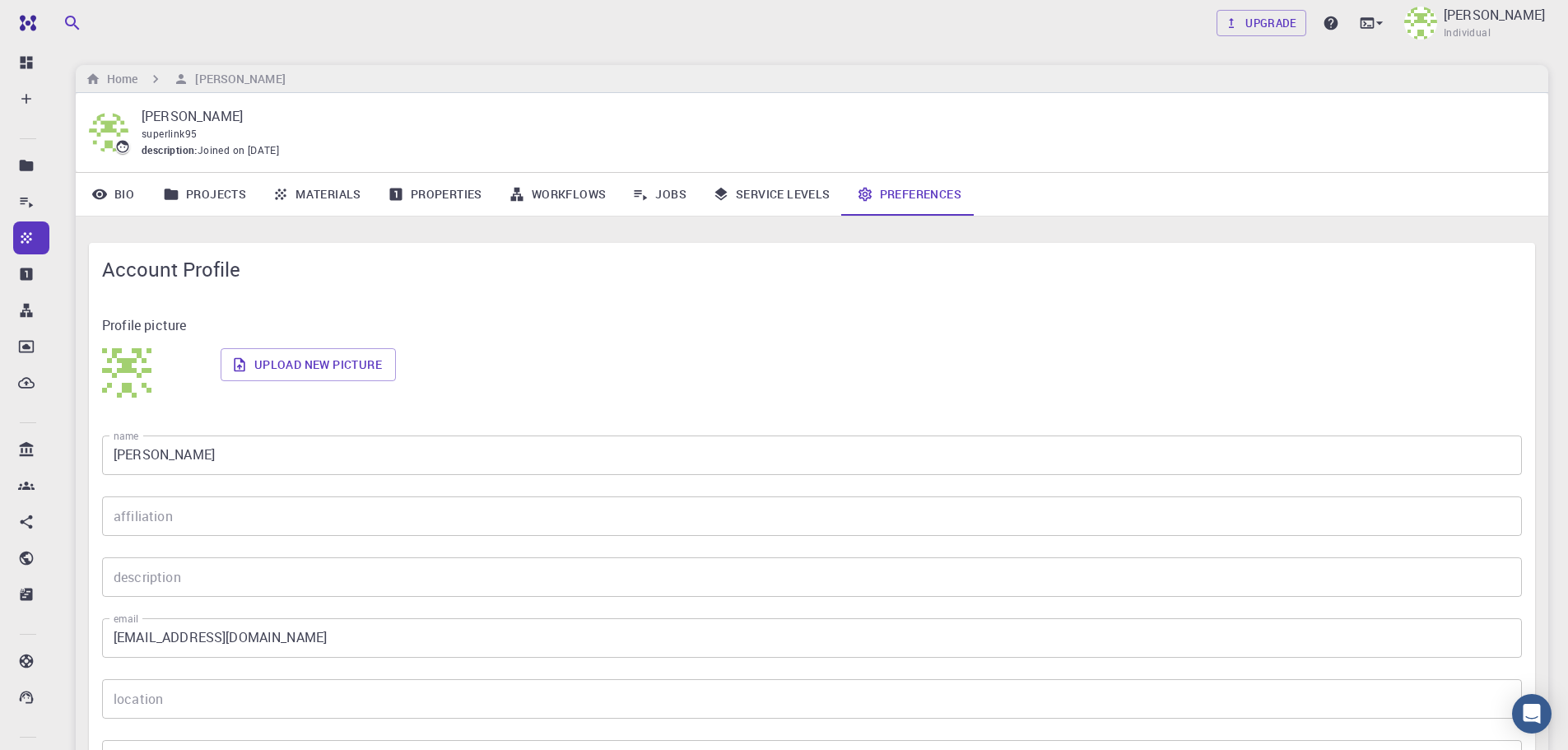
click at [770, 214] on link "Service Levels" at bounding box center [771, 194] width 144 height 43
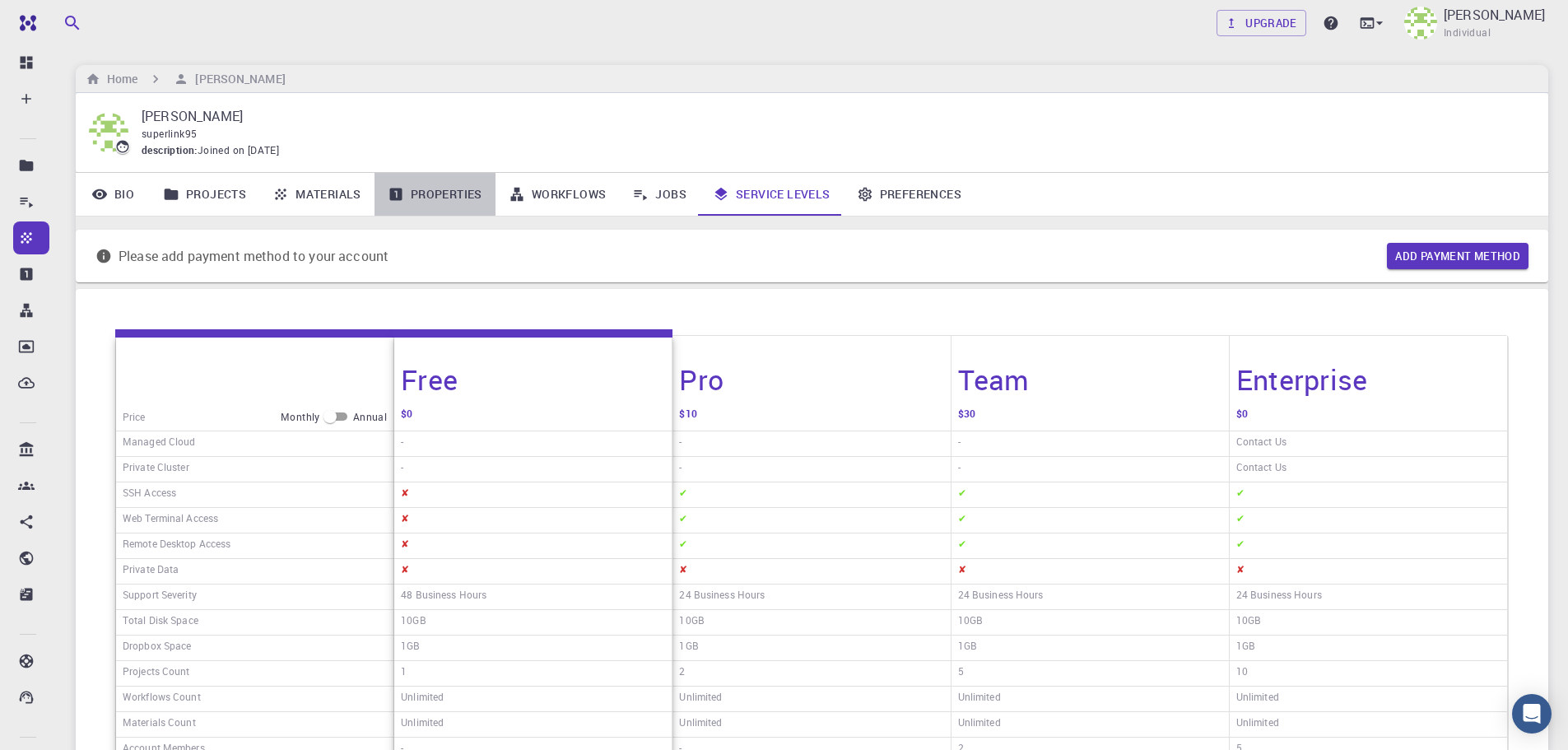
click at [388, 210] on link "Properties" at bounding box center [435, 194] width 121 height 43
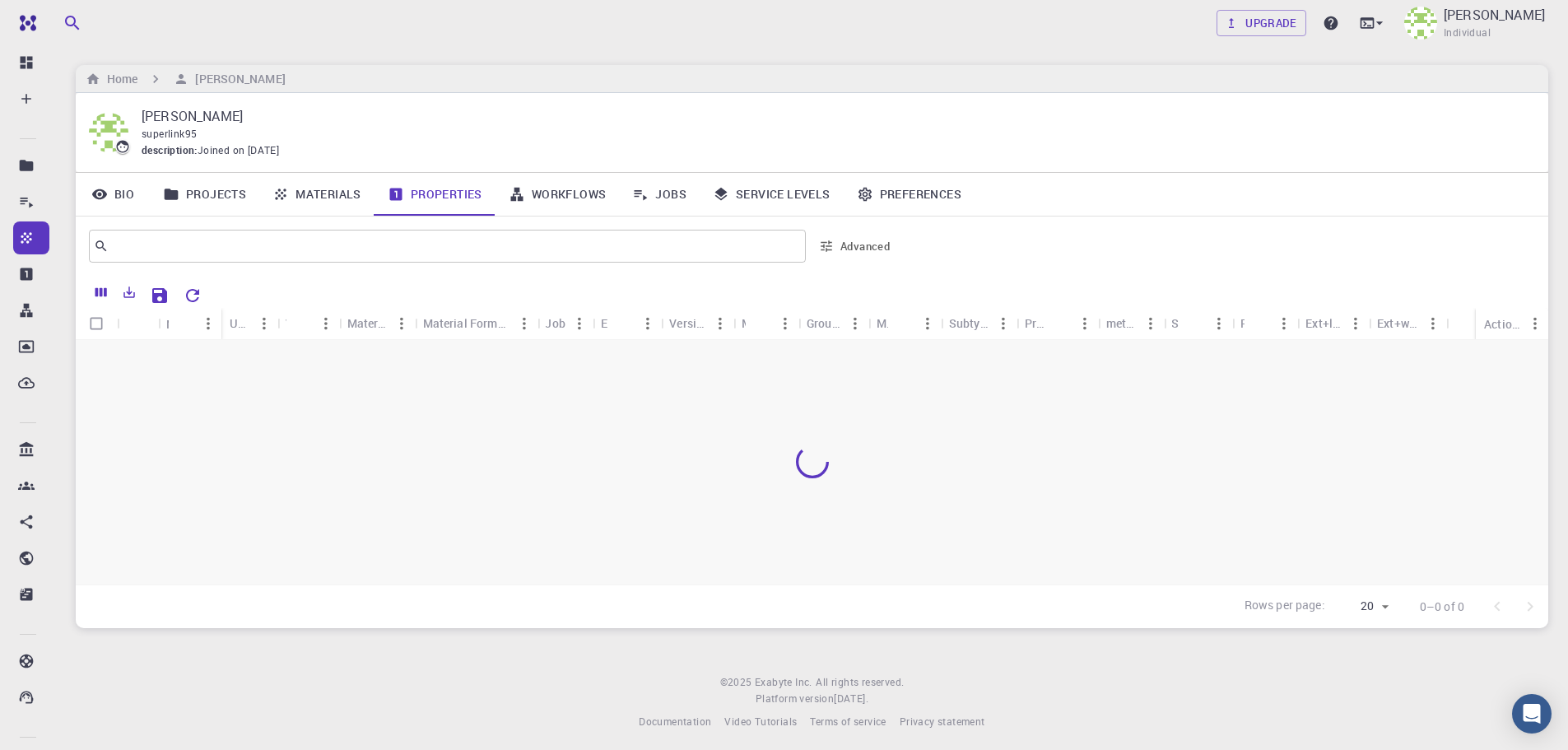
click at [299, 201] on link "Materials" at bounding box center [316, 194] width 115 height 43
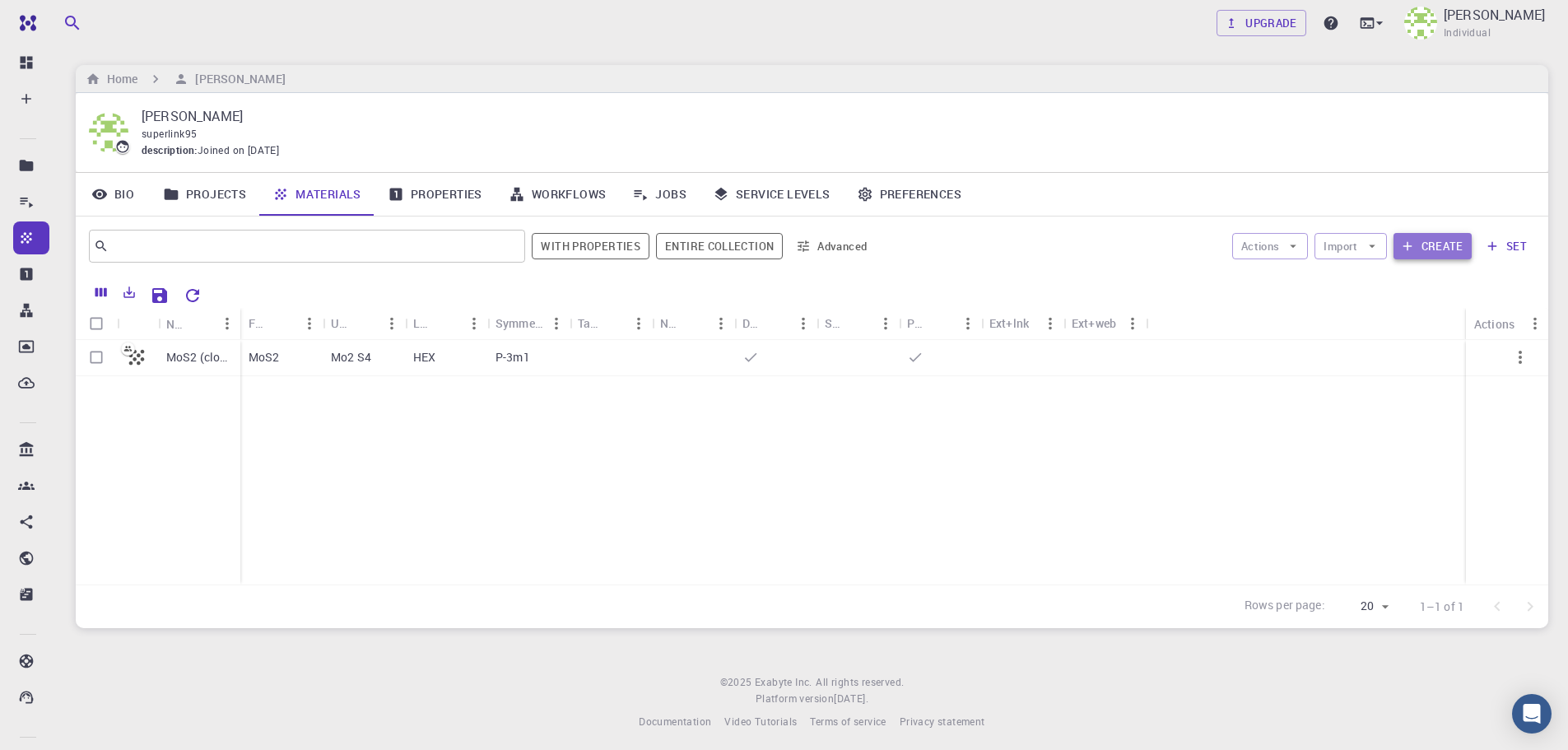
click at [1407, 239] on icon "button" at bounding box center [1408, 245] width 15 height 14
click at [1449, 258] on button "Create" at bounding box center [1433, 245] width 78 height 26
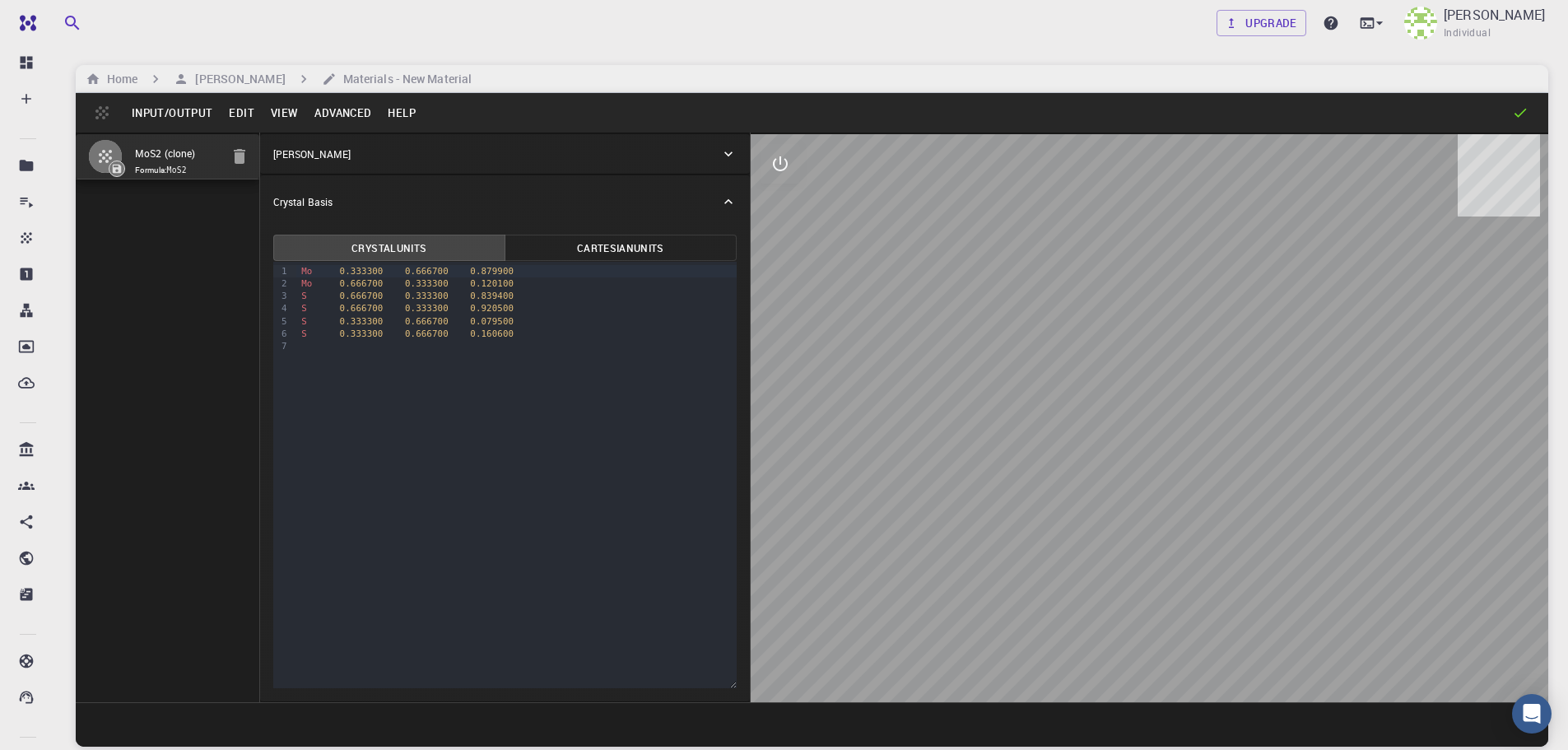
click at [341, 277] on div "Mo 0.666700 0.333300 0.120100" at bounding box center [517, 283] width 441 height 13
click at [375, 332] on div "S 0.333300 0.666700 0.160600" at bounding box center [517, 333] width 441 height 13
drag, startPoint x: 529, startPoint y: 332, endPoint x: 343, endPoint y: 334, distance: 186.0
click at [343, 334] on div "S 0.333300 0.666700 0.160600" at bounding box center [517, 333] width 441 height 13
click at [608, 361] on div "9 1 2 3 4 5 6 7 › Mo 0.333300 0.666700 0.879900 Mo 0.666700 0.333300 0.120100 S…" at bounding box center [506, 475] width 464 height 426
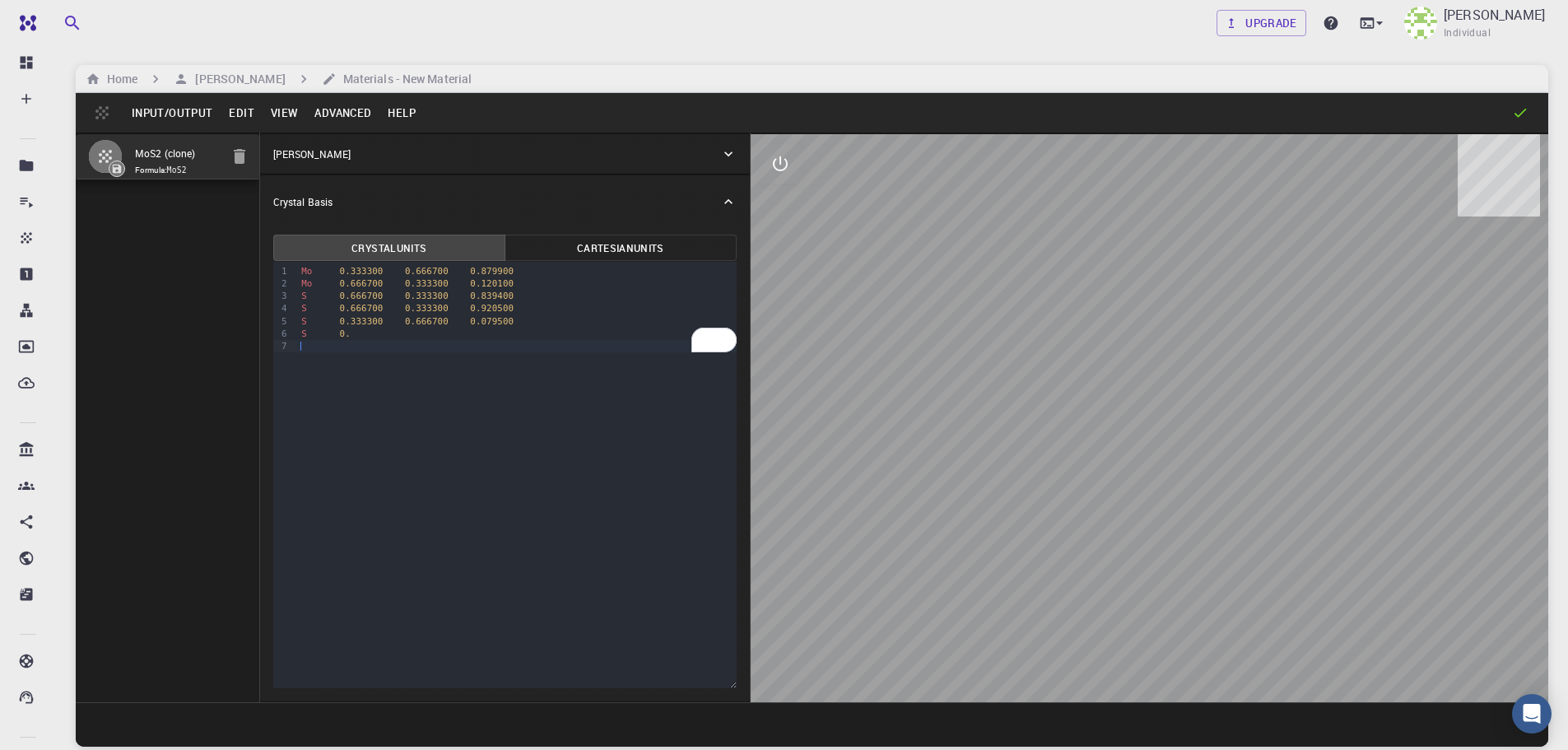
click at [558, 391] on div "9 1 2 3 4 5 6 7 › Mo 0.333300 0.666700 0.879900 Mo 0.666700 0.333300 0.120100 S…" at bounding box center [506, 475] width 464 height 426
click at [429, 326] on div "S 0.333300 0.666700 0.079500" at bounding box center [517, 321] width 441 height 13
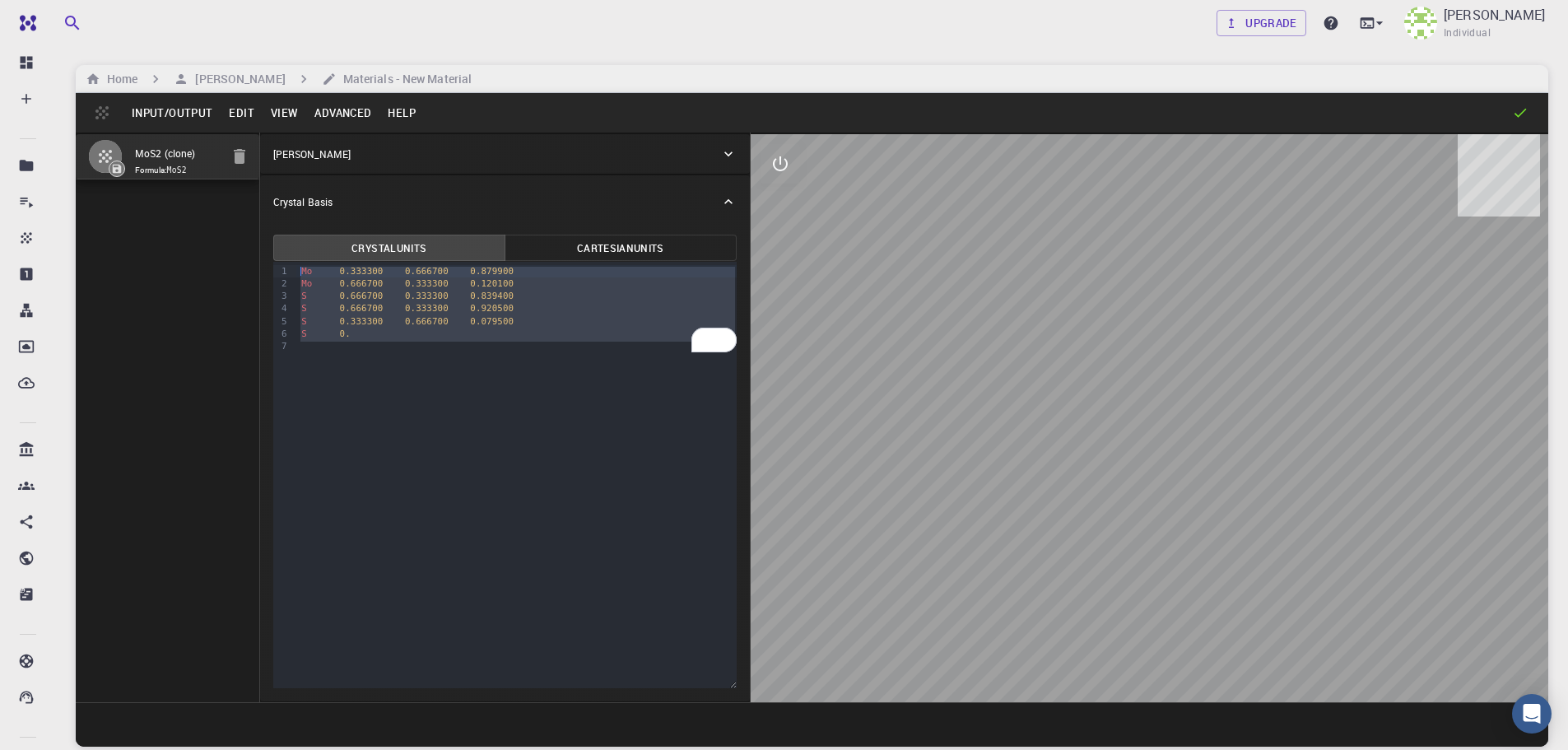
drag, startPoint x: 409, startPoint y: 342, endPoint x: 73, endPoint y: 181, distance: 372.6
click at [73, 181] on div "Upgrade Lijue Chen Individual Home Lijue Chen Materials - New Material Input/Ou…" at bounding box center [812, 437] width 1513 height 875
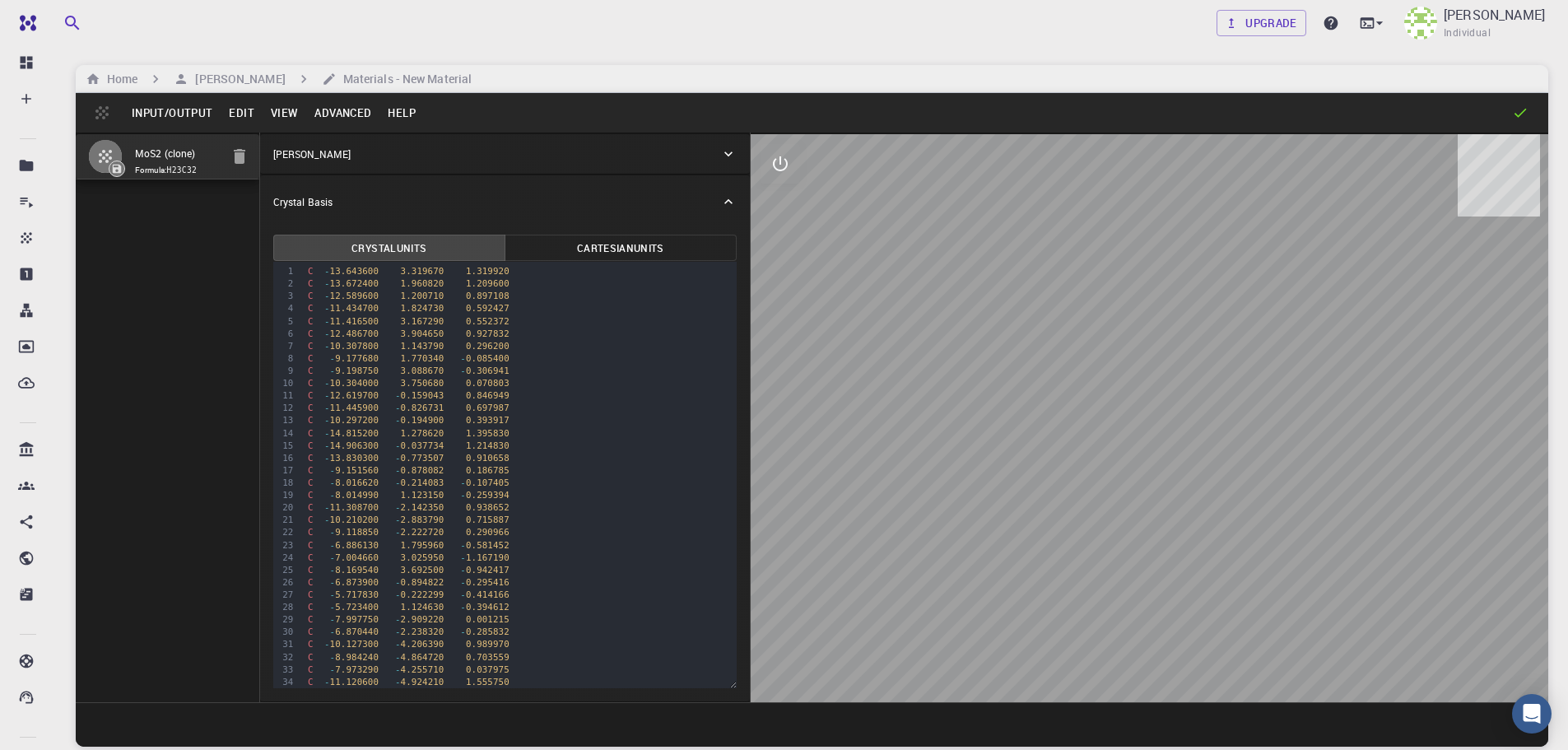
click at [552, 247] on button "Cartesian Units" at bounding box center [621, 247] width 232 height 26
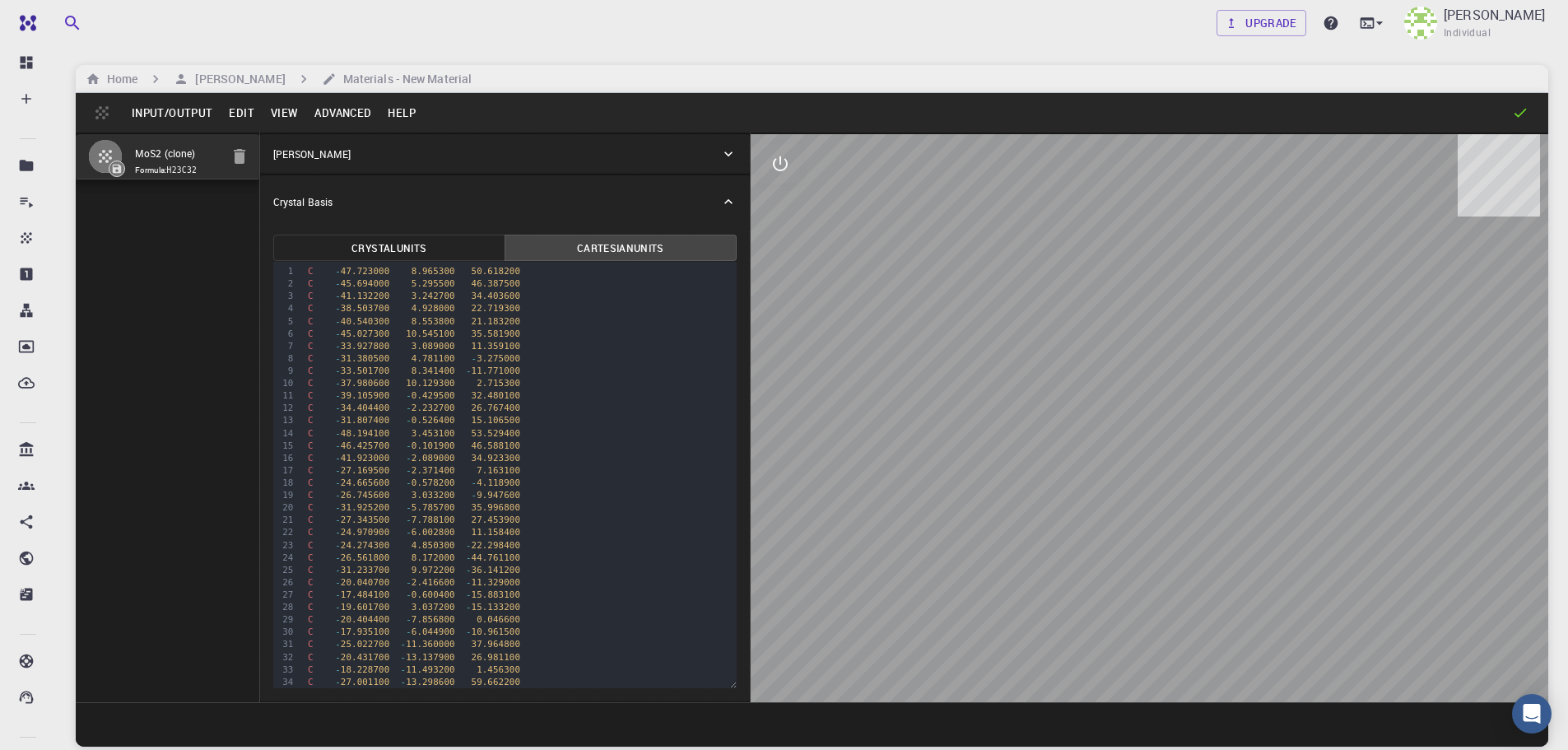
click at [478, 307] on span "22.719300" at bounding box center [496, 307] width 49 height 11
click at [582, 312] on div "C - 38.503700 4.928000 22.719300" at bounding box center [519, 308] width 434 height 13
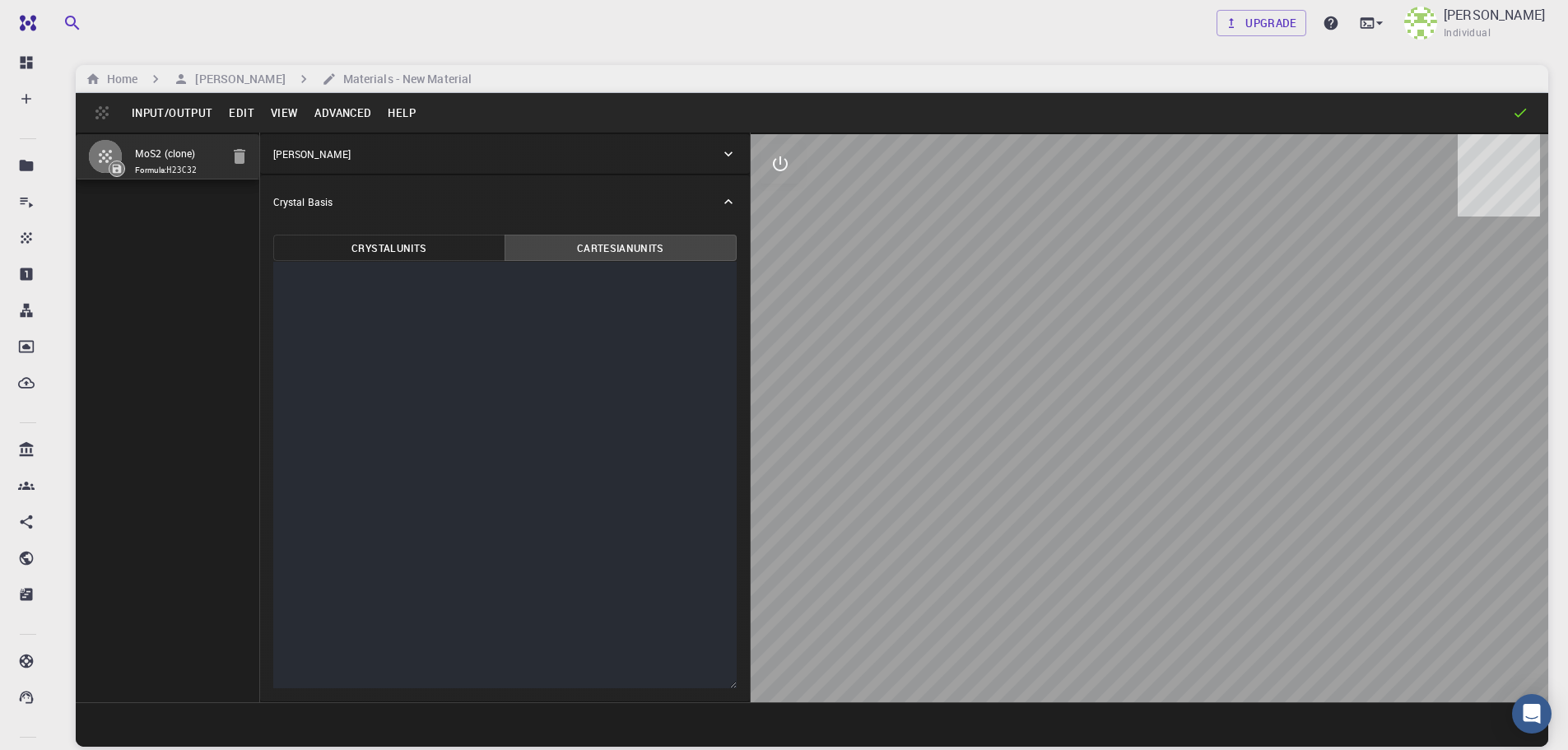
scroll to position [3696, 0]
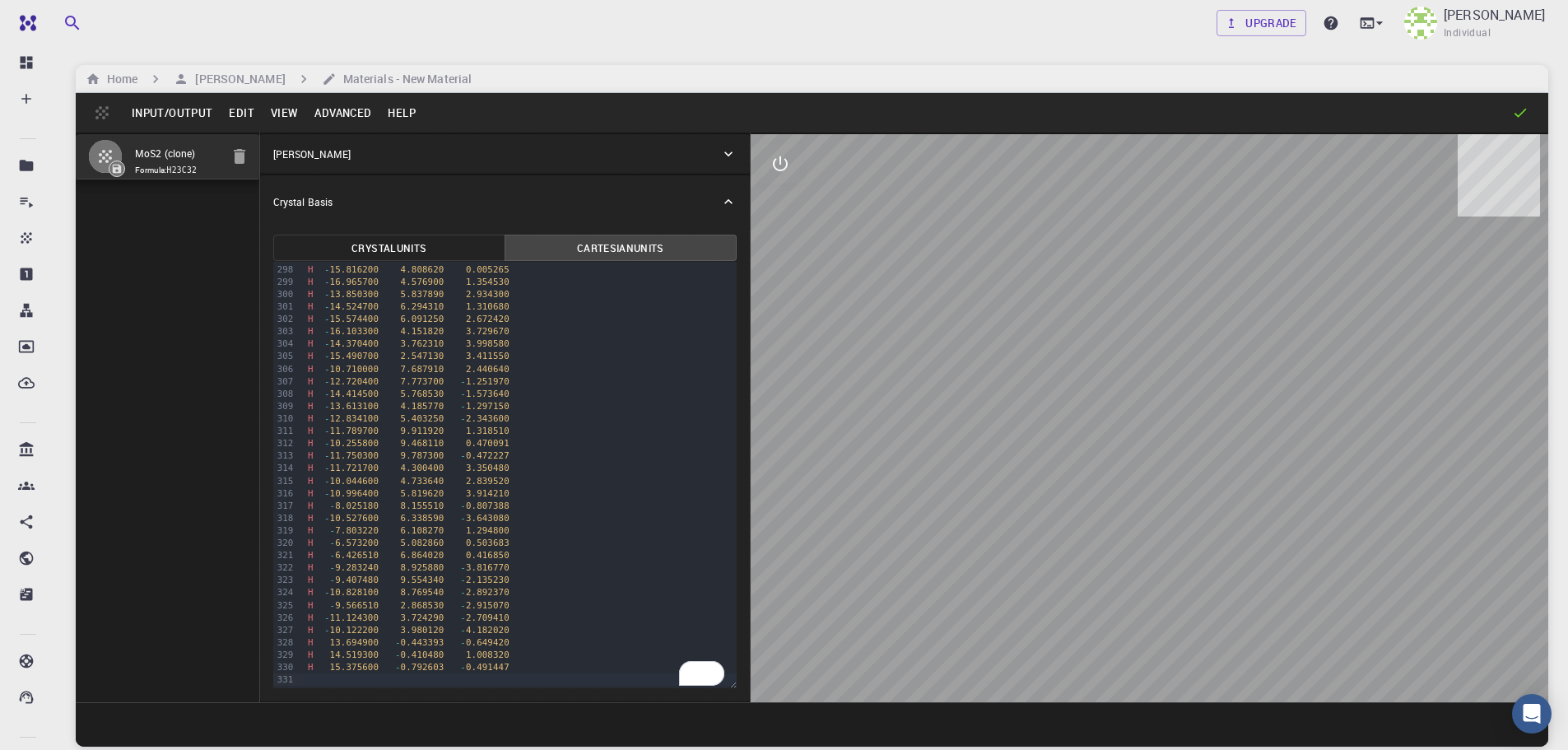
drag, startPoint x: 1210, startPoint y: 613, endPoint x: 1147, endPoint y: 436, distance: 187.9
click at [1187, 432] on div at bounding box center [1149, 418] width 798 height 568
drag, startPoint x: 1164, startPoint y: 493, endPoint x: 1202, endPoint y: 423, distance: 79.6
click at [1202, 423] on div at bounding box center [1149, 418] width 798 height 568
click at [480, 150] on div "[PERSON_NAME]" at bounding box center [497, 154] width 447 height 14
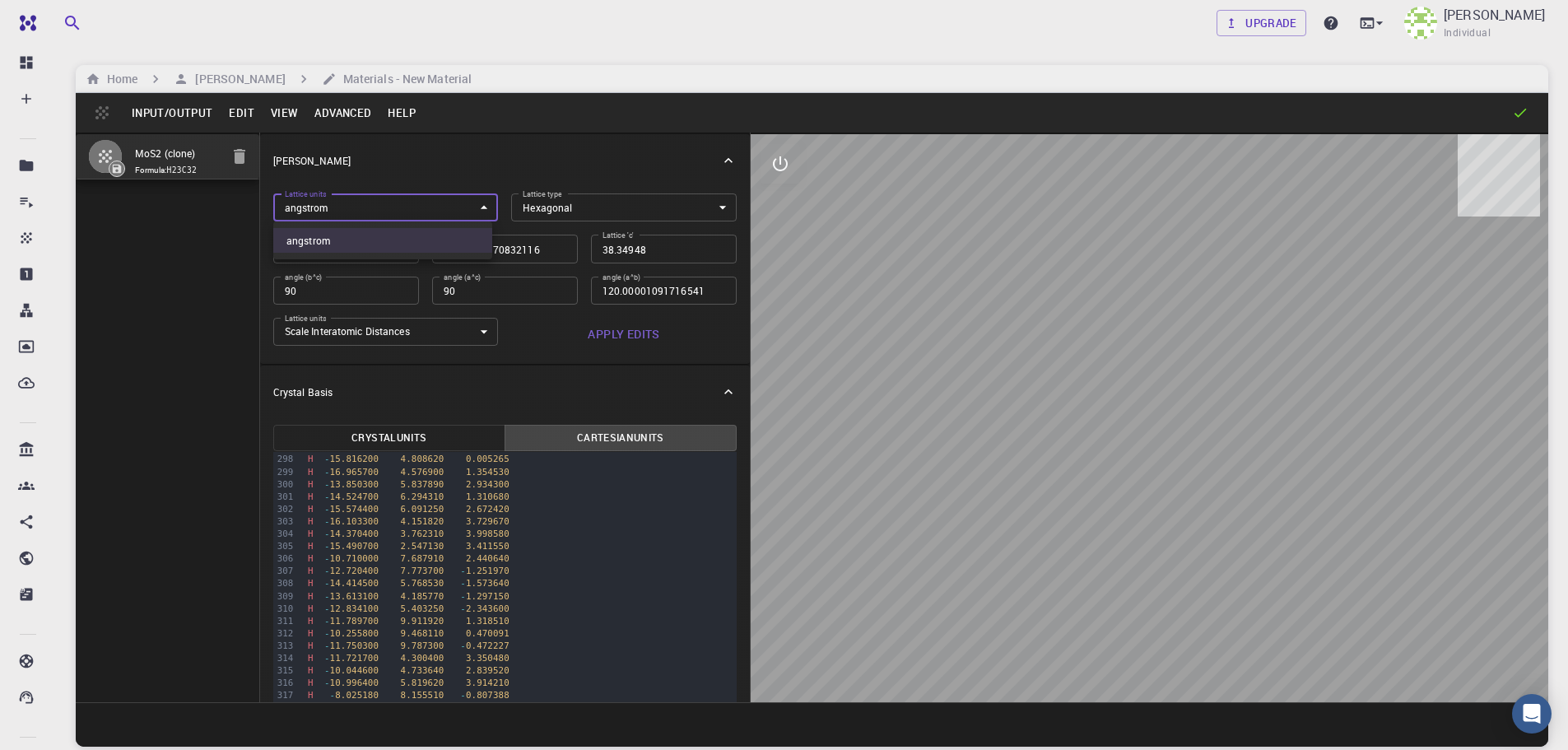
click at [414, 212] on body "Free Dashboard Create New Job New Material Create Material Upload File Import f…" at bounding box center [784, 437] width 1568 height 875
click at [456, 208] on div at bounding box center [784, 375] width 1568 height 750
click at [230, 157] on icon "button" at bounding box center [240, 157] width 19 height 19
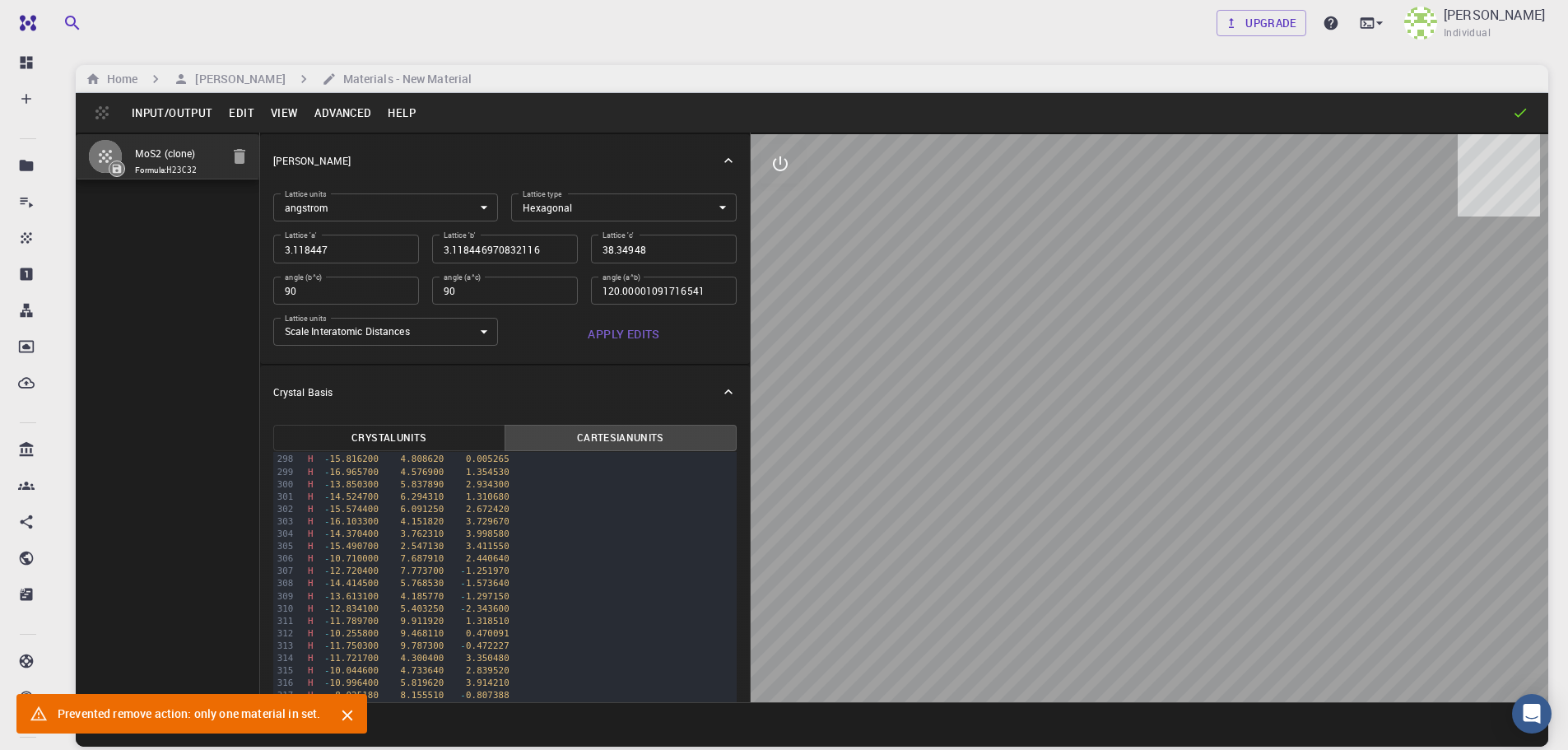
click at [531, 547] on div "H - 15.490700 2.547130 3.411550" at bounding box center [519, 546] width 434 height 13
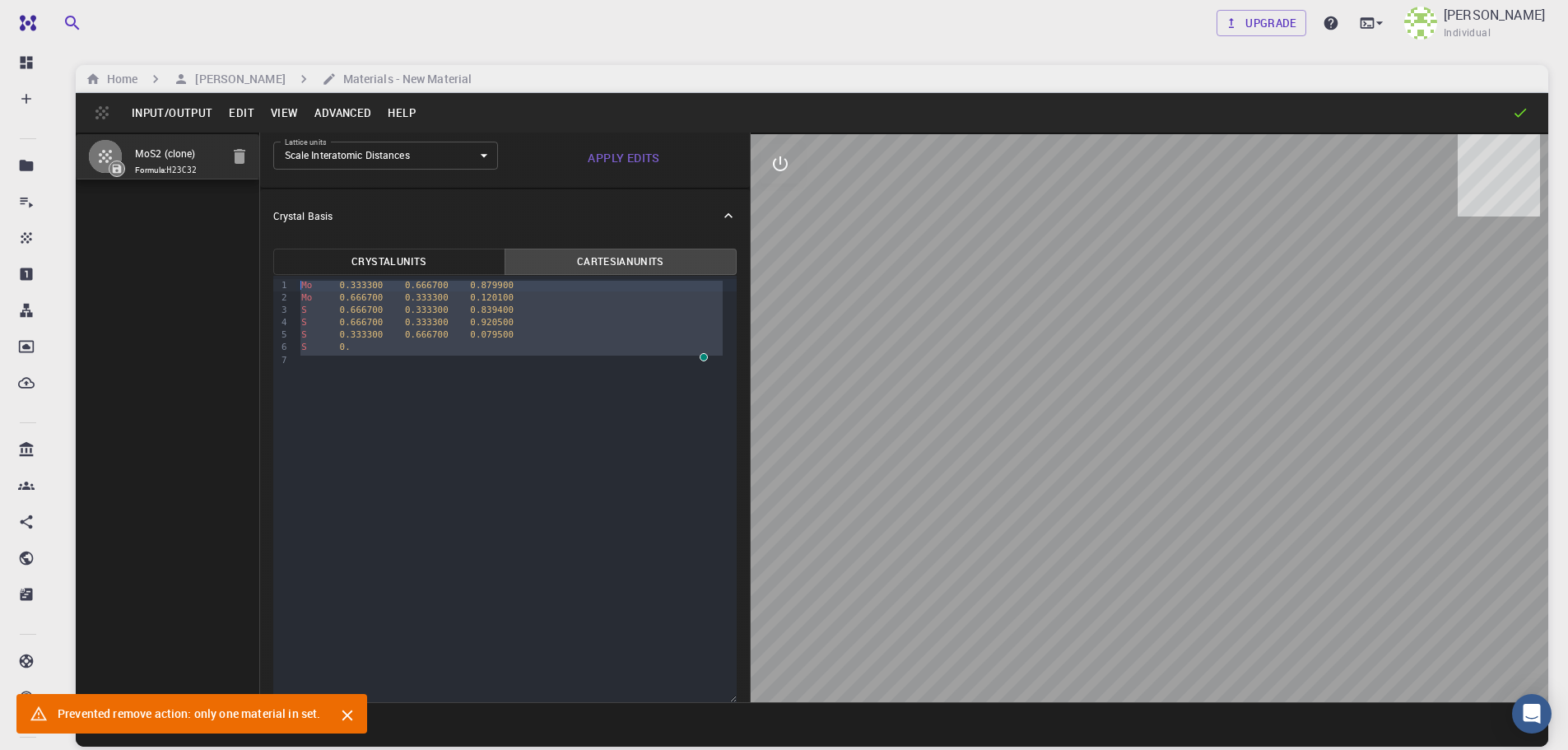
scroll to position [0, 0]
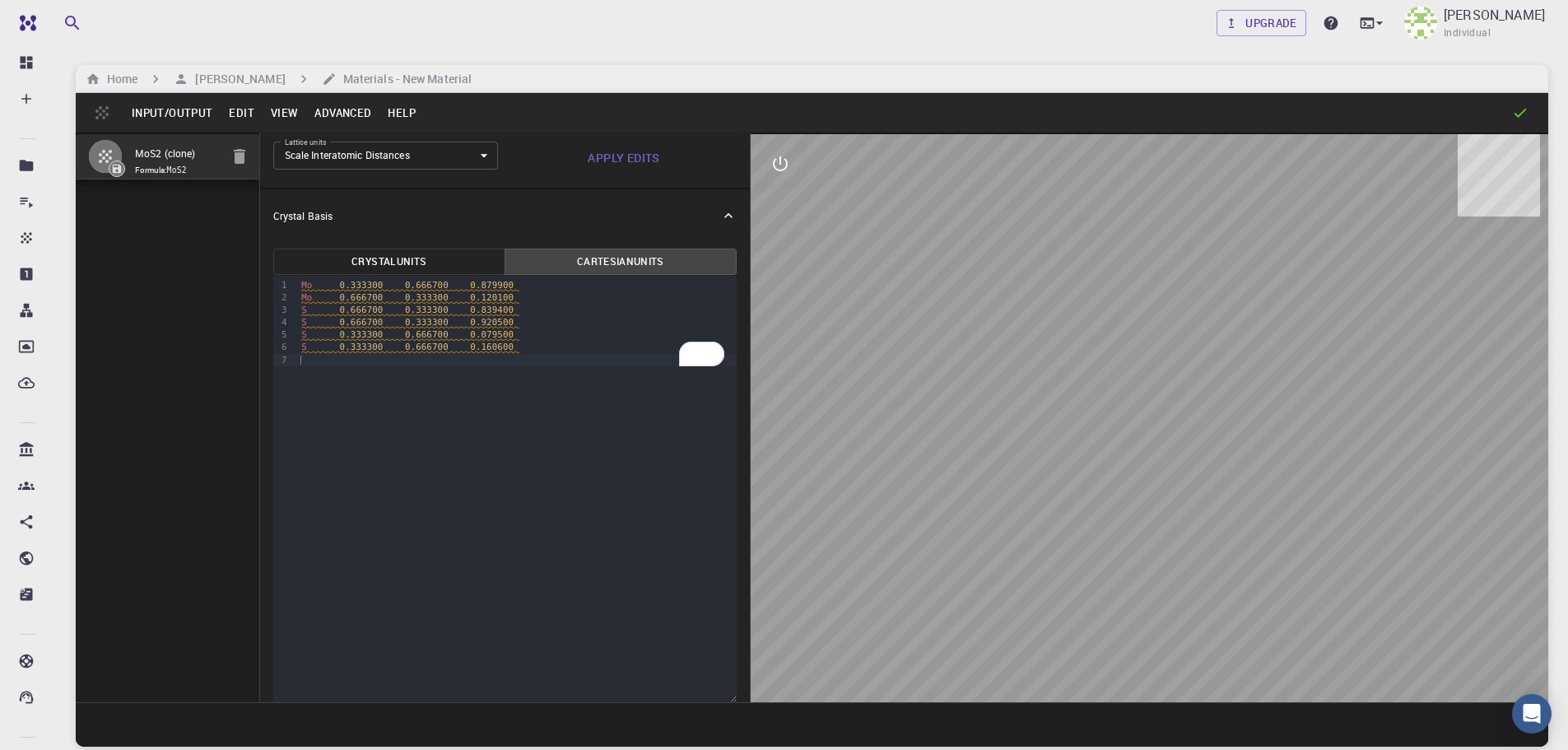
click at [498, 390] on div "9 1 2 3 4 5 6 7 › Mo 0.333300 0.666700 0.879900 Mo 0.666700 0.333300 0.120100 S…" at bounding box center [506, 488] width 464 height 426
click at [131, 73] on h6 "Home" at bounding box center [119, 78] width 37 height 18
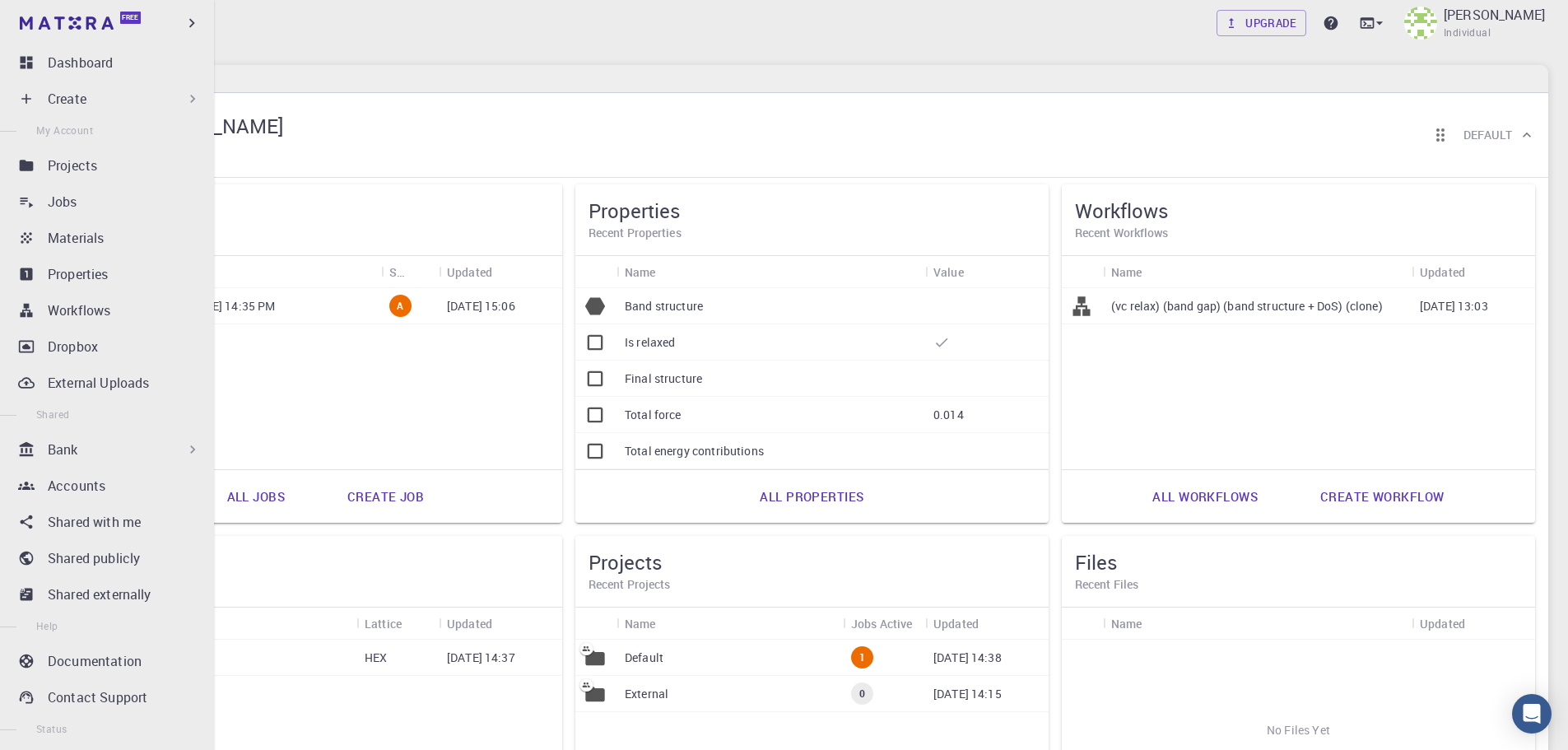
click at [75, 101] on p "Create" at bounding box center [67, 99] width 39 height 19
click at [15, 90] on div "Create" at bounding box center [110, 99] width 194 height 33
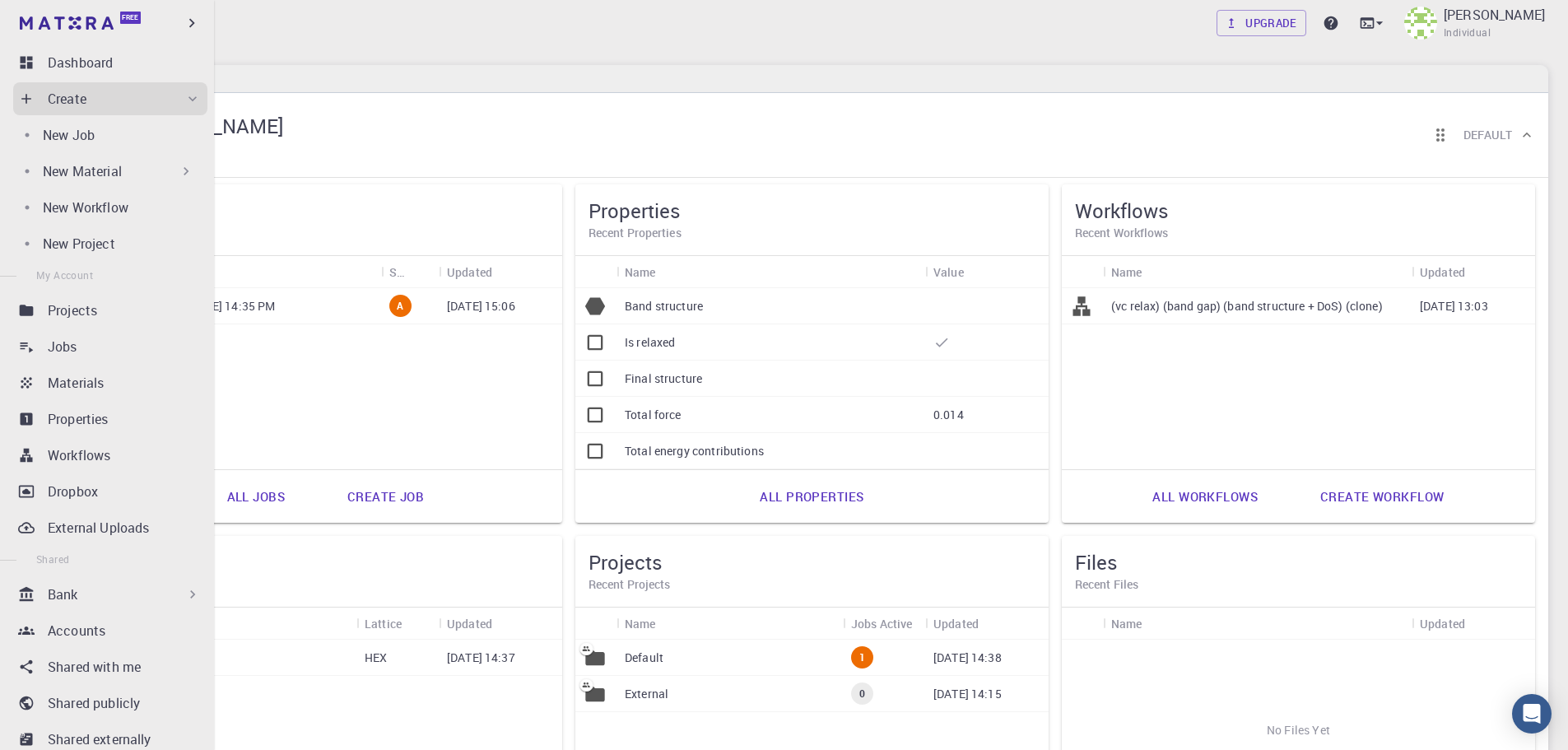
click at [57, 161] on p "New Material" at bounding box center [82, 171] width 79 height 19
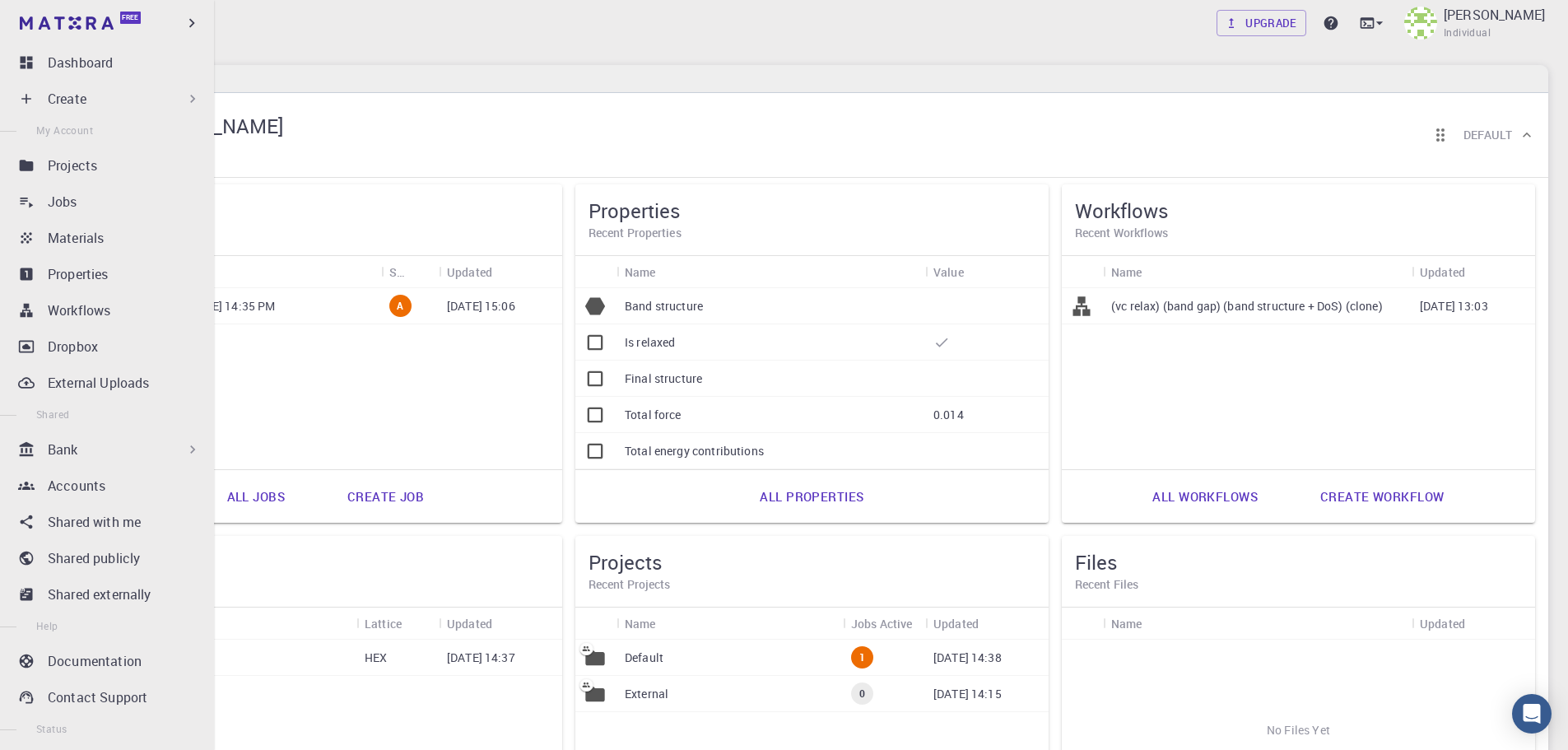
click at [36, 103] on div "Create" at bounding box center [110, 99] width 194 height 33
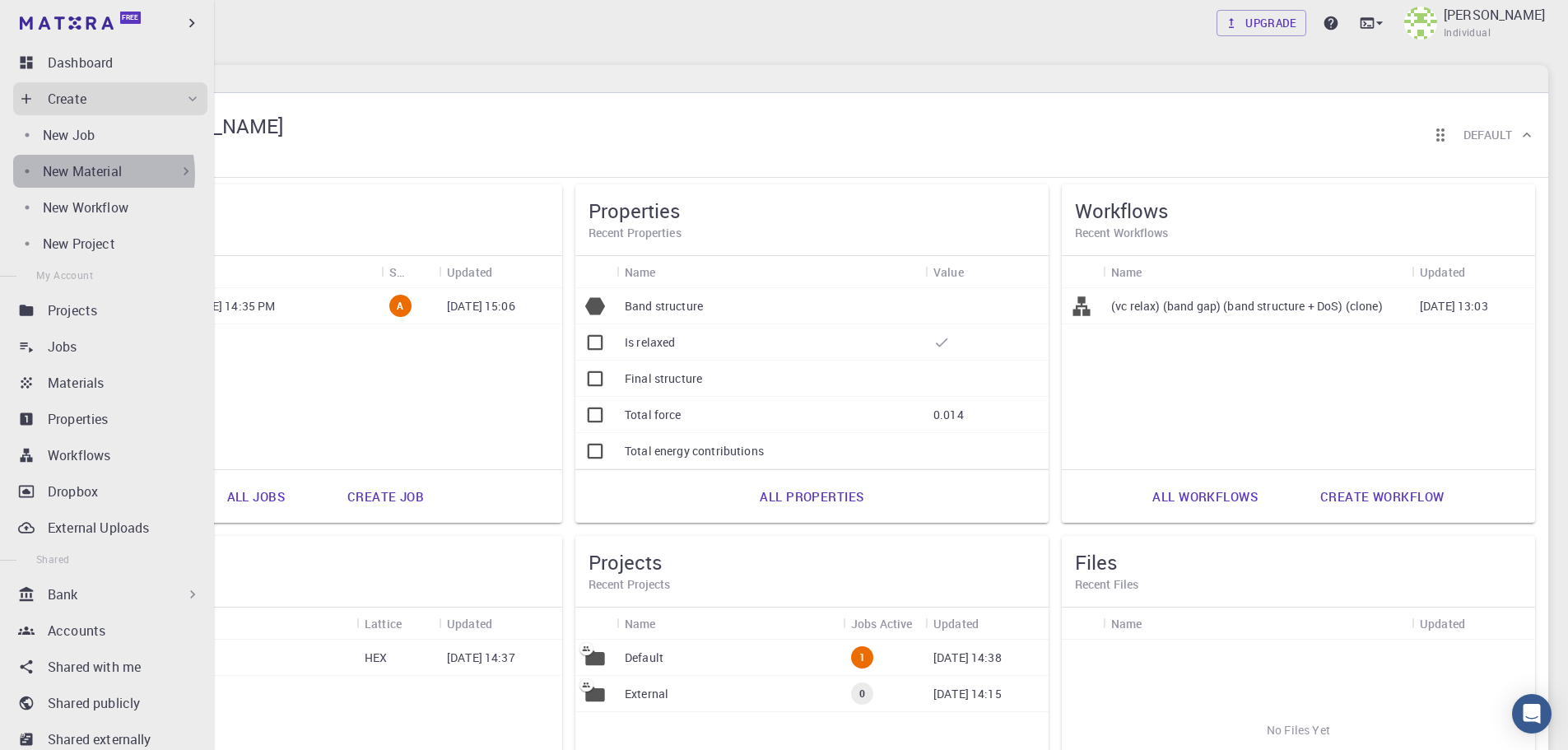
click at [87, 174] on p "New Material" at bounding box center [82, 171] width 79 height 19
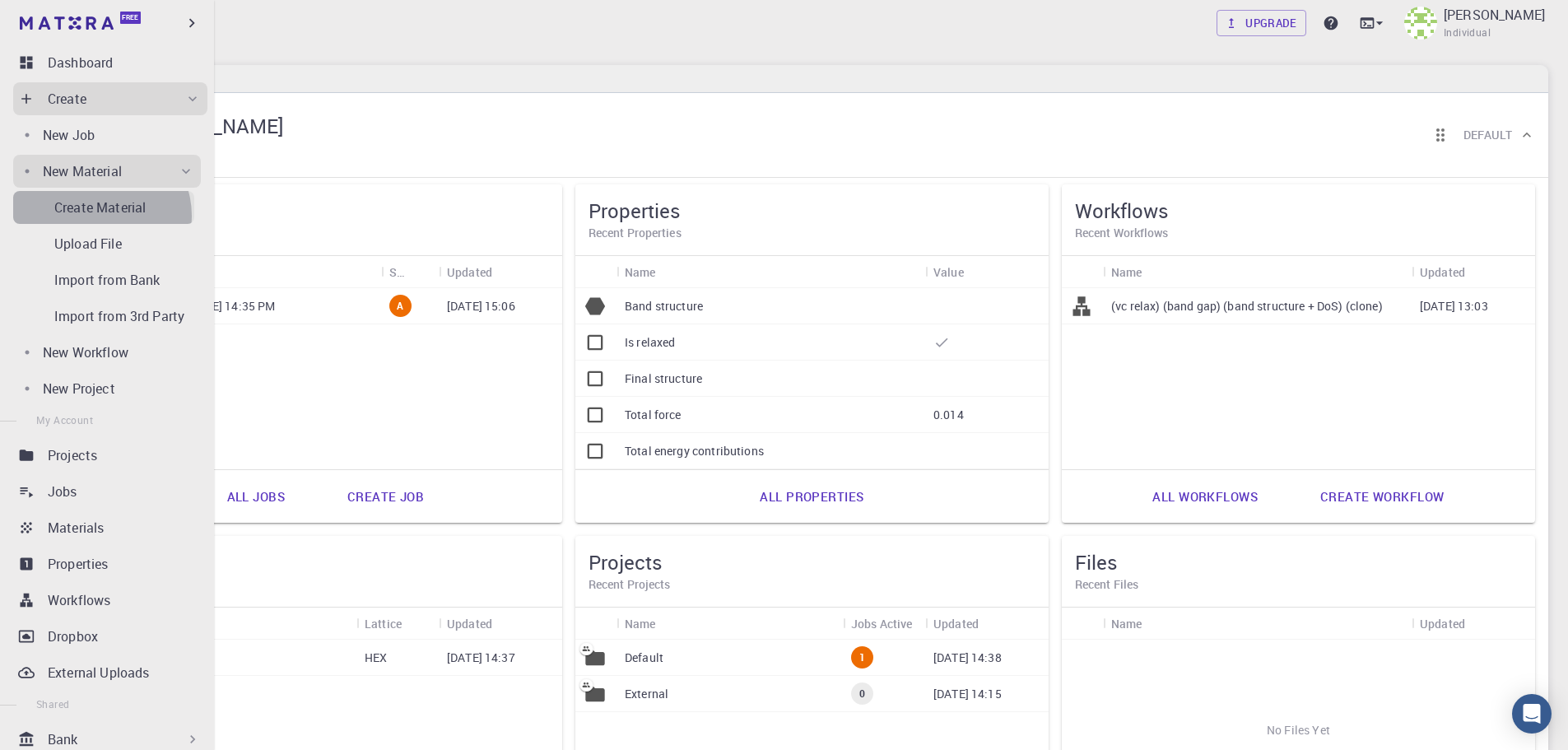
click at [101, 216] on p "Create Material" at bounding box center [100, 207] width 92 height 19
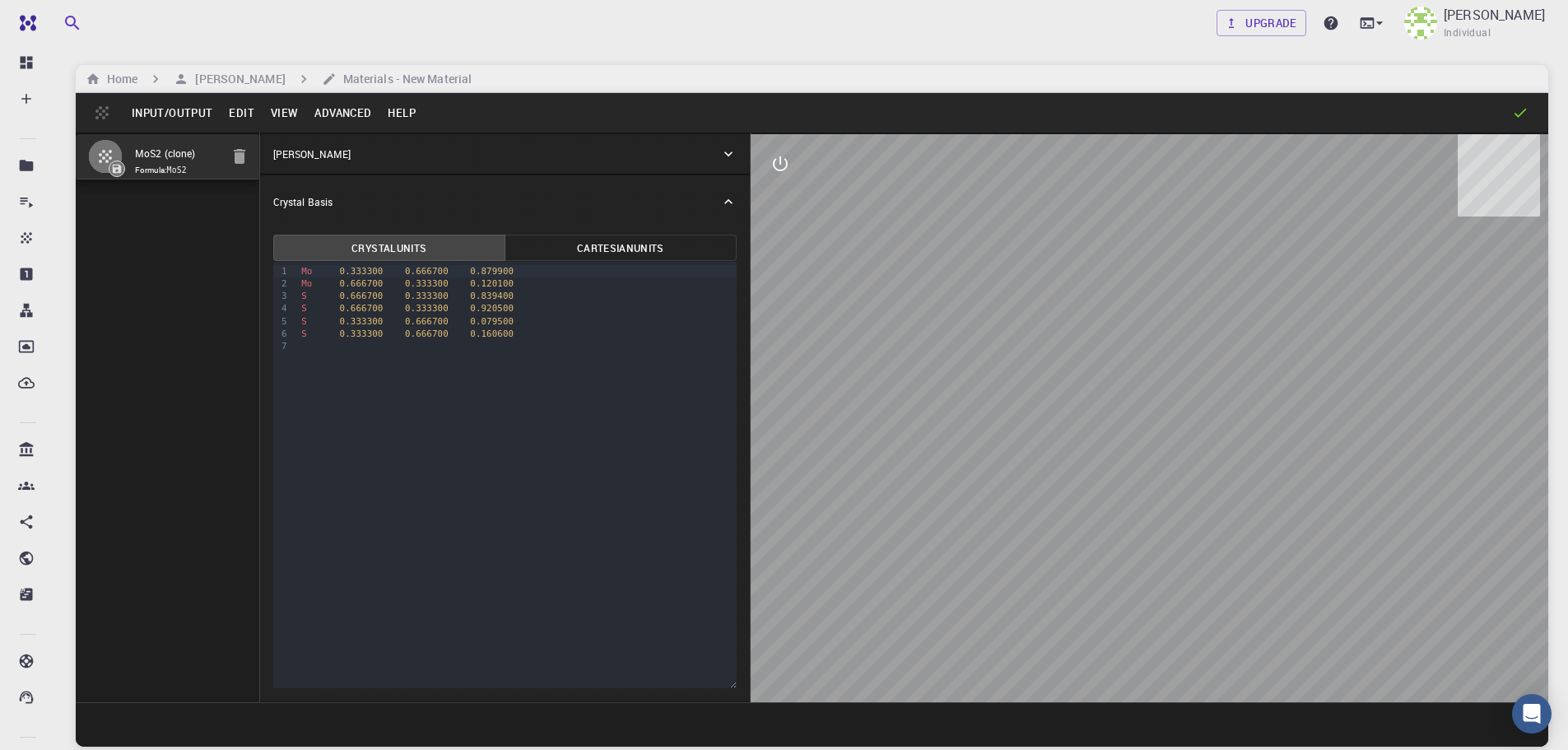
click at [323, 118] on button "Advanced" at bounding box center [343, 112] width 73 height 26
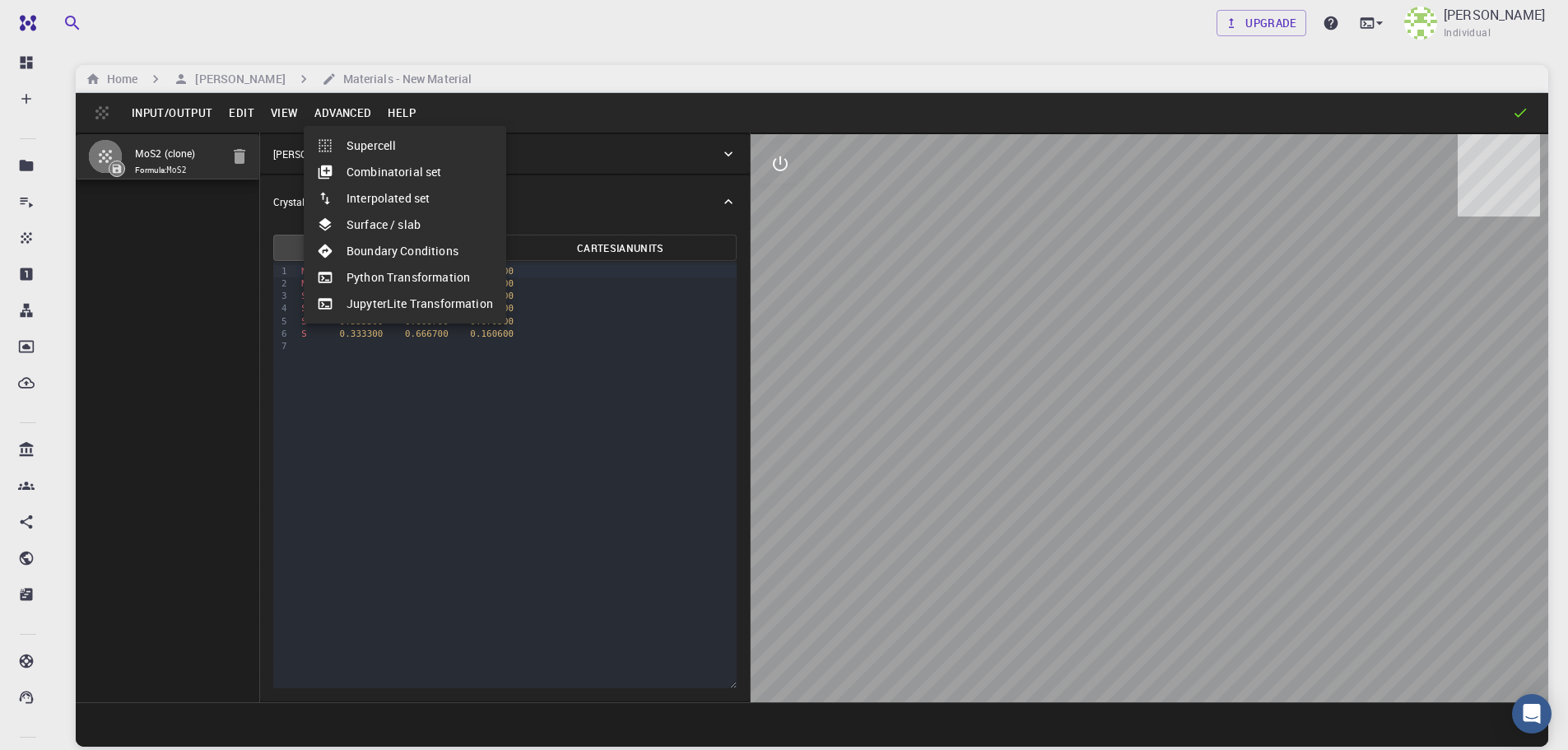
click at [397, 115] on div at bounding box center [784, 375] width 1568 height 750
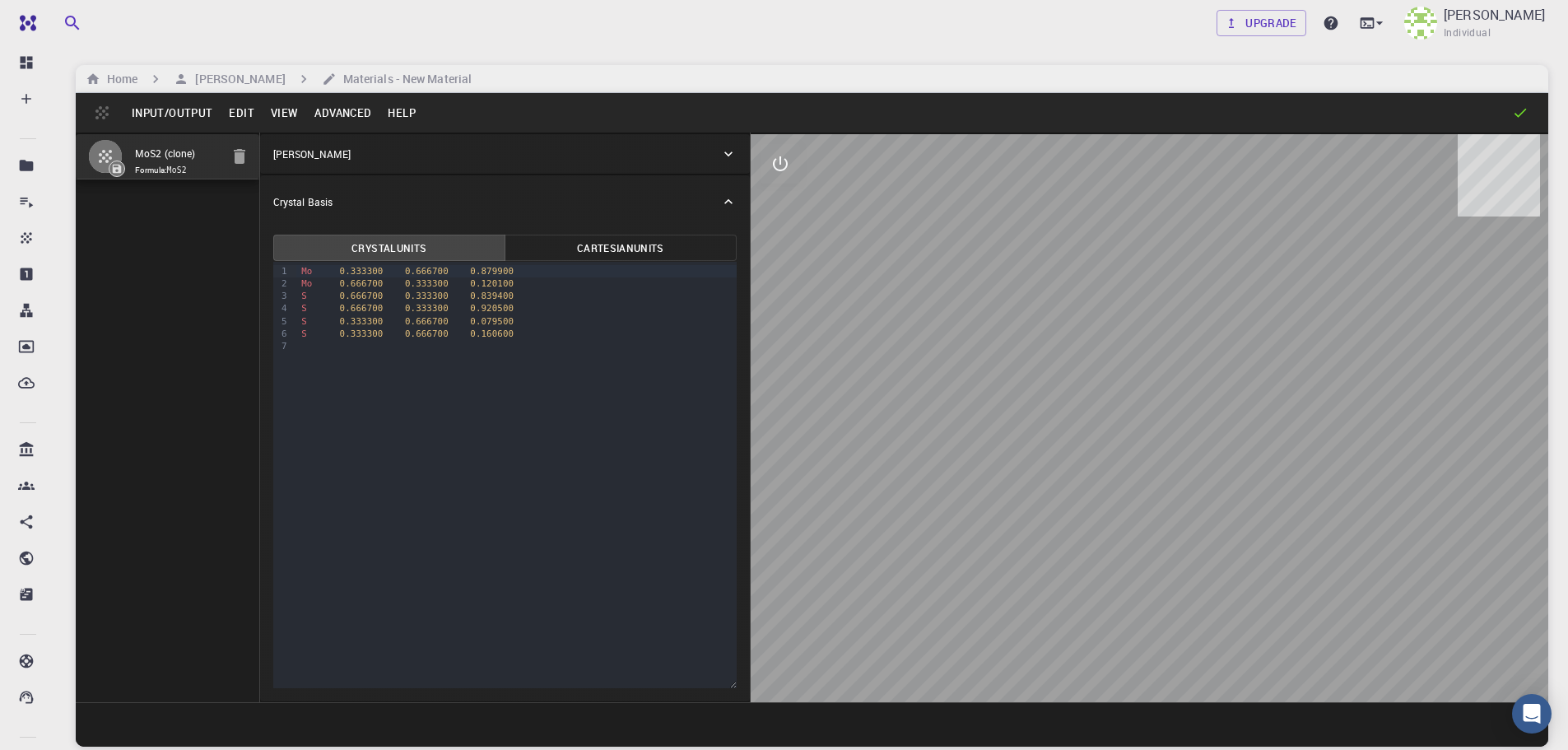
click at [392, 111] on button "Help" at bounding box center [402, 112] width 44 height 26
click at [300, 112] on div at bounding box center [784, 375] width 1568 height 750
click at [272, 113] on button "View" at bounding box center [285, 112] width 44 height 26
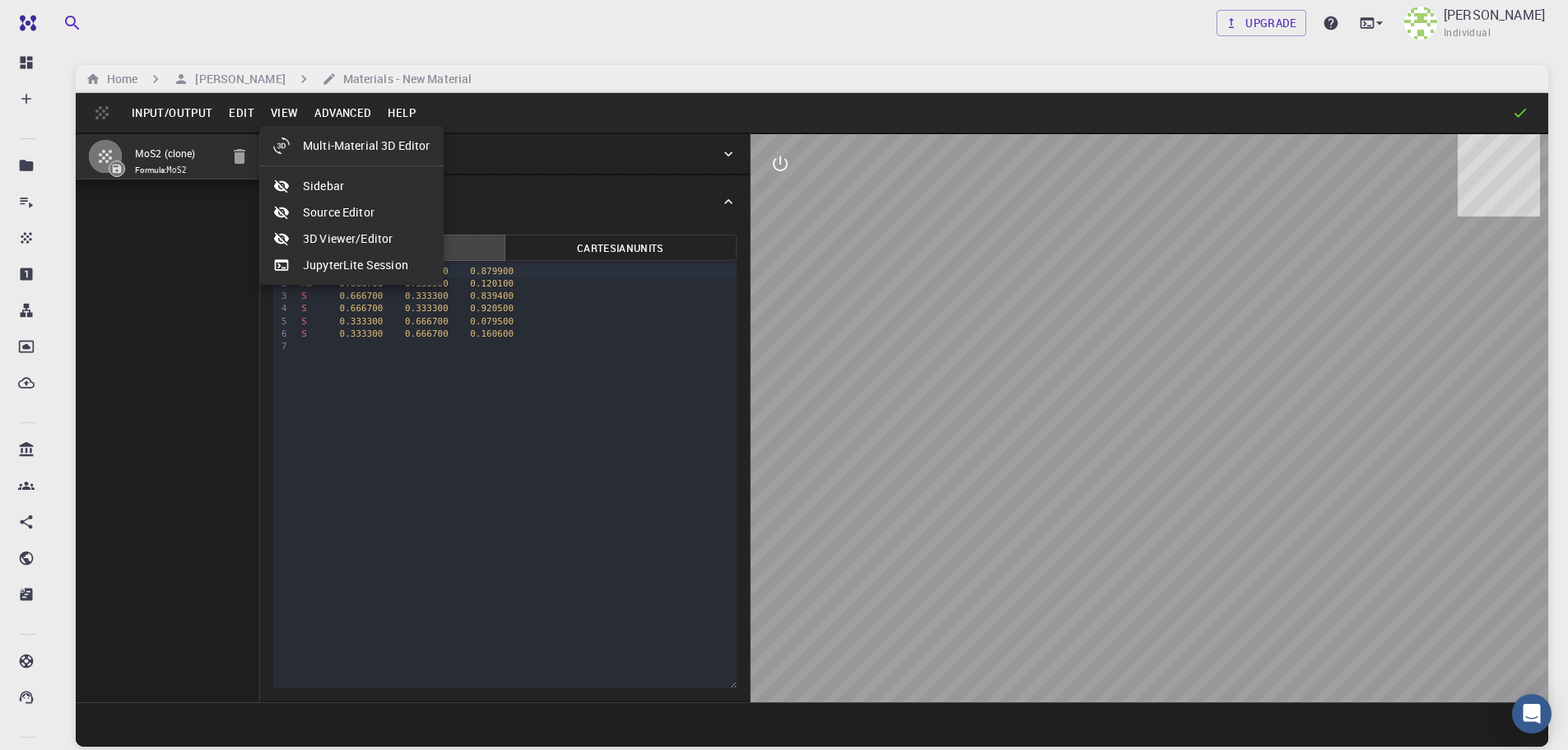
click at [249, 110] on div at bounding box center [784, 375] width 1568 height 750
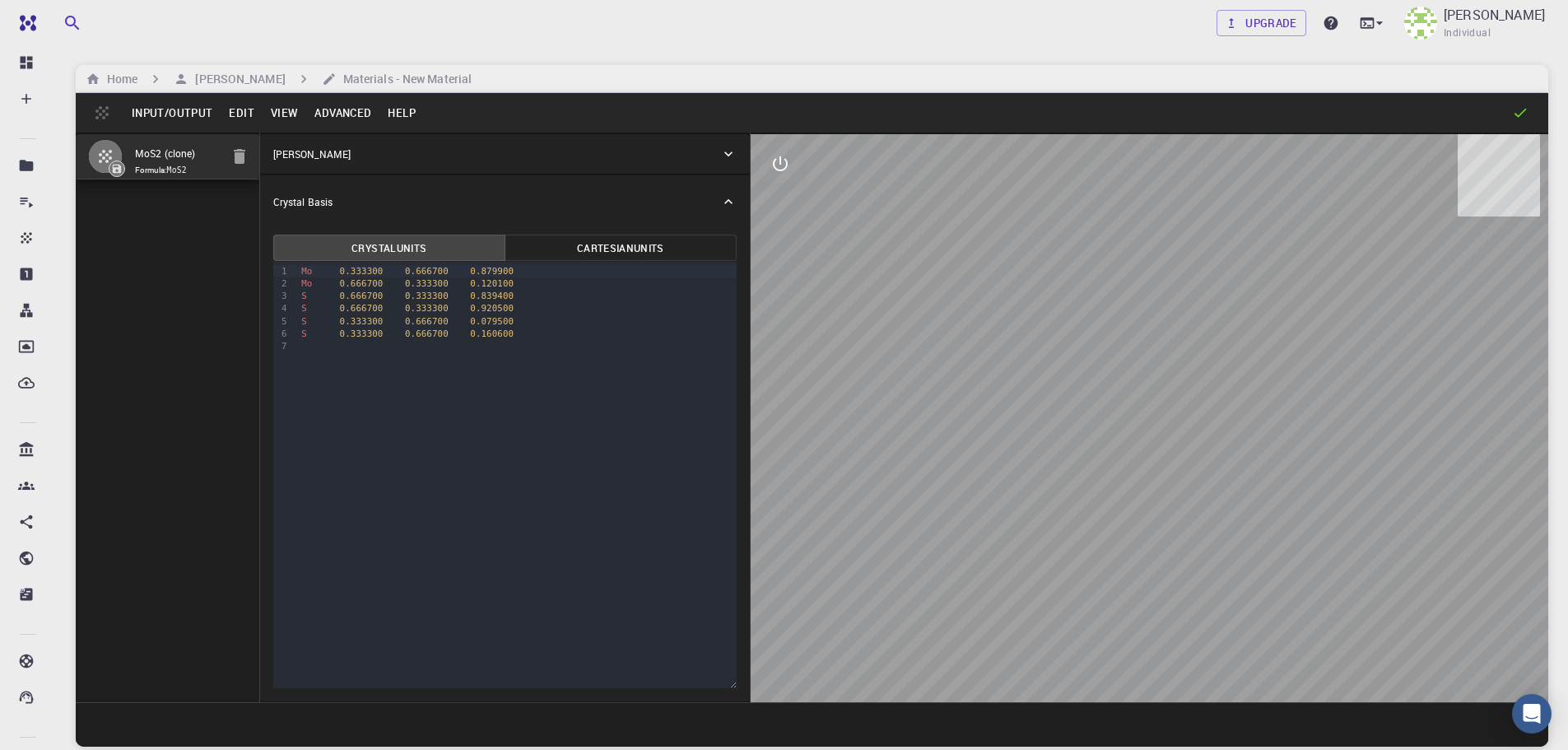
click at [249, 110] on button "Edit" at bounding box center [241, 112] width 42 height 26
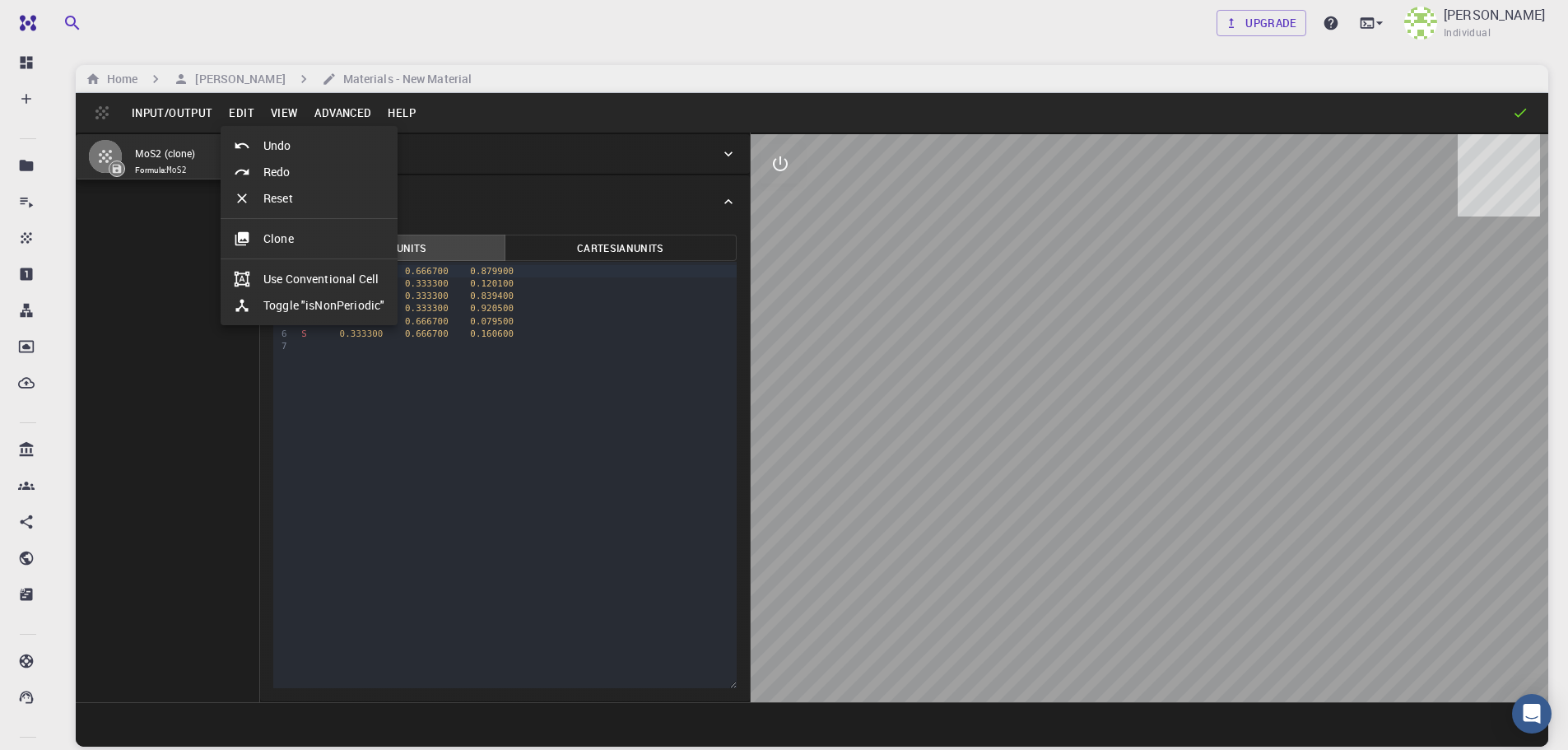
click at [181, 110] on div at bounding box center [784, 375] width 1568 height 750
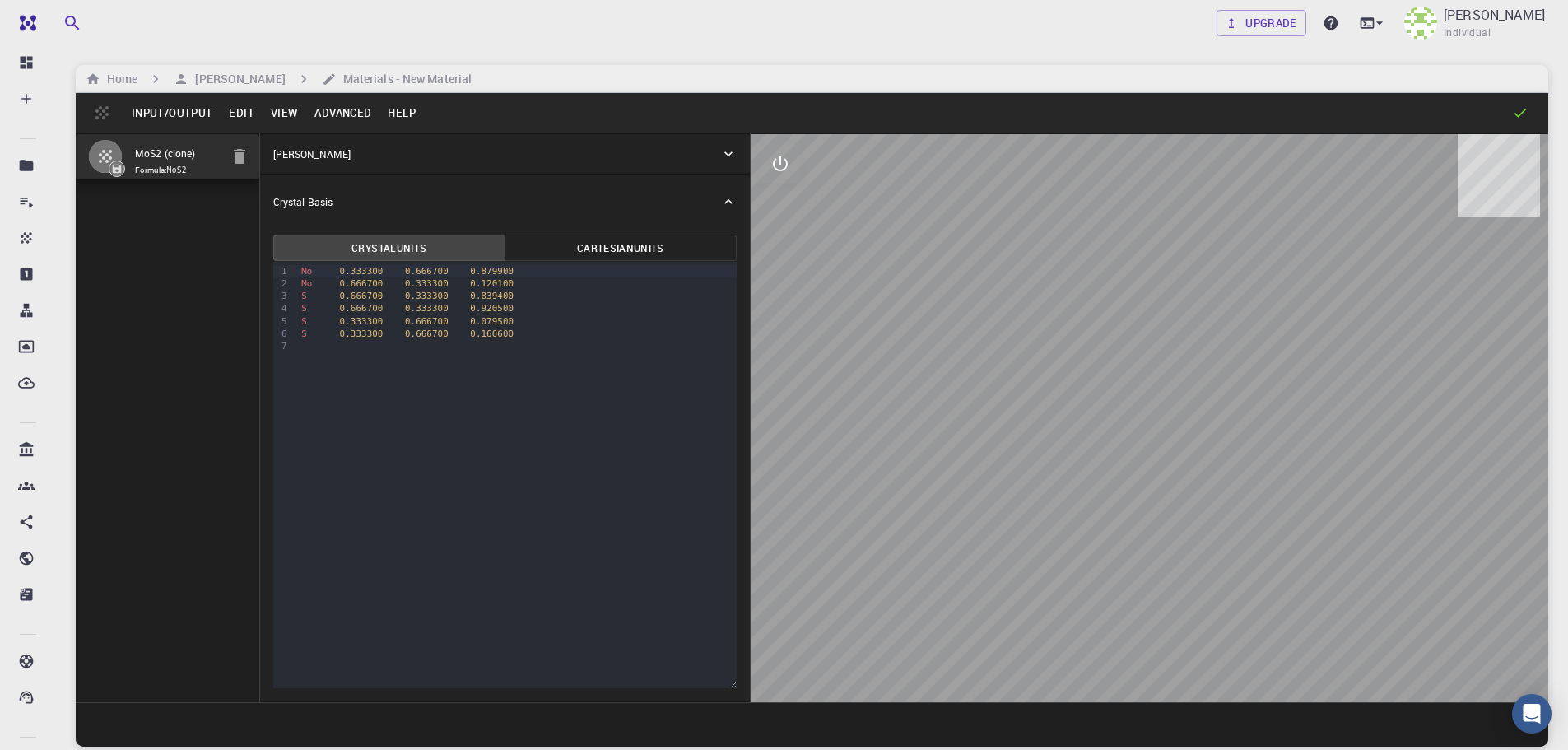
click at [181, 110] on button "Input/Output" at bounding box center [172, 112] width 98 height 26
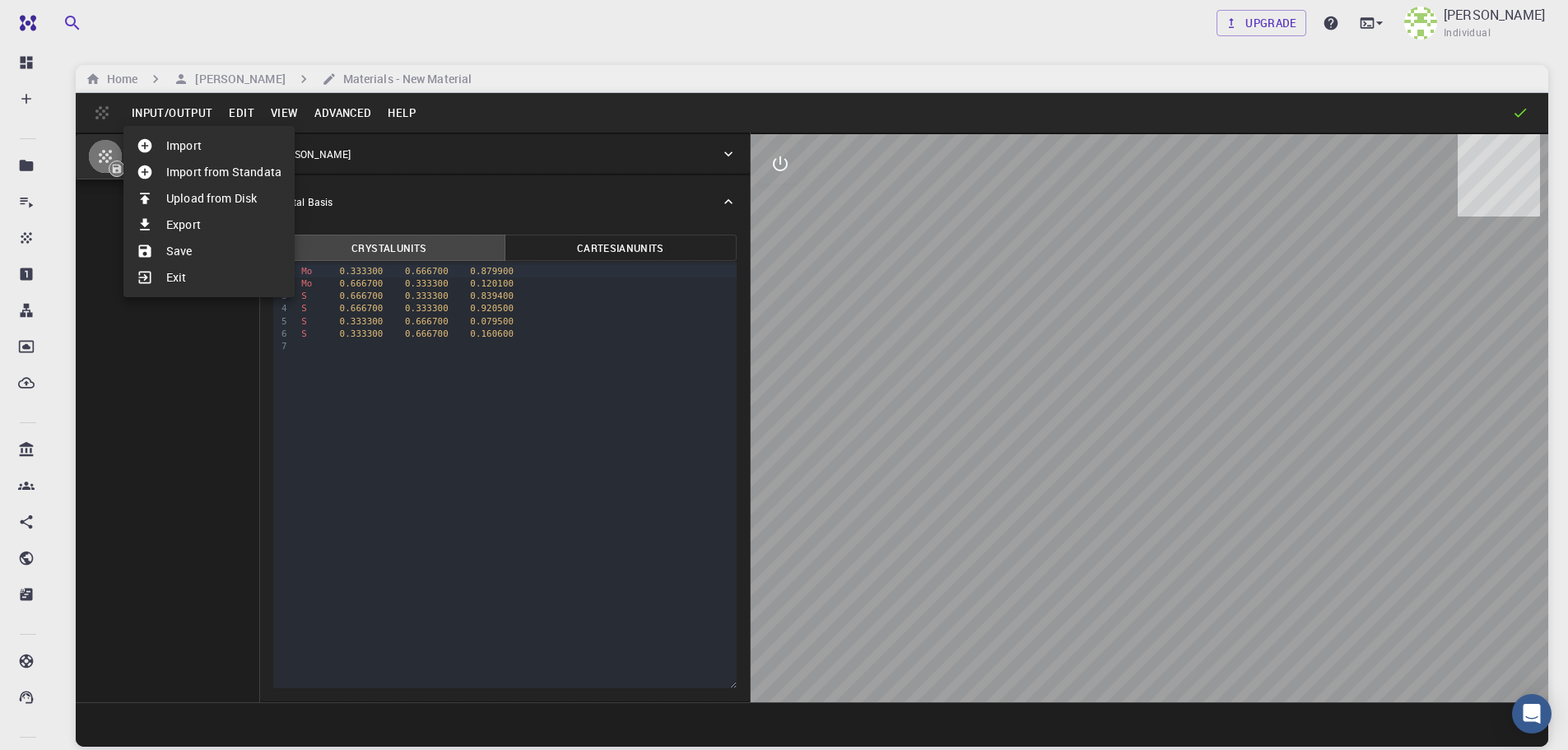
click at [99, 119] on div at bounding box center [784, 375] width 1568 height 750
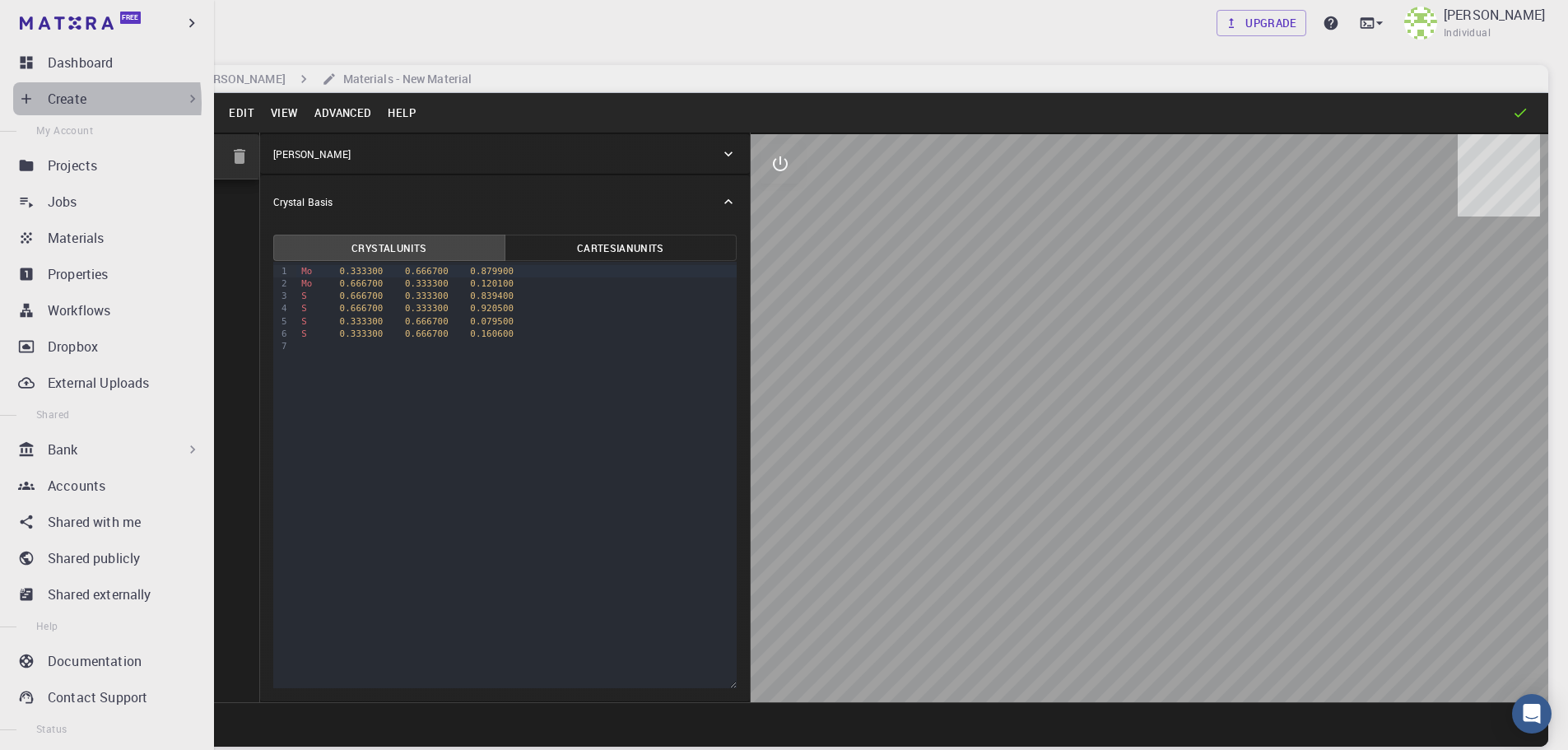
click at [56, 102] on p "Create" at bounding box center [67, 99] width 39 height 19
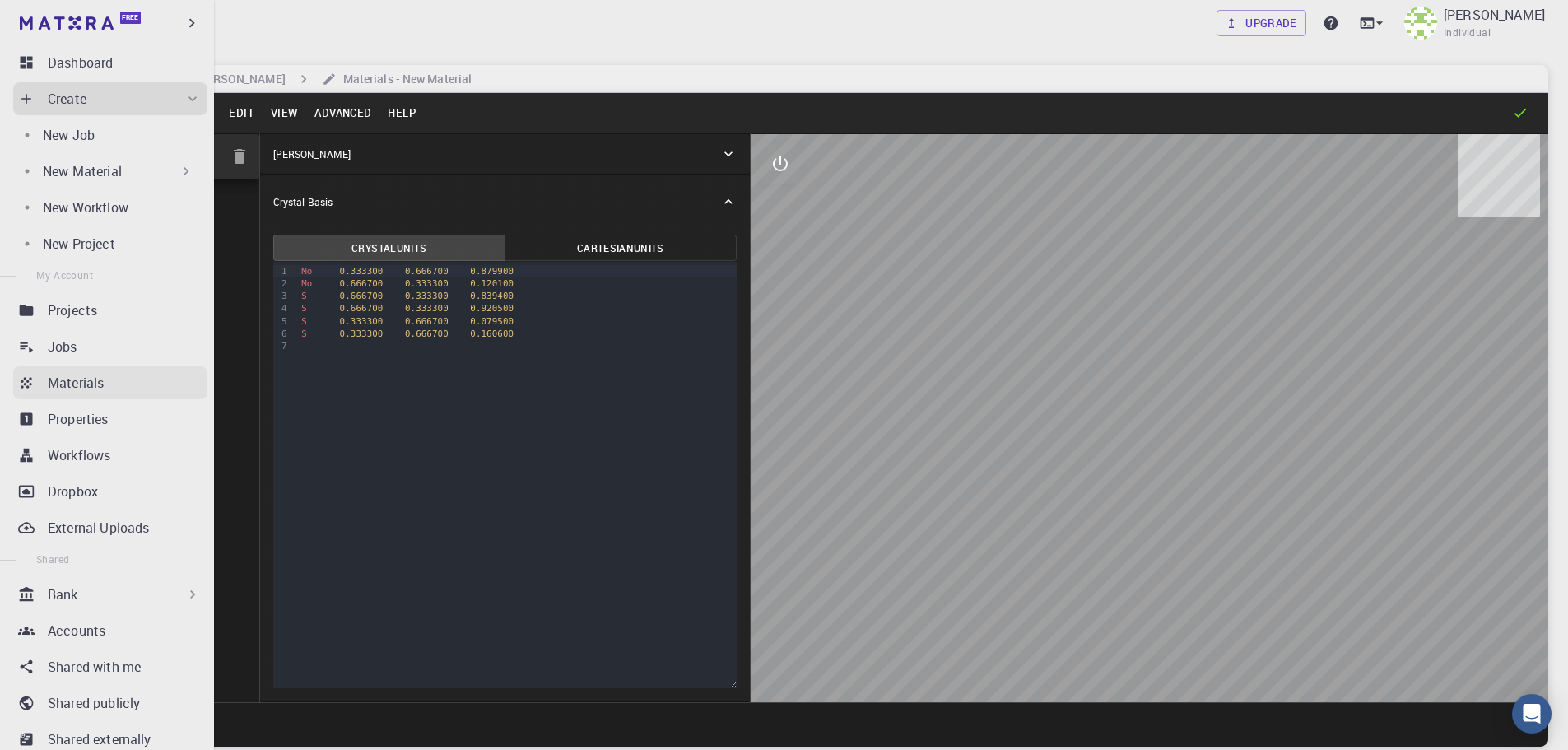
drag, startPoint x: 92, startPoint y: 380, endPoint x: 141, endPoint y: 392, distance: 50.4
click at [92, 380] on p "Materials" at bounding box center [75, 383] width 56 height 19
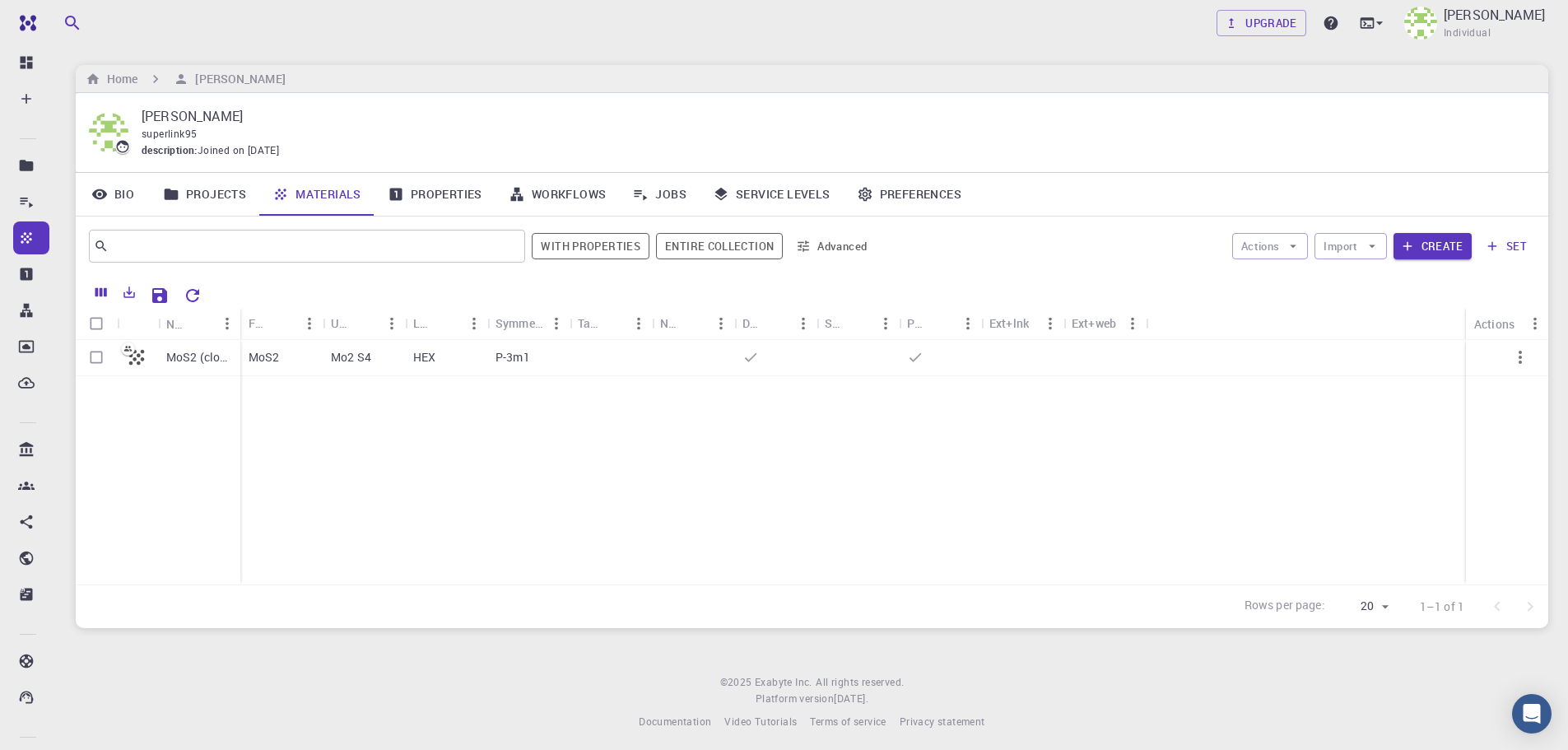
click at [139, 195] on link "Bio" at bounding box center [112, 194] width 74 height 43
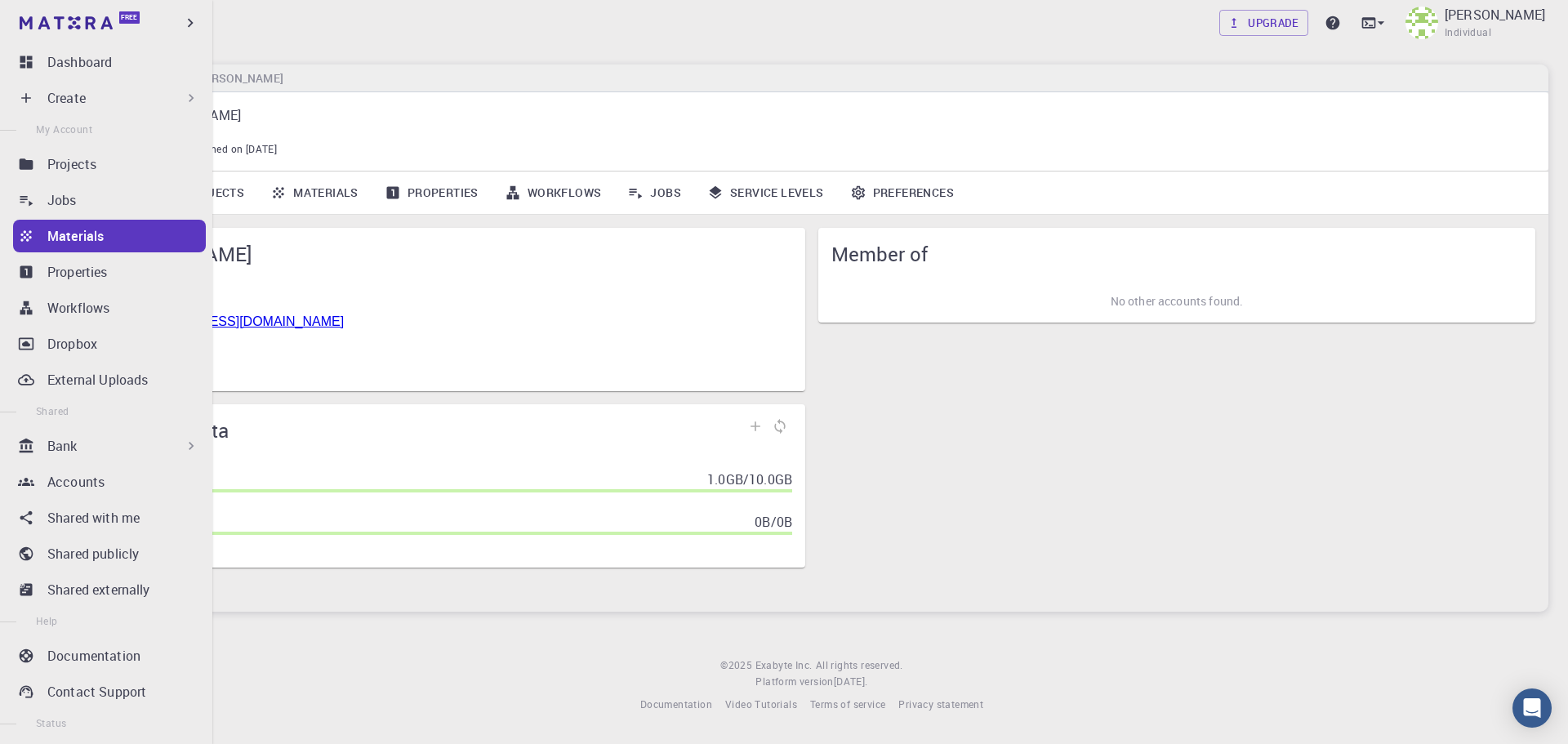
click at [90, 181] on ul "Dashboard Create New Job New Material Create Material Upload File Import from B…" at bounding box center [105, 430] width 212 height 768
click at [89, 172] on p "Projects" at bounding box center [71, 164] width 49 height 19
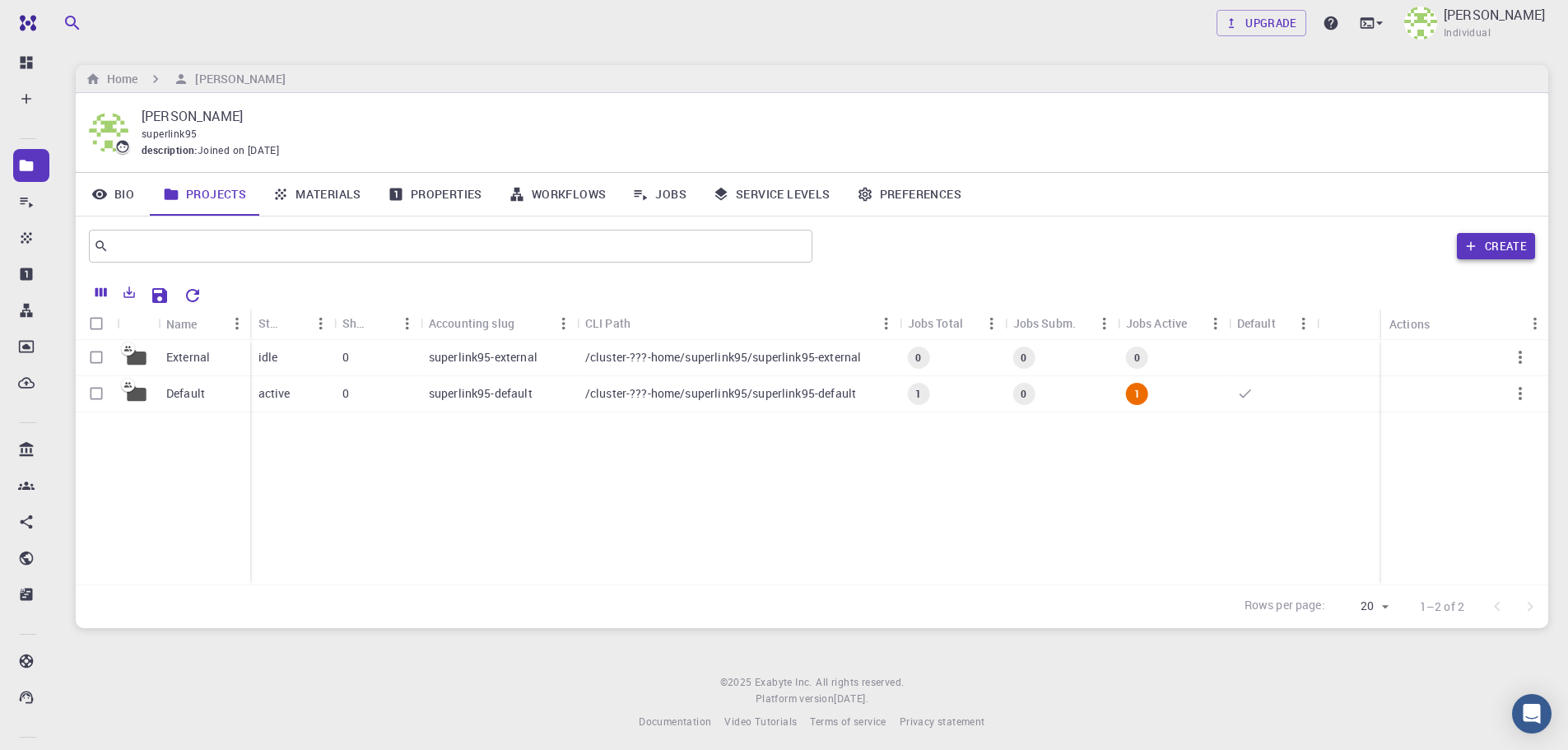
click at [1486, 242] on button "Create" at bounding box center [1496, 245] width 78 height 26
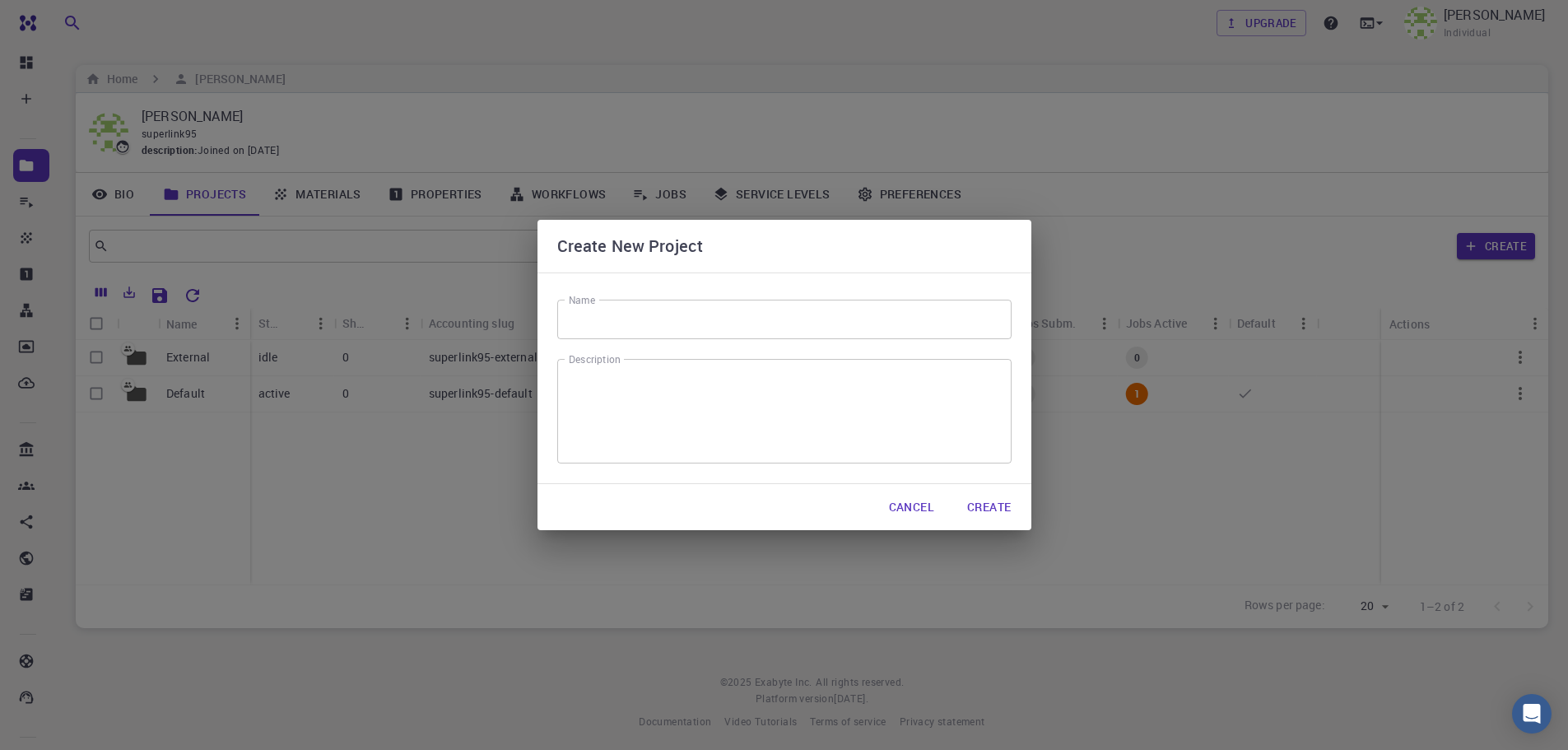
click at [716, 319] on input "Name" at bounding box center [785, 319] width 454 height 40
type input "Graphene nanoribbon"
click at [993, 517] on button "Create" at bounding box center [989, 507] width 70 height 33
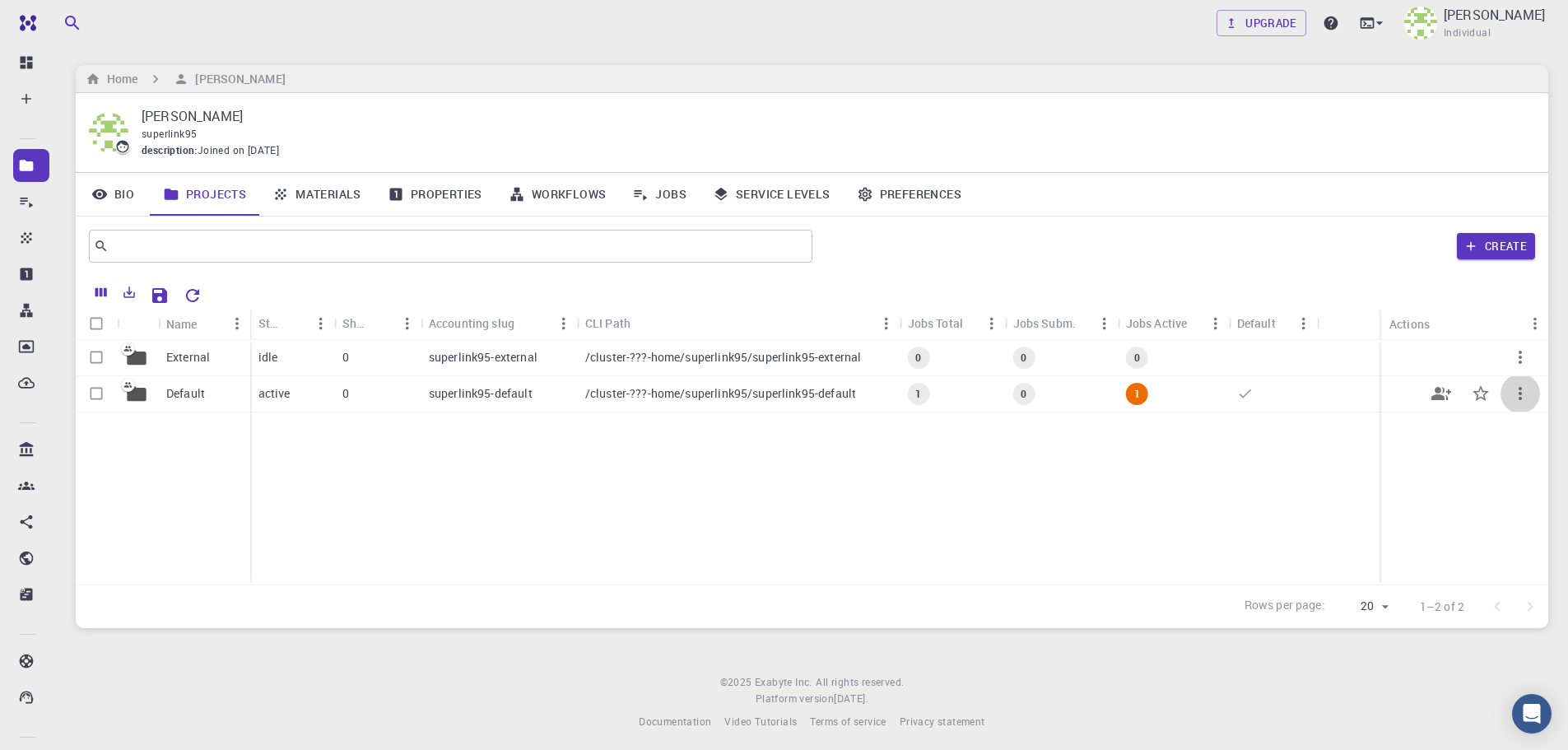
click at [1509, 391] on button "button" at bounding box center [1521, 393] width 40 height 40
click at [1396, 426] on div at bounding box center [784, 375] width 1568 height 750
click at [1520, 366] on icon "button" at bounding box center [1521, 357] width 19 height 19
drag, startPoint x: 1254, startPoint y: 447, endPoint x: 869, endPoint y: 423, distance: 385.7
click at [1252, 448] on div at bounding box center [784, 375] width 1568 height 750
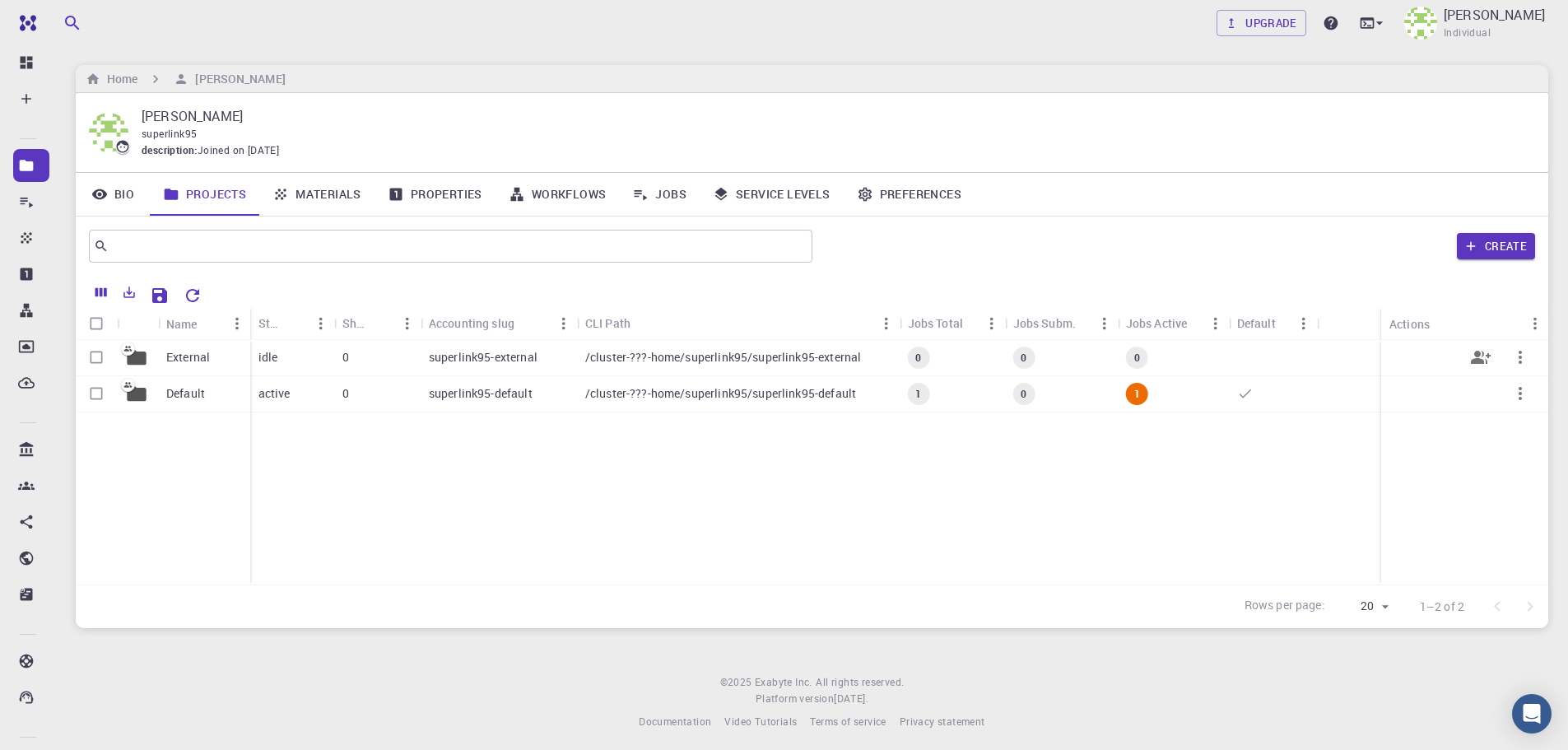
click at [390, 358] on div "0" at bounding box center [377, 358] width 86 height 36
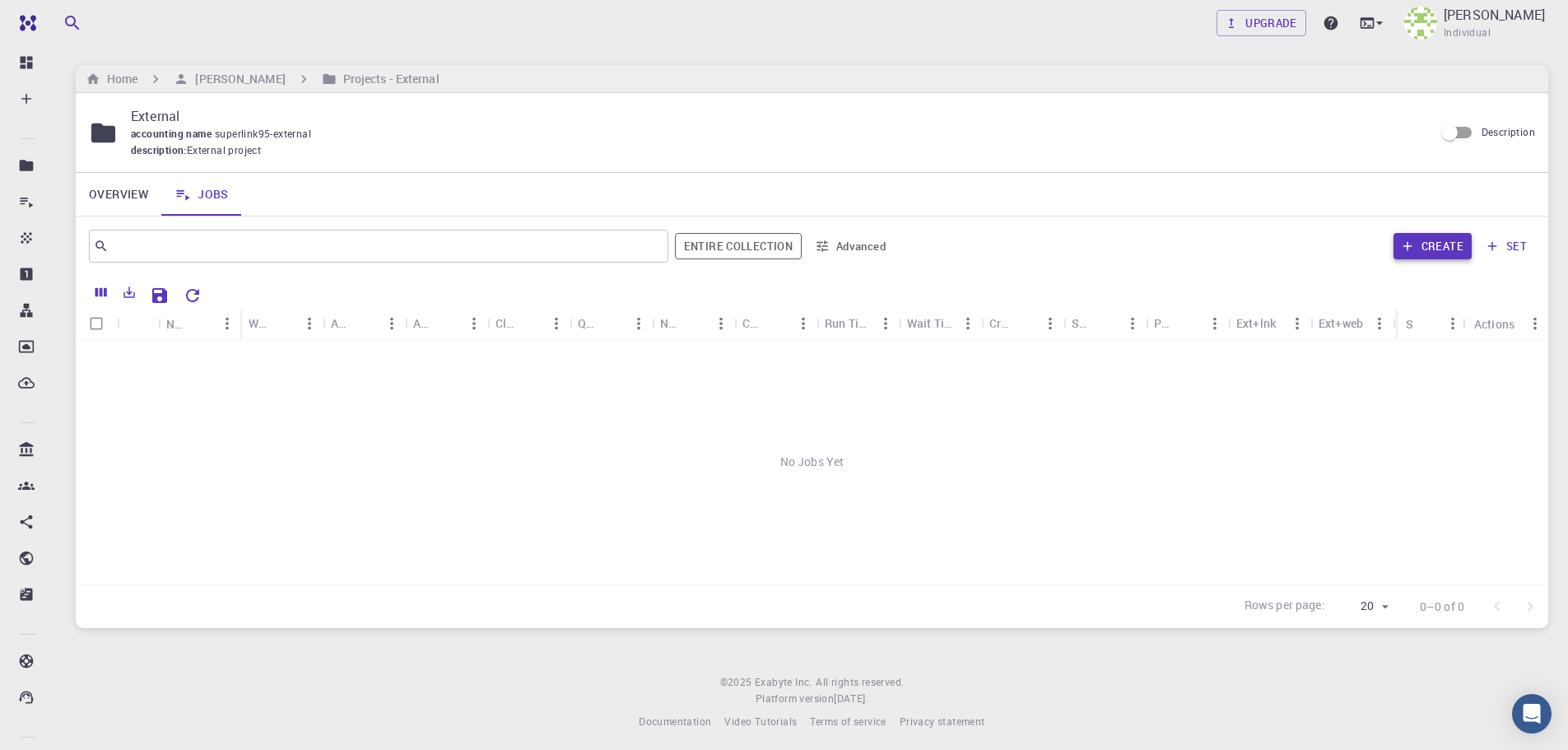
click at [1412, 247] on icon "button" at bounding box center [1408, 245] width 15 height 14
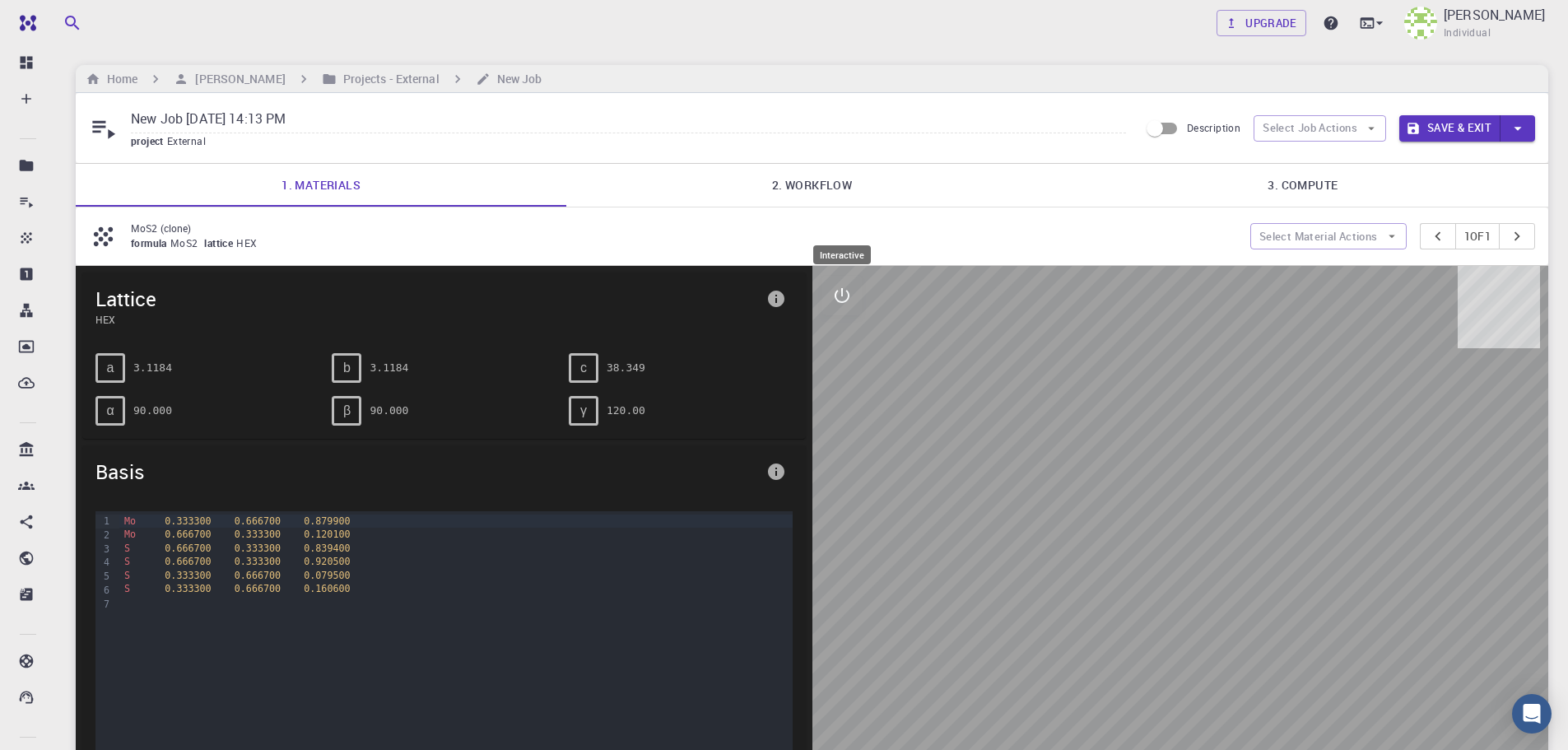
click at [838, 303] on icon "interactive" at bounding box center [842, 296] width 19 height 19
click at [471, 573] on div "S 0.333300 0.666700 0.079500" at bounding box center [455, 576] width 673 height 14
click at [1318, 243] on button "Select Material Actions" at bounding box center [1329, 236] width 157 height 26
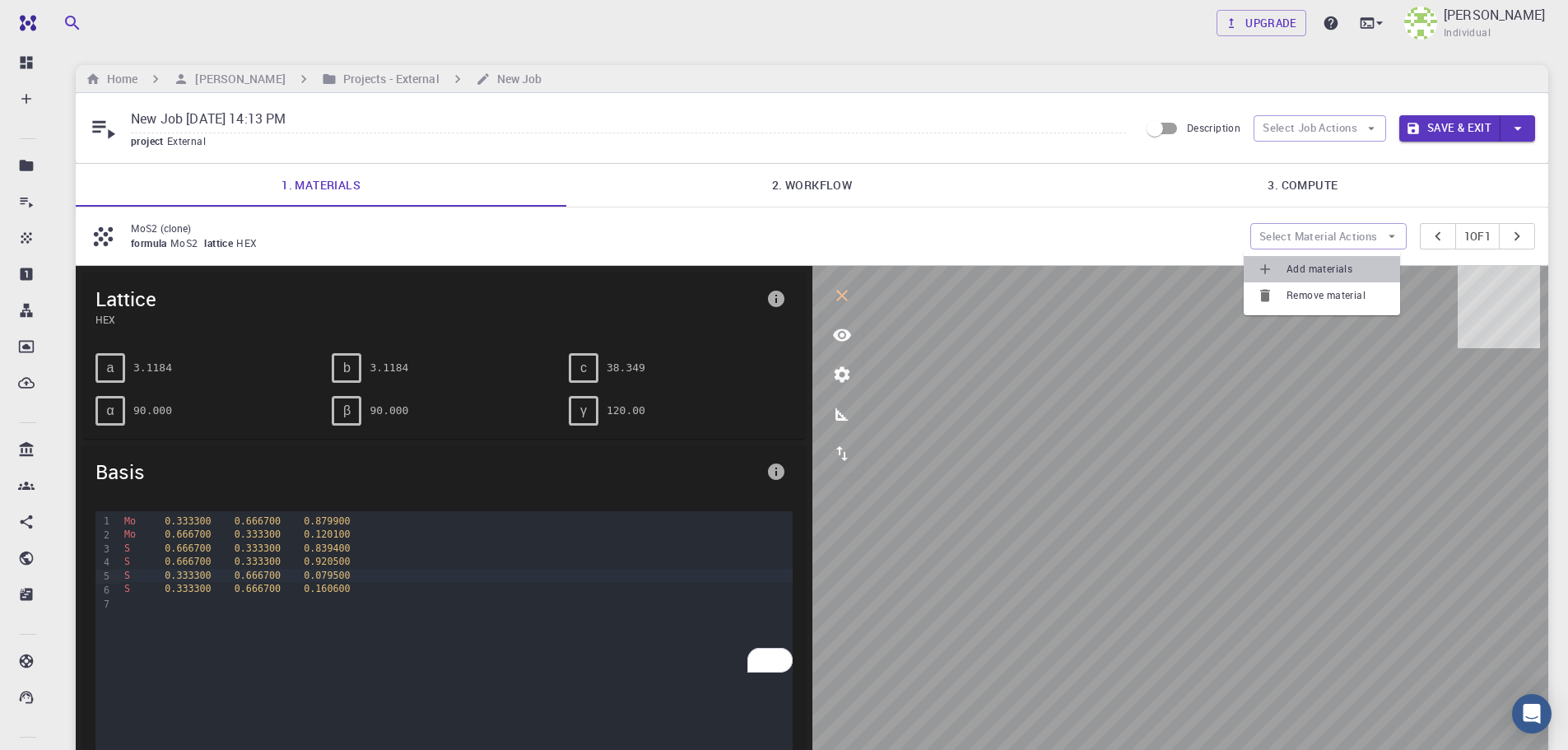
click at [1345, 270] on span "Add materials" at bounding box center [1337, 269] width 101 height 16
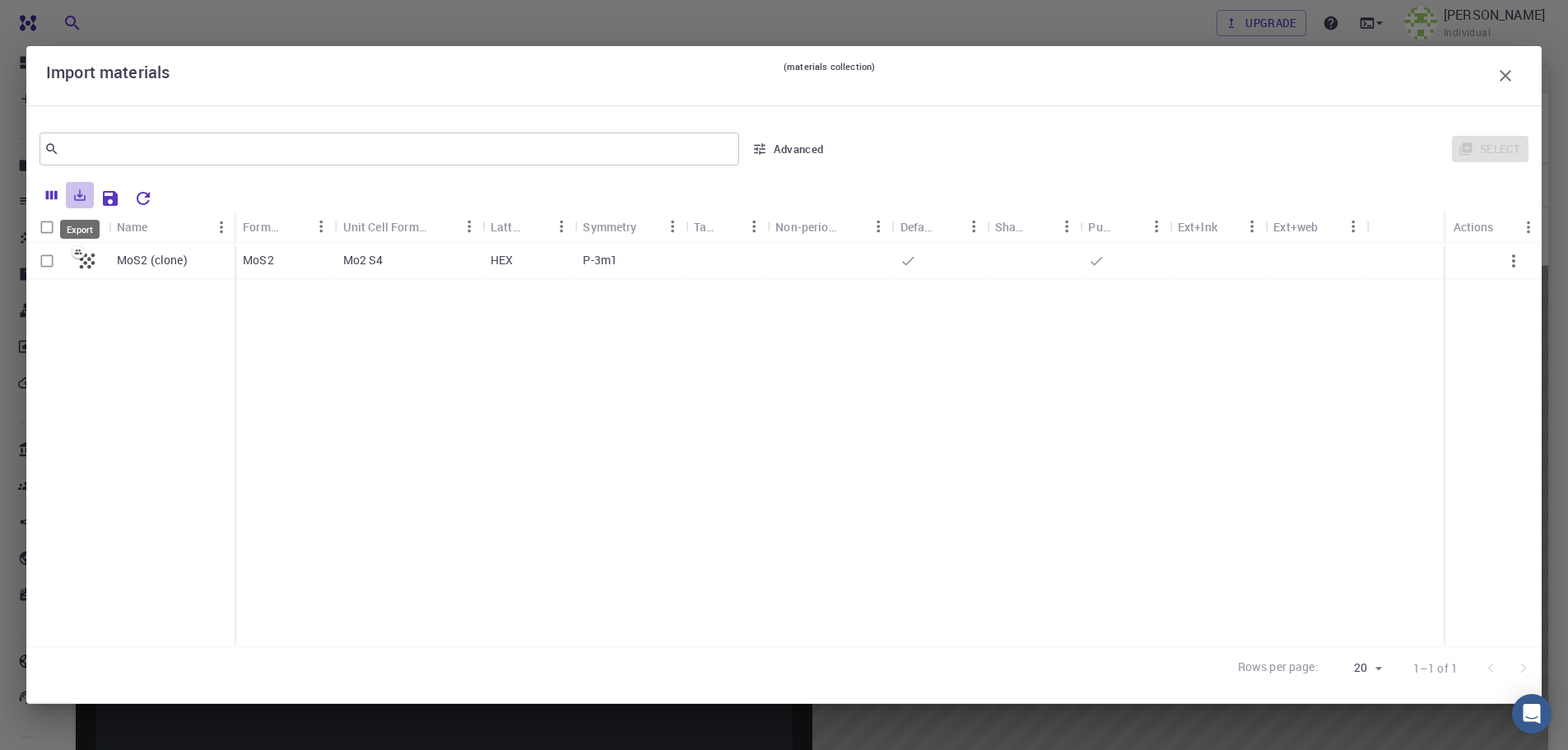
click at [80, 194] on icon "Export" at bounding box center [81, 195] width 12 height 12
click at [385, 374] on div "MoS2 (clone) MoS2 Mo2 S4 HEX P-3m1" at bounding box center [784, 444] width 1516 height 403
click at [1526, 75] on div "Import materials (materials collection)" at bounding box center [784, 75] width 1516 height 59
click at [1511, 74] on icon "button" at bounding box center [1506, 75] width 19 height 19
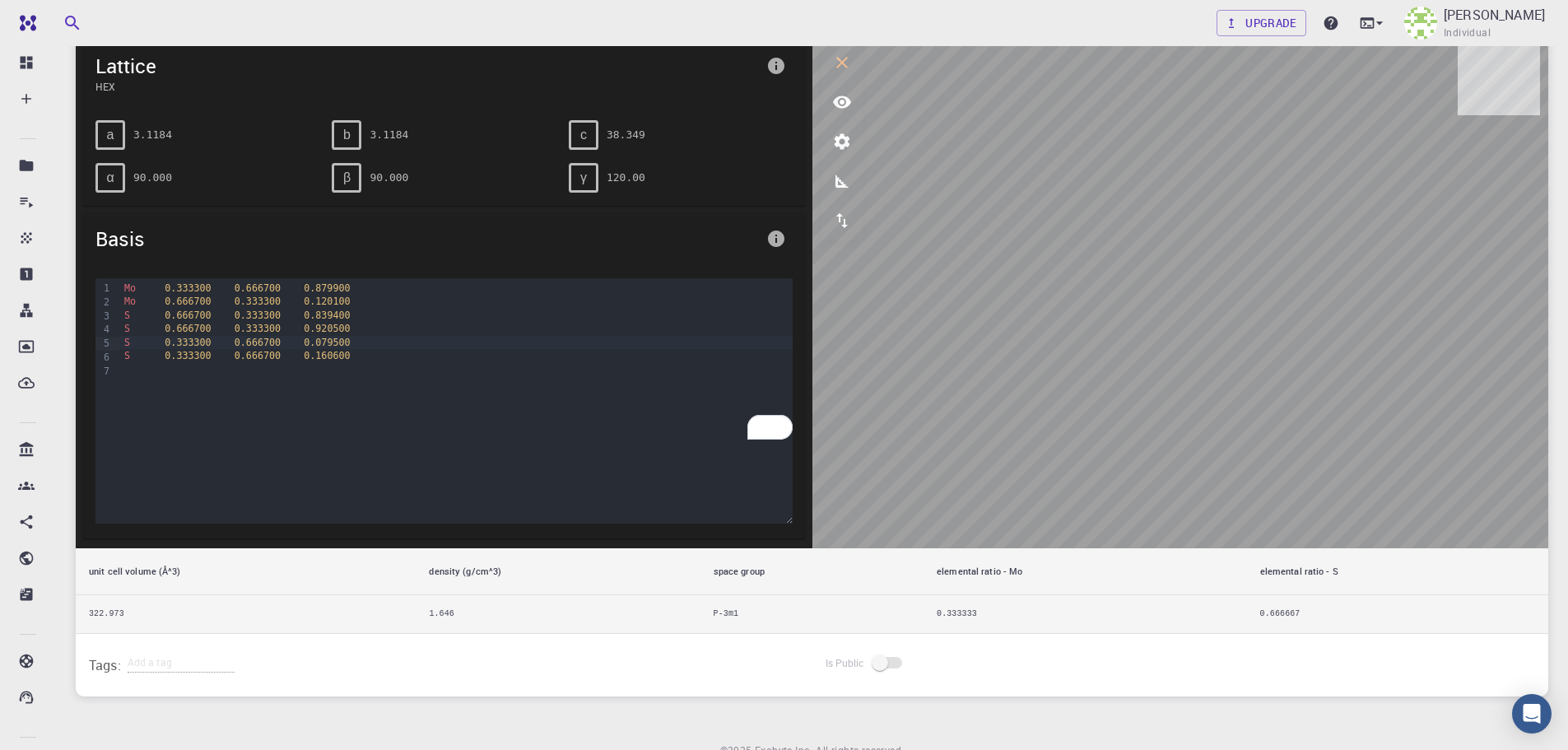
scroll to position [247, 0]
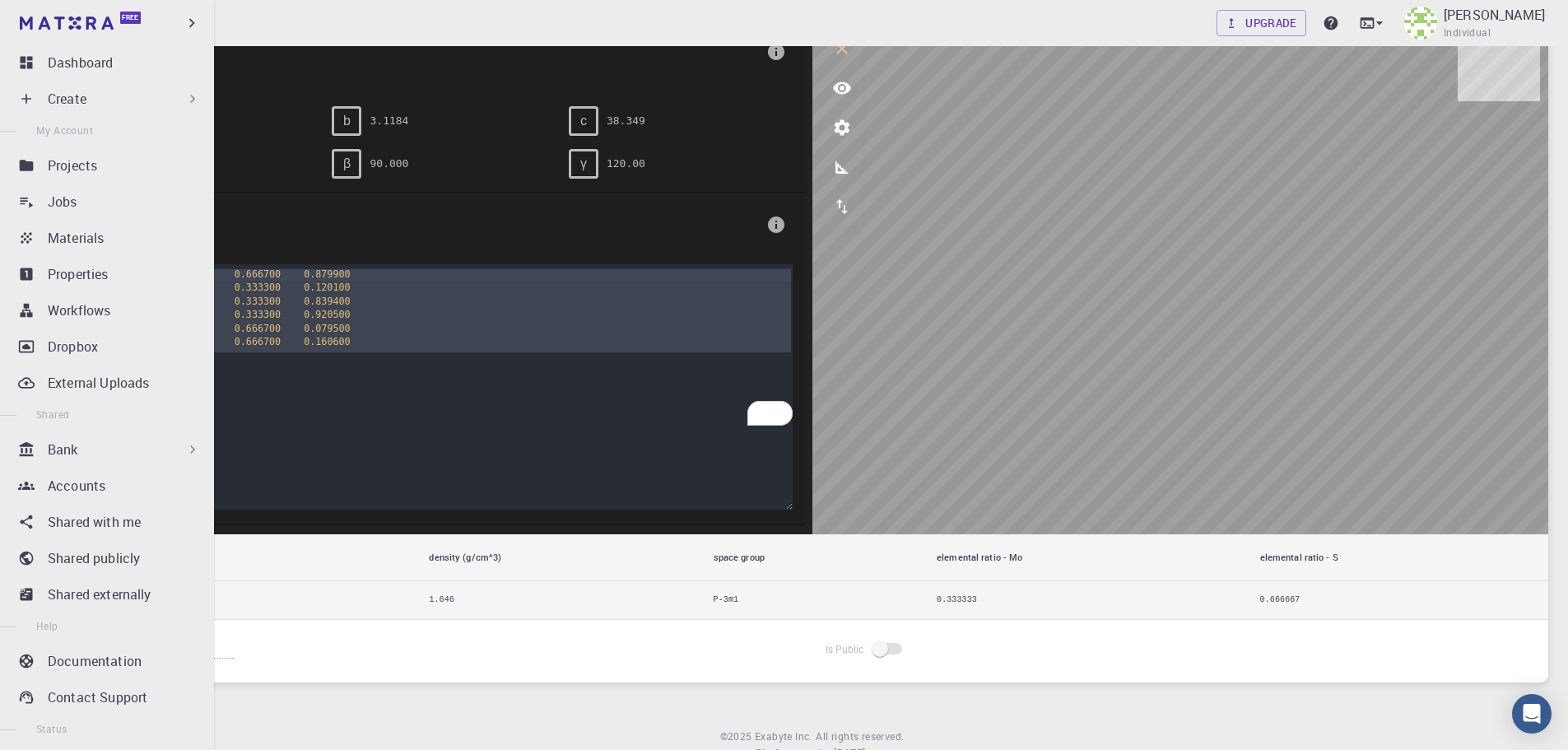
drag, startPoint x: 464, startPoint y: 373, endPoint x: 0, endPoint y: 216, distance: 489.8
click at [0, 214] on div "Free Dashboard Create New Job New Material Create Material Upload File Import f…" at bounding box center [784, 281] width 1568 height 1057
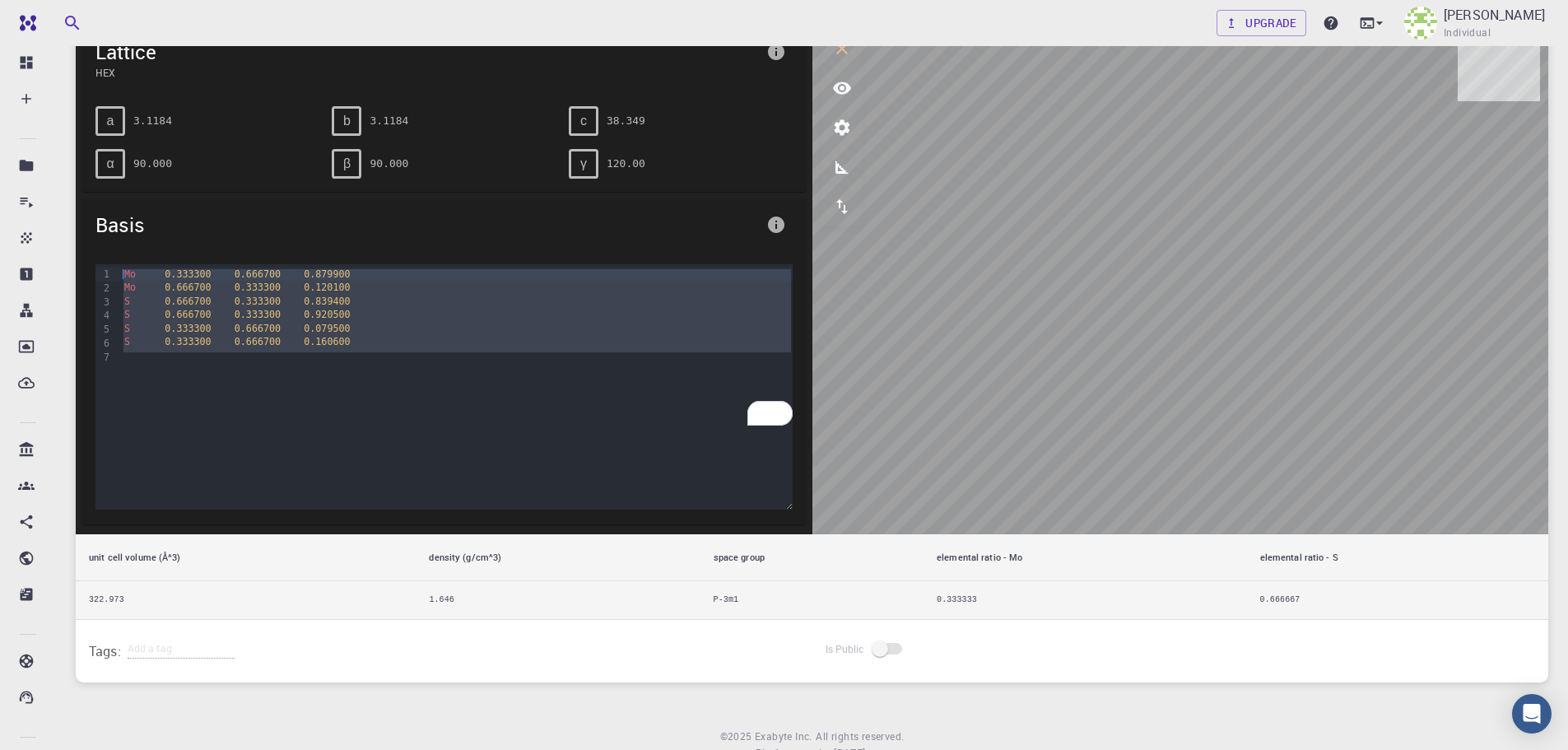
click at [255, 333] on span "0.666700" at bounding box center [258, 329] width 46 height 12
click at [774, 227] on icon "info" at bounding box center [776, 224] width 16 height 16
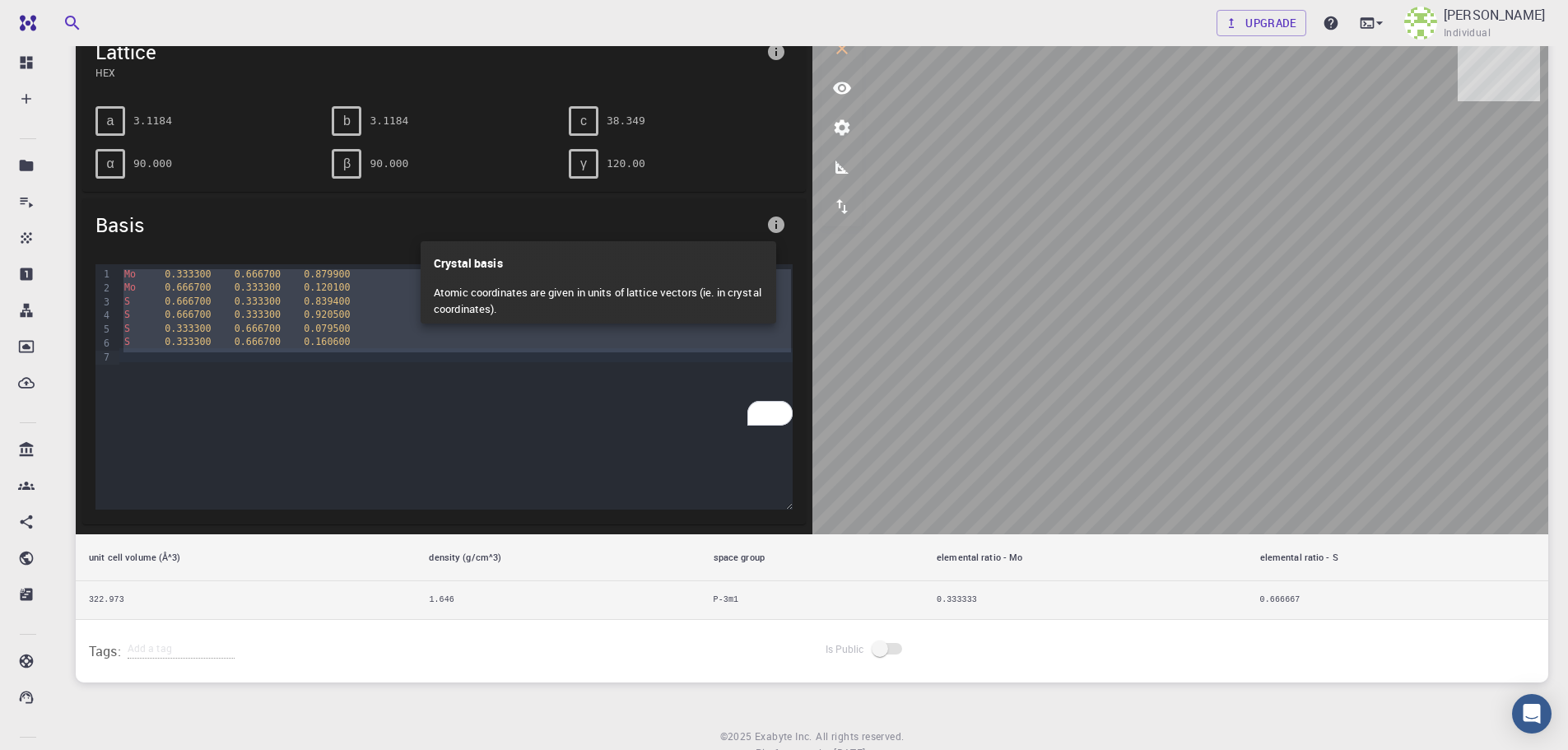
click at [749, 223] on div at bounding box center [784, 375] width 1568 height 750
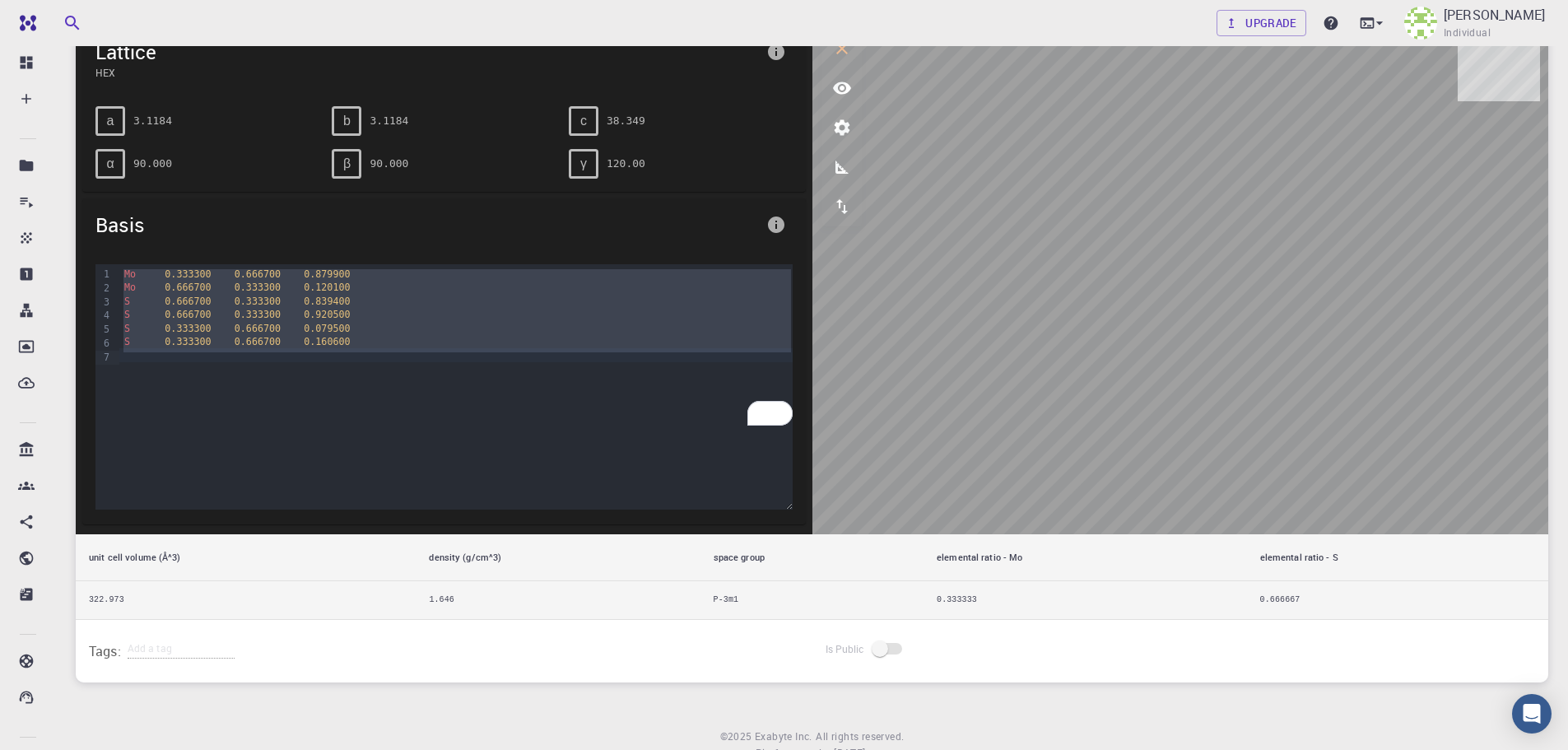
drag, startPoint x: 450, startPoint y: 382, endPoint x: 439, endPoint y: 380, distance: 11.2
click at [449, 382] on div "Mo 0.333300 0.666700 0.879900 Mo 0.666700 0.333300 0.120100 S 0.666700 0.333300…" at bounding box center [455, 346] width 673 height 164
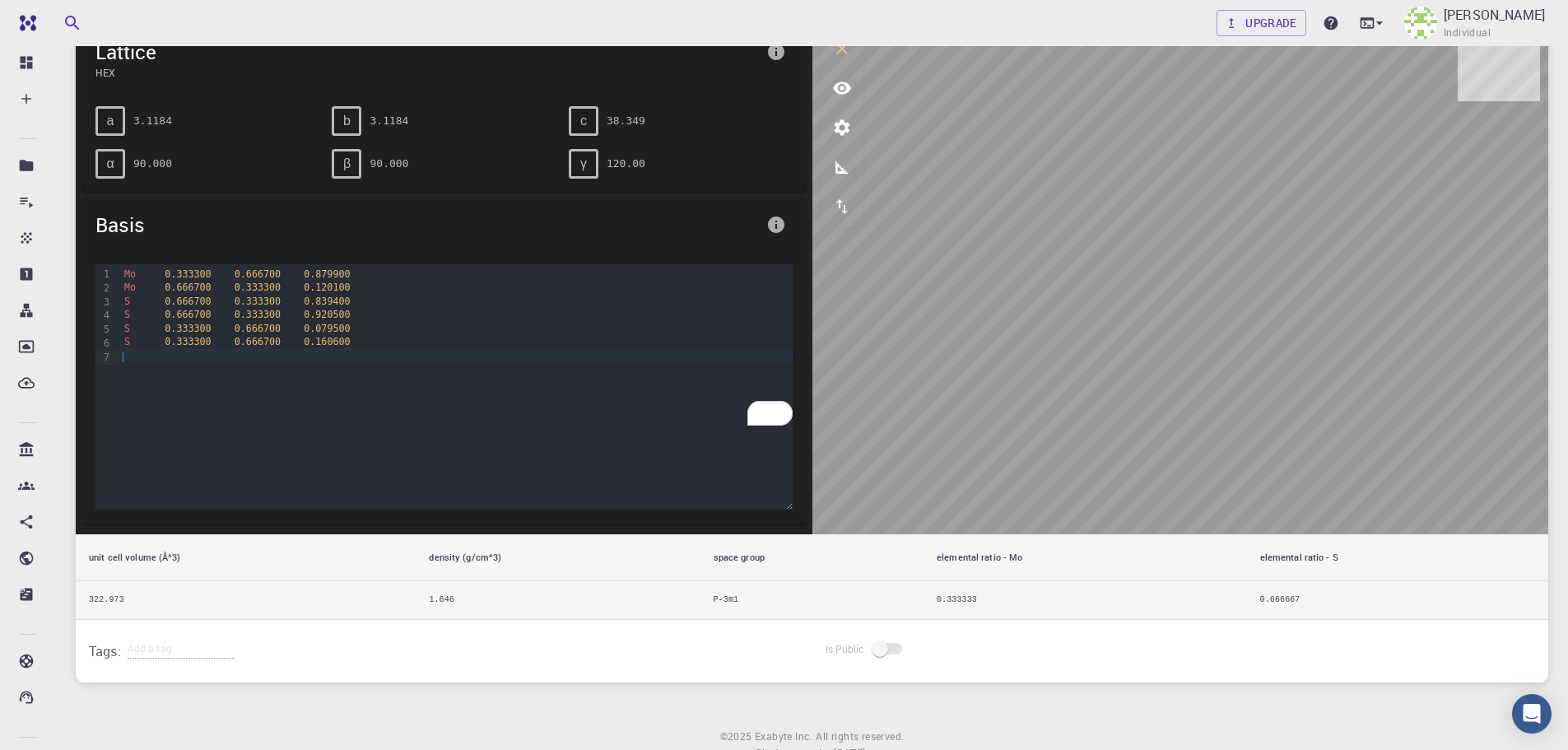
drag, startPoint x: 408, startPoint y: 361, endPoint x: 86, endPoint y: 264, distance: 336.3
click at [86, 264] on div "9 1 2 3 4 5 6 7 › Mo 0.333300 0.666700 0.879900 Mo 0.666700 0.333300 0.120100 S…" at bounding box center [444, 388] width 724 height 274
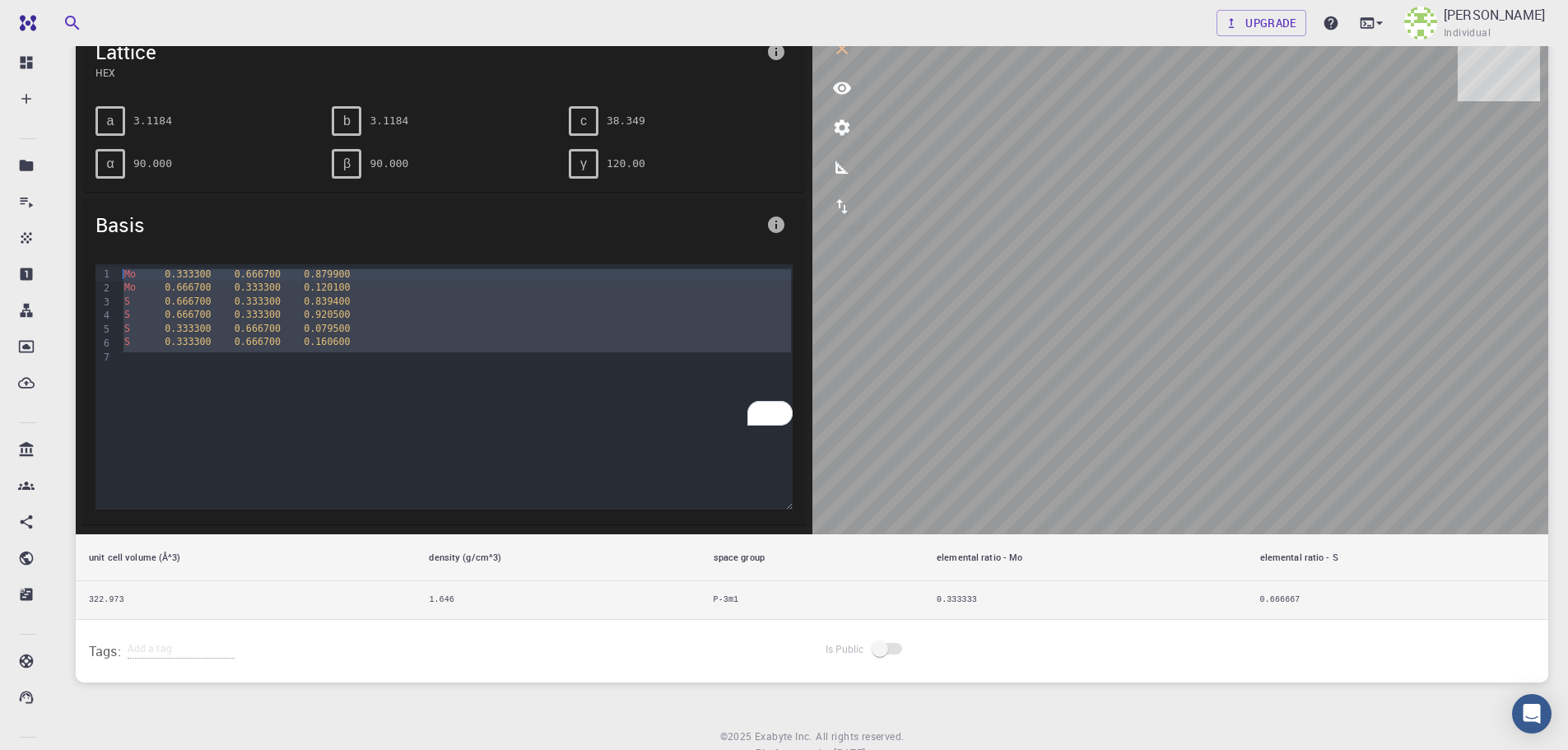
click at [307, 326] on span "0.079500" at bounding box center [327, 329] width 46 height 12
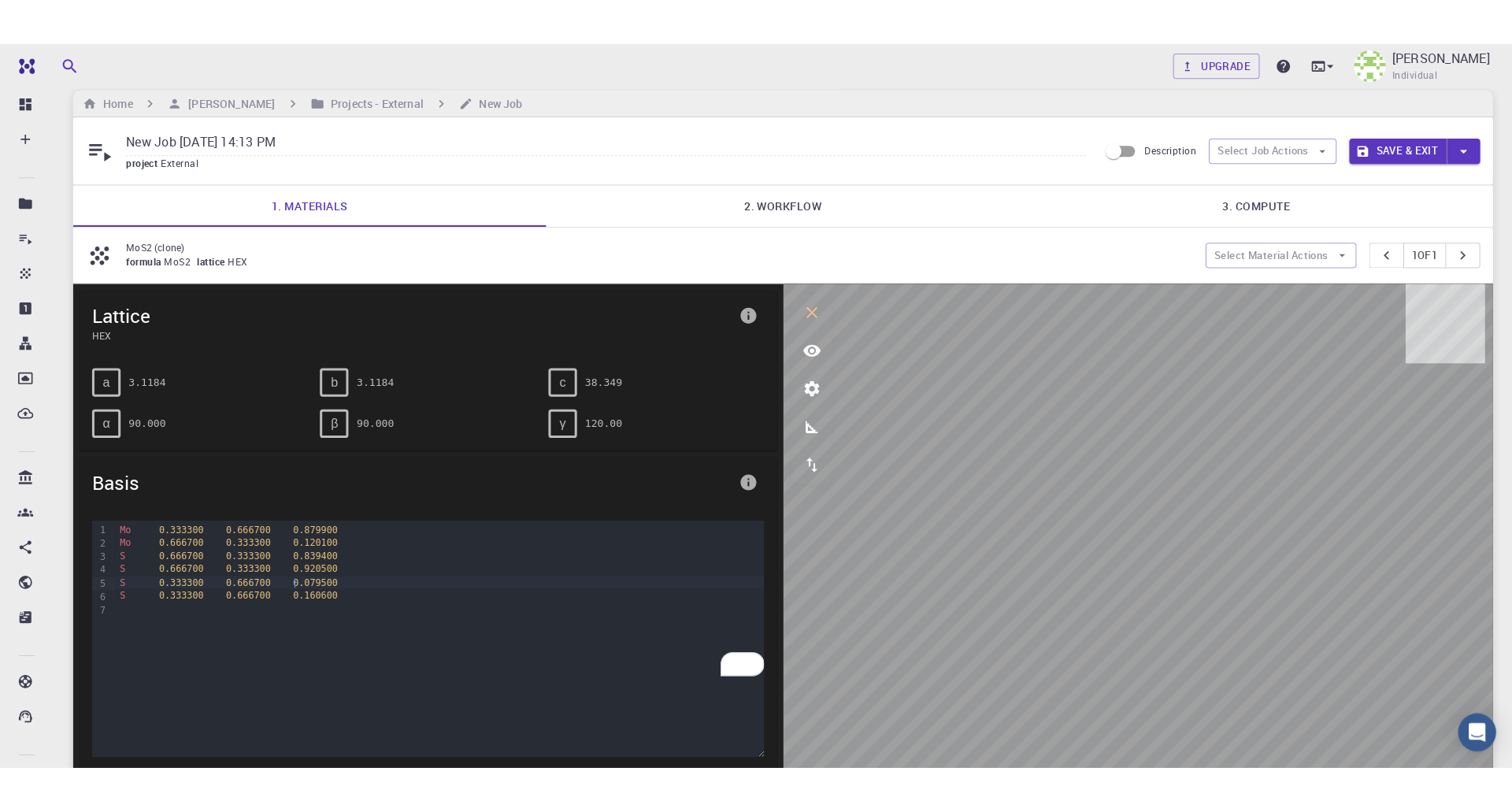
scroll to position [0, 0]
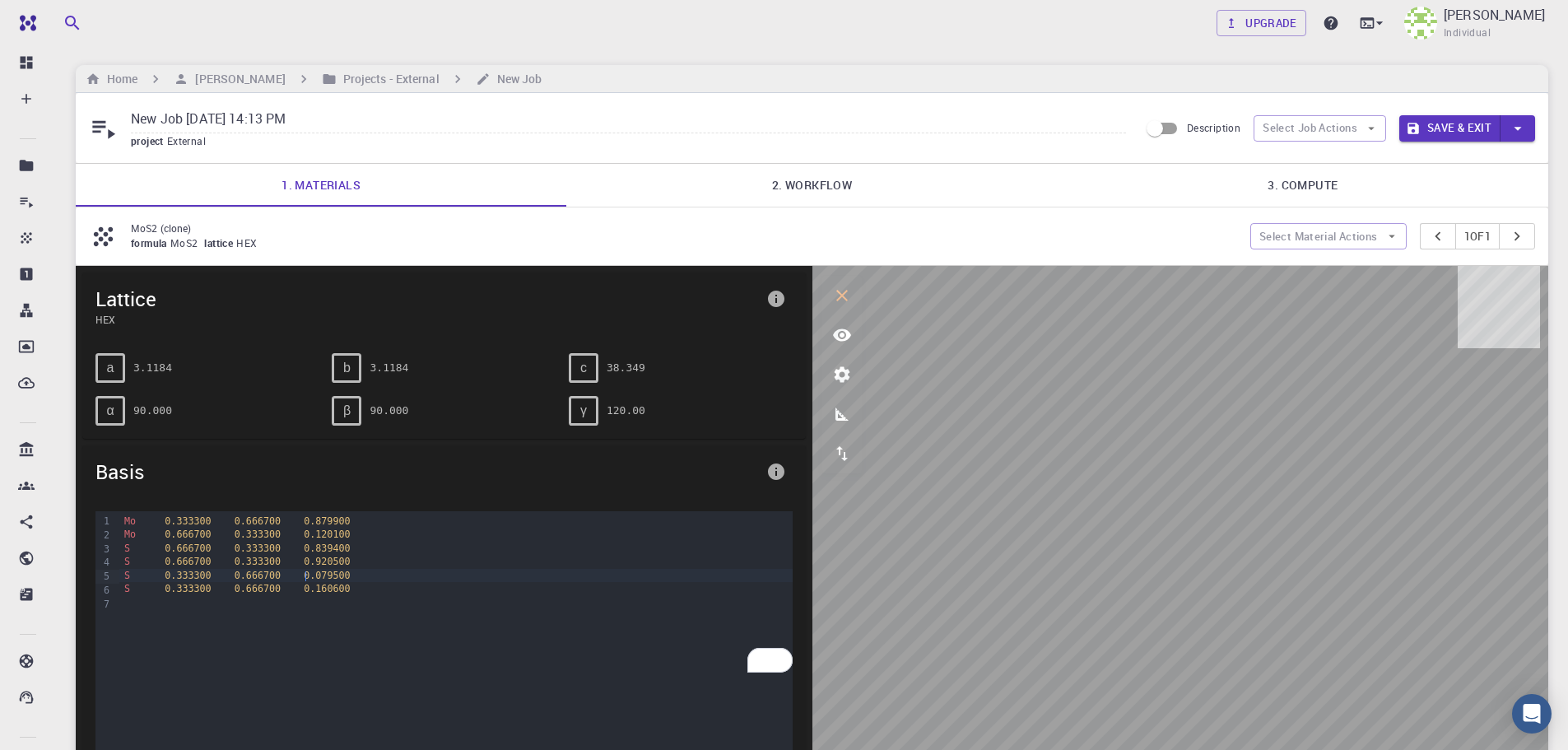
click at [1522, 130] on icon "button" at bounding box center [1518, 128] width 18 height 18
click at [1120, 182] on div at bounding box center [784, 375] width 1568 height 750
click at [689, 178] on link "2. Workflow" at bounding box center [812, 185] width 491 height 43
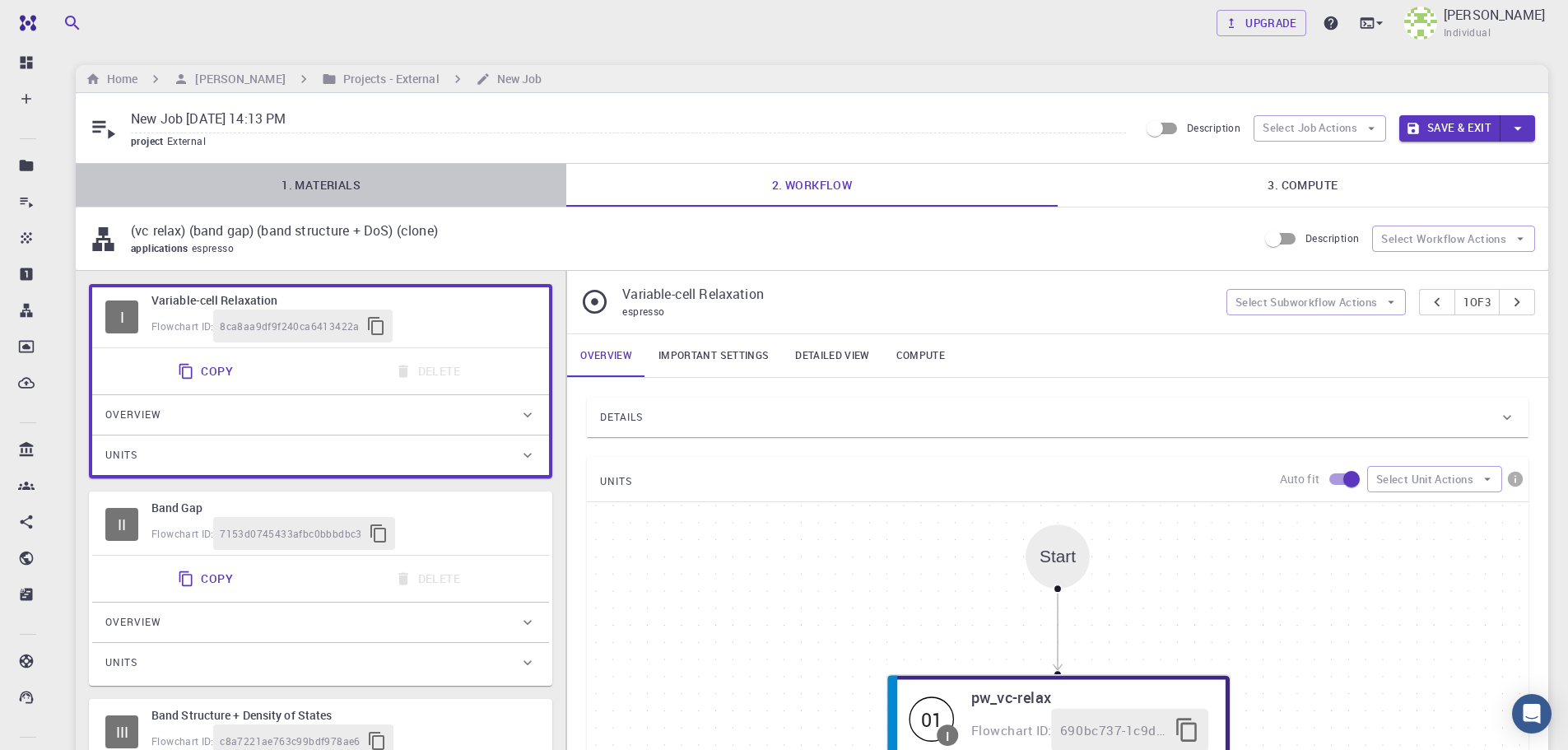
click at [347, 183] on link "1. Materials" at bounding box center [321, 185] width 491 height 43
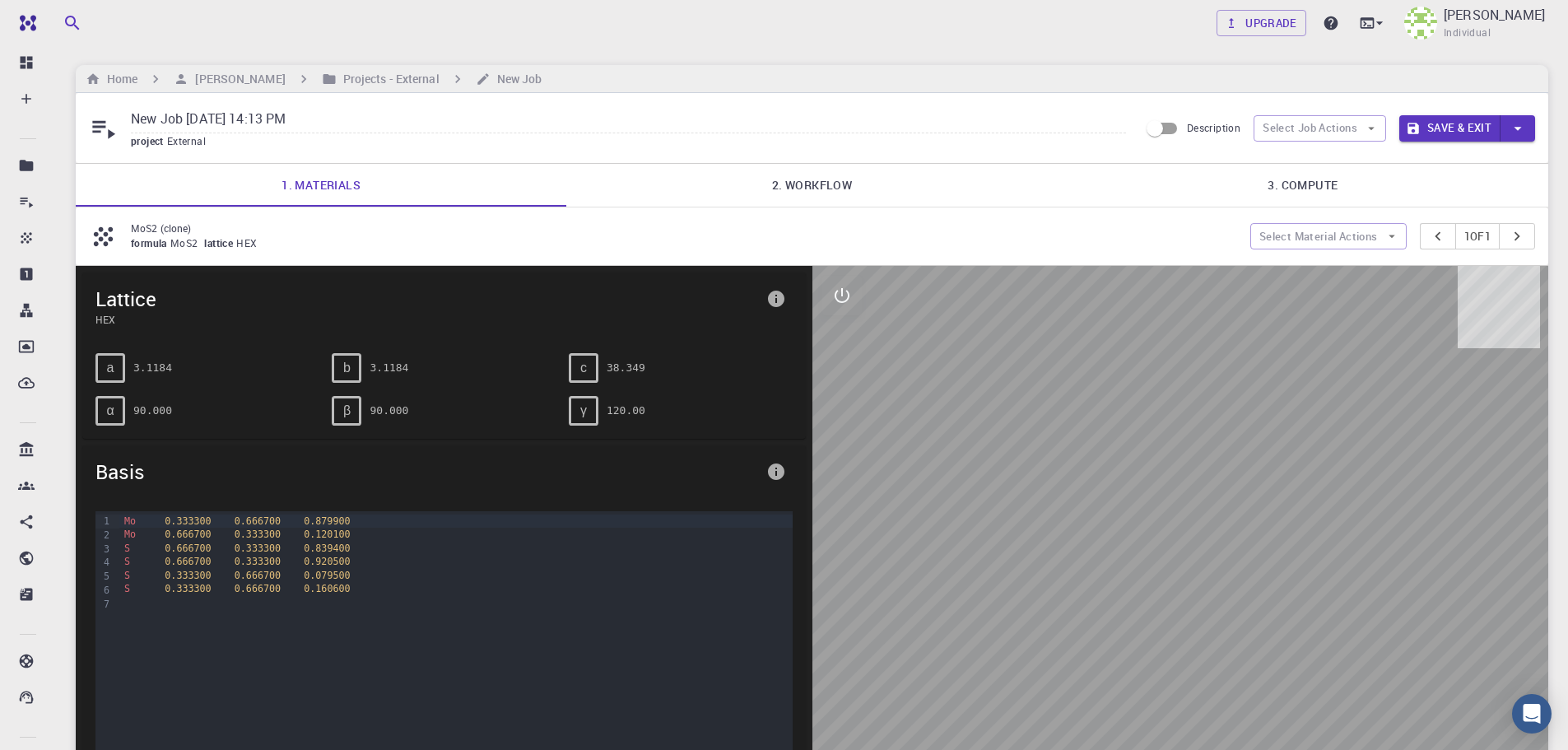
click at [174, 242] on span "MoS2" at bounding box center [188, 243] width 35 height 14
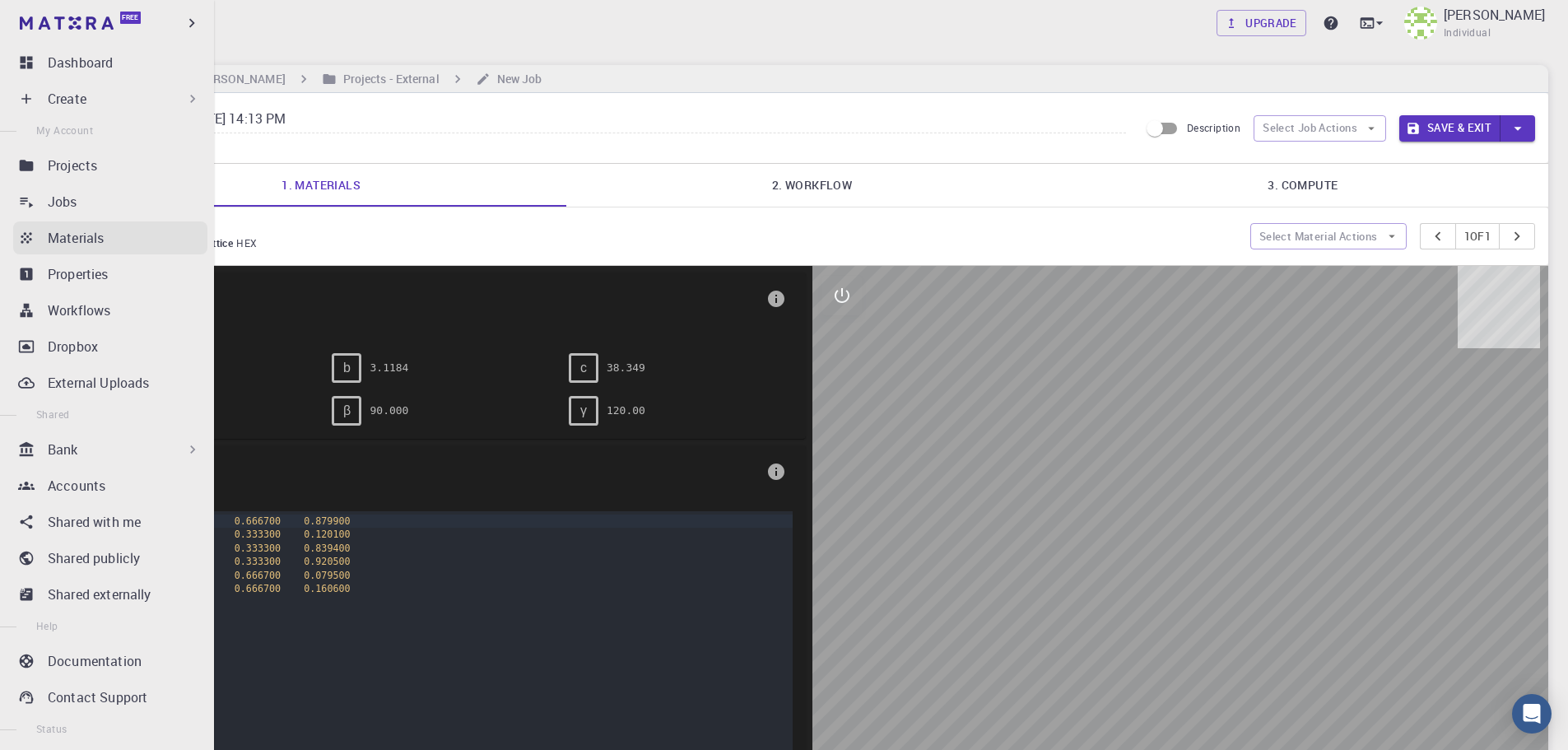
click at [99, 239] on p "Materials" at bounding box center [75, 238] width 56 height 19
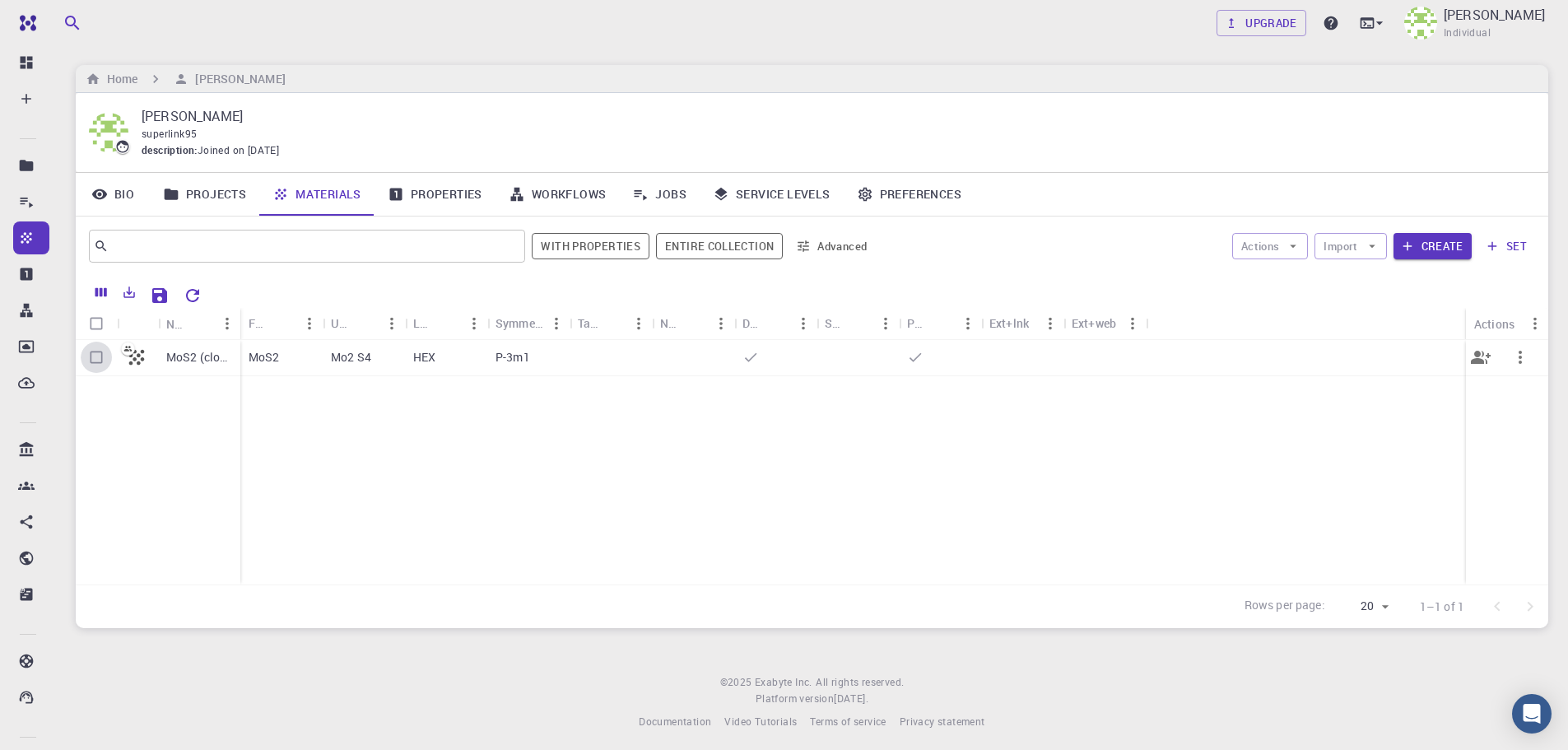
click at [86, 356] on input "Select row" at bounding box center [96, 357] width 31 height 31
checkbox input "true"
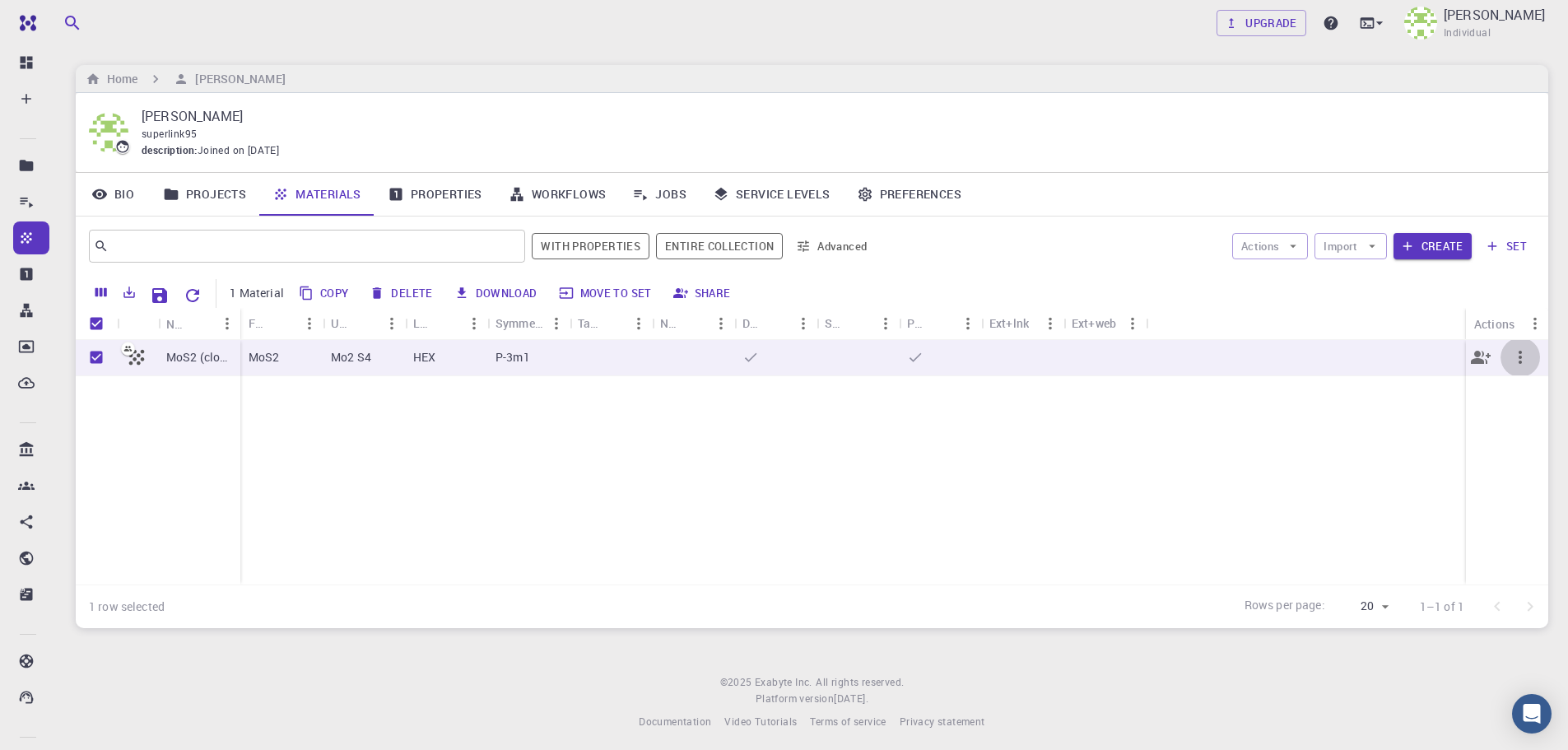
click at [1527, 360] on icon "button" at bounding box center [1521, 357] width 19 height 19
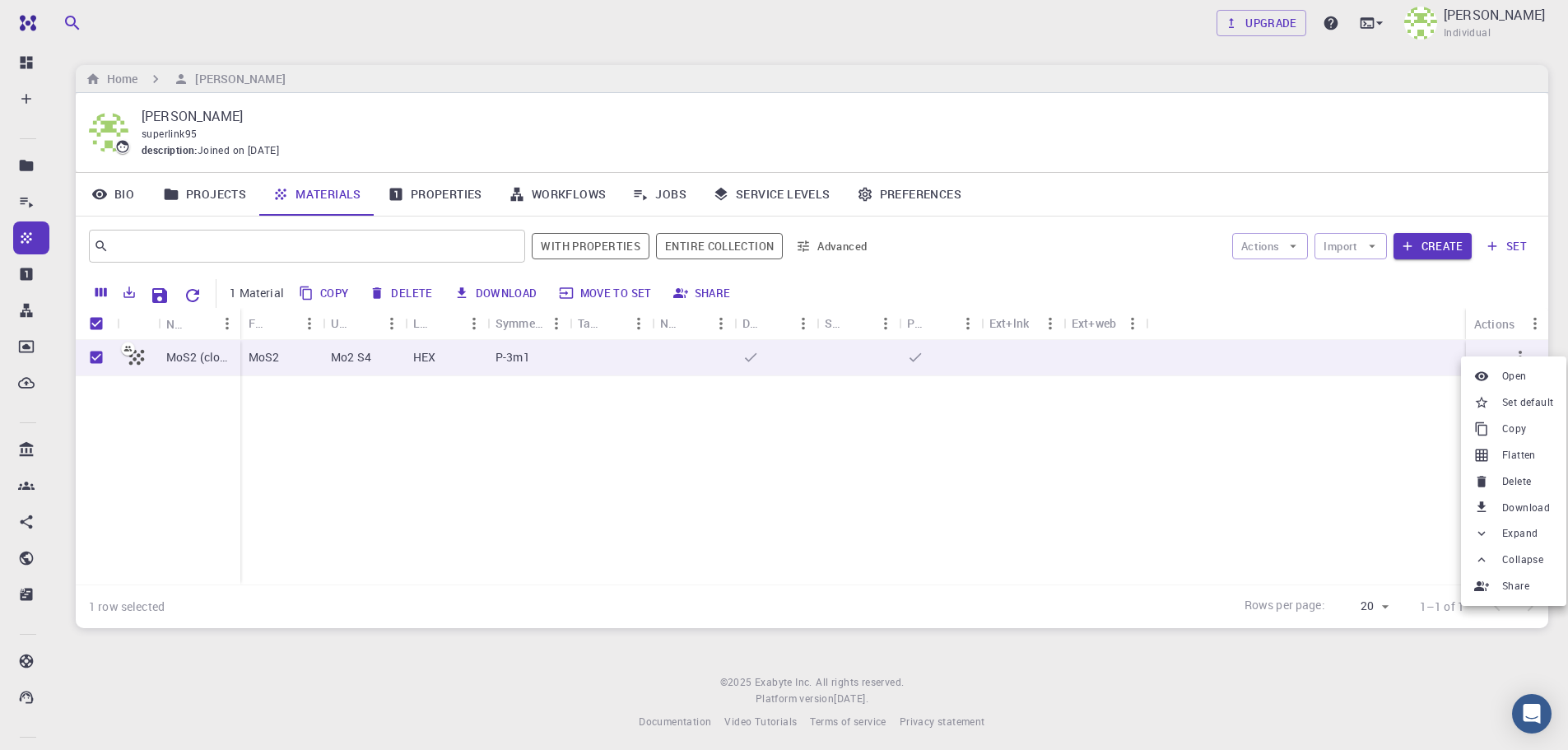
click at [569, 448] on div at bounding box center [784, 375] width 1568 height 750
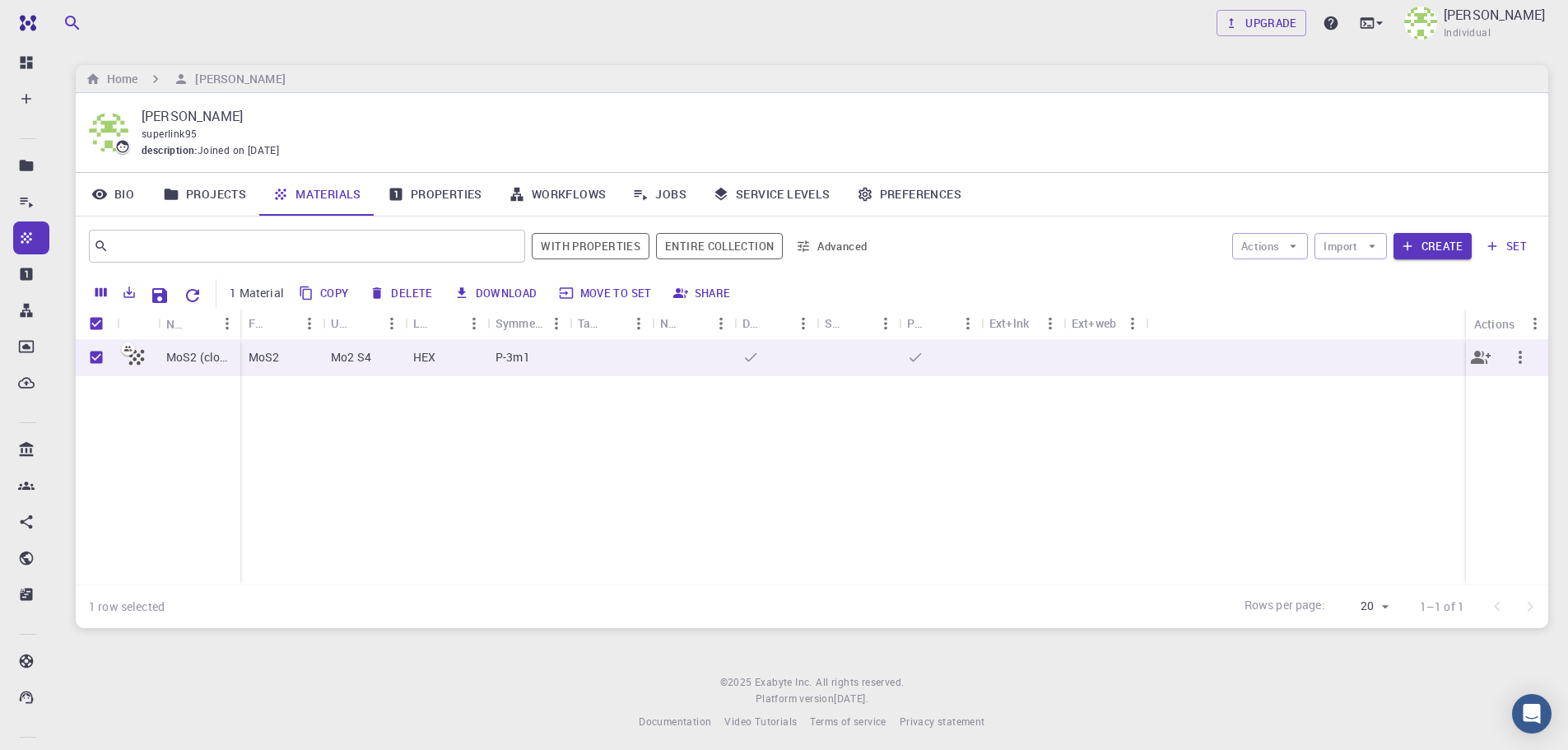
click at [1531, 364] on button "button" at bounding box center [1521, 357] width 40 height 40
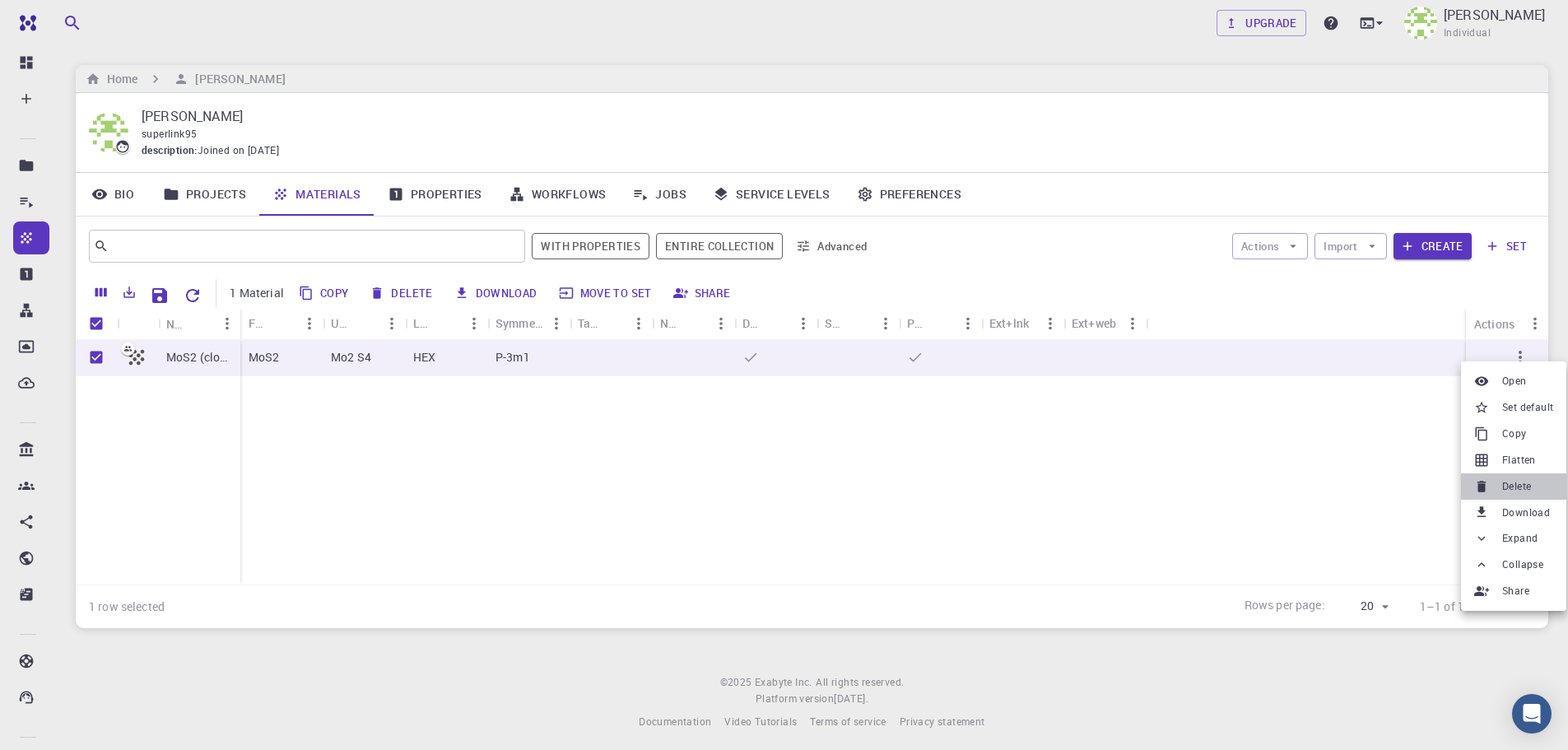
click at [1514, 493] on span "Delete" at bounding box center [1517, 486] width 29 height 16
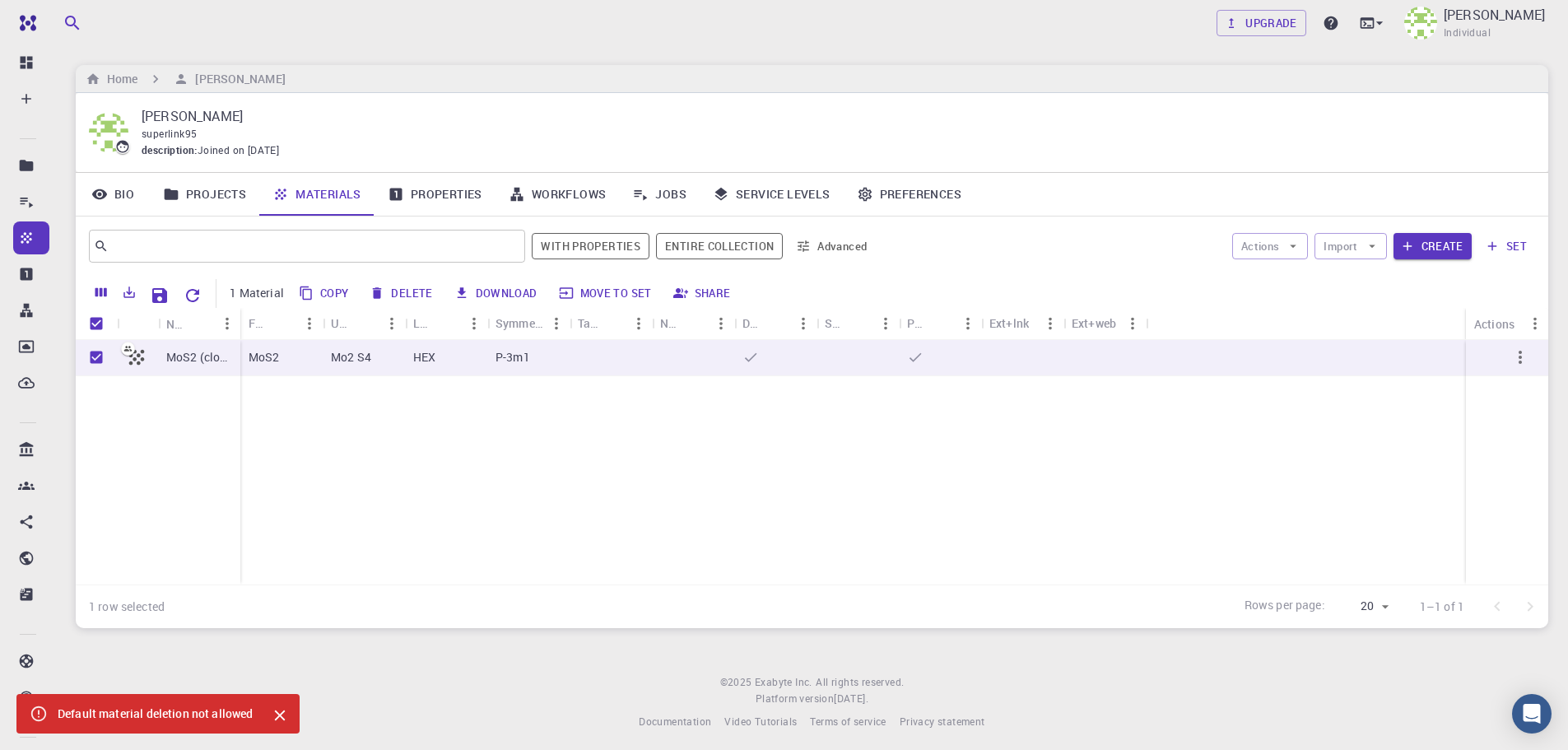
click at [857, 483] on div "MoS2 (clone) MoS2 Mo2 S4 HEX P-3m1" at bounding box center [812, 462] width 1473 height 245
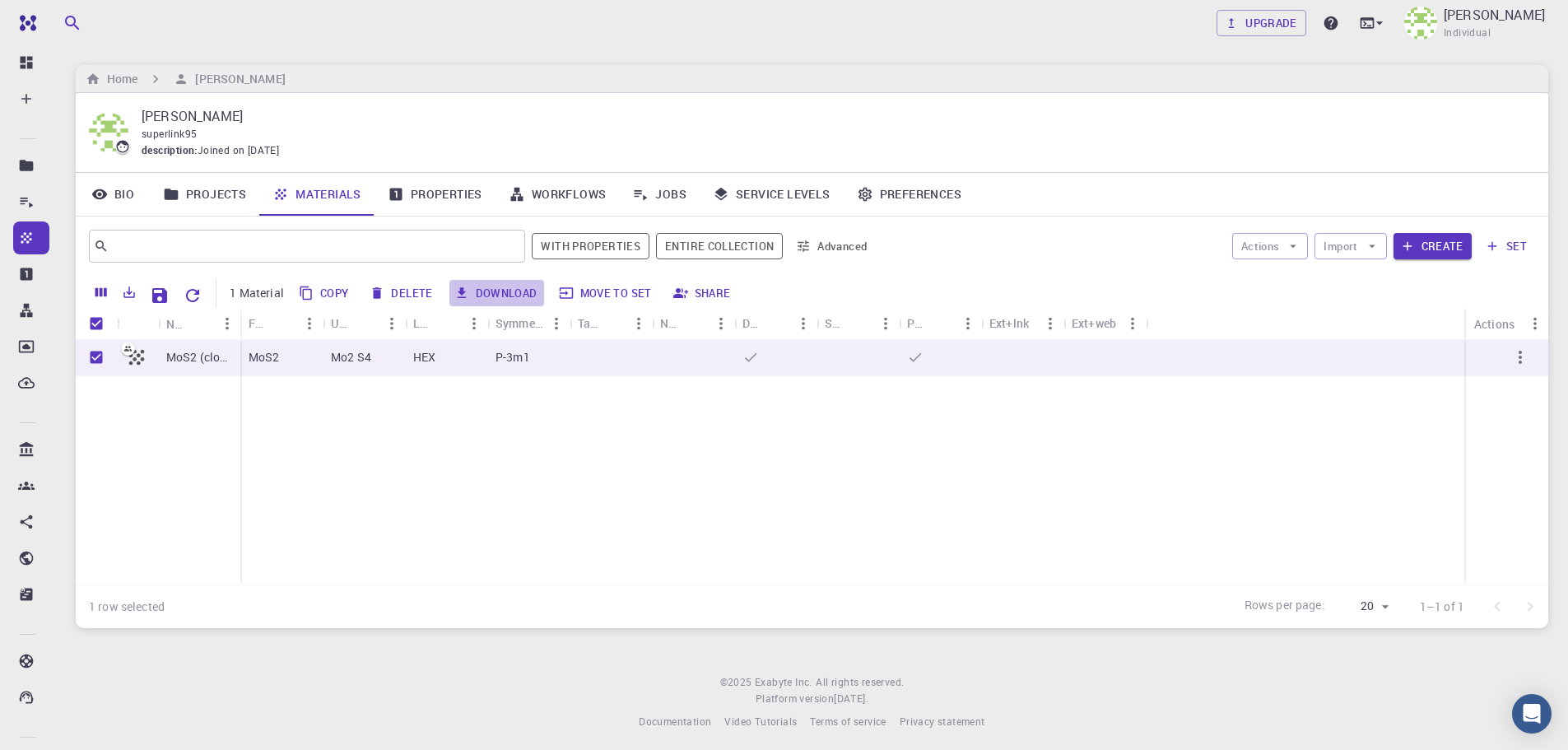
click at [509, 298] on button "Download" at bounding box center [497, 293] width 95 height 26
click at [471, 289] on button "Download" at bounding box center [497, 293] width 95 height 26
click at [1322, 256] on button "Import" at bounding box center [1350, 245] width 72 height 26
click at [1365, 303] on span "Import From Bank" at bounding box center [1411, 304] width 104 height 16
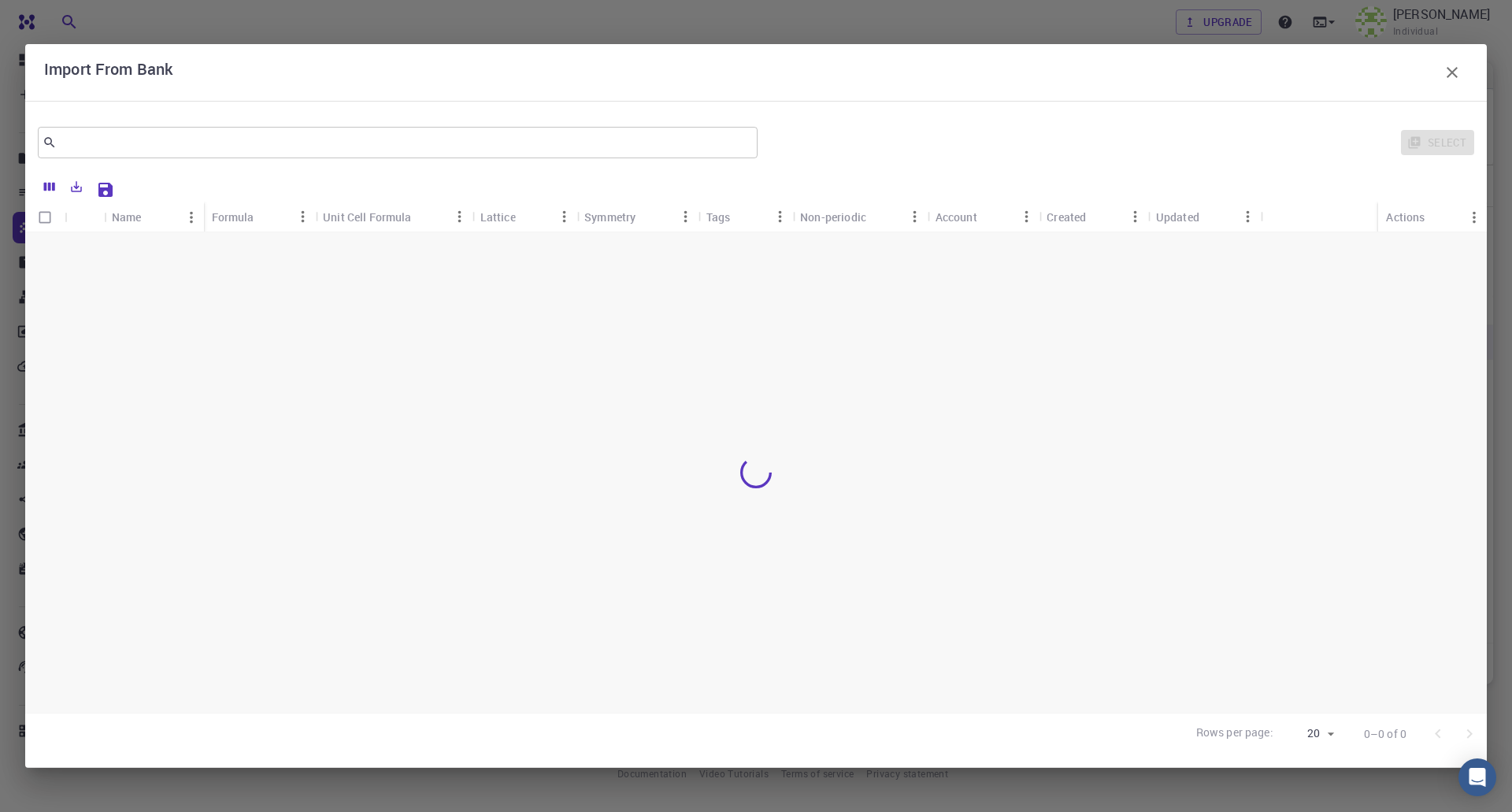
click at [167, 162] on div "​ Select" at bounding box center [756, 141] width 1462 height 56
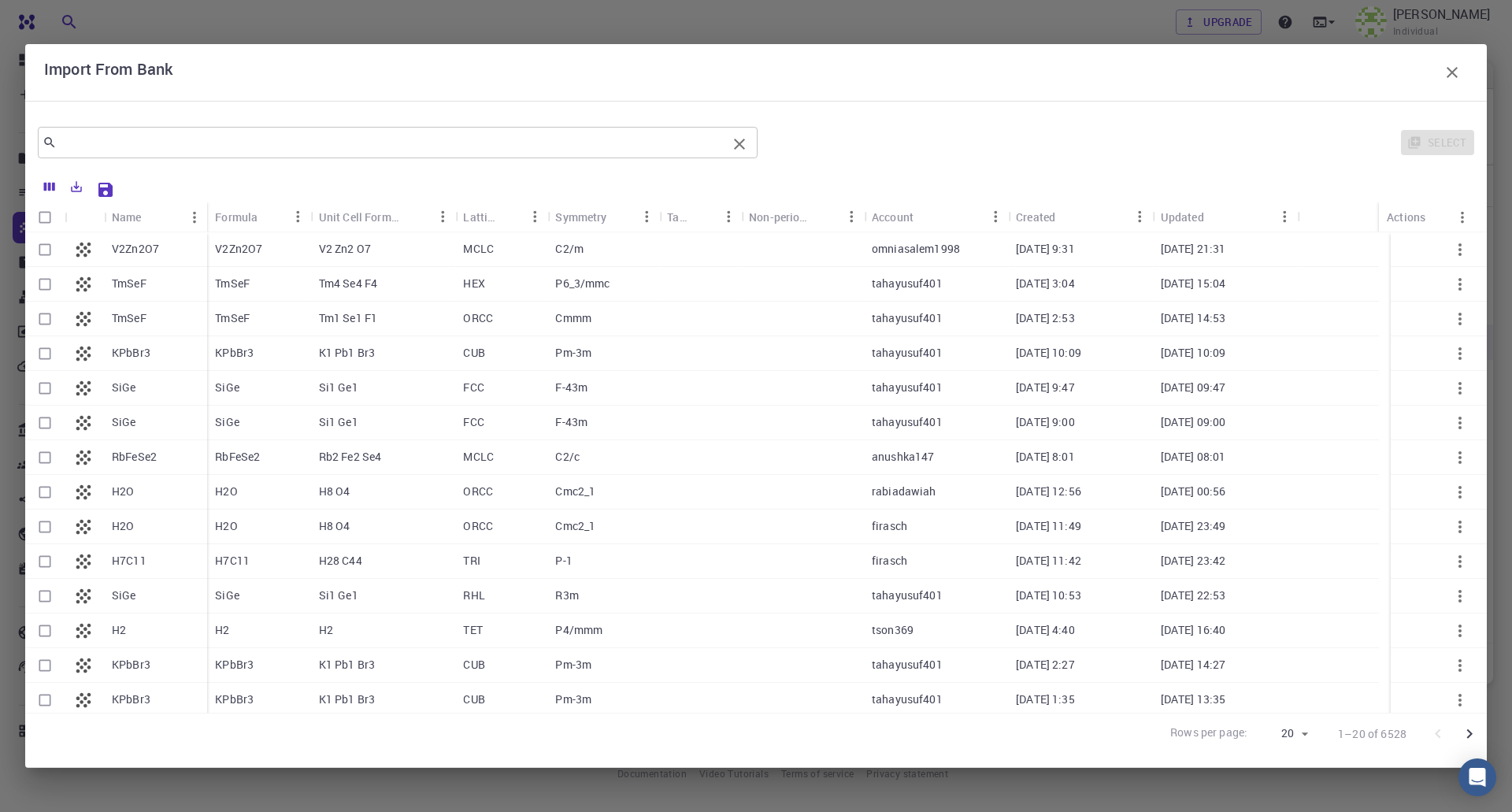
click at [168, 155] on div "​" at bounding box center [398, 142] width 719 height 31
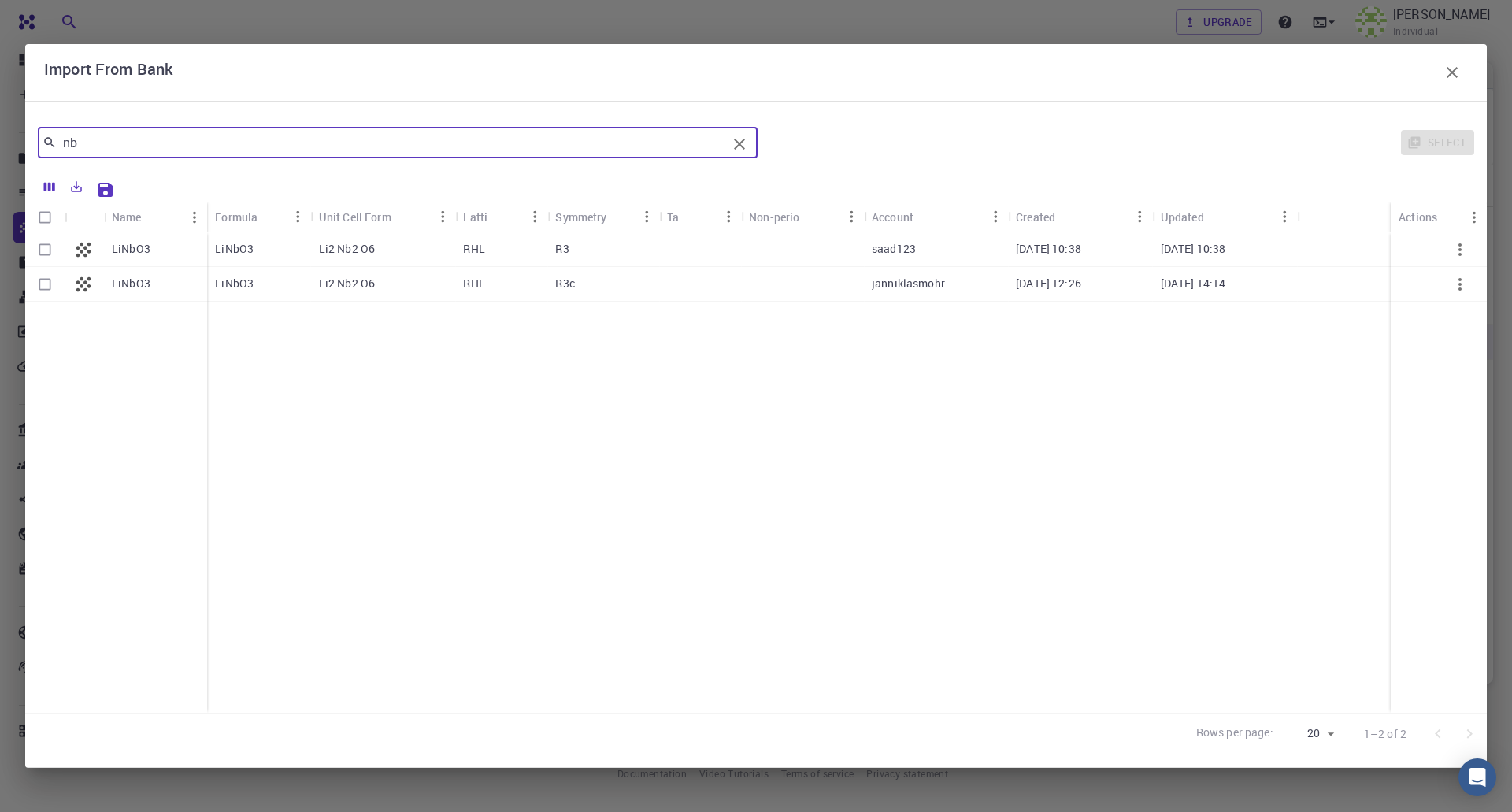
type input "n"
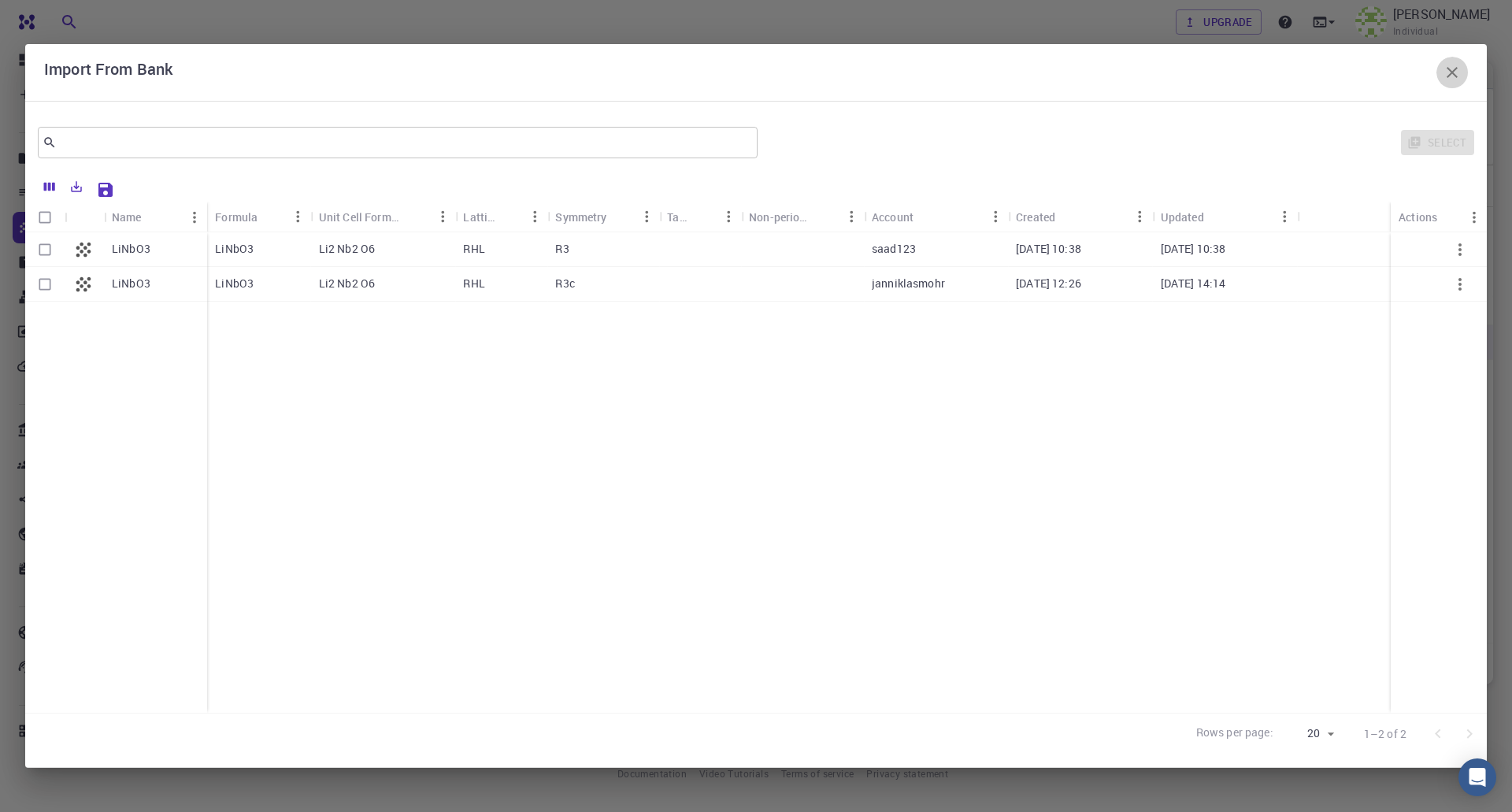
click at [1457, 73] on icon "button" at bounding box center [1452, 72] width 18 height 18
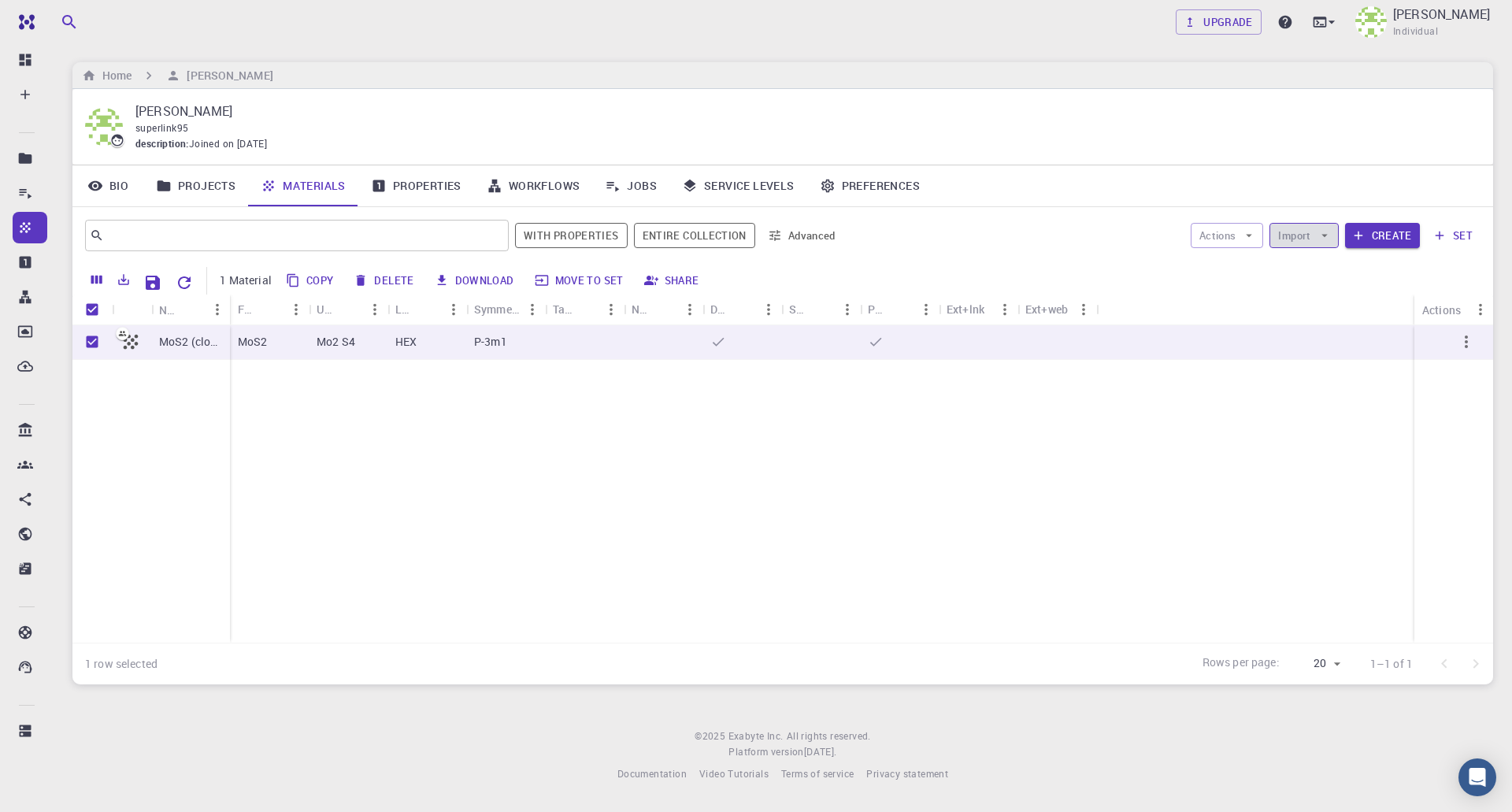
click at [1310, 241] on button "Import" at bounding box center [1304, 235] width 68 height 25
click at [1317, 321] on span "Import From 3rd Party" at bounding box center [1362, 317] width 100 height 16
click at [799, 243] on button "Advanced" at bounding box center [803, 235] width 82 height 25
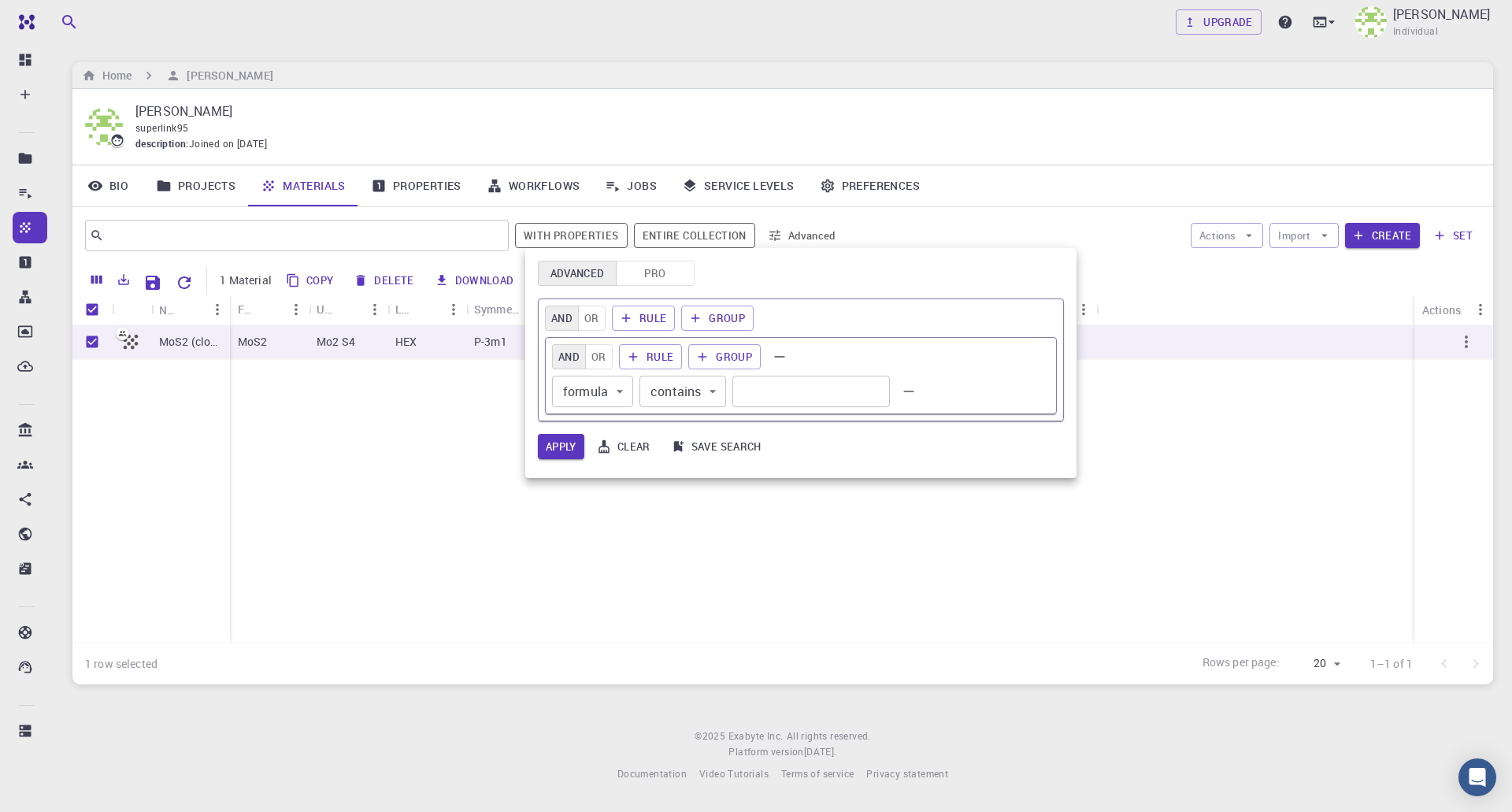
click at [658, 281] on button "Pro" at bounding box center [655, 273] width 79 height 25
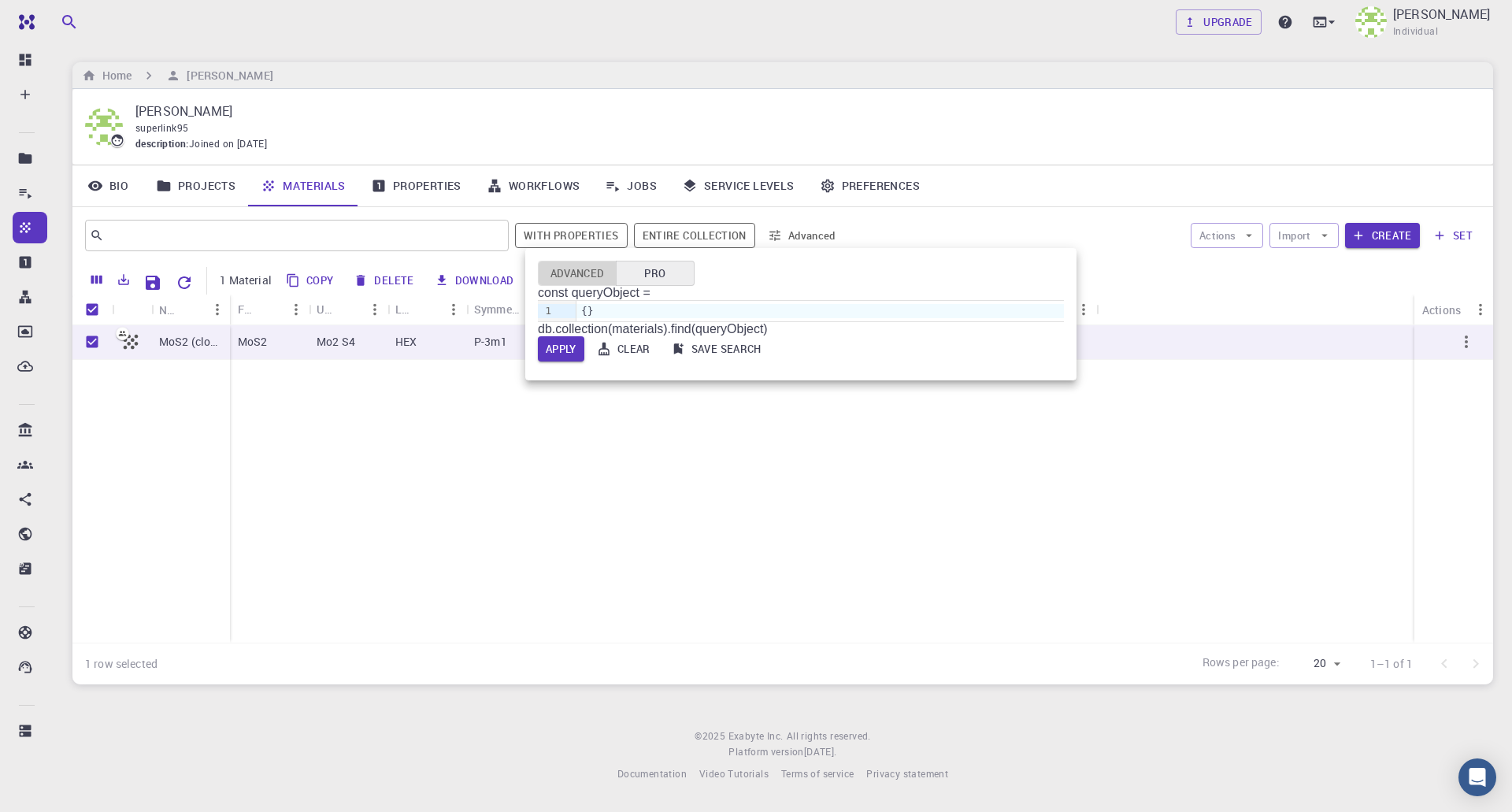
click at [583, 273] on button "Advanced" at bounding box center [577, 273] width 79 height 25
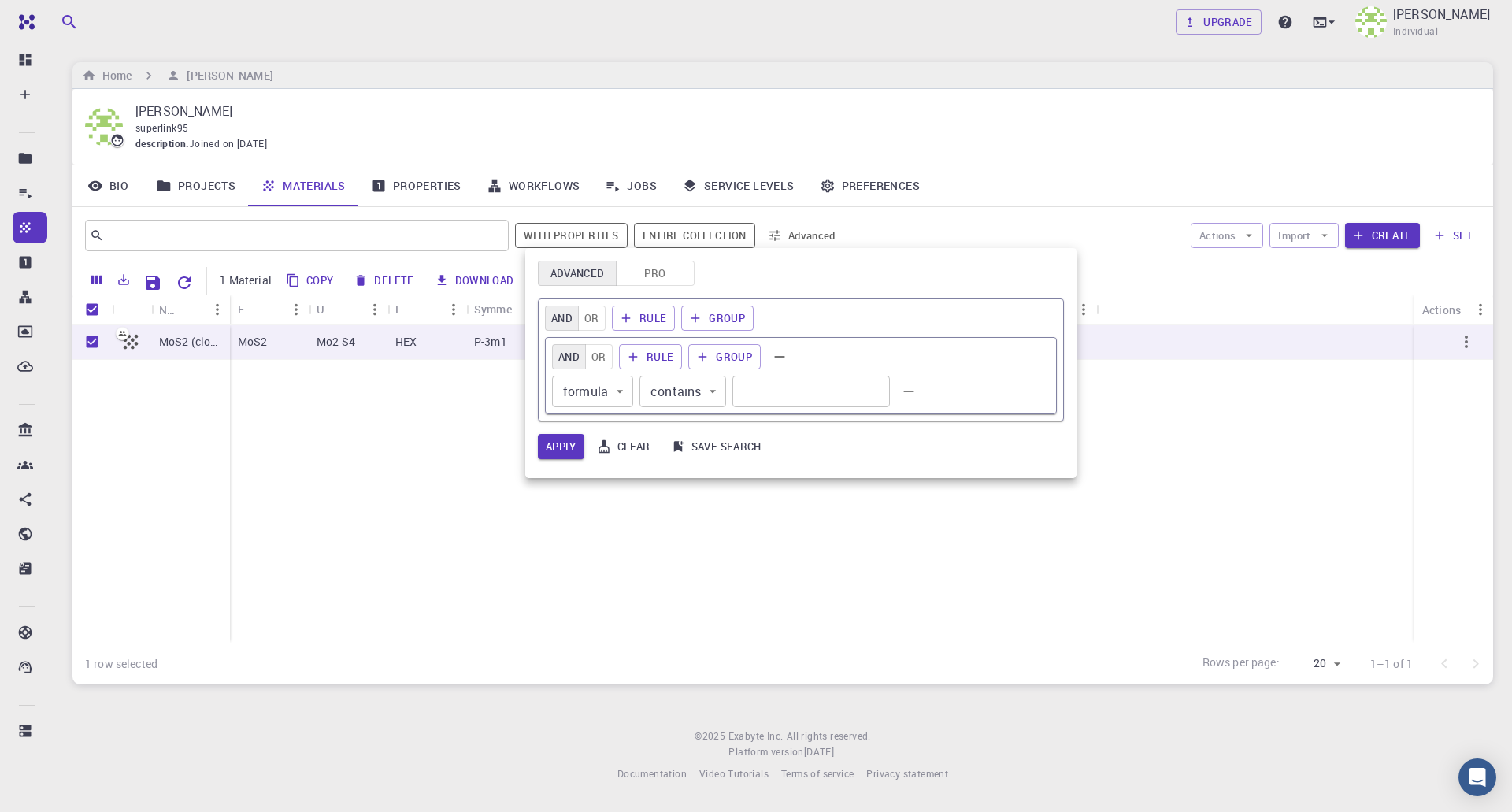
click at [793, 226] on div at bounding box center [756, 406] width 1512 height 812
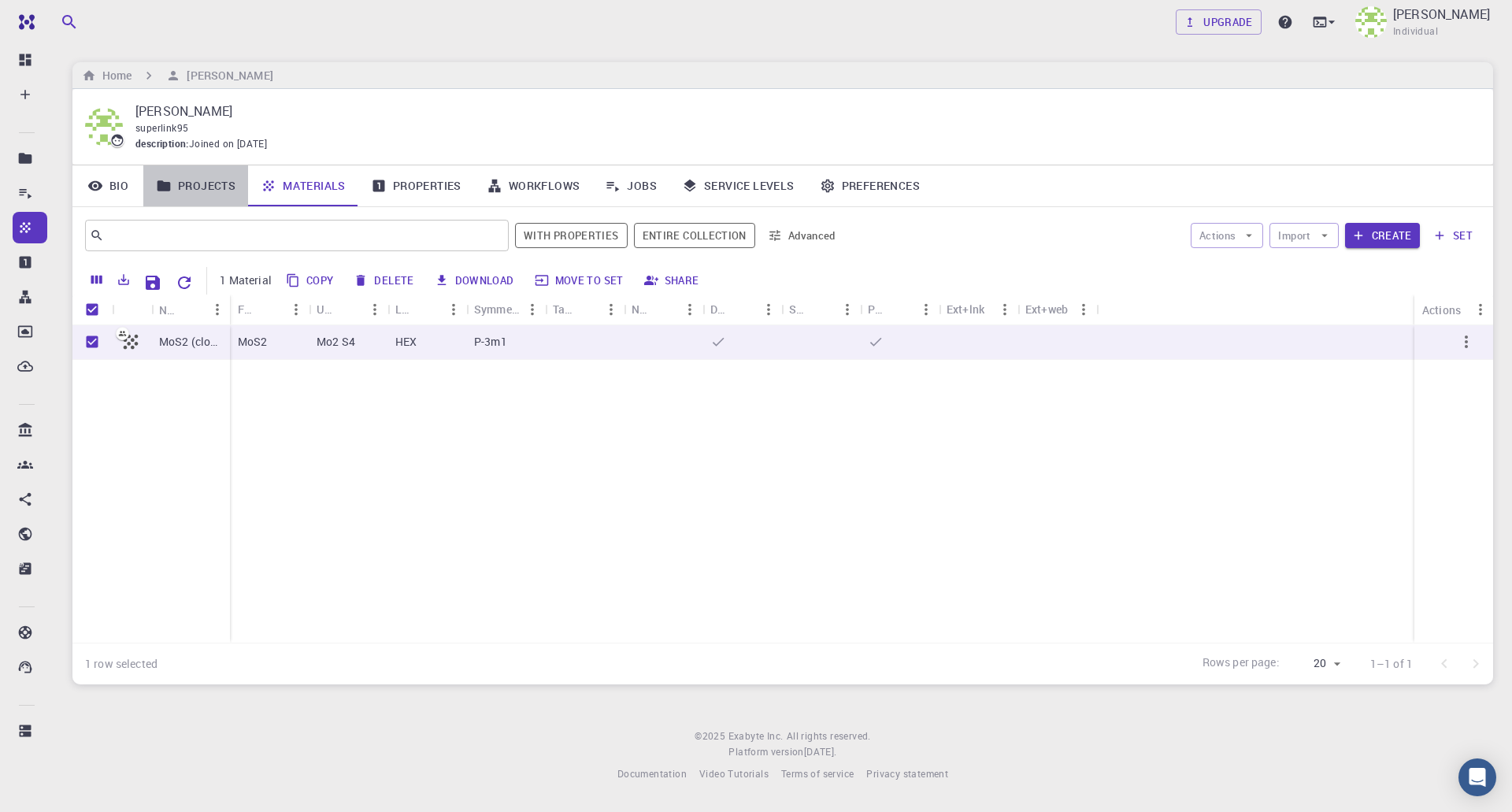
click at [187, 182] on link "Projects" at bounding box center [195, 186] width 104 height 41
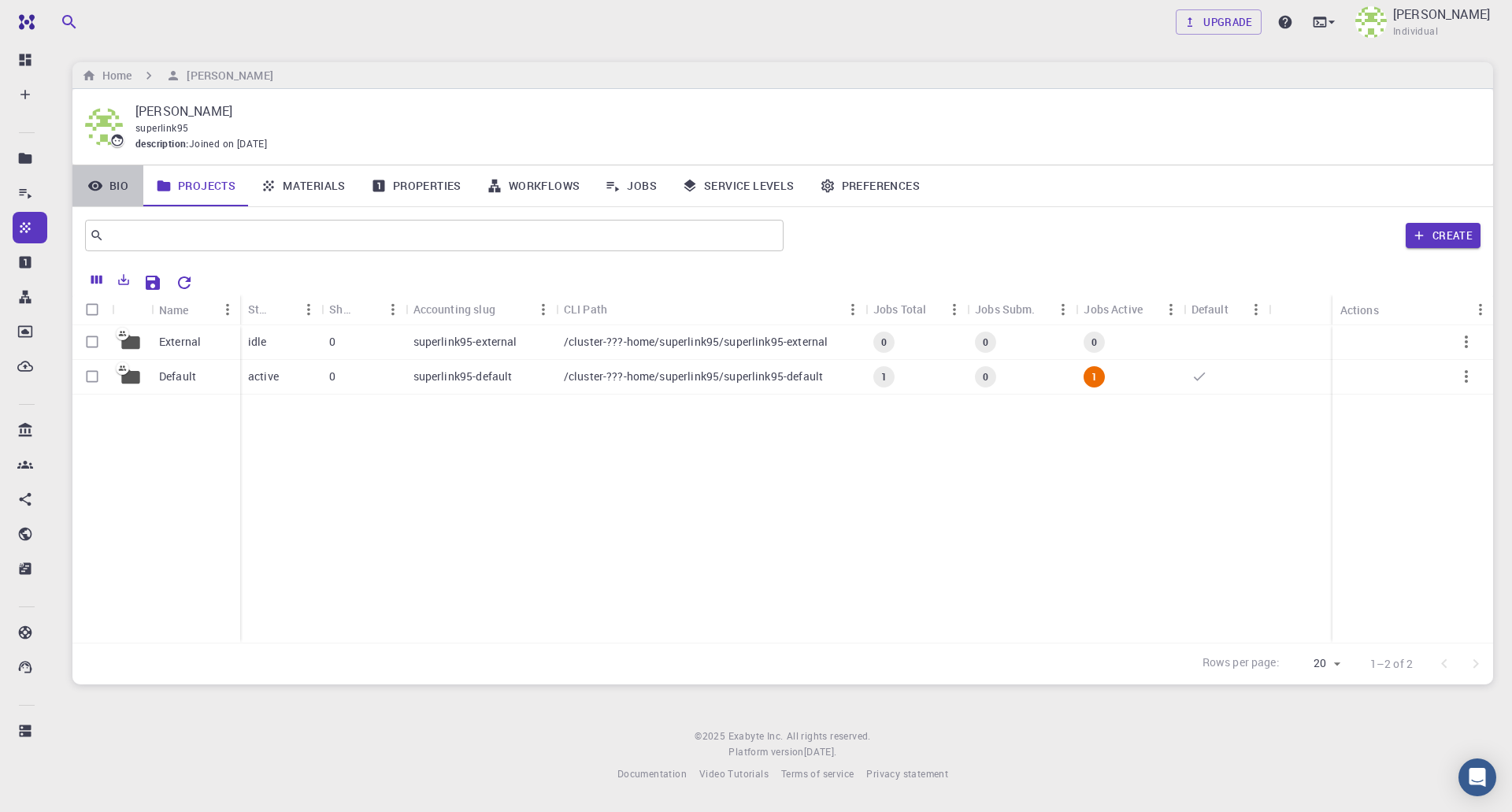
click at [109, 192] on link "Bio" at bounding box center [107, 186] width 71 height 41
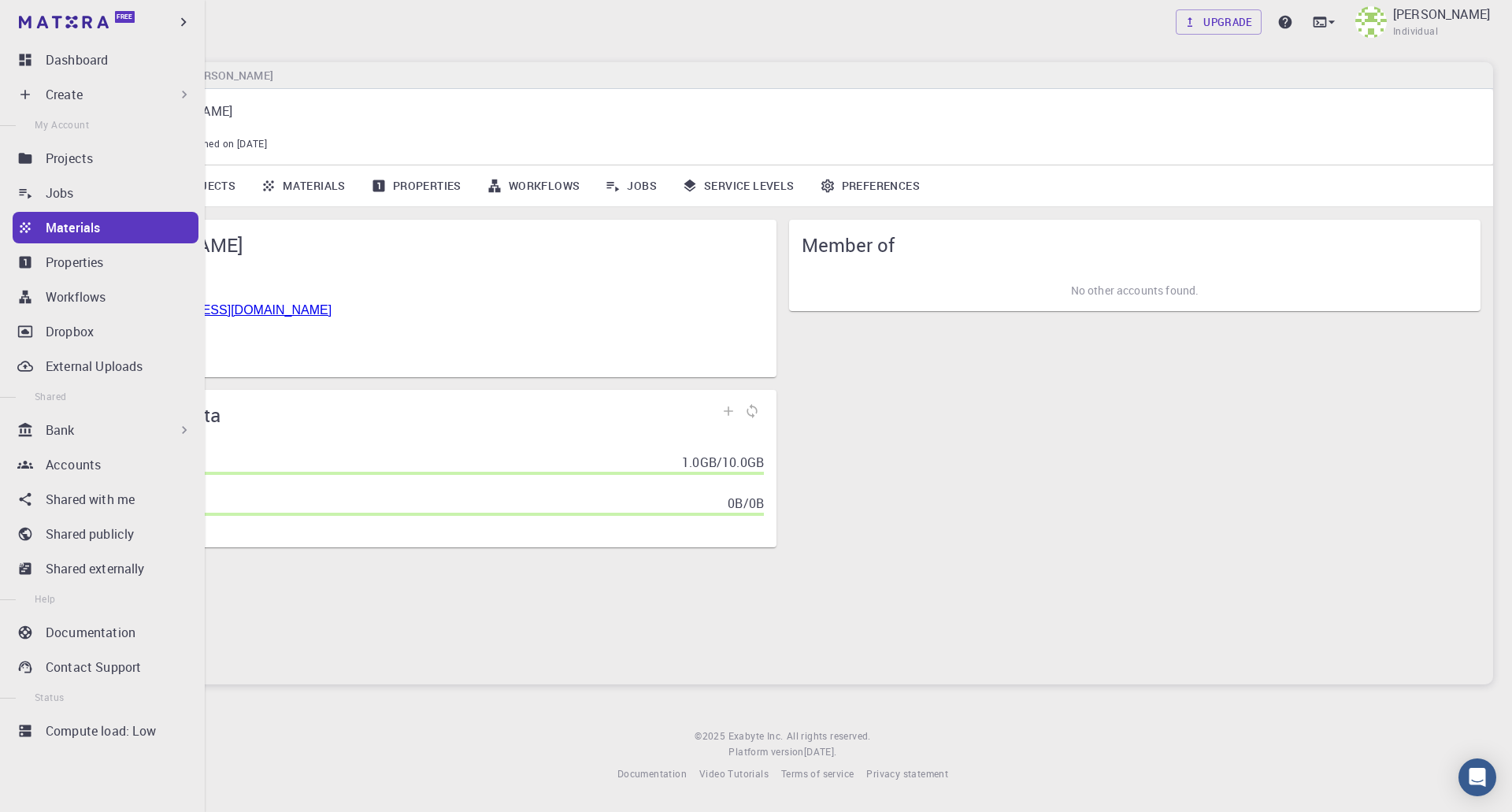
click at [76, 88] on p "Create" at bounding box center [64, 94] width 37 height 18
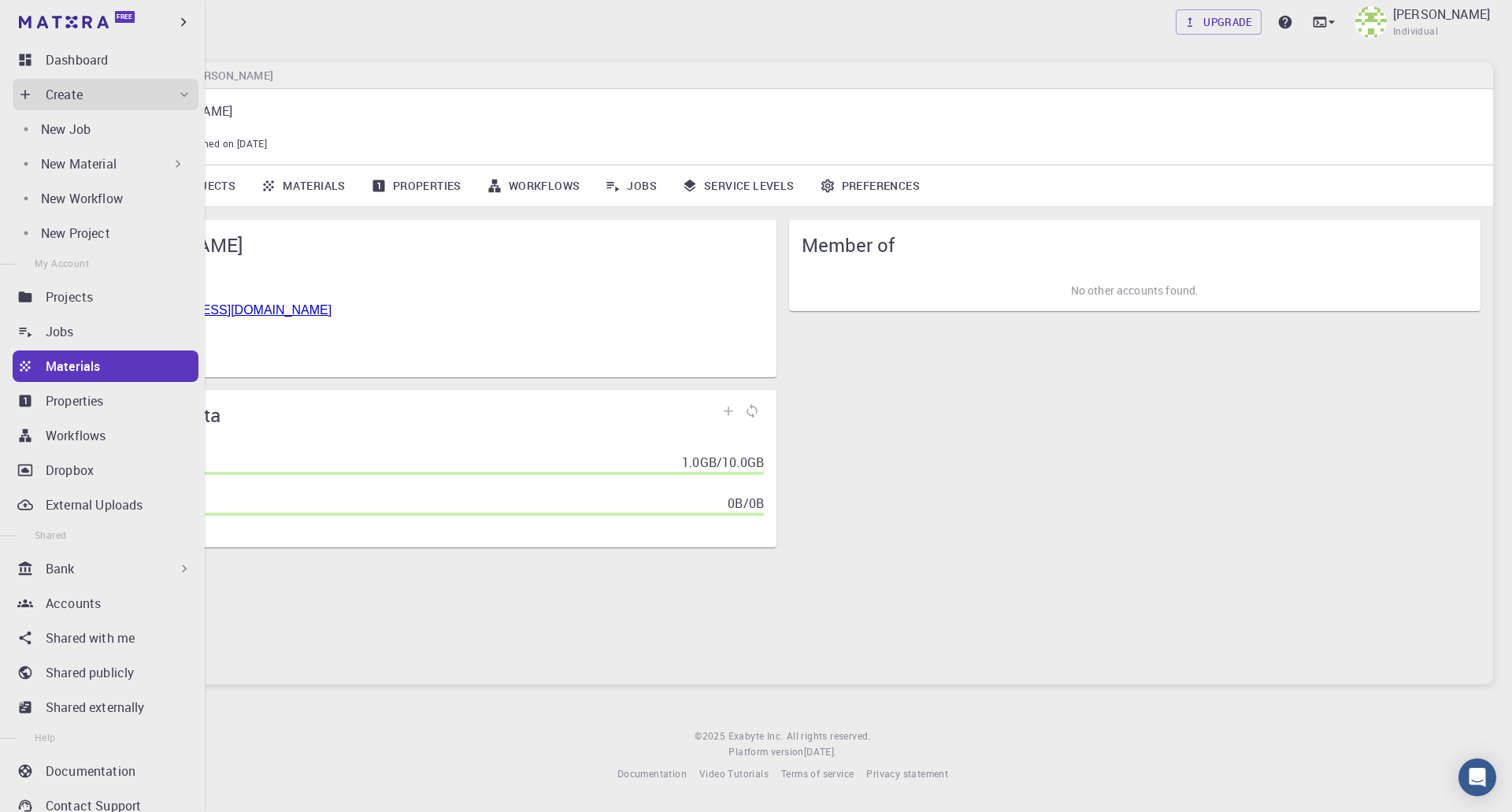
click at [98, 167] on p "New Material" at bounding box center [79, 164] width 76 height 18
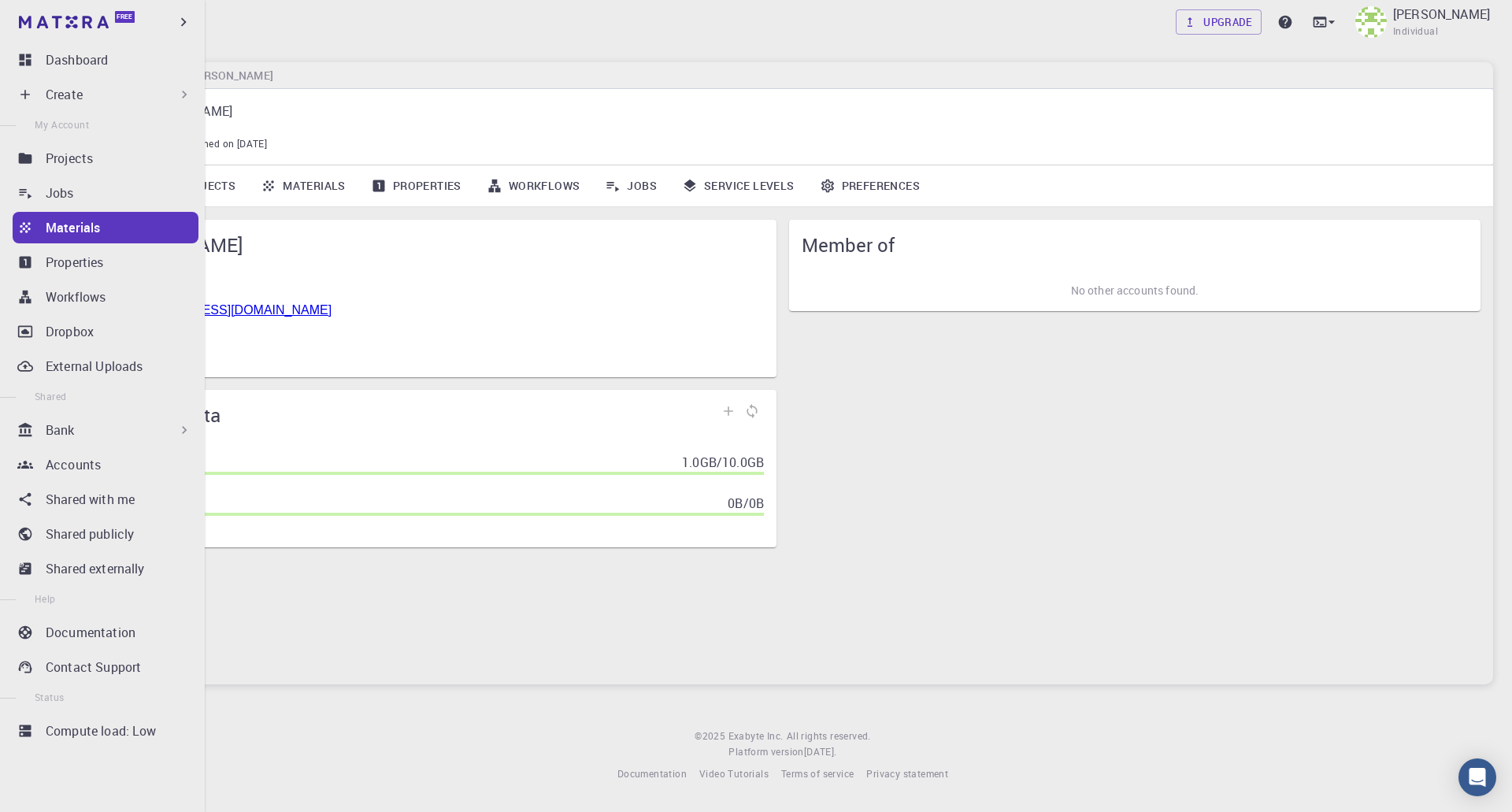
click at [106, 95] on div "Create" at bounding box center [118, 94] width 146 height 18
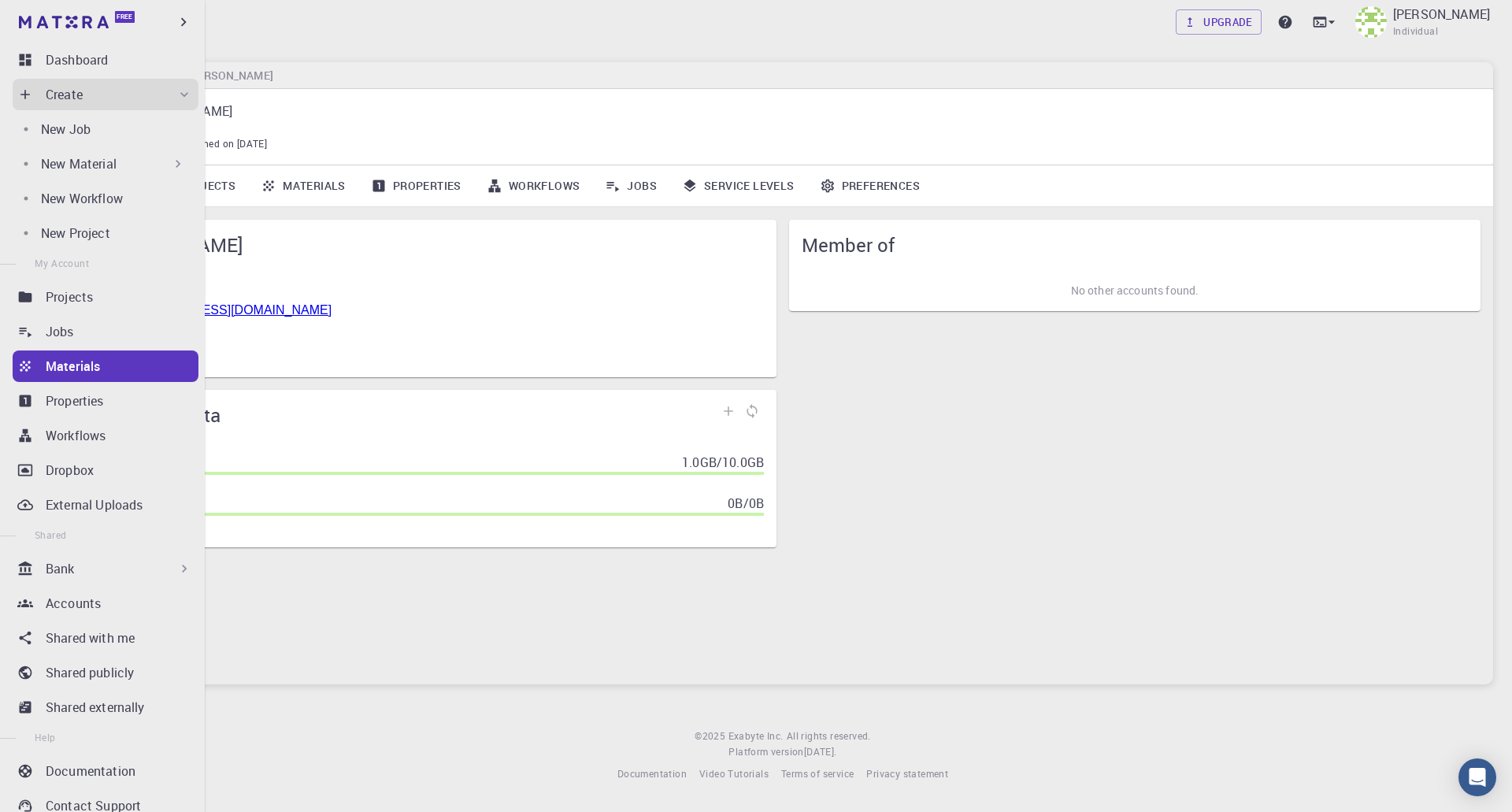
click at [81, 167] on p "New Material" at bounding box center [79, 164] width 76 height 18
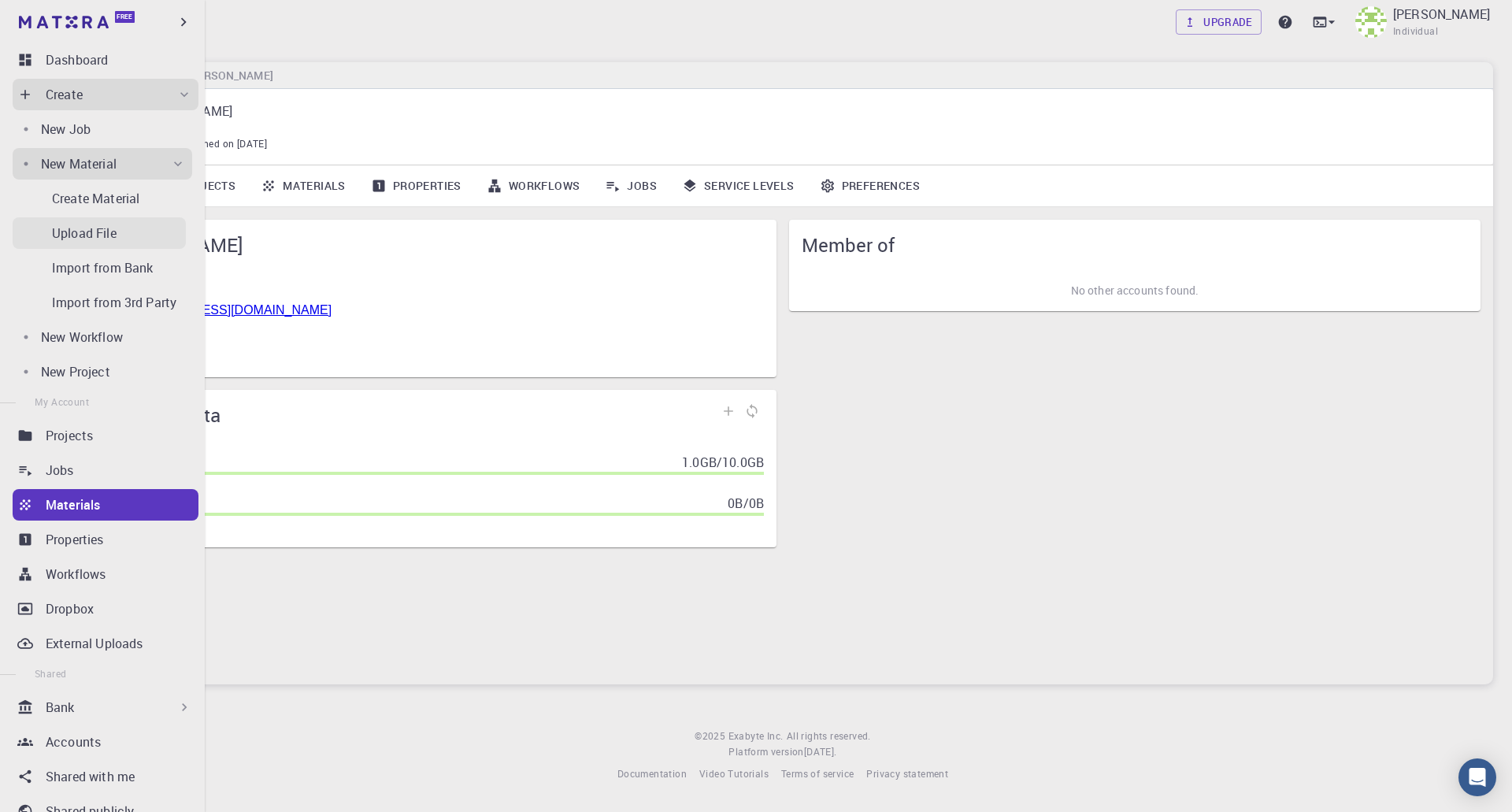
click at [130, 238] on div "Upload File" at bounding box center [118, 233] width 134 height 18
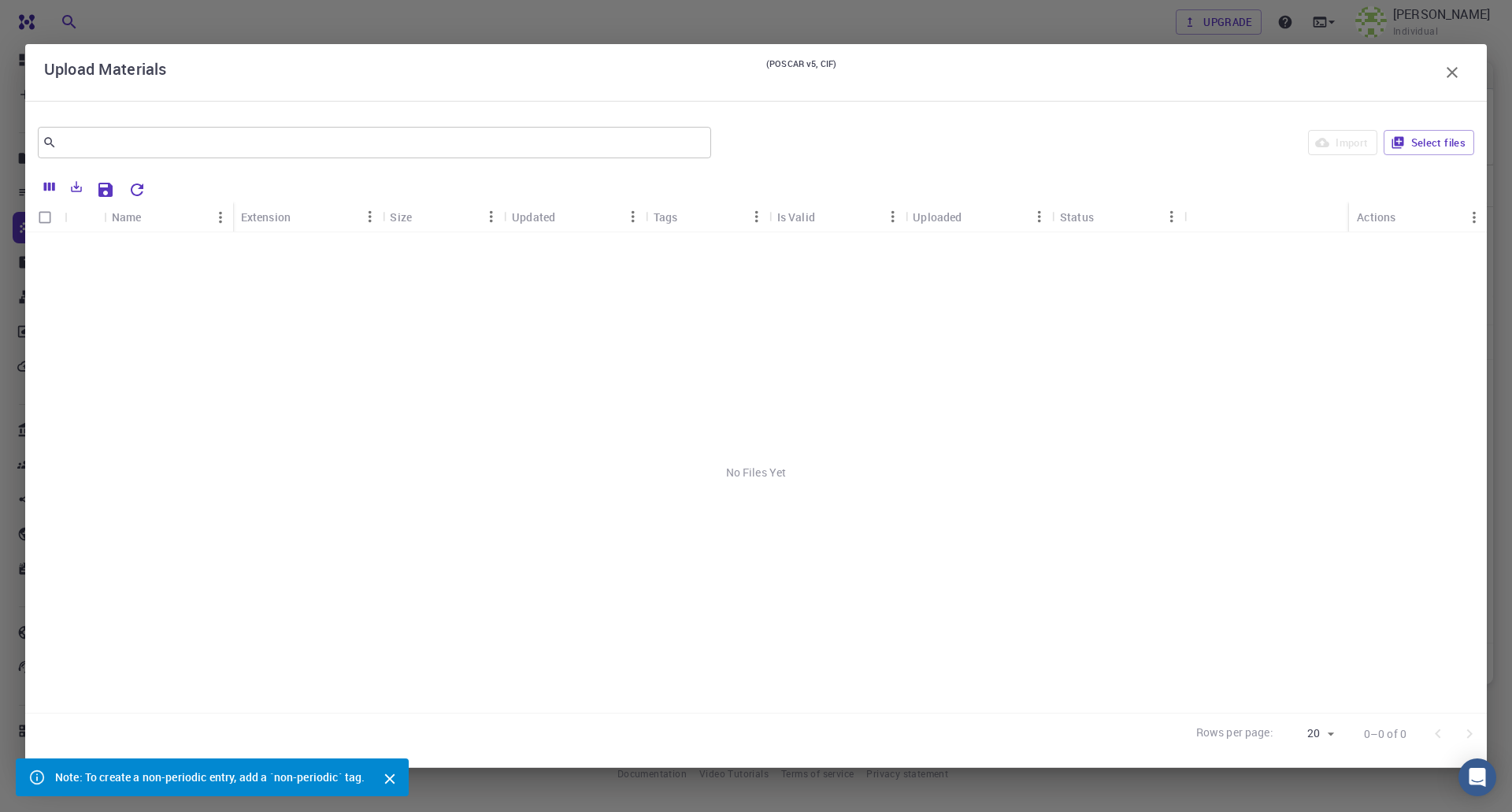
drag, startPoint x: 277, startPoint y: 764, endPoint x: 345, endPoint y: 754, distance: 68.7
click at [348, 717] on div "Note: To create a non-periodic entry, add a `non-periodic` tag." at bounding box center [210, 777] width 310 height 29
click at [557, 326] on div "No Files Yet" at bounding box center [756, 473] width 1462 height 481
click at [676, 220] on div "Tags" at bounding box center [666, 216] width 24 height 31
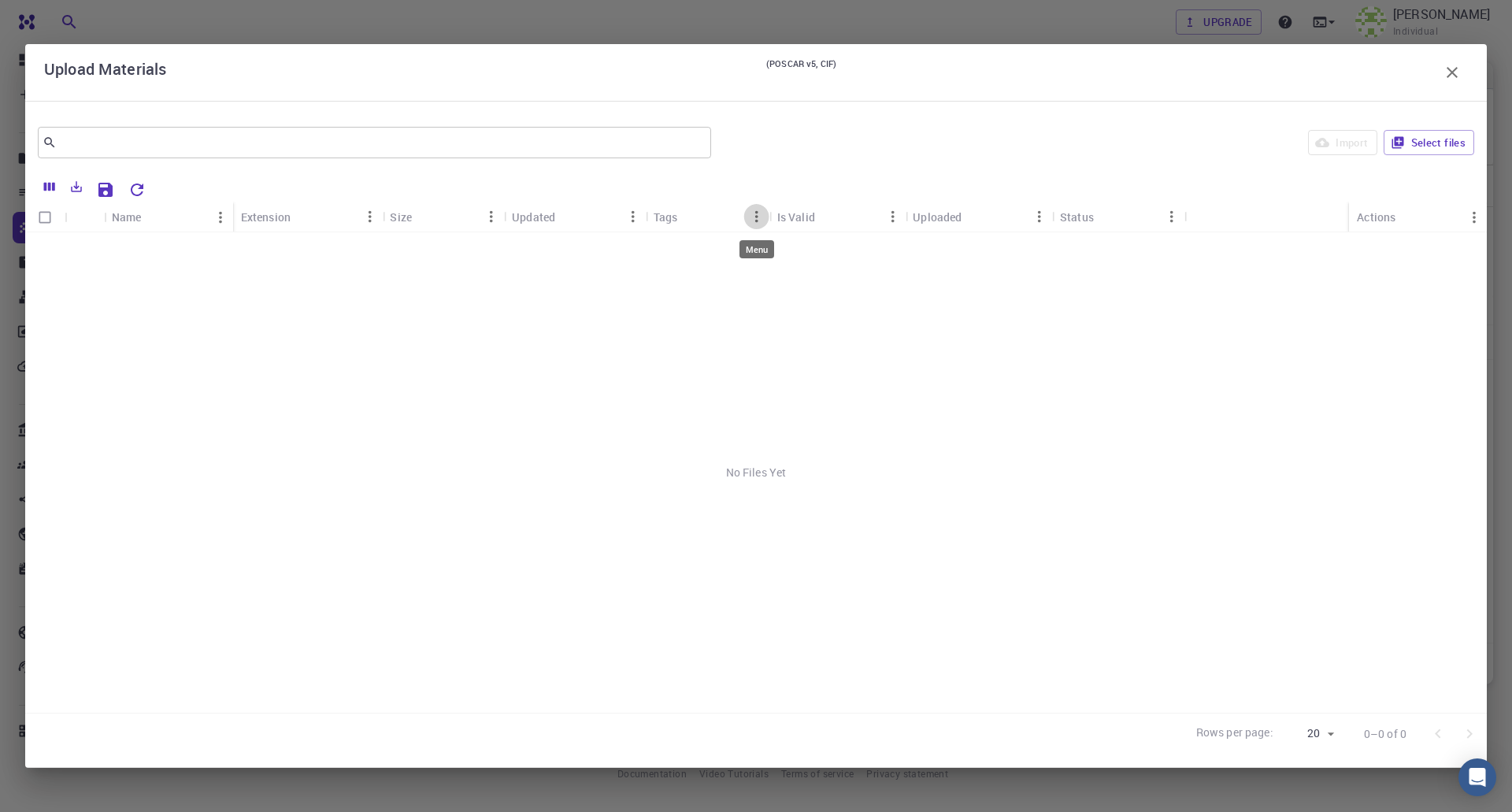
click at [744, 215] on button "Menu" at bounding box center [756, 216] width 25 height 25
click at [819, 354] on div "No Files Yet" at bounding box center [756, 473] width 1462 height 481
click at [1407, 148] on button "Select files" at bounding box center [1429, 142] width 91 height 25
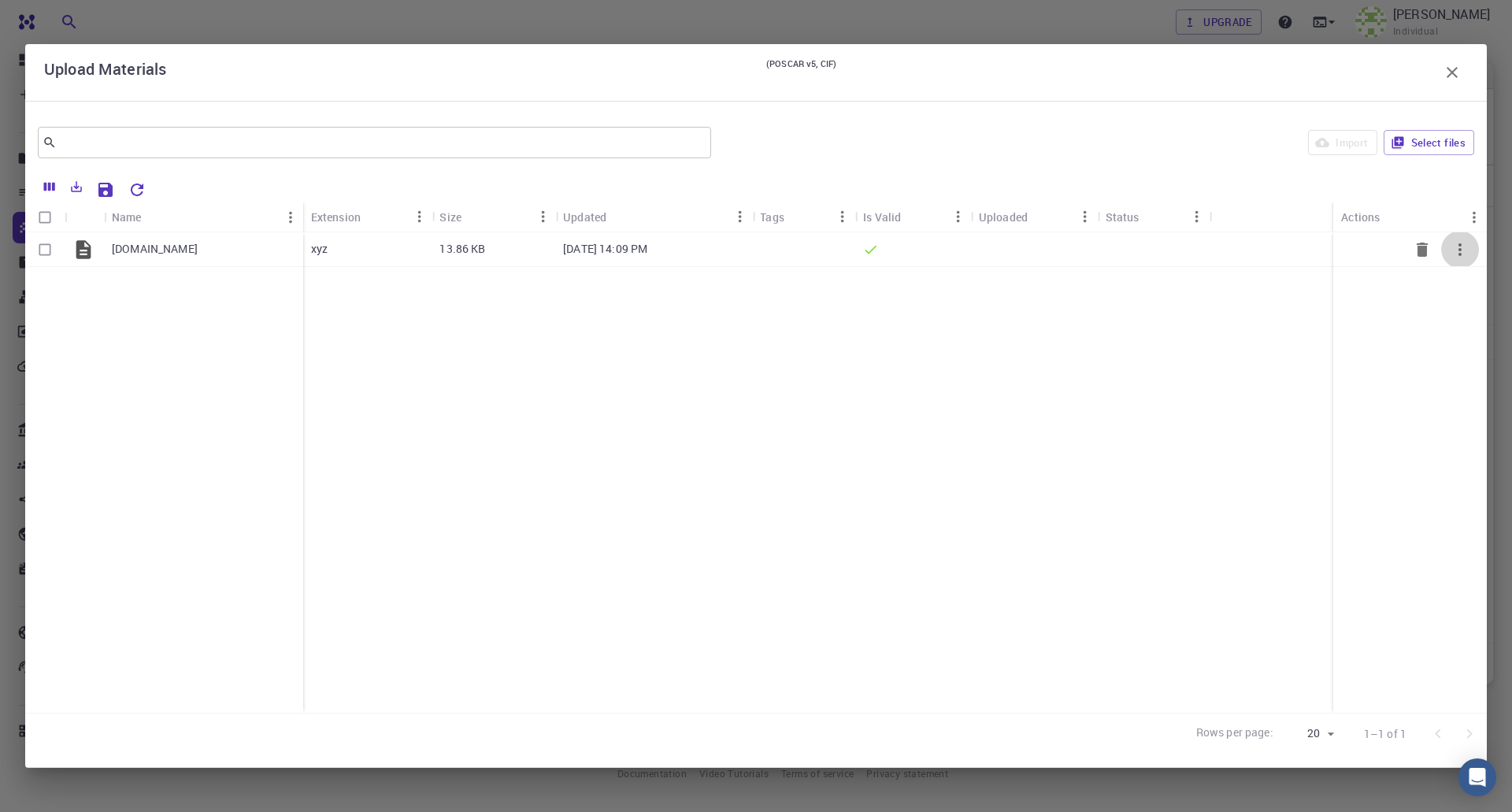
click at [1469, 253] on icon "button" at bounding box center [1460, 250] width 18 height 18
click at [1457, 301] on span "Expand" at bounding box center [1464, 294] width 34 height 16
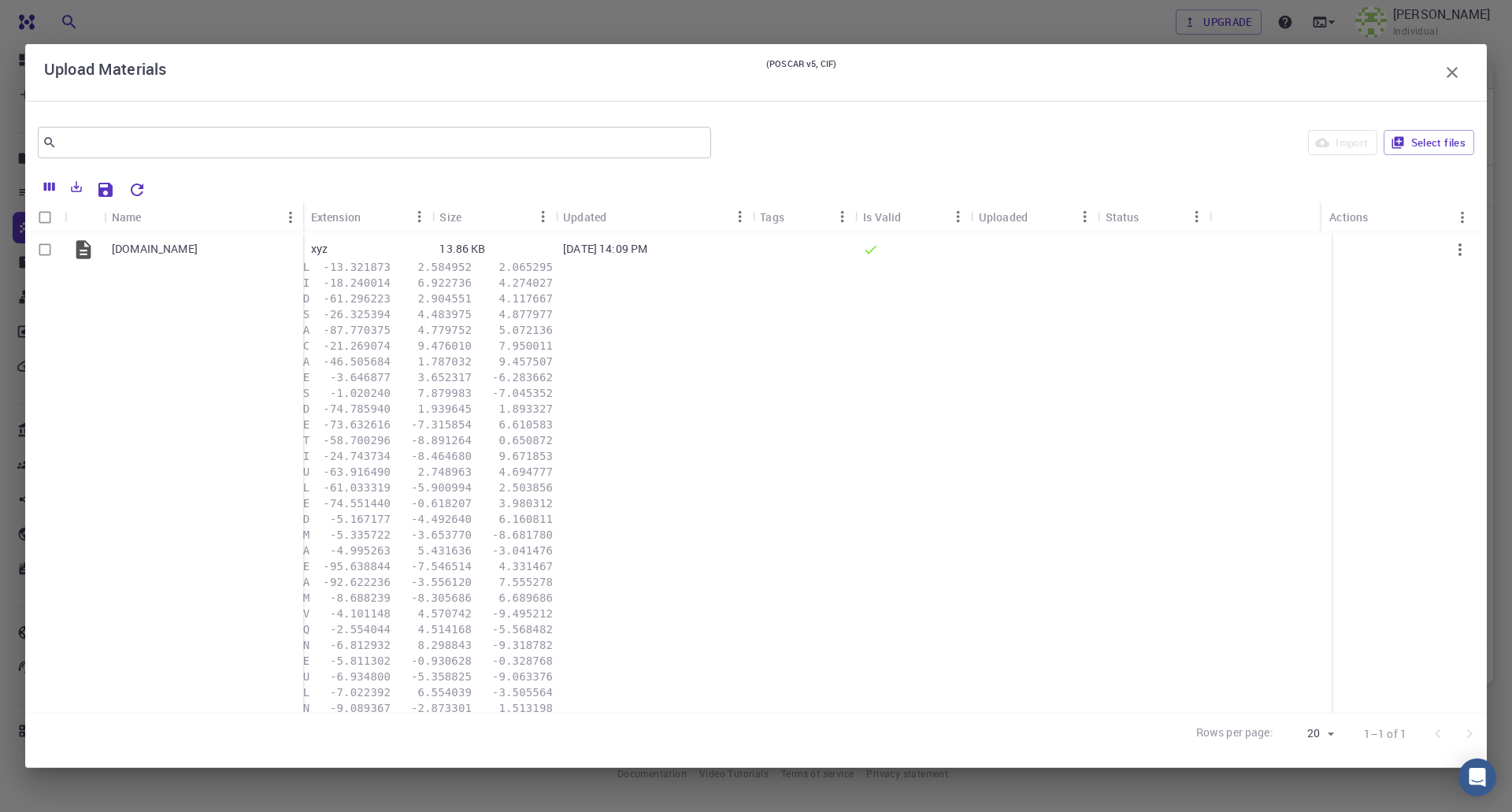
click at [1464, 75] on button "button" at bounding box center [1453, 72] width 31 height 31
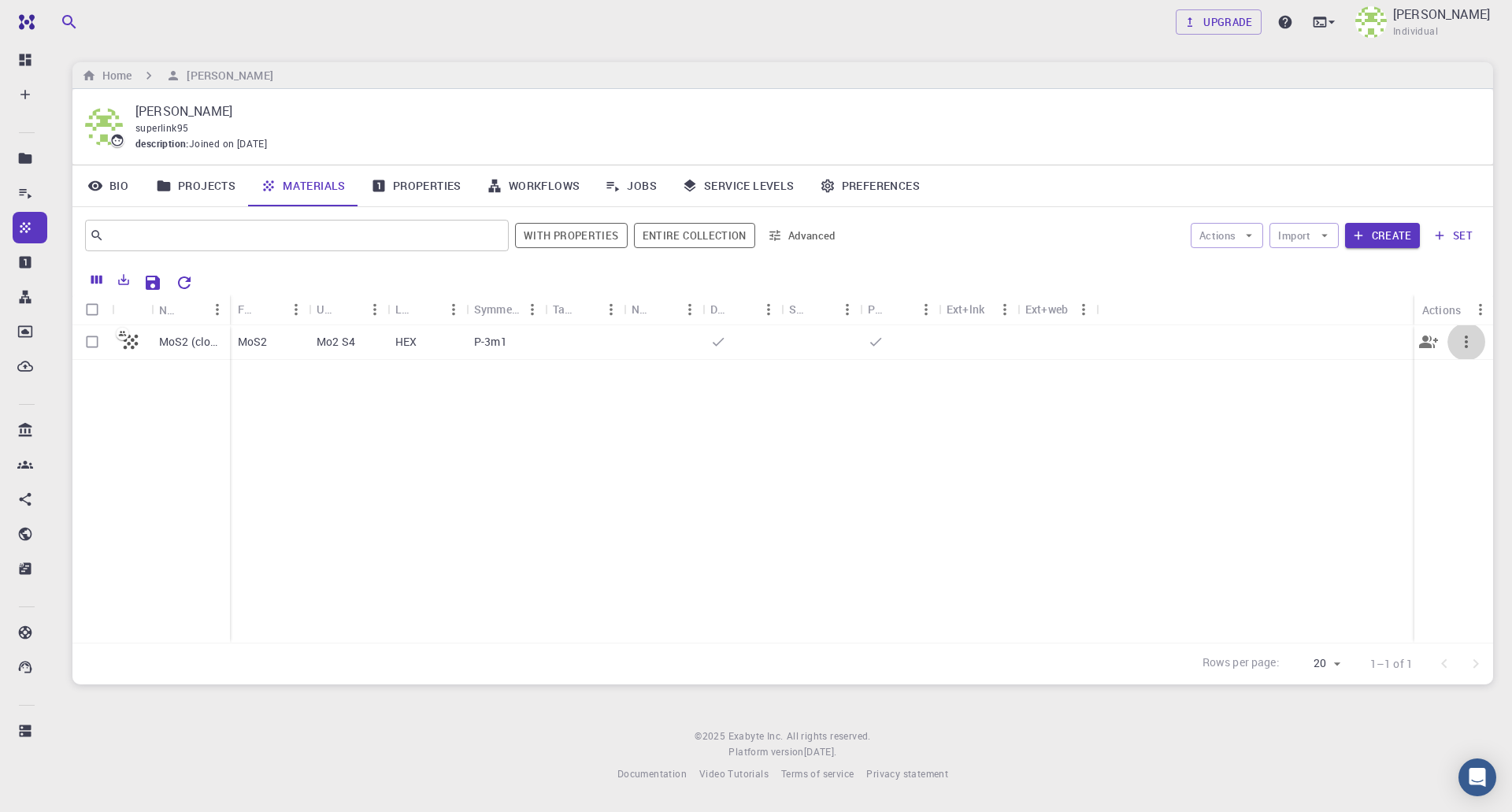
click at [1469, 332] on icon "button" at bounding box center [1467, 341] width 18 height 18
click at [1458, 494] on span "Expand" at bounding box center [1454, 498] width 34 height 16
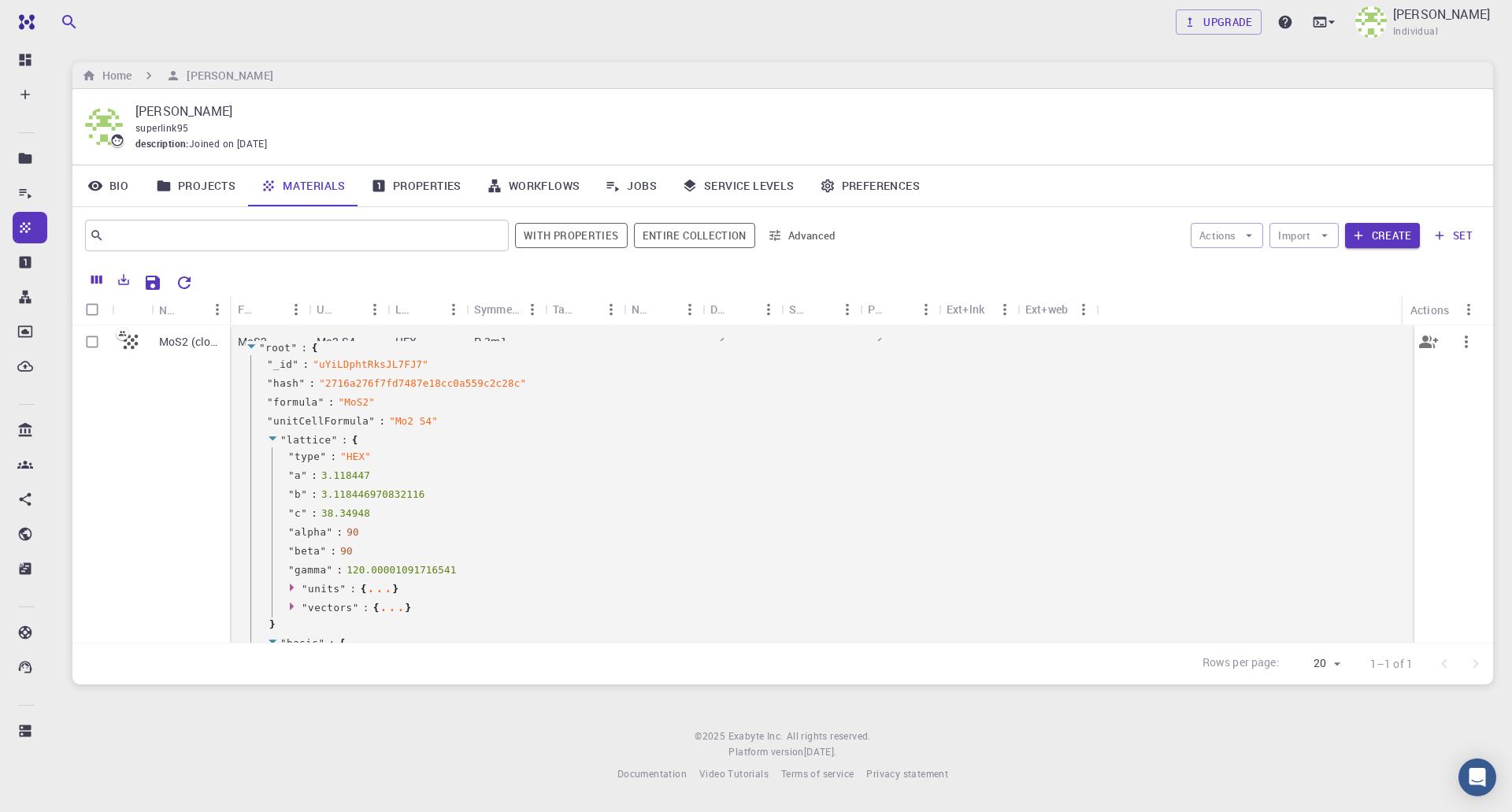
click at [1457, 342] on icon "button" at bounding box center [1467, 341] width 18 height 18
click at [1451, 481] on span "Download" at bounding box center [1459, 483] width 45 height 16
click at [1457, 331] on button "button" at bounding box center [1466, 341] width 38 height 38
click at [200, 426] on div at bounding box center [756, 406] width 1512 height 812
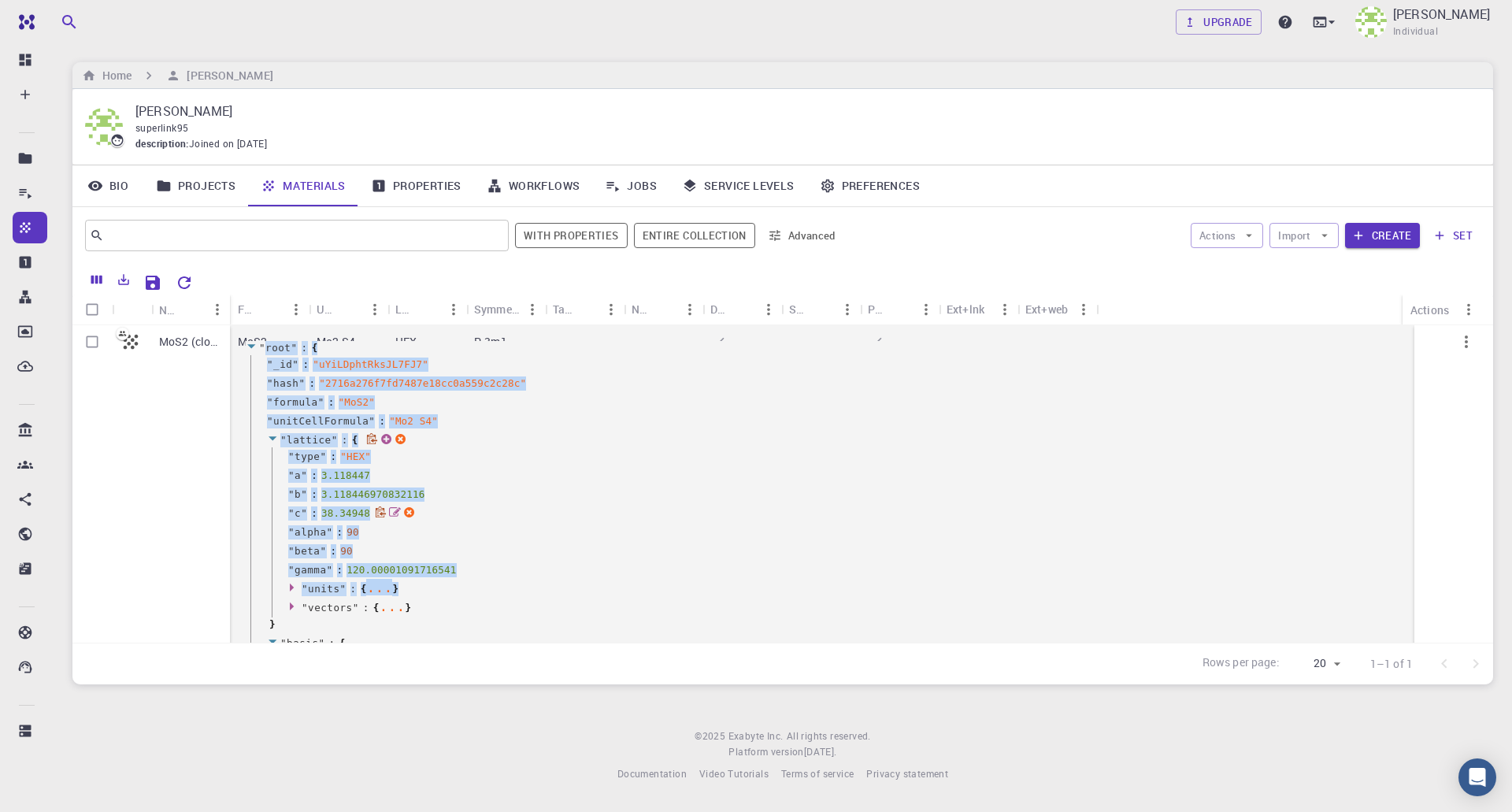
scroll to position [1067, 0]
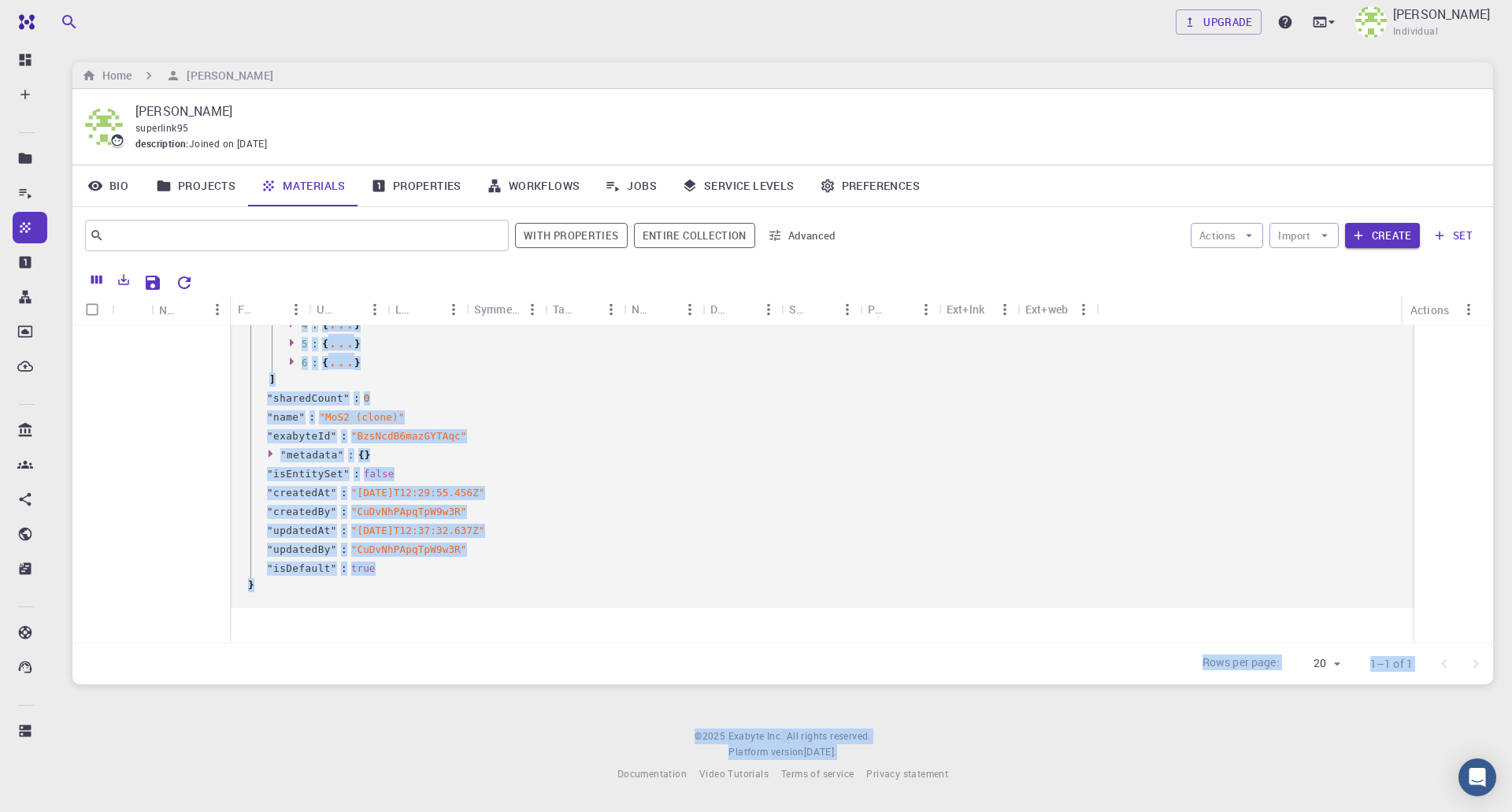
drag, startPoint x: 105, startPoint y: 378, endPoint x: 220, endPoint y: 595, distance: 245.6
click at [337, 707] on div "Upgrade Lijue Chen Individual Home Lijue Chen Lijue Chen superlink95 descriptio…" at bounding box center [782, 403] width 1458 height 807
drag, startPoint x: 153, startPoint y: 618, endPoint x: 135, endPoint y: 622, distance: 18.4
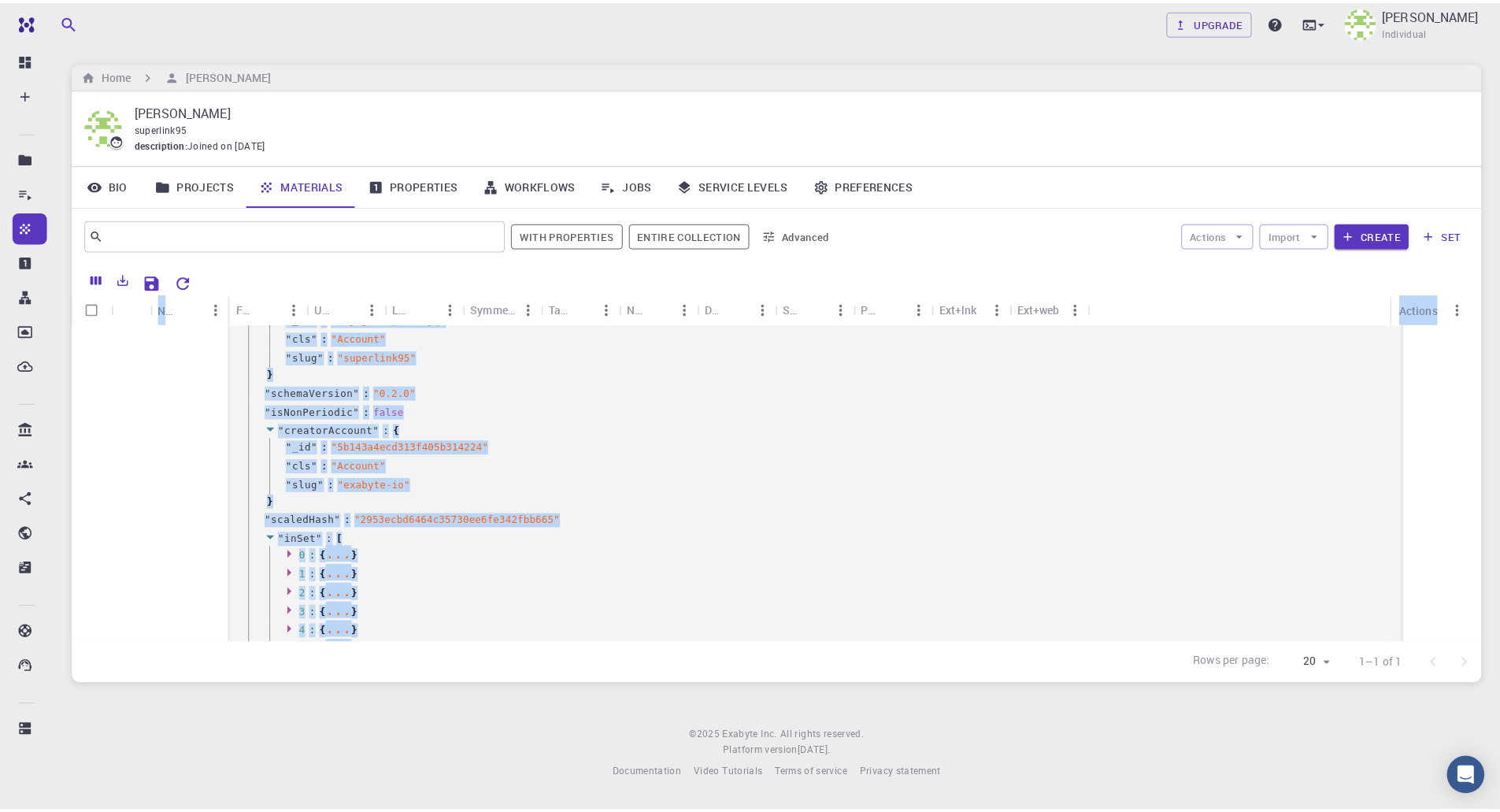
scroll to position [0, 0]
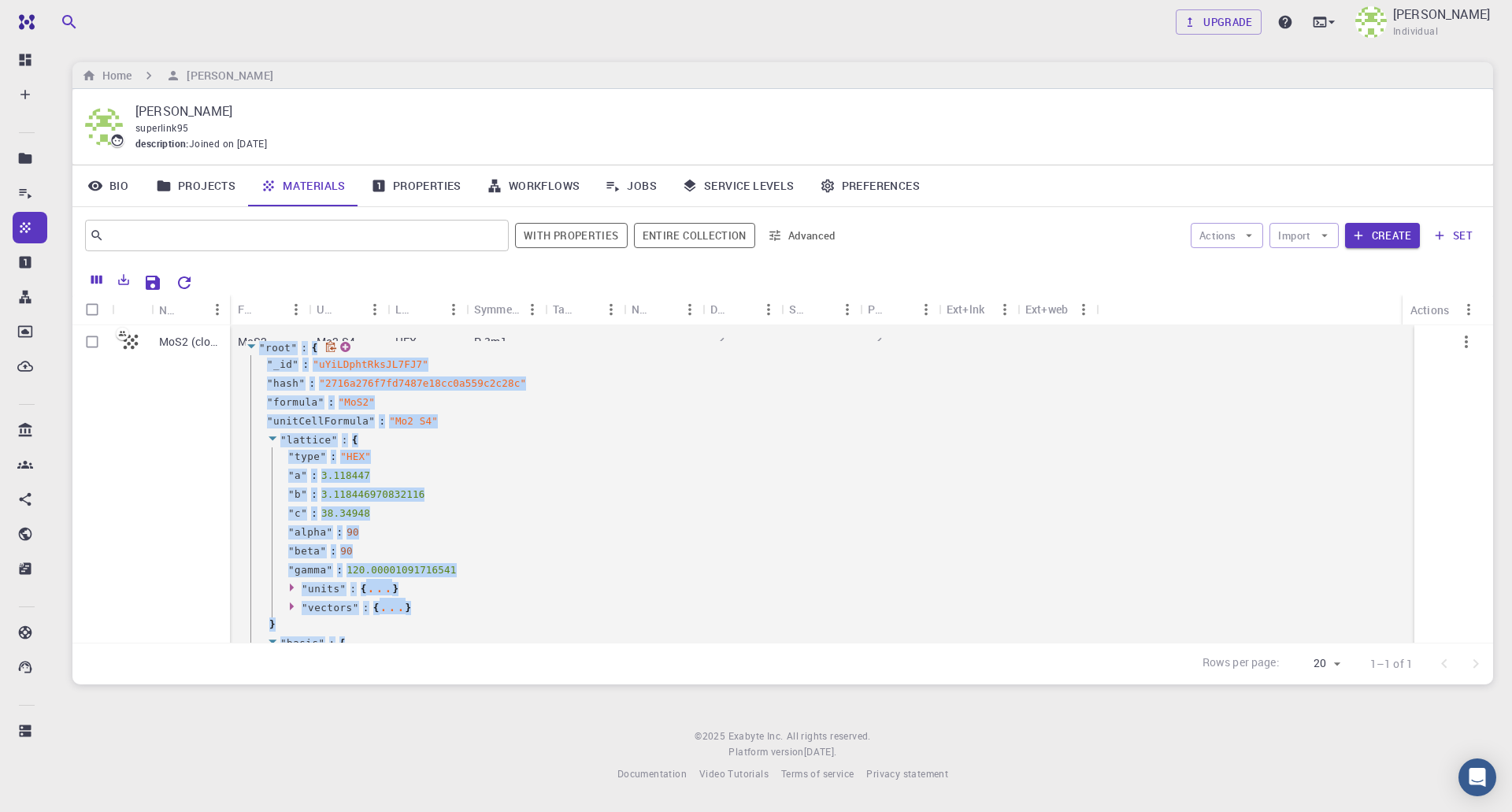
drag, startPoint x: 117, startPoint y: 624, endPoint x: 93, endPoint y: 384, distance: 241.2
copy div "" root " : { " _id " : " uYiLDphtRksJL7FJ7 " " hash " : " 2716a276f7fd7487e18cc…"
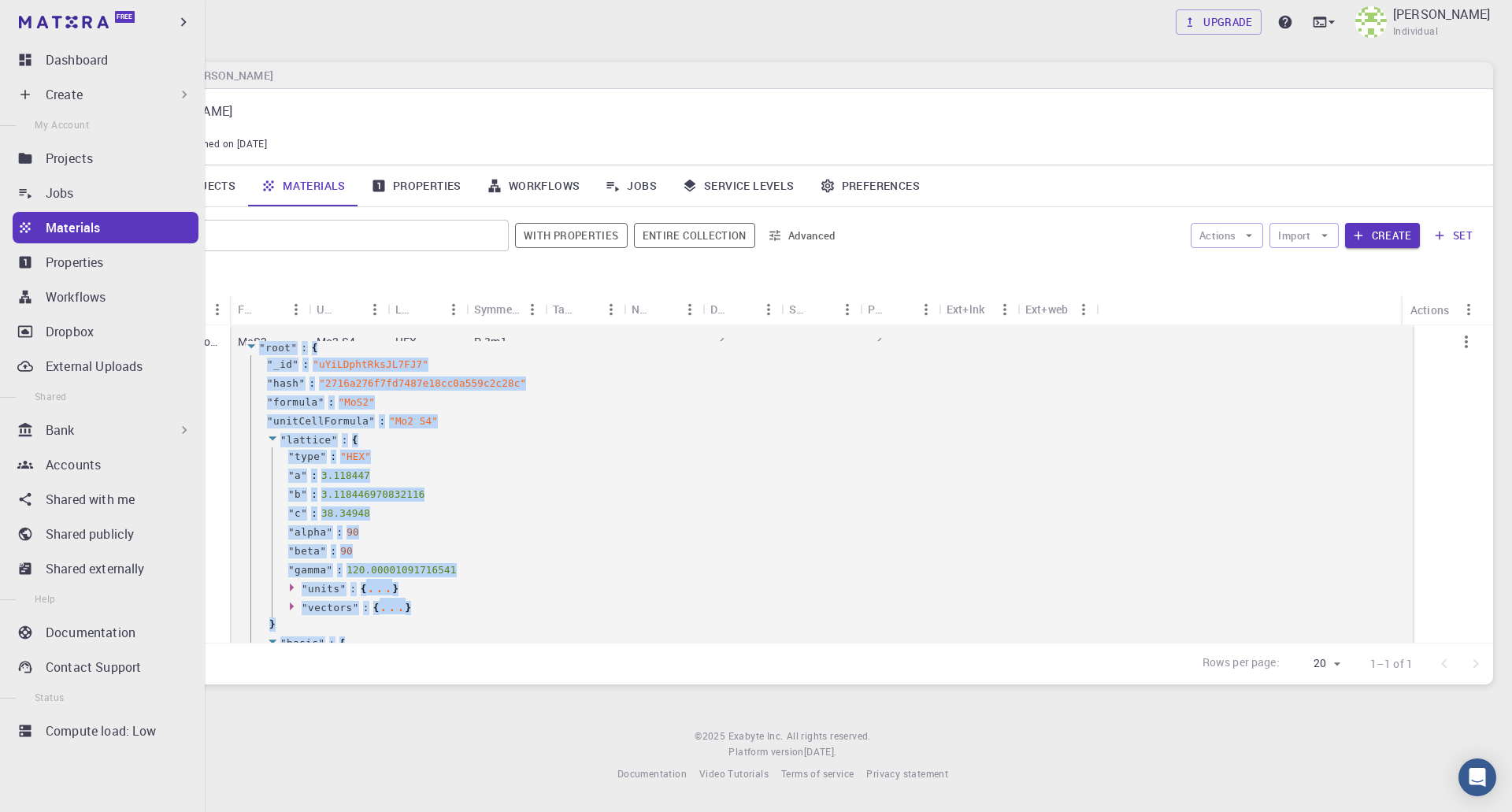
click at [89, 85] on div "Create" at bounding box center [118, 94] width 146 height 18
click at [61, 98] on p "Create" at bounding box center [64, 94] width 37 height 18
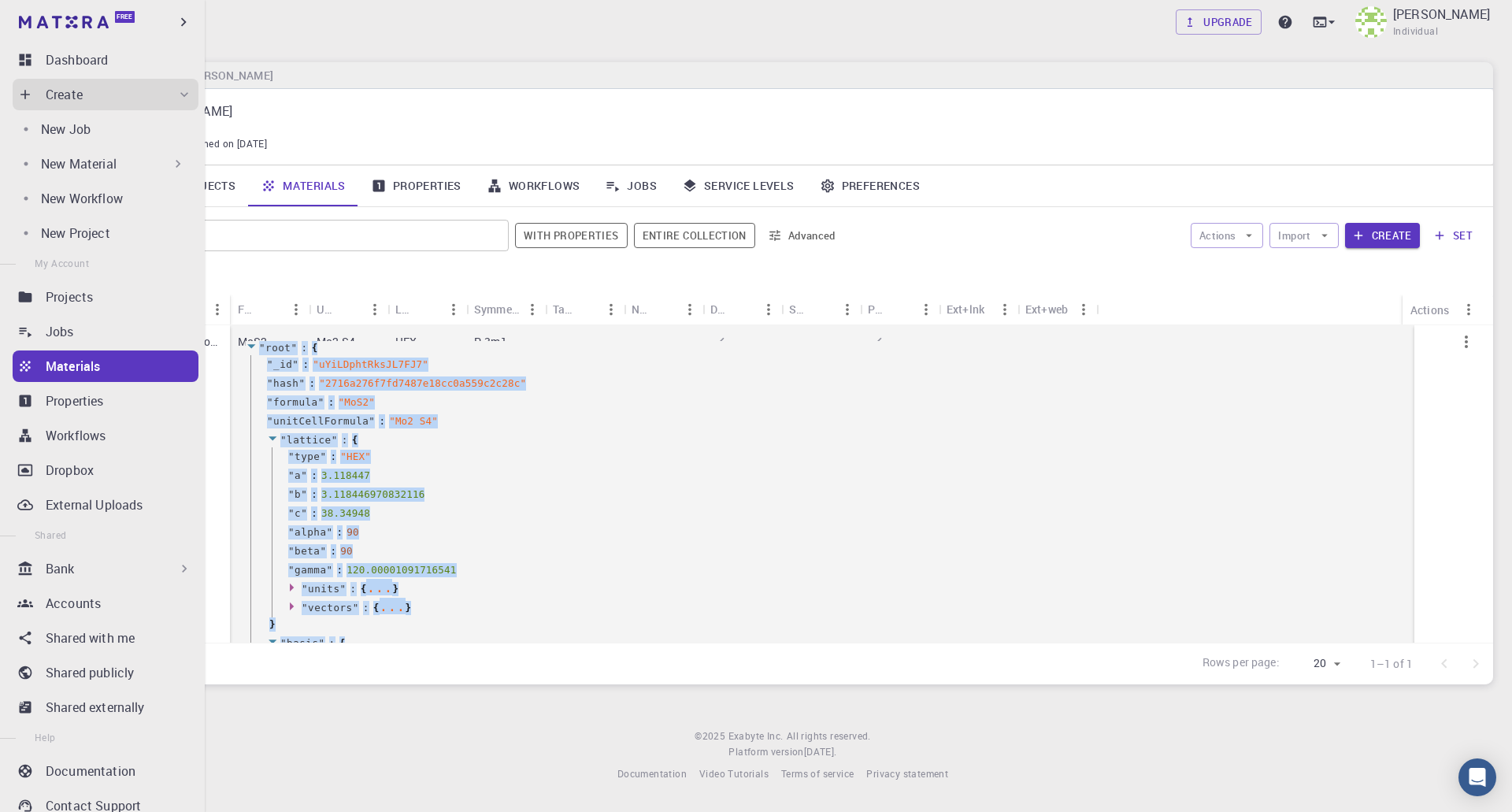
click at [62, 162] on p "New Material" at bounding box center [79, 164] width 76 height 18
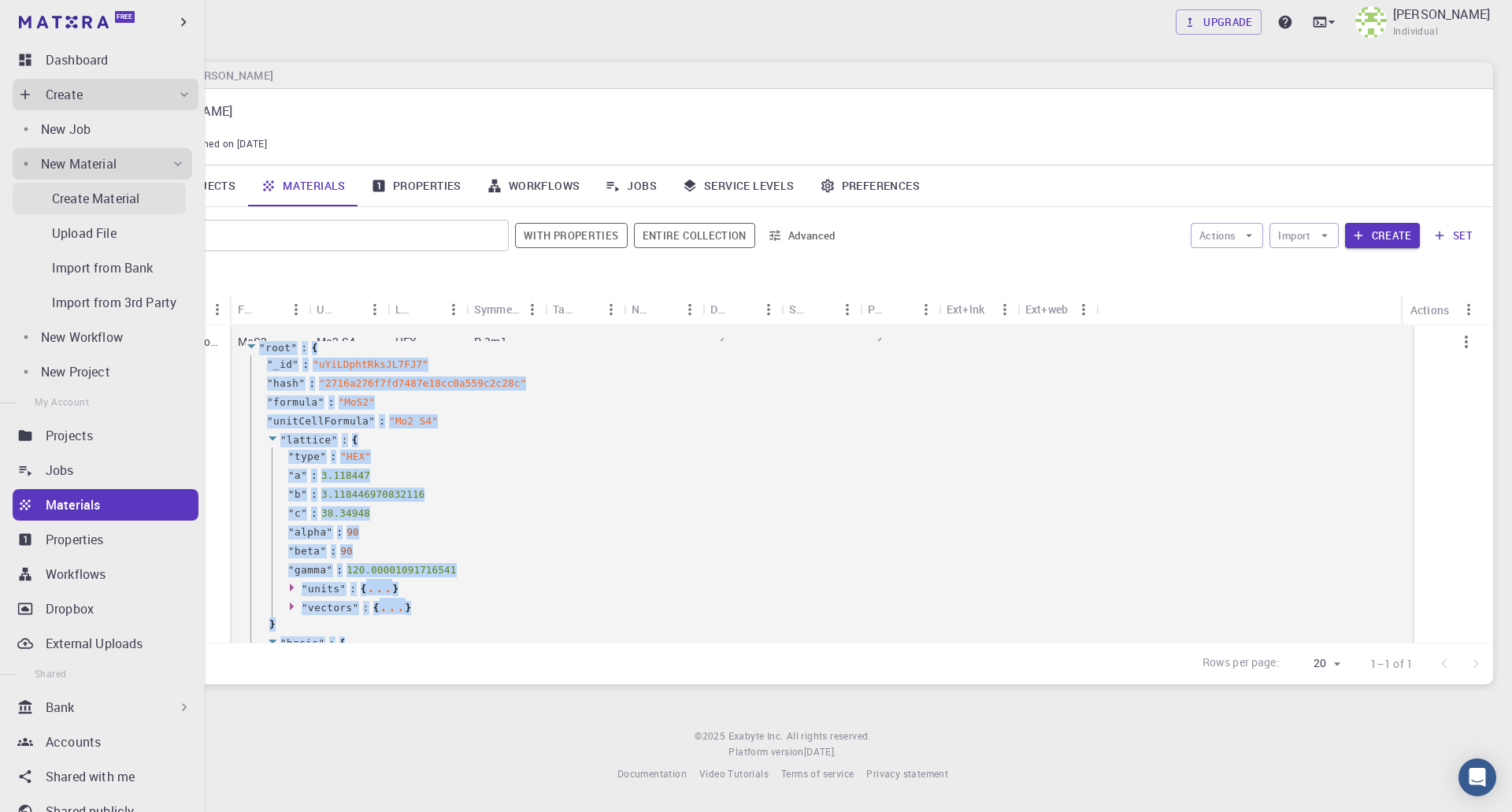
click at [103, 204] on p "Create Material" at bounding box center [95, 198] width 88 height 18
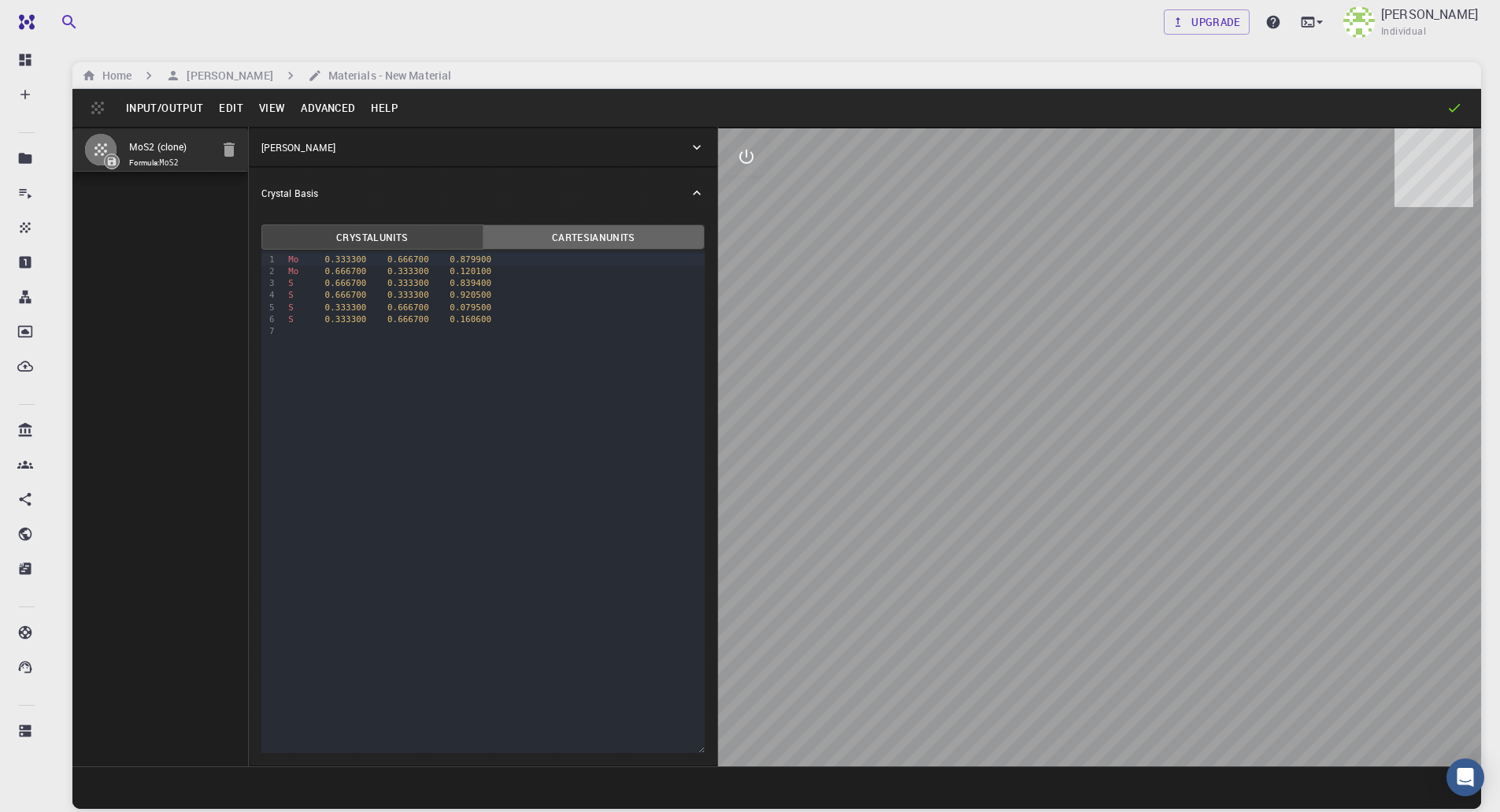
click at [571, 243] on button "Cartesian Units" at bounding box center [594, 237] width 222 height 25
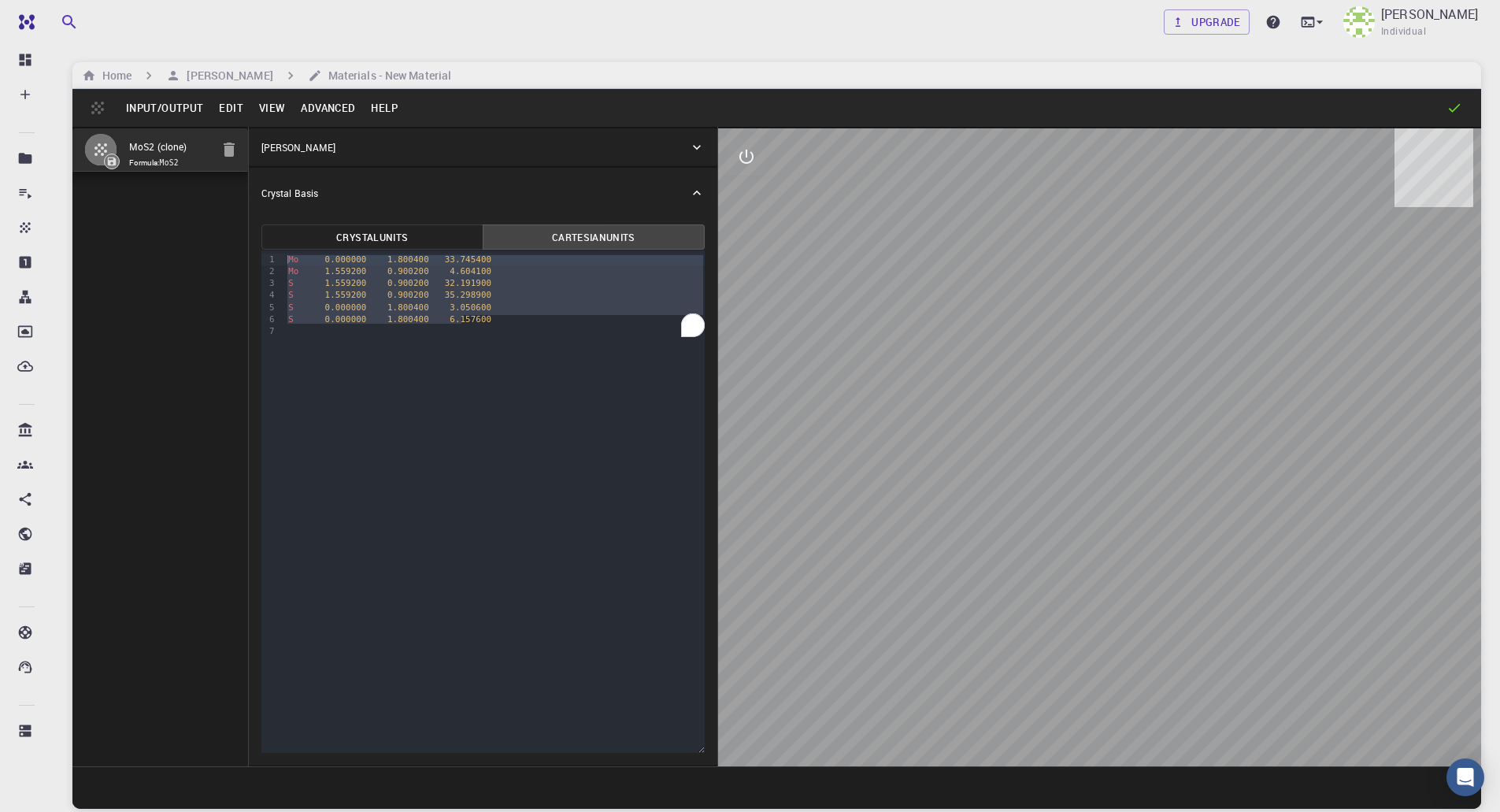
drag, startPoint x: 486, startPoint y: 314, endPoint x: 178, endPoint y: 231, distance: 319.0
click at [178, 231] on div "MoS2 (clone) Formula: MoS2 Crystal Lattice Lattice units angstrom angstrom Latt…" at bounding box center [777, 447] width 1409 height 640
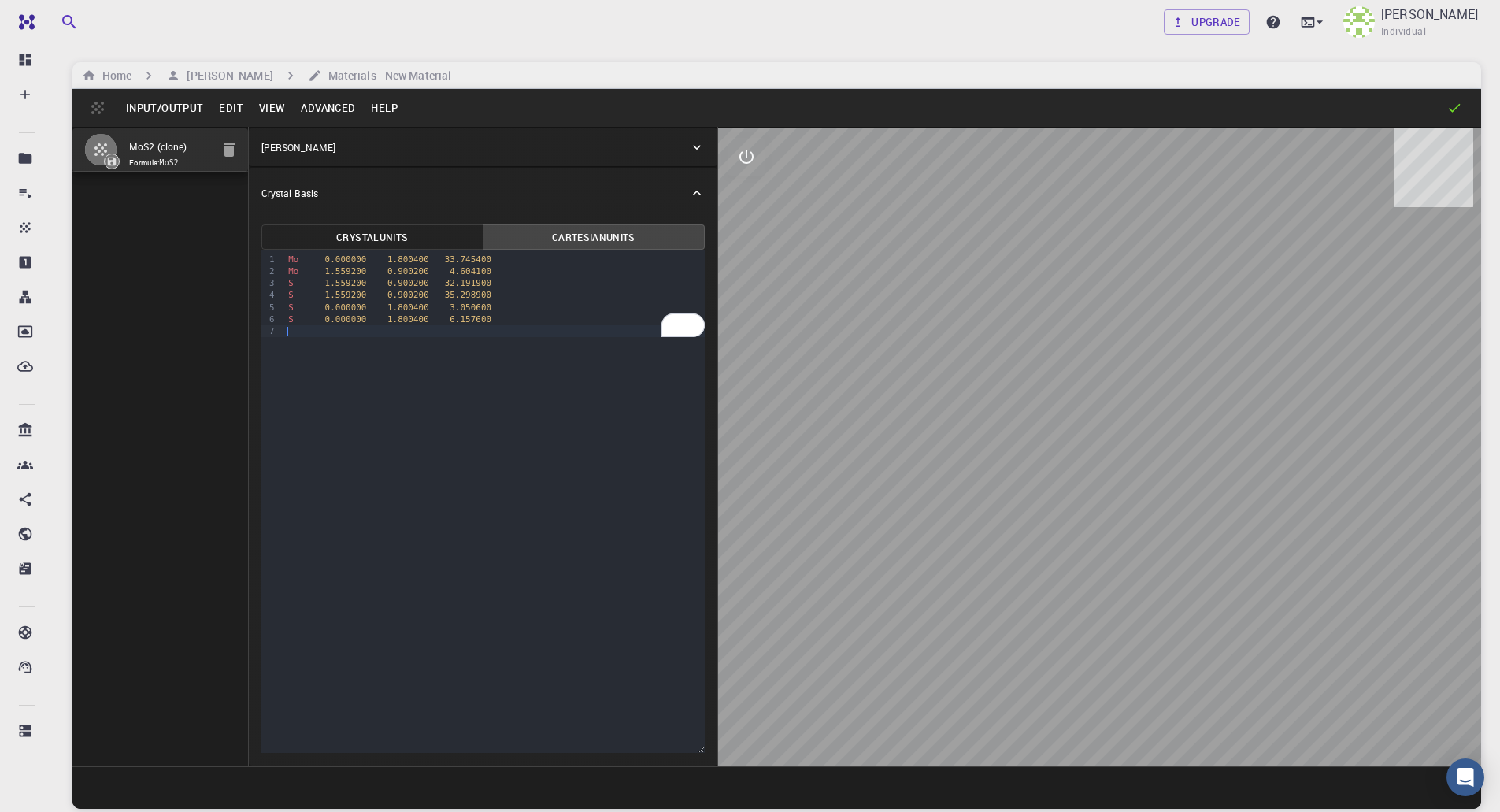
click at [360, 350] on div "9 1 2 3 4 5 6 7 › Mo 0.000000 1.800400 33.745400 Mo 1.559200 0.900200 4.604100 …" at bounding box center [484, 501] width 444 height 502
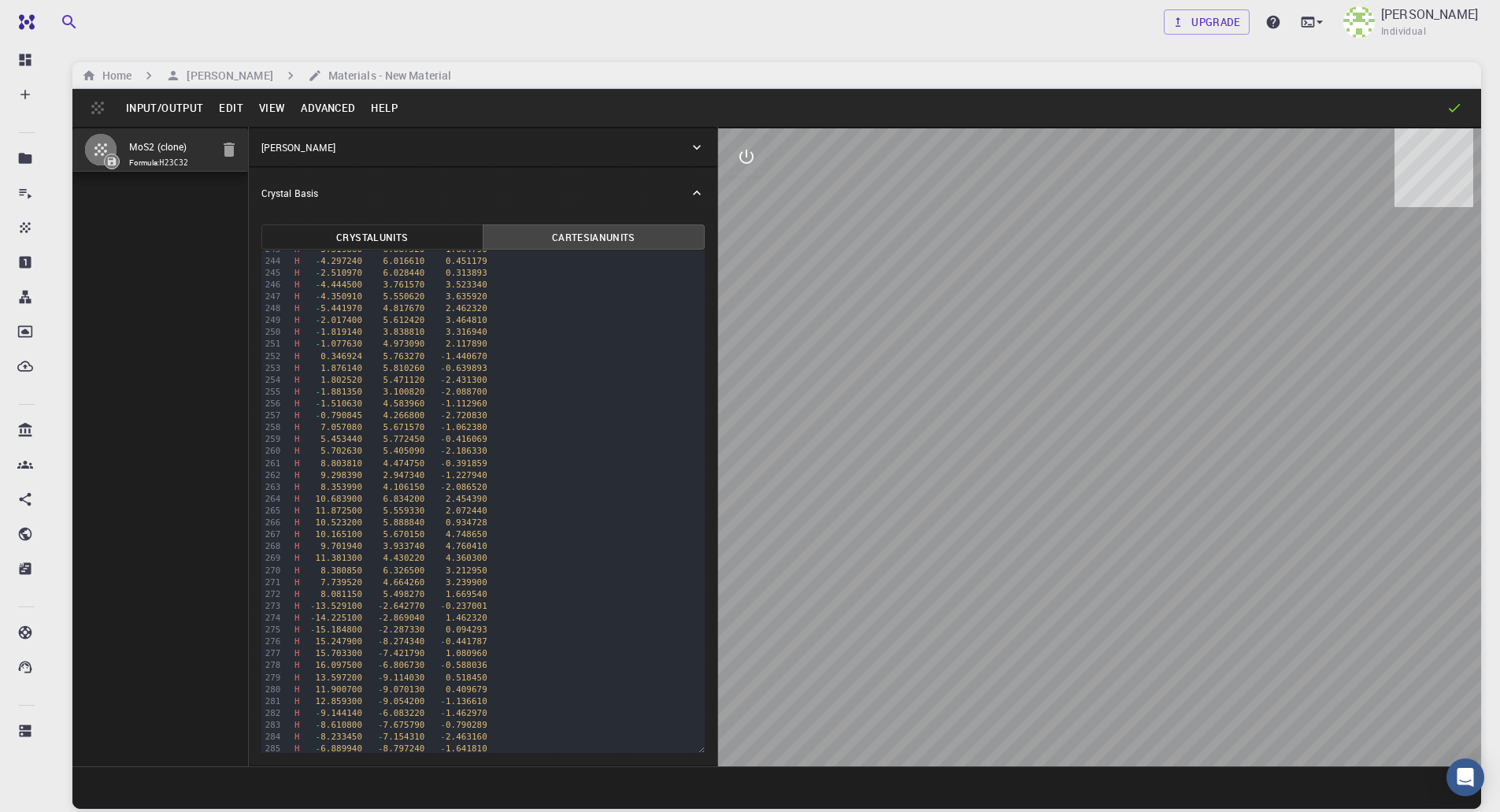
click at [357, 152] on div "[PERSON_NAME]" at bounding box center [475, 147] width 427 height 14
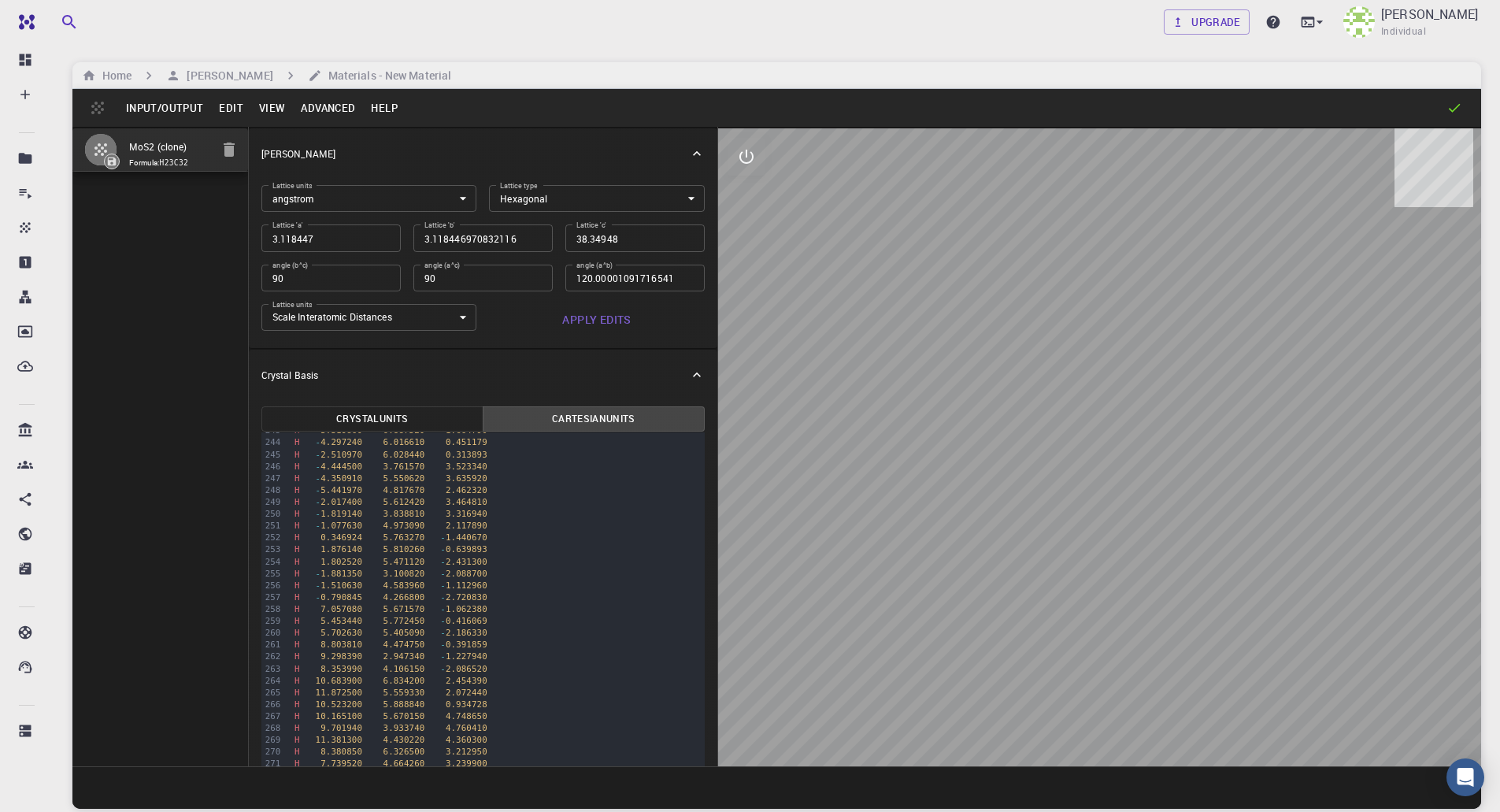
click at [520, 189] on label "Lattice type" at bounding box center [519, 185] width 38 height 10
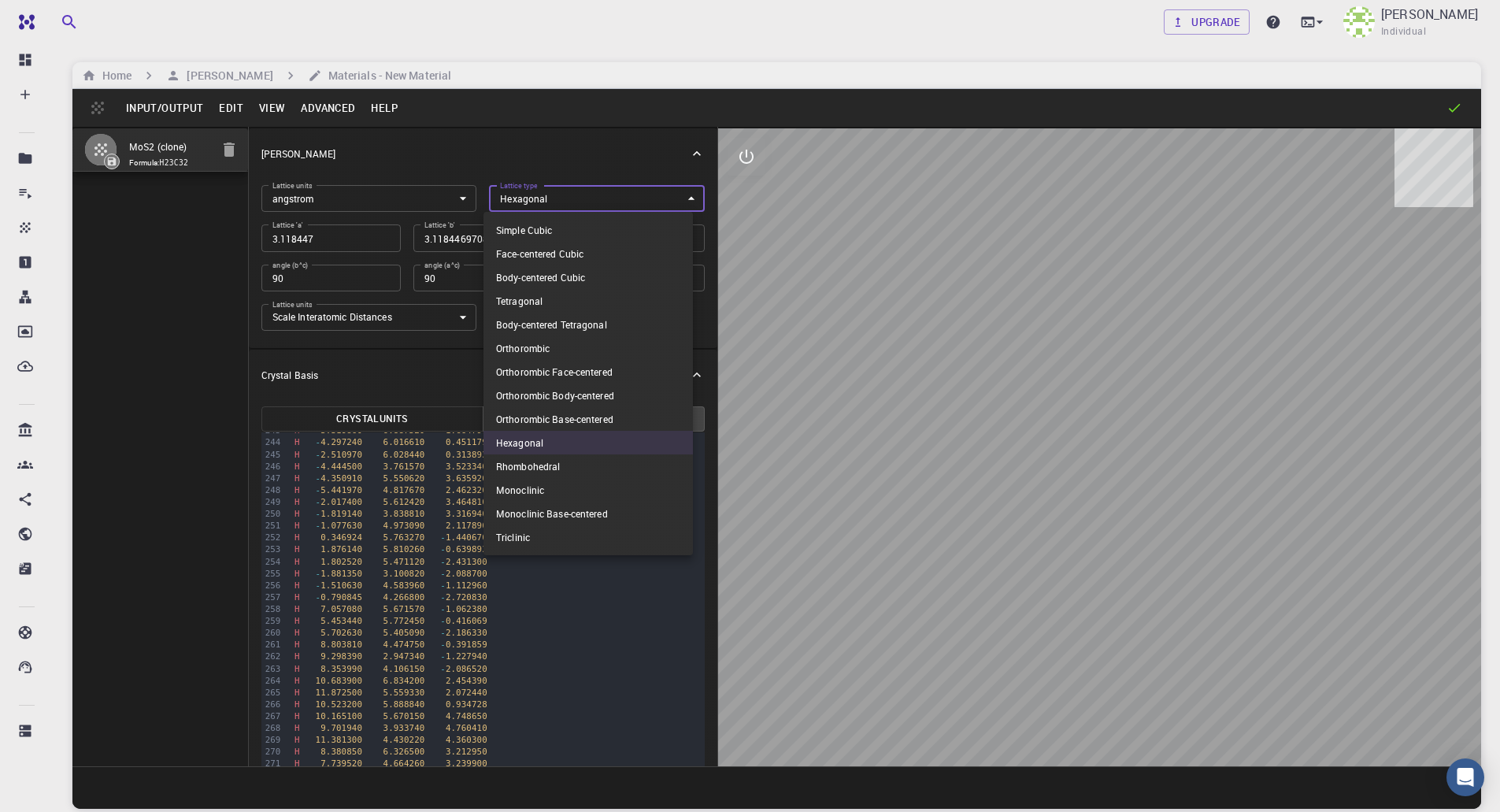
click at [520, 191] on body "Free Dashboard Create New Job New Material Create Material Upload File Import f…" at bounding box center [750, 466] width 1500 height 932
click at [460, 196] on div at bounding box center [750, 406] width 1500 height 812
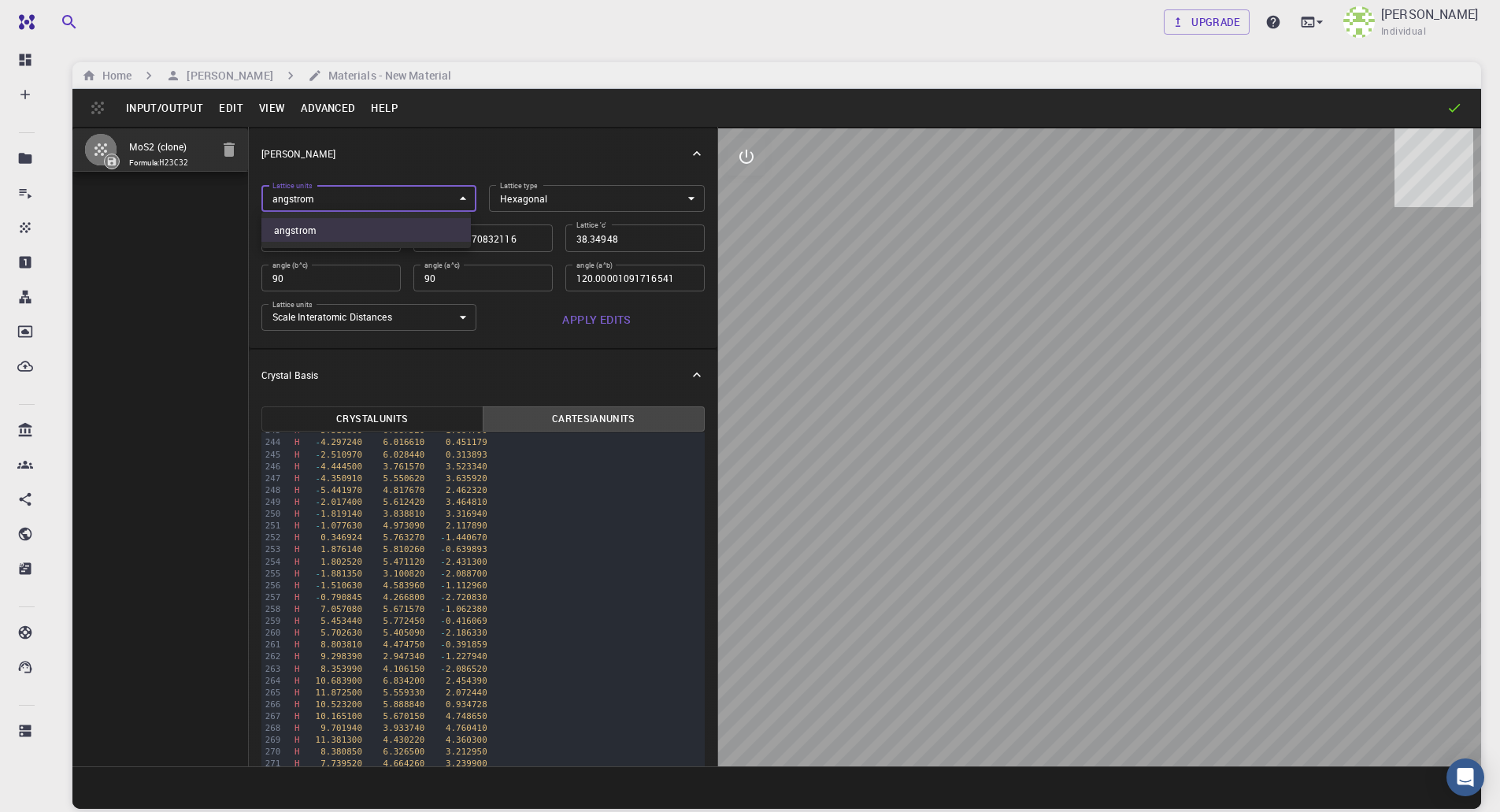
click at [448, 199] on body "Free Dashboard Create New Job New Material Create Material Upload File Import f…" at bounding box center [750, 466] width 1500 height 932
click at [175, 260] on div at bounding box center [750, 406] width 1500 height 812
click at [312, 114] on button "Advanced" at bounding box center [328, 107] width 70 height 25
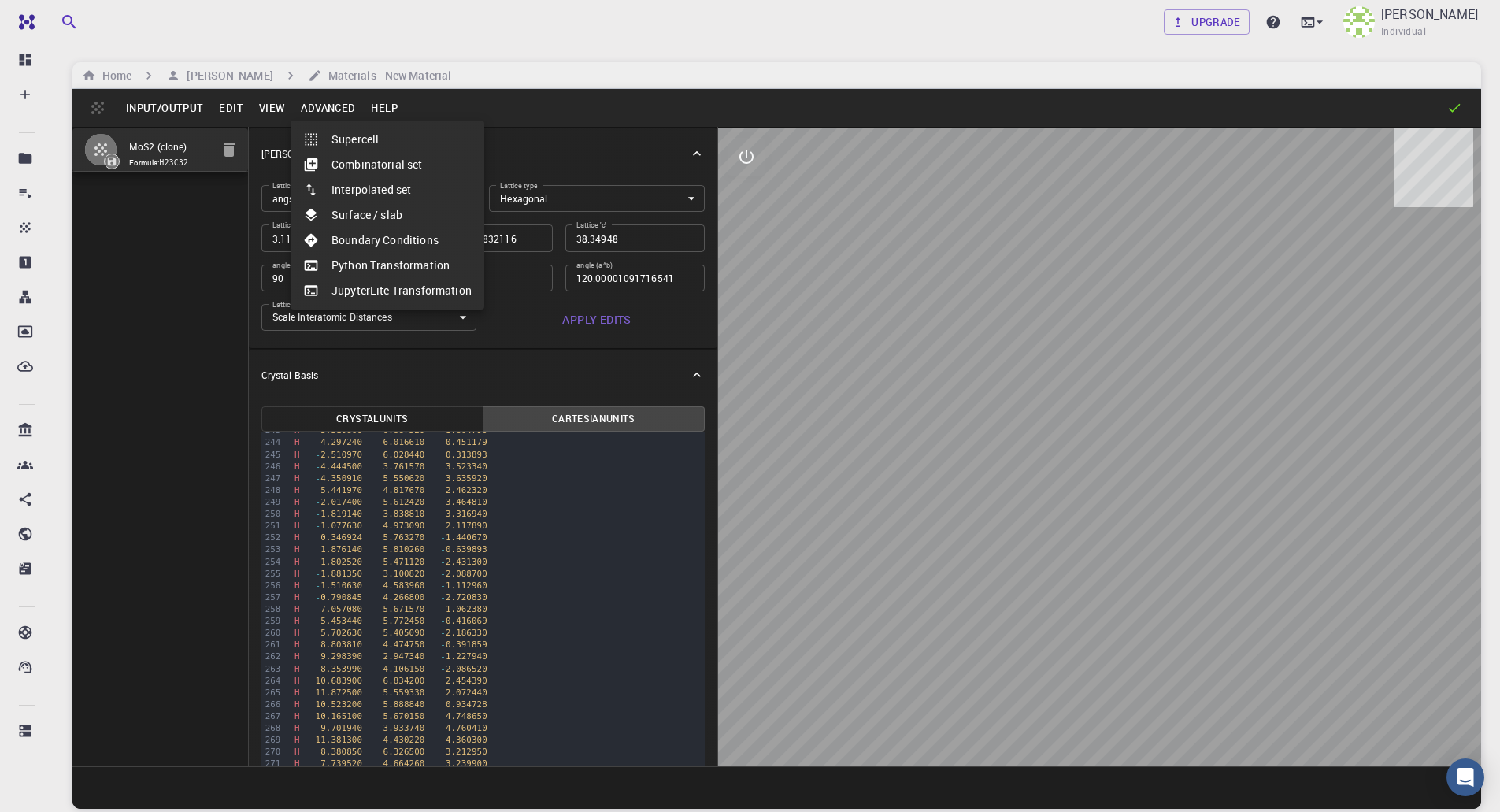
click at [278, 100] on div at bounding box center [750, 406] width 1500 height 812
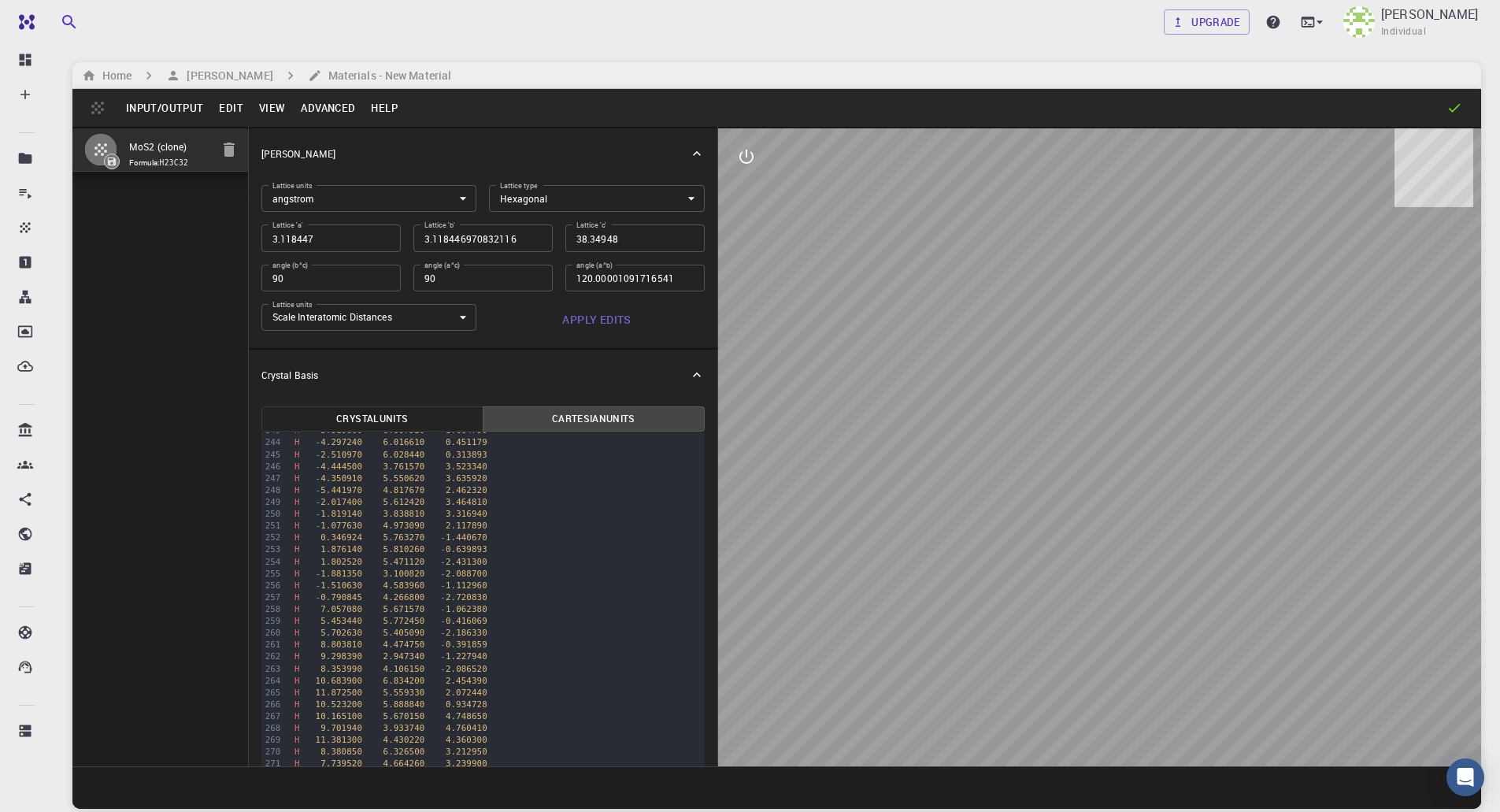
click at [270, 108] on div "Supercell Combinatorial set Interpolated set Surface / slab Boundary Conditions…" at bounding box center [750, 406] width 1500 height 812
click at [270, 108] on button "View" at bounding box center [273, 107] width 43 height 25
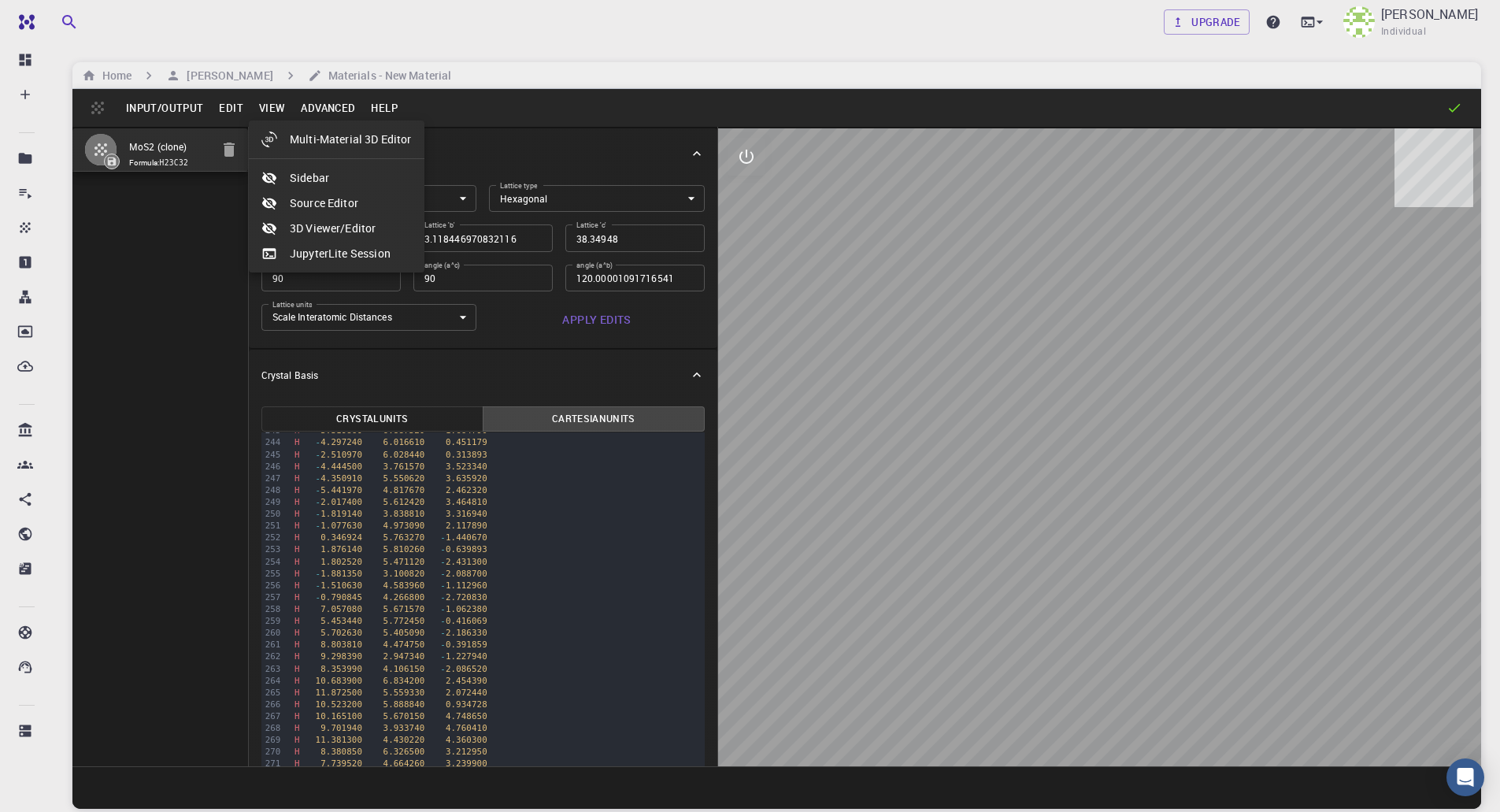
click at [221, 111] on div at bounding box center [750, 406] width 1500 height 812
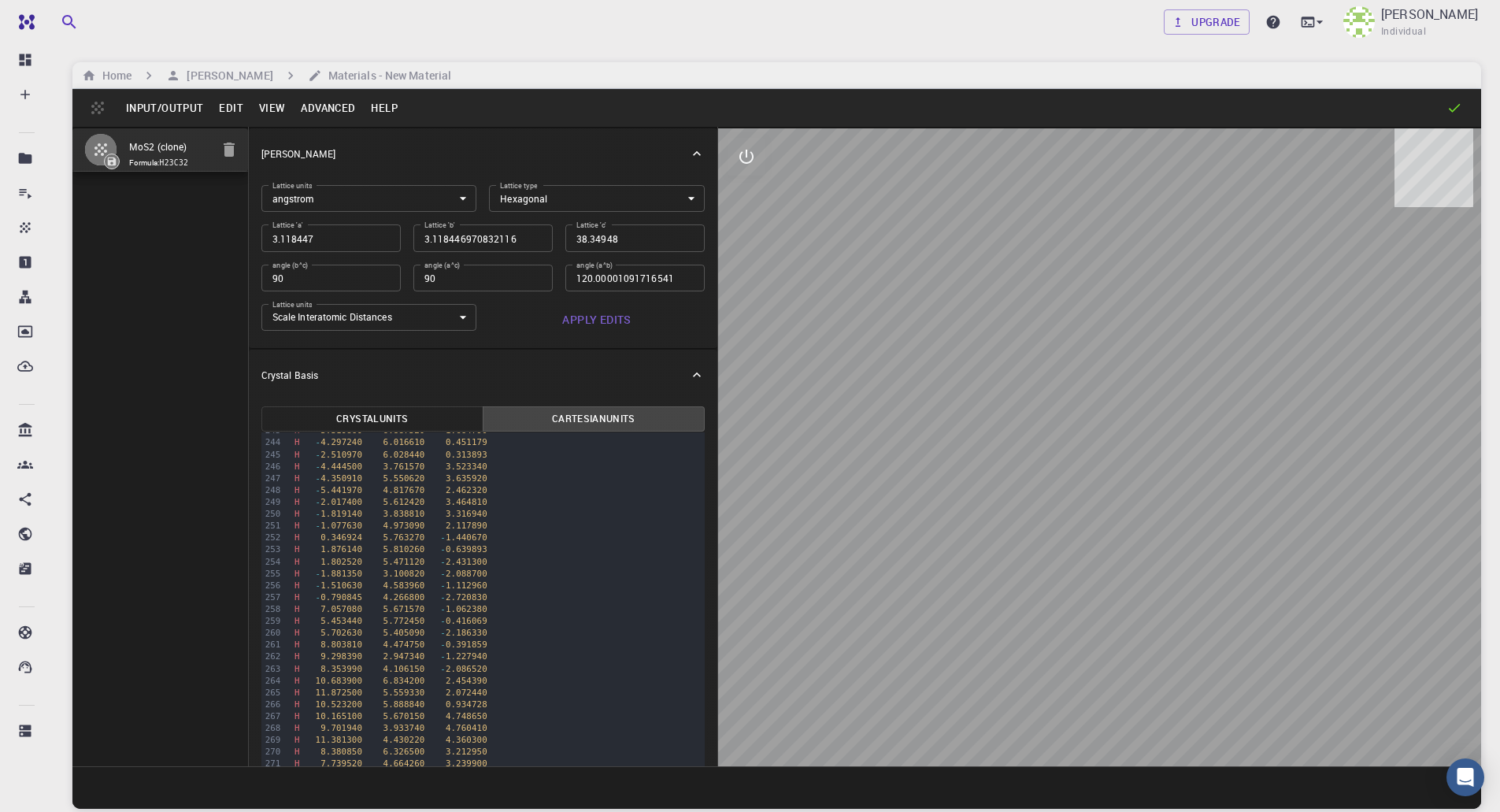
click at [221, 111] on div "Multi-Material 3D Editor Sidebar Source Editor 3D Viewer/Editor JupyterLite Ses…" at bounding box center [750, 406] width 1500 height 812
click at [221, 111] on button "Edit" at bounding box center [230, 107] width 40 height 25
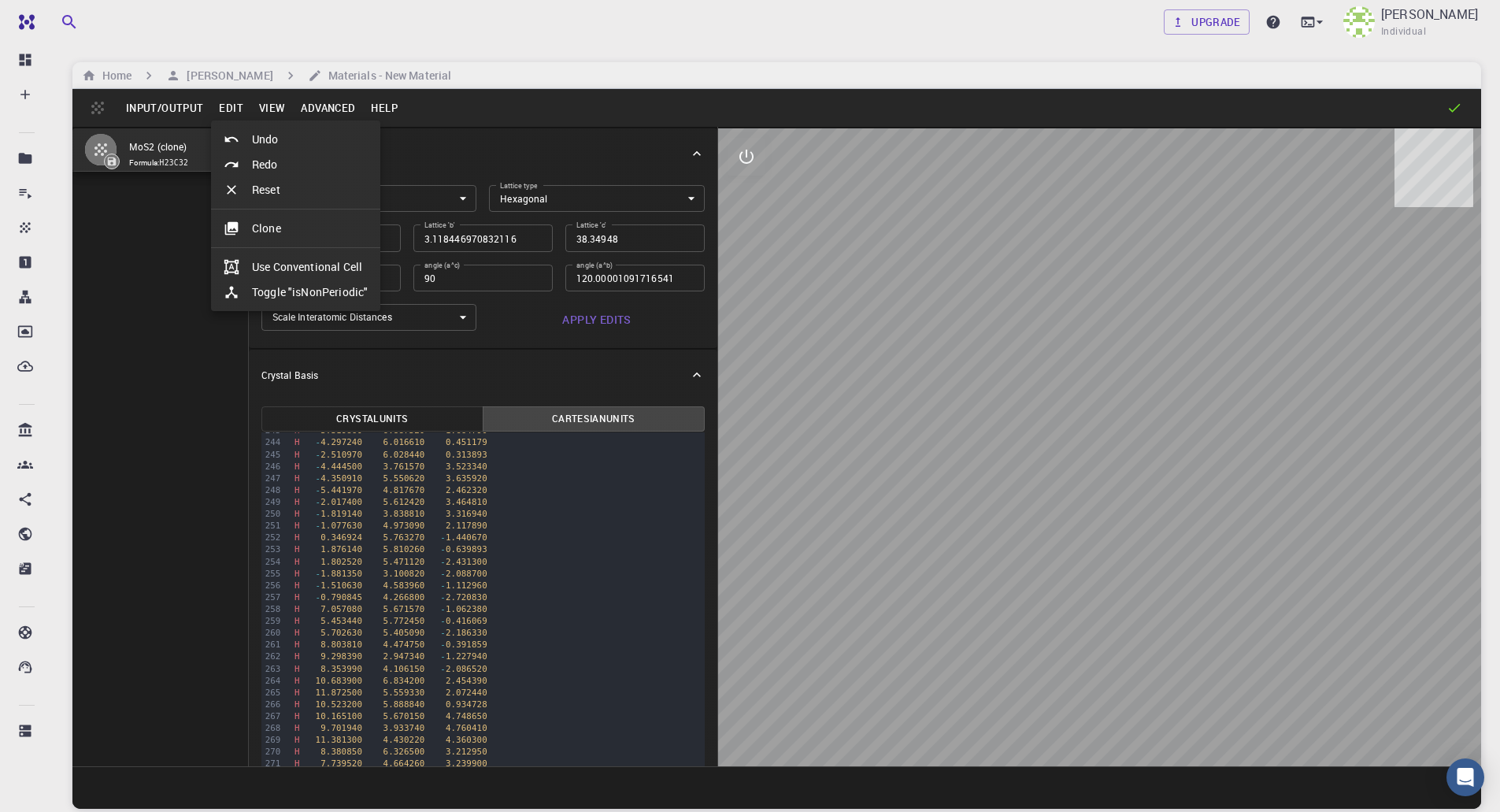
click at [263, 109] on div at bounding box center [750, 406] width 1500 height 812
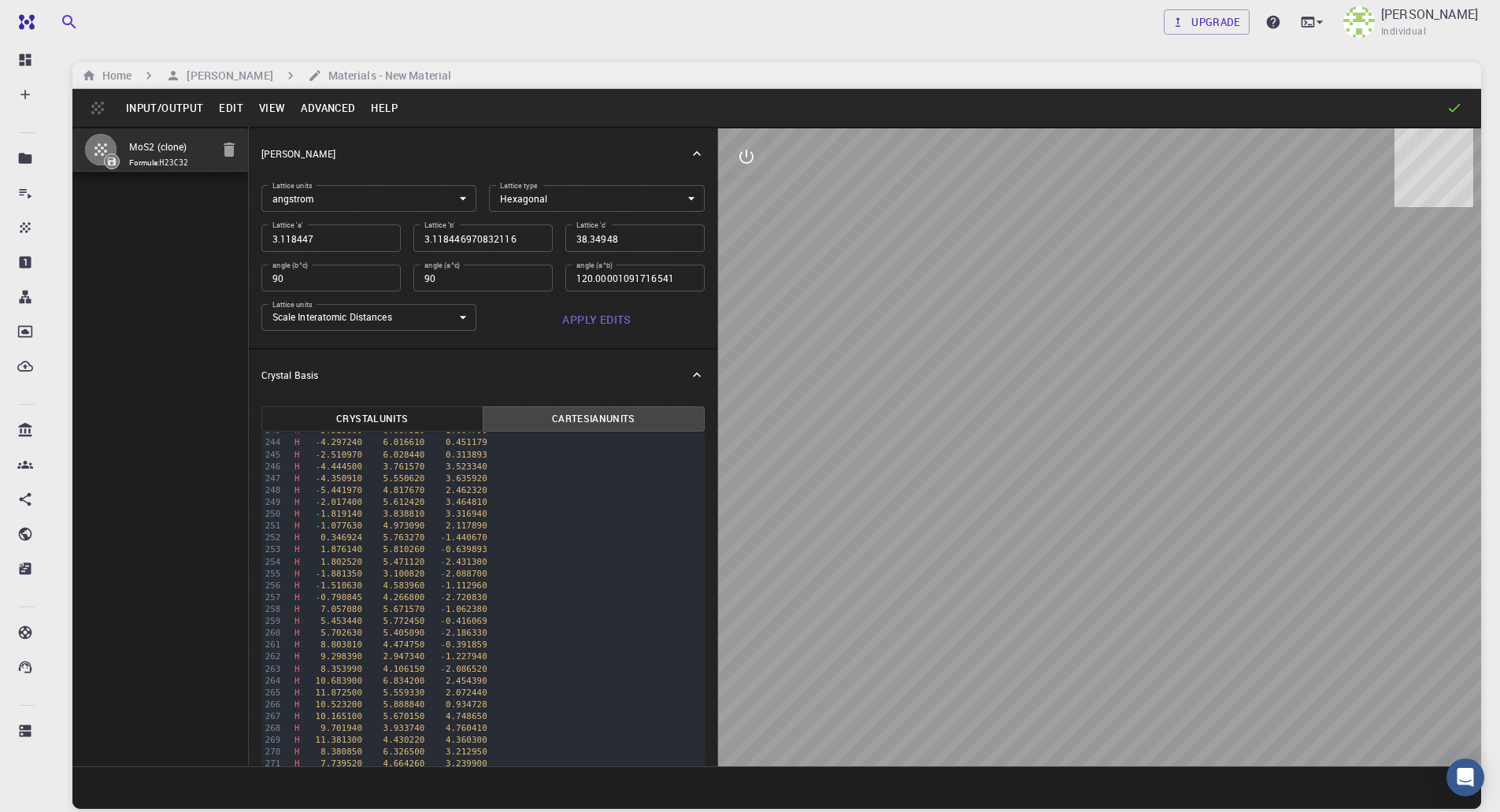
click at [269, 108] on div "Undo Redo Reset Clone Use Conventional Cell Toggle "isNonPeriodic"" at bounding box center [750, 406] width 1500 height 812
click at [406, 113] on div at bounding box center [934, 107] width 1057 height 16
click at [389, 109] on button "Help" at bounding box center [385, 107] width 43 height 25
click at [542, 164] on div at bounding box center [750, 406] width 1500 height 812
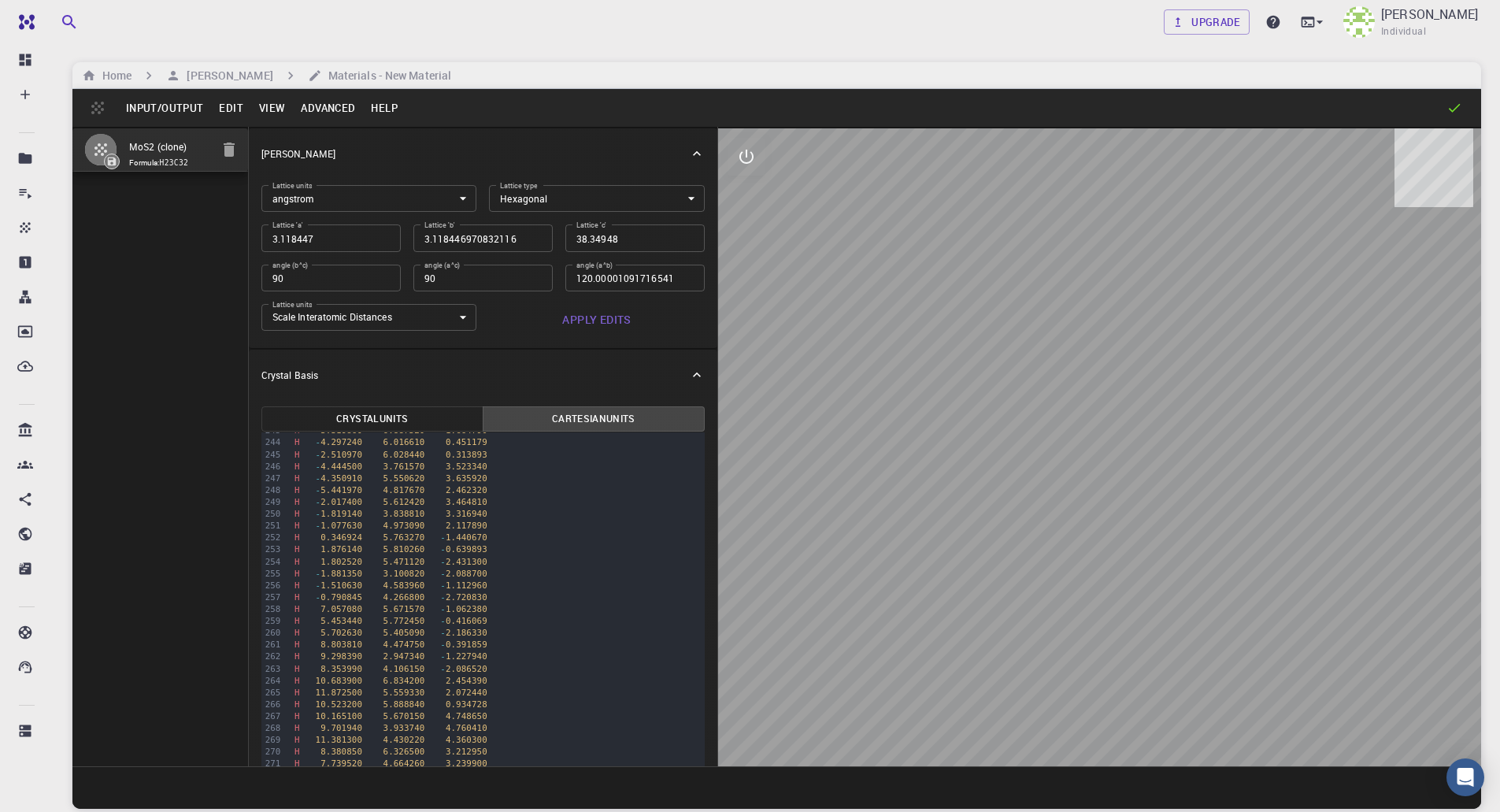
click at [391, 316] on body "Free Dashboard Create New Job New Material Create Material Upload File Import f…" at bounding box center [750, 466] width 1500 height 932
click at [482, 321] on div at bounding box center [750, 406] width 1500 height 812
drag, startPoint x: 452, startPoint y: 279, endPoint x: 307, endPoint y: 265, distance: 145.7
click at [307, 265] on div "Lattice units angstrom angstrom Lattice units Lattice type Hexagonal HEX Lattic…" at bounding box center [476, 254] width 456 height 163
click at [332, 268] on input "90" at bounding box center [331, 277] width 140 height 27
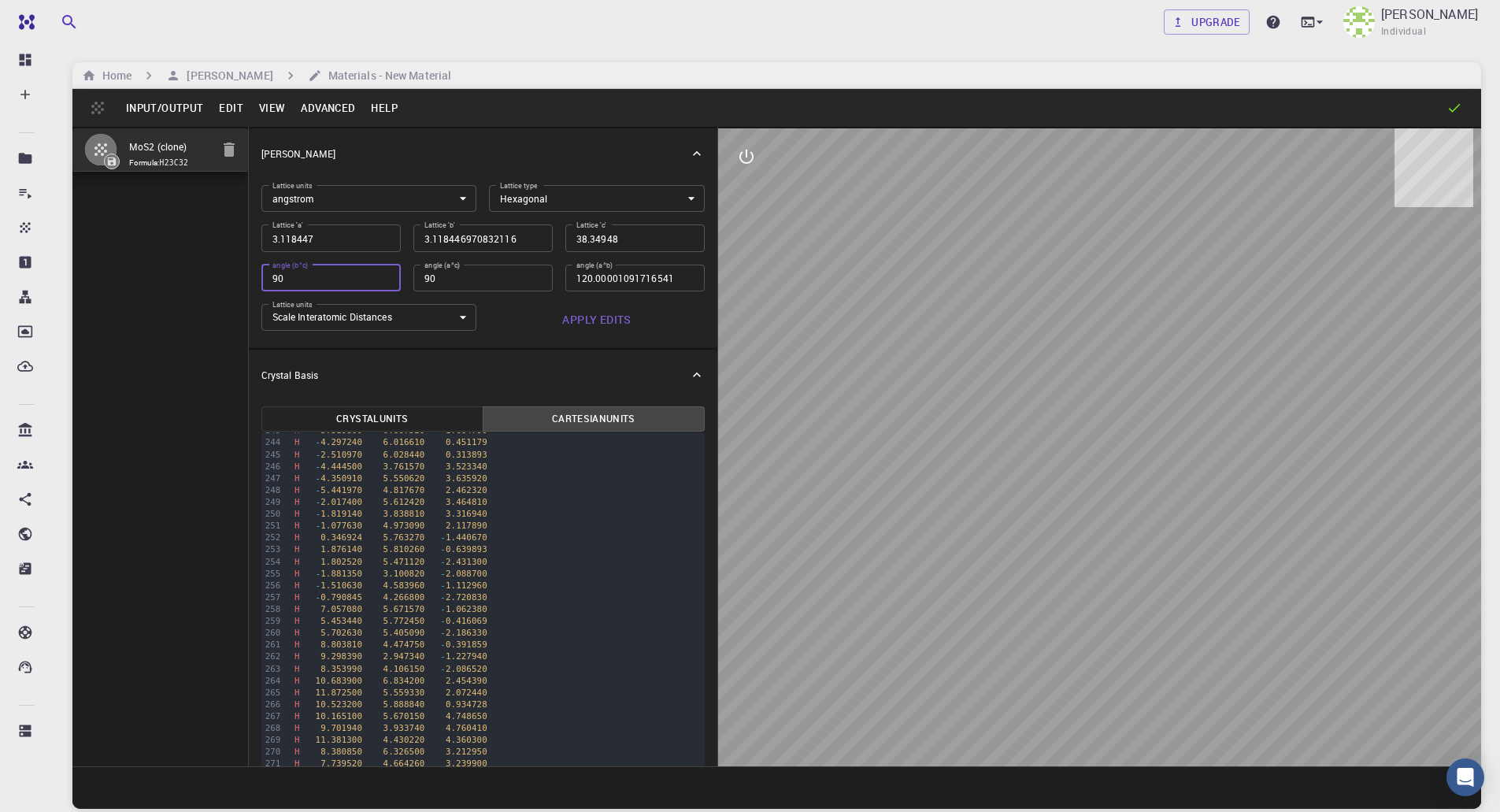
click at [369, 199] on body "Free Dashboard Create New Job New Material Create Material Upload File Import f…" at bounding box center [750, 466] width 1500 height 932
click at [369, 199] on div at bounding box center [750, 406] width 1500 height 812
drag, startPoint x: 1102, startPoint y: 597, endPoint x: 1271, endPoint y: 543, distance: 177.4
click at [1241, 534] on div at bounding box center [1100, 448] width 763 height 638
drag, startPoint x: 1273, startPoint y: 596, endPoint x: 1277, endPoint y: 658, distance: 62.1
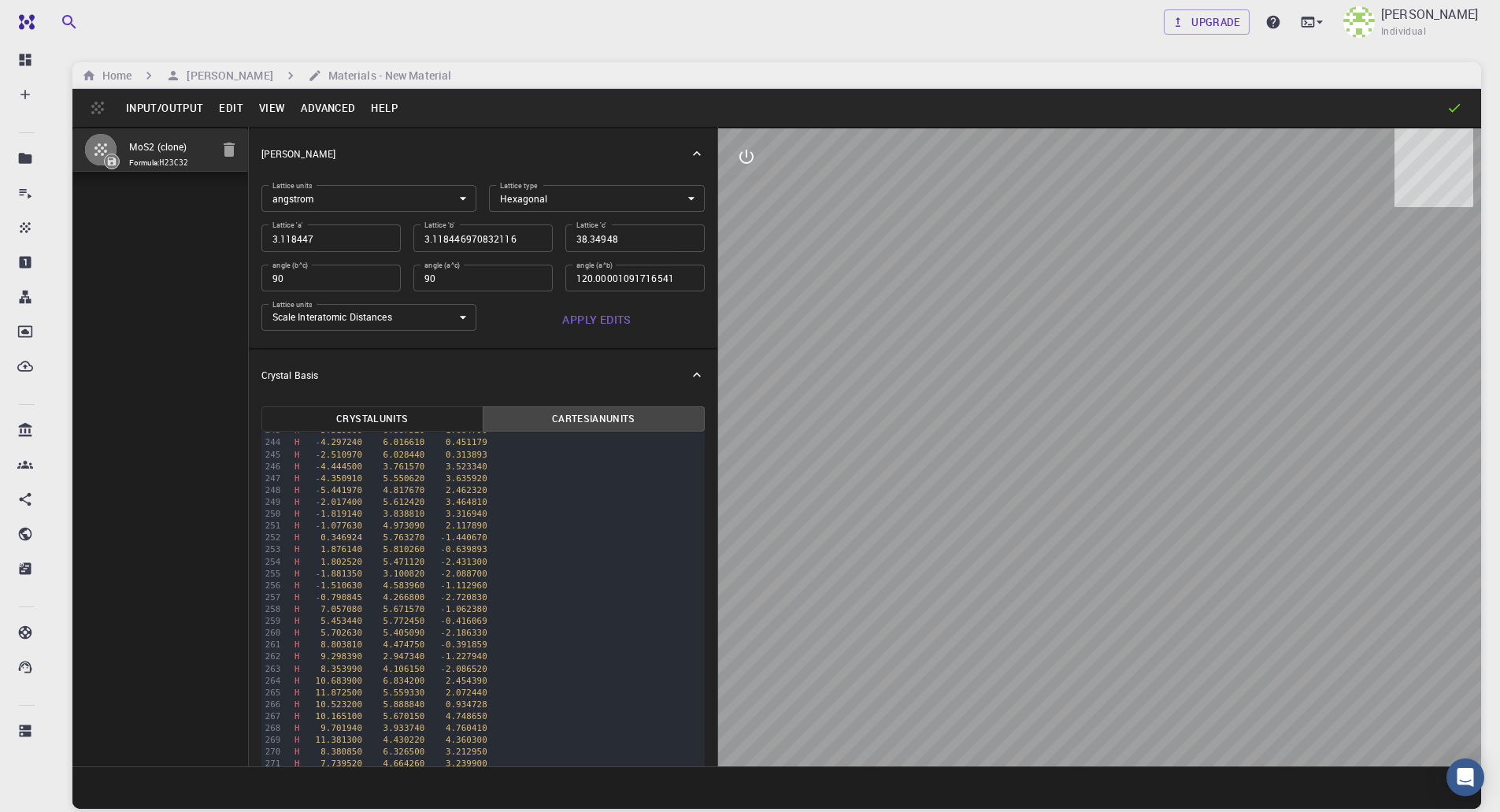
click at [1277, 658] on div at bounding box center [1100, 448] width 763 height 638
